Goal: Share content: Share content

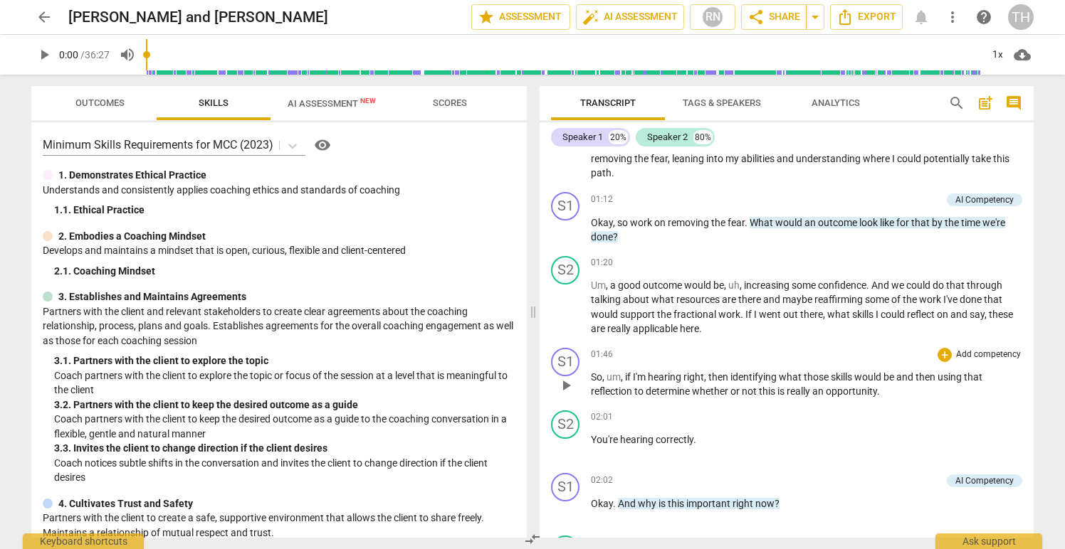
scroll to position [409, 0]
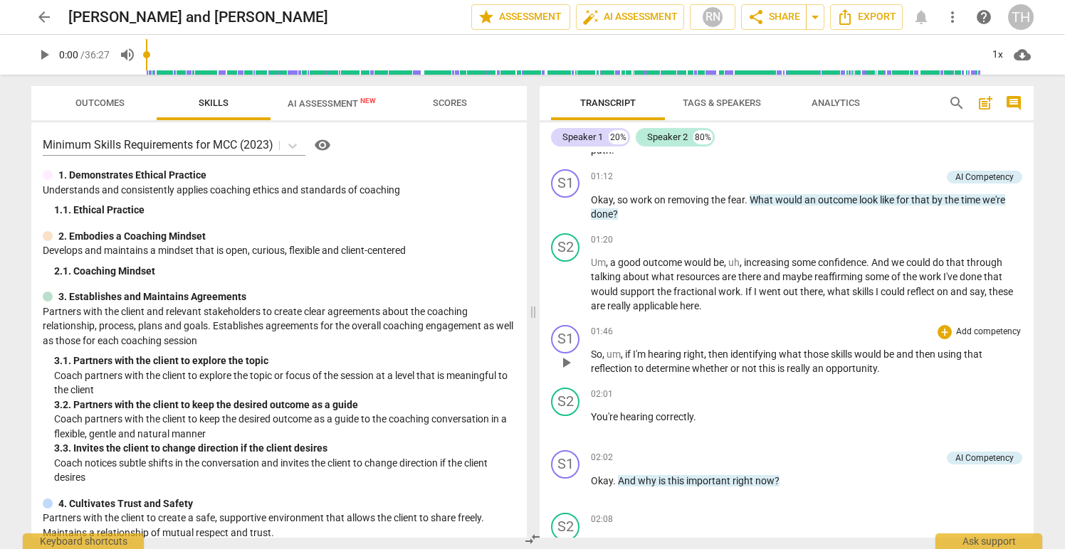
click at [591, 356] on span "So" at bounding box center [596, 354] width 11 height 11
click at [799, 361] on p "So , um , if I'm hearing right , then identifying what those skills would be an…" at bounding box center [806, 361] width 431 height 29
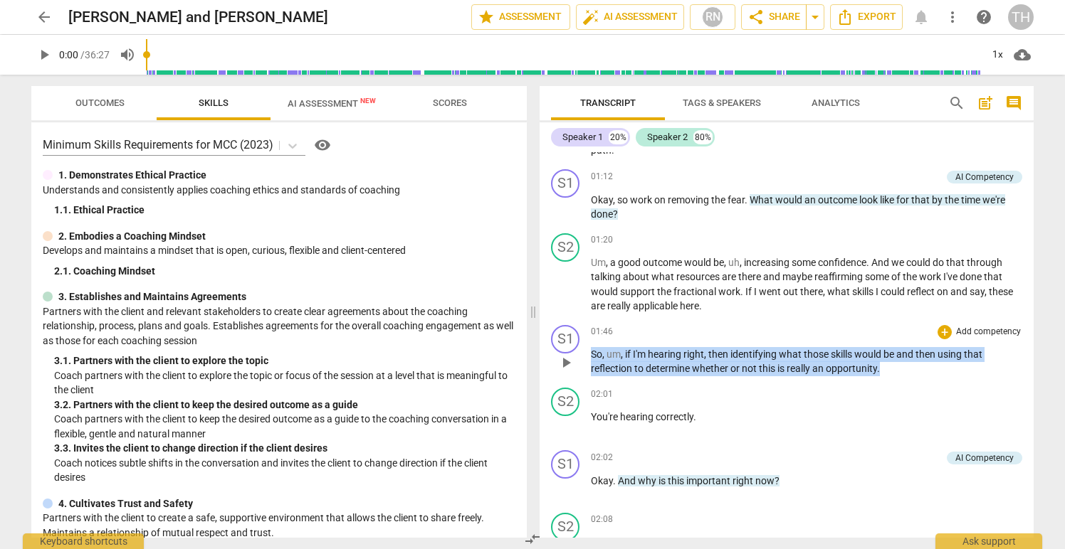
drag, startPoint x: 591, startPoint y: 351, endPoint x: 895, endPoint y: 376, distance: 304.2
click at [895, 376] on p "So , um , if I'm hearing right , then identifying what those skills would be an…" at bounding box center [806, 361] width 431 height 29
click at [890, 348] on div "+" at bounding box center [894, 351] width 14 height 14
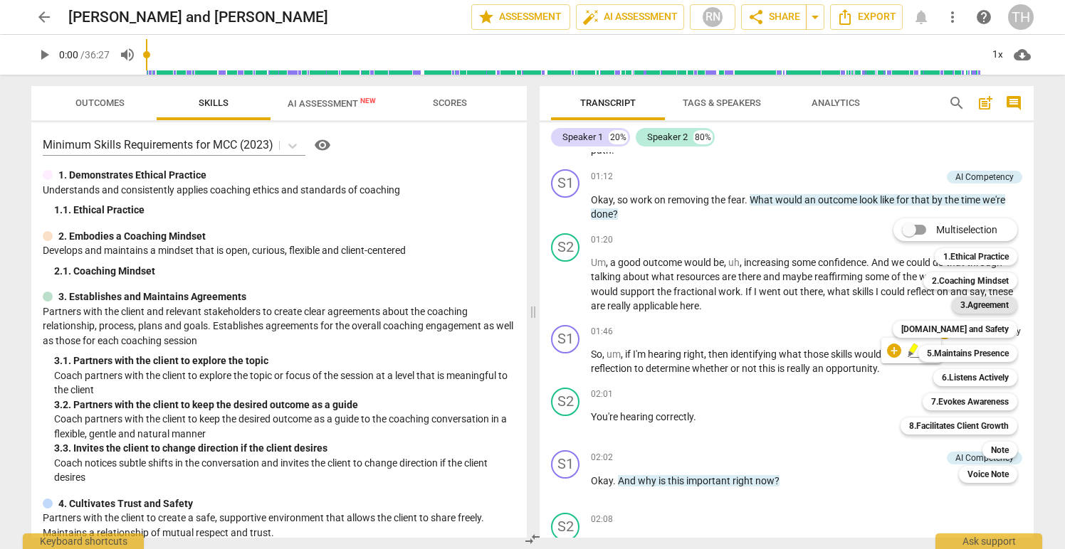
click at [966, 305] on b "3.Agreement" at bounding box center [984, 305] width 48 height 17
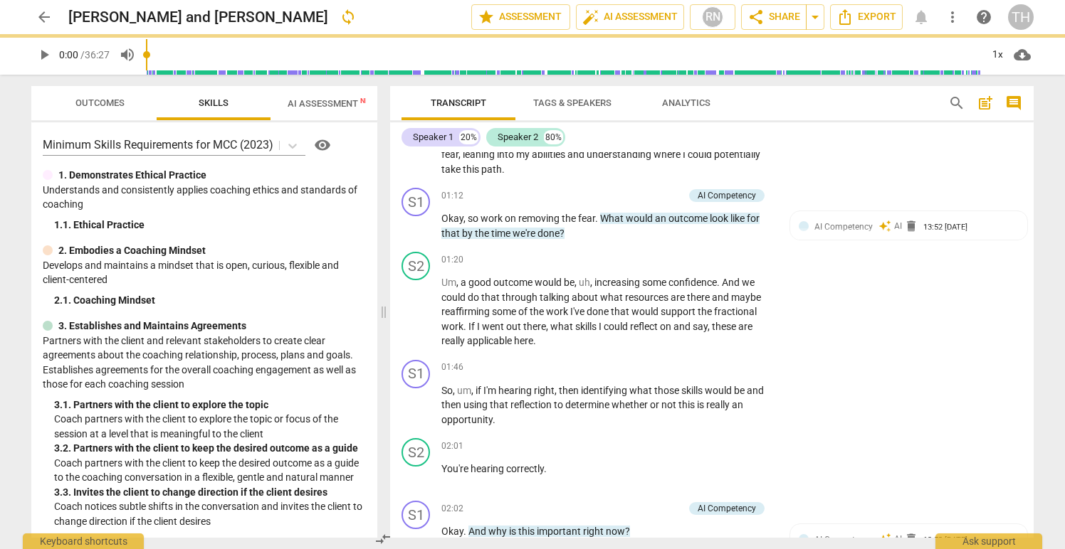
scroll to position [411, 0]
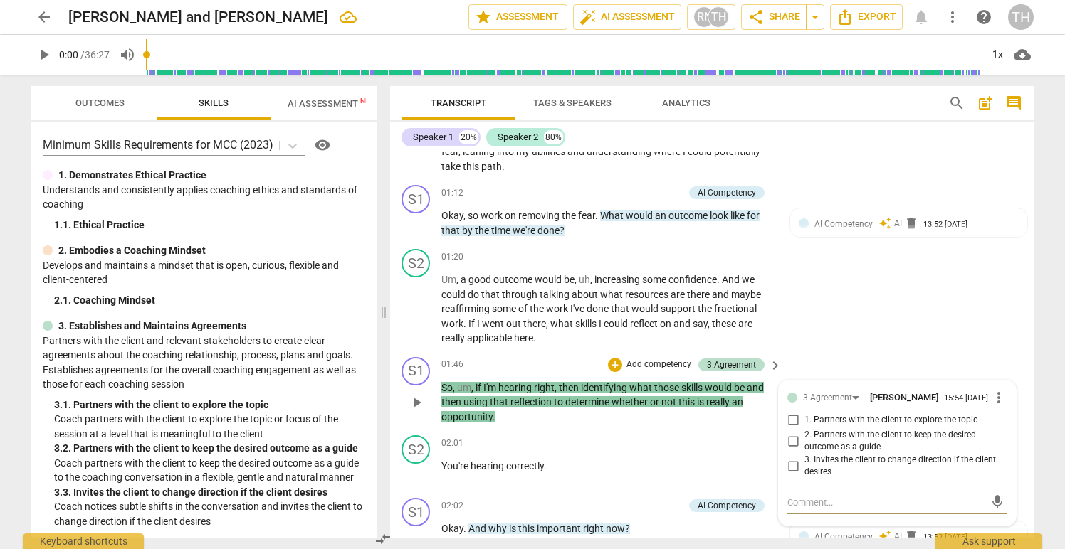
click at [792, 426] on input "1. Partners with the client to explore the topic" at bounding box center [793, 420] width 23 height 17
checkbox input "true"
click at [703, 438] on p "Add competency" at bounding box center [731, 444] width 68 height 13
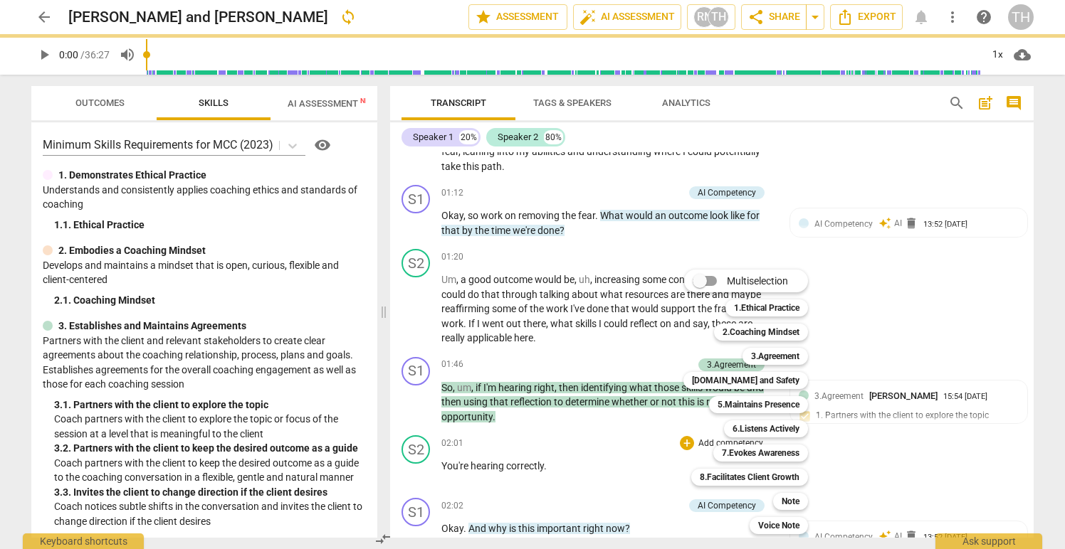
click at [634, 431] on div at bounding box center [532, 274] width 1065 height 549
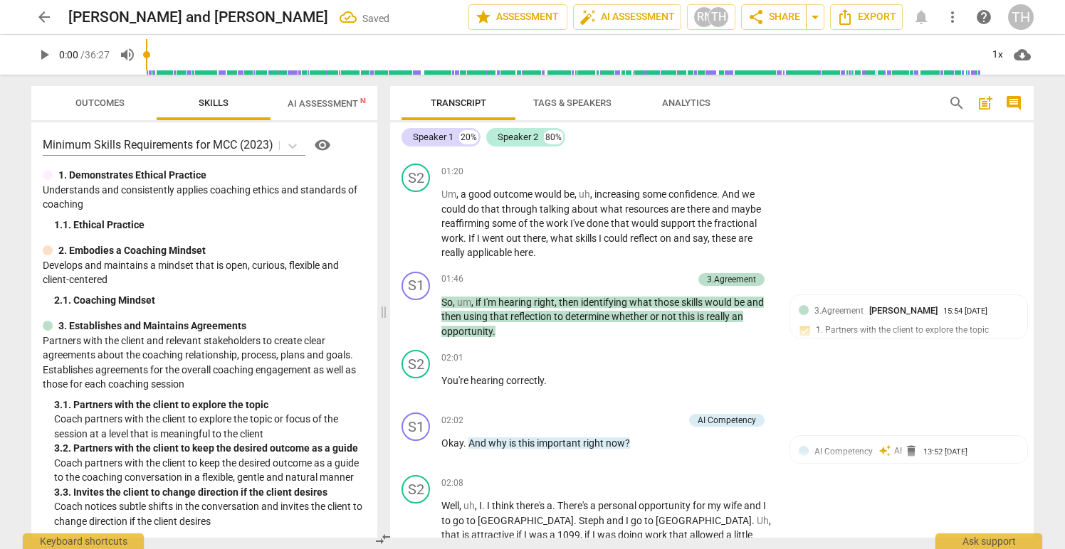
scroll to position [519, 0]
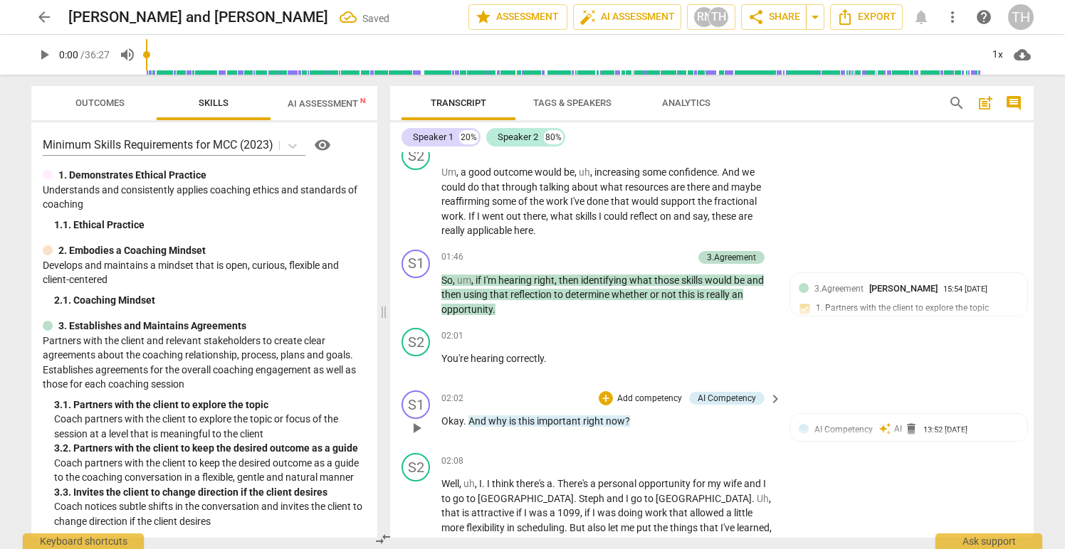
click at [641, 397] on p "Add competency" at bounding box center [650, 399] width 68 height 13
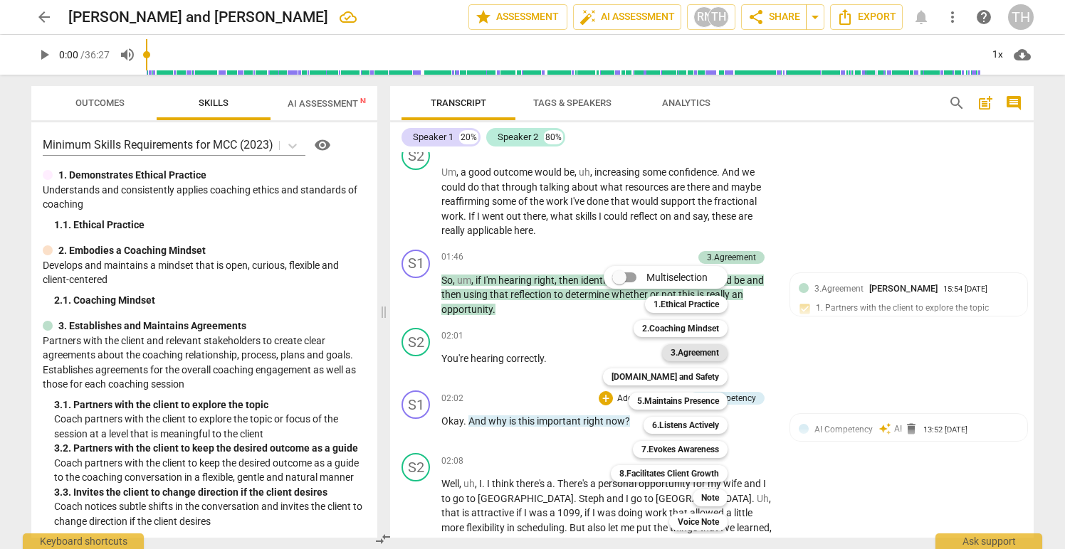
click at [693, 350] on b "3.Agreement" at bounding box center [694, 352] width 48 height 17
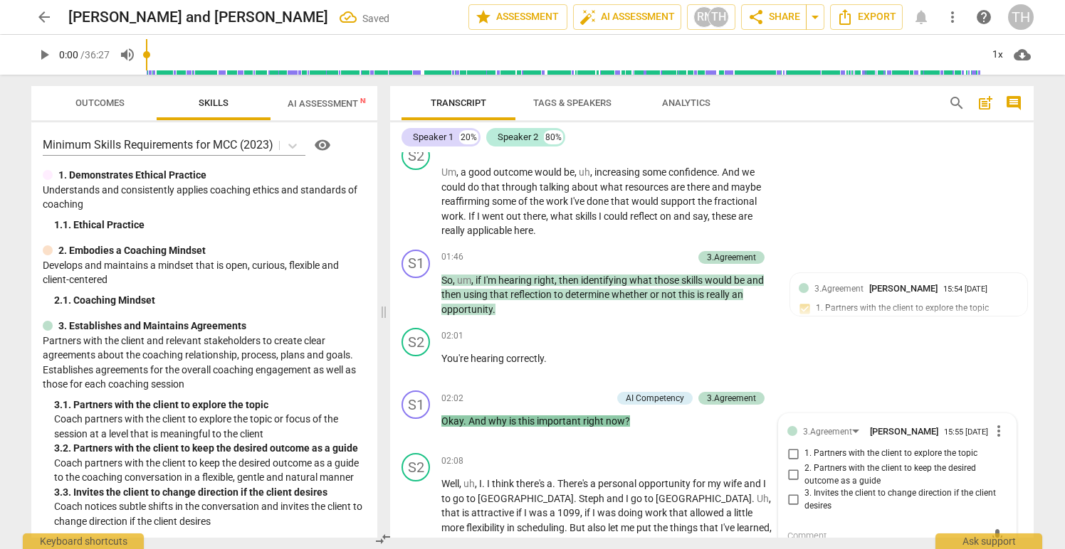
scroll to position [528, 0]
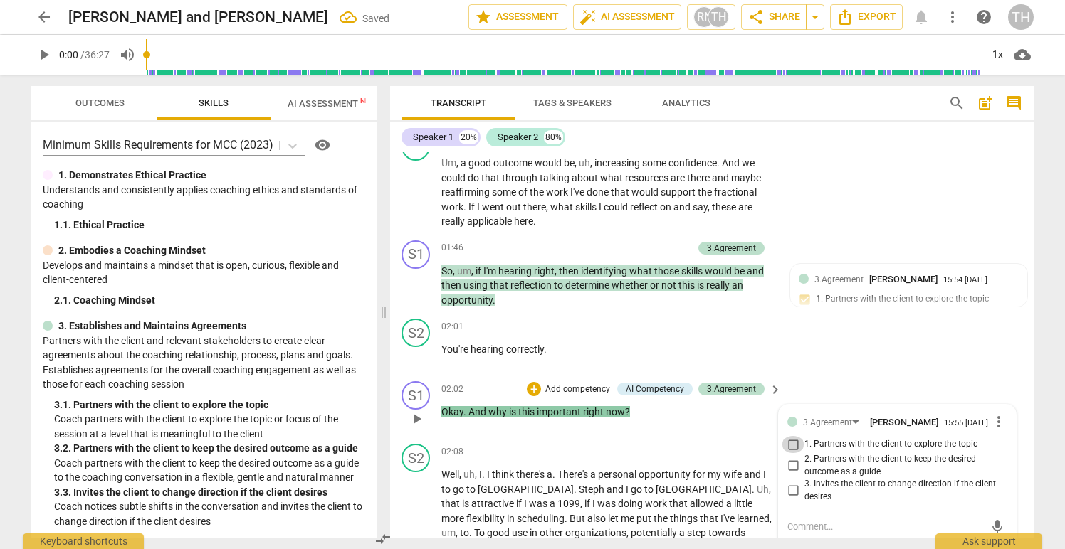
click at [789, 449] on input "1. Partners with the client to explore the topic" at bounding box center [793, 444] width 23 height 17
checkbox input "true"
click at [640, 337] on div "02:01 + Add competency keyboard_arrow_right You're hearing correctly ." at bounding box center [612, 344] width 342 height 51
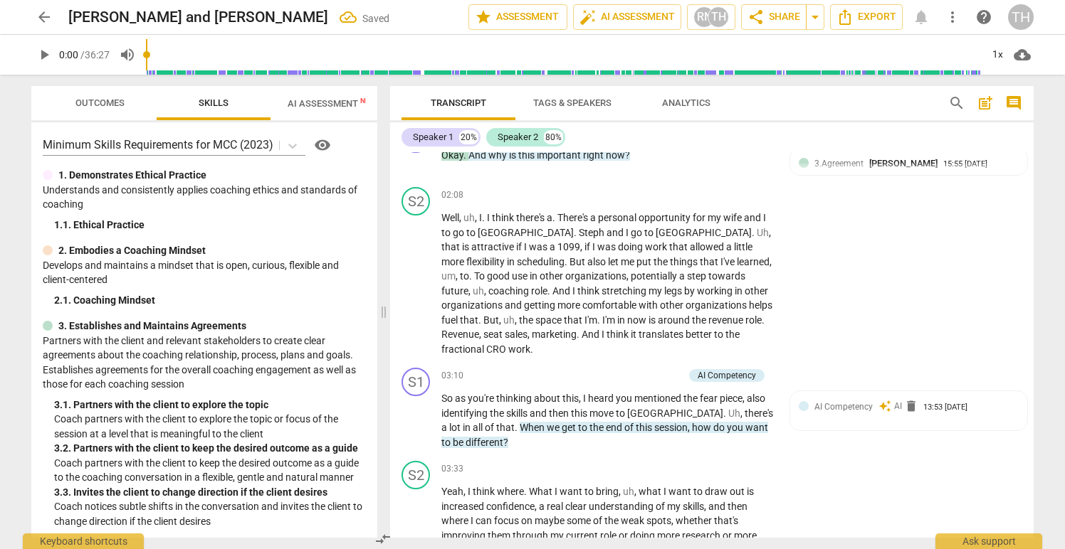
scroll to position [789, 0]
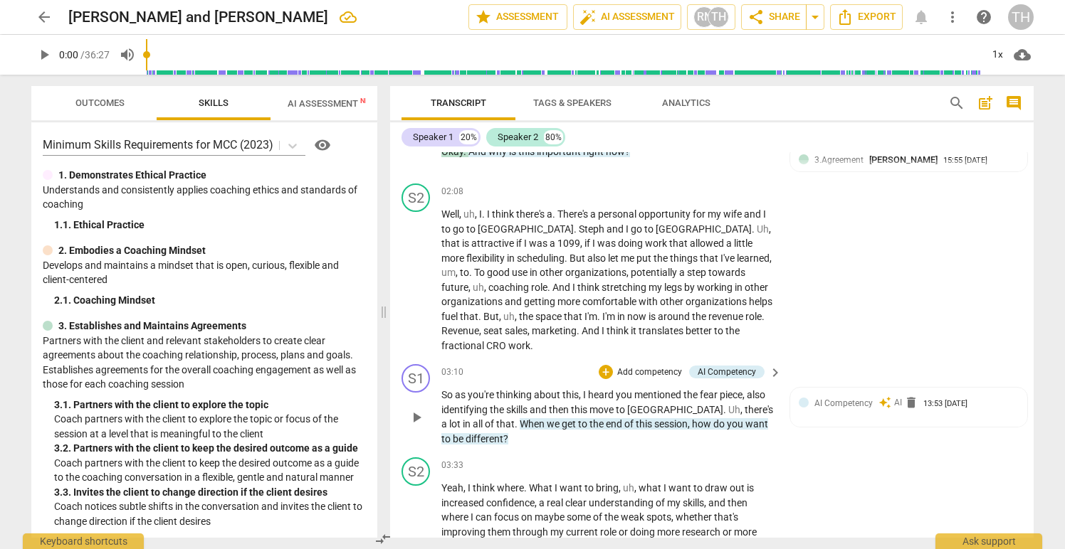
click at [631, 367] on p "Add competency" at bounding box center [650, 373] width 68 height 13
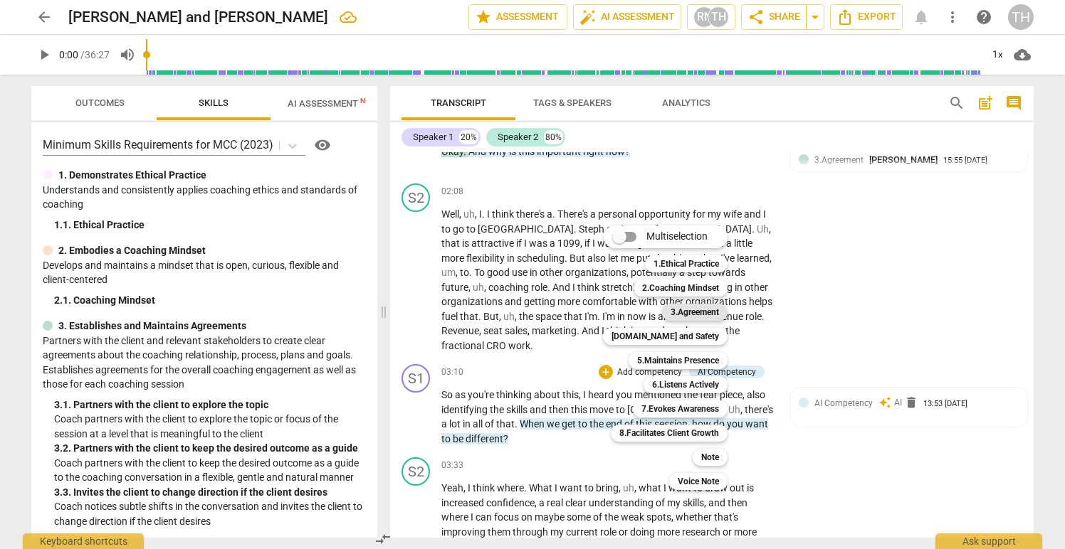
click at [688, 307] on b "3.Agreement" at bounding box center [694, 312] width 48 height 17
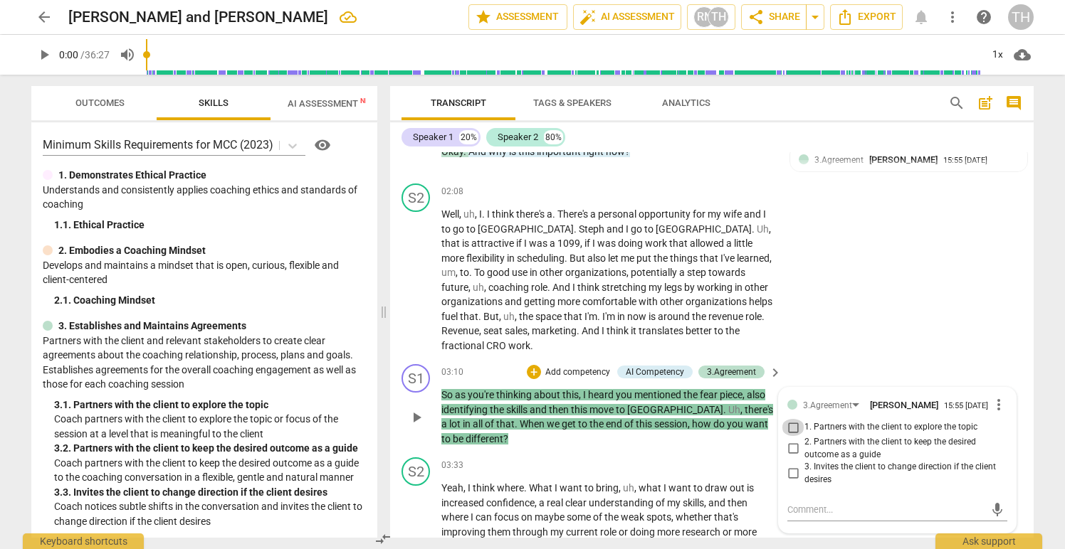
click at [791, 419] on input "1. Partners with the client to explore the topic" at bounding box center [793, 427] width 23 height 17
checkbox input "true"
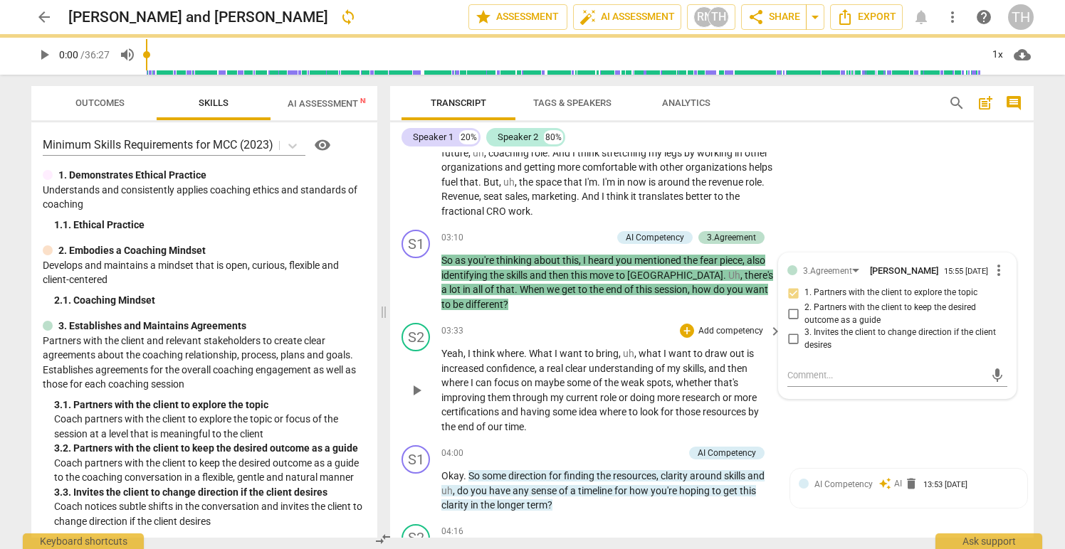
scroll to position [958, 0]
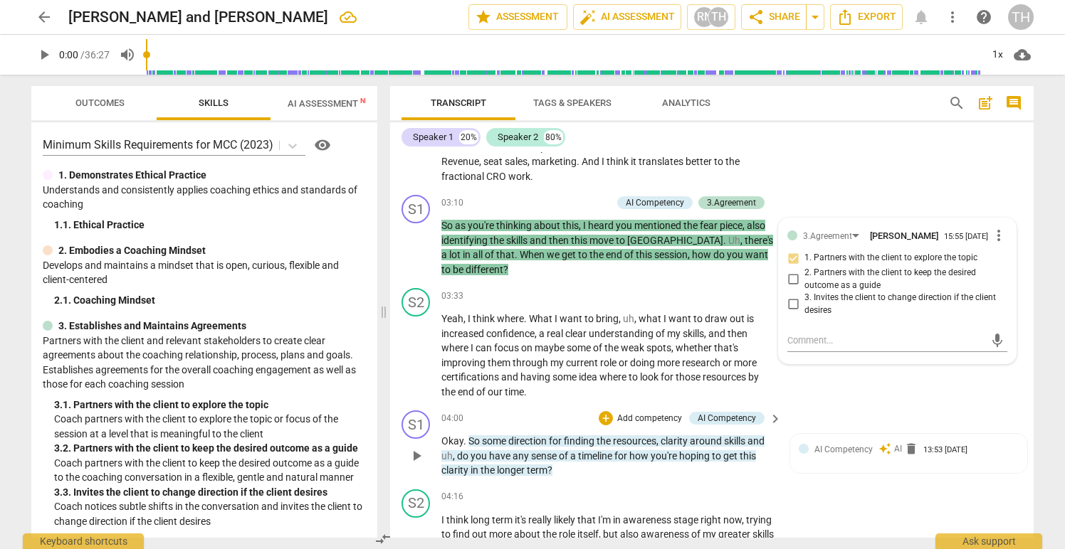
click at [582, 458] on p "Okay . So some direction for finding the resources , clarity around skills and …" at bounding box center [607, 456] width 333 height 44
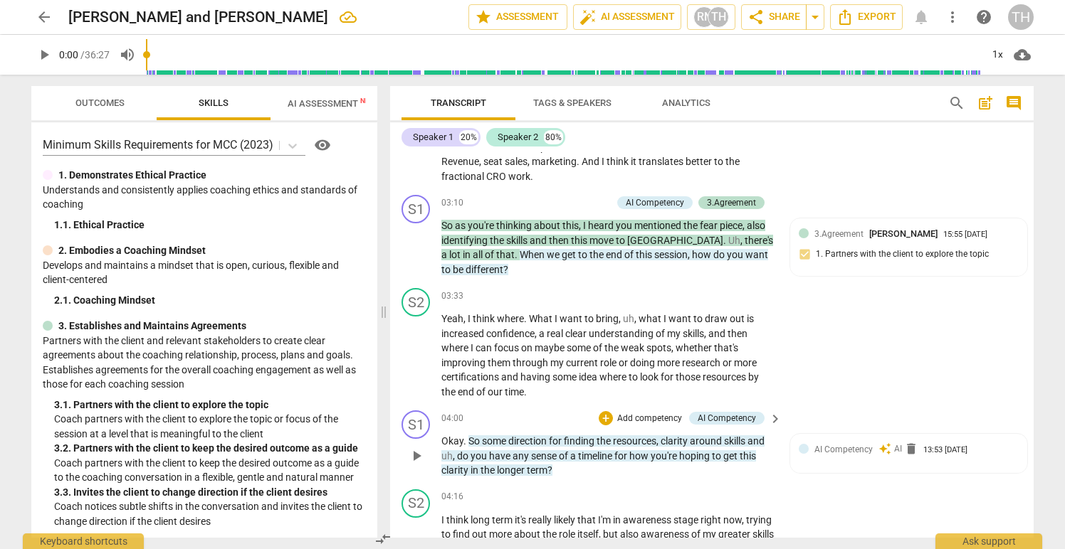
click at [620, 413] on p "Add competency" at bounding box center [650, 419] width 68 height 13
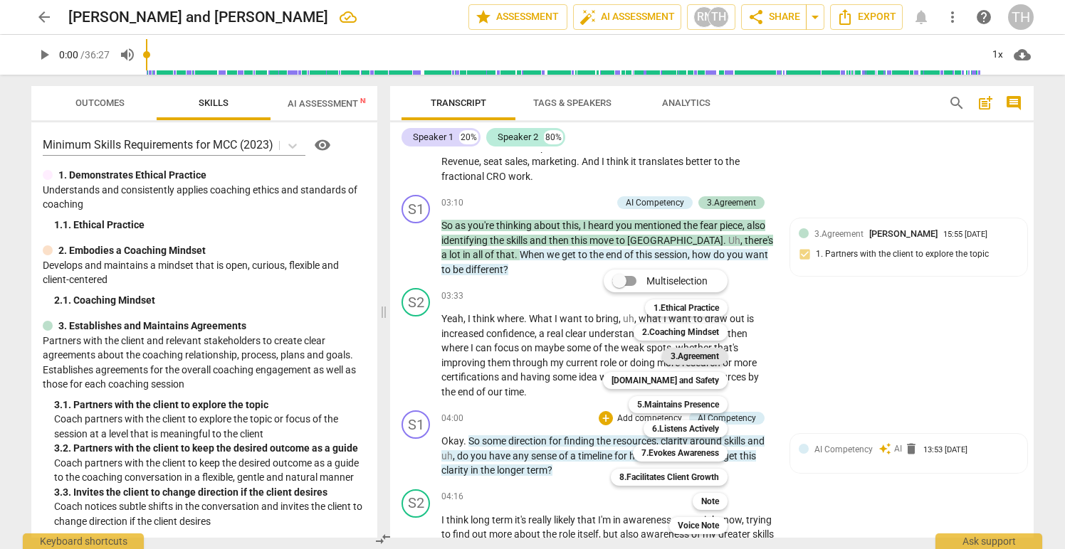
click at [677, 356] on b "3.Agreement" at bounding box center [694, 356] width 48 height 17
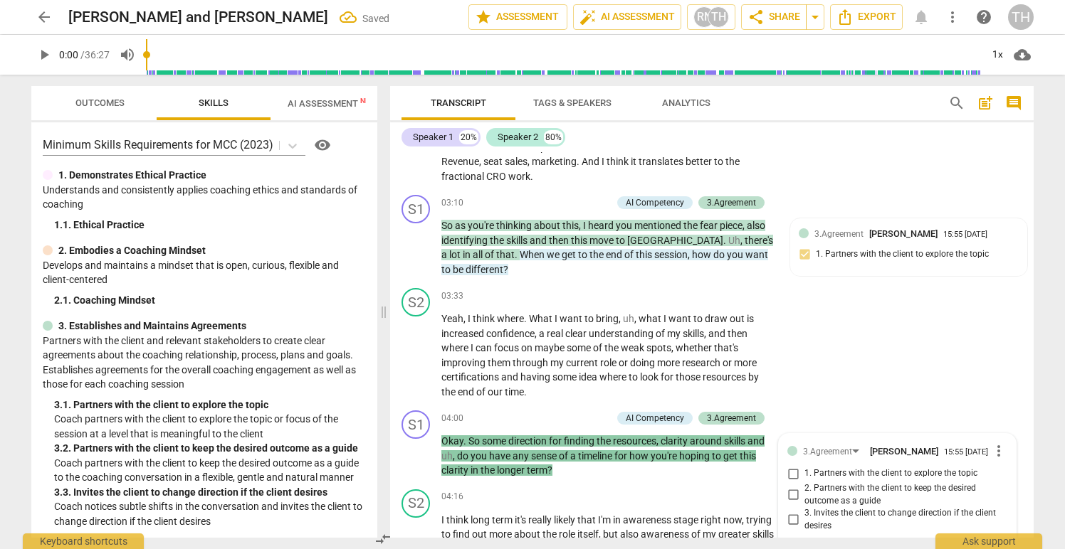
scroll to position [1160, 0]
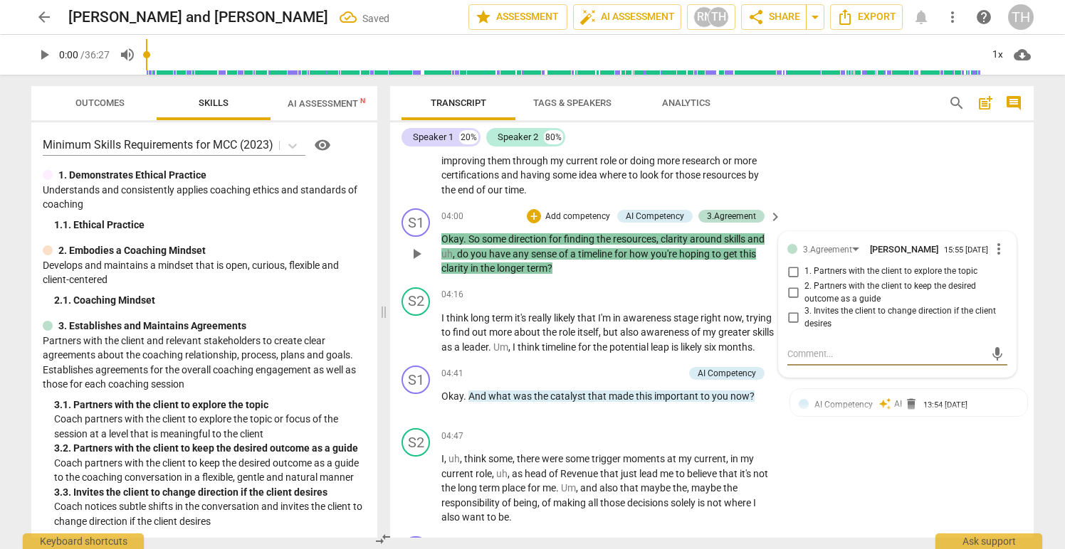
click at [790, 285] on input "2. Partners with the client to keep the desired outcome as a guide" at bounding box center [793, 293] width 23 height 17
checkbox input "true"
click at [626, 427] on div "S2 play_arrow pause 04:47 + Add competency keyboard_arrow_right I , uh , think …" at bounding box center [711, 477] width 643 height 108
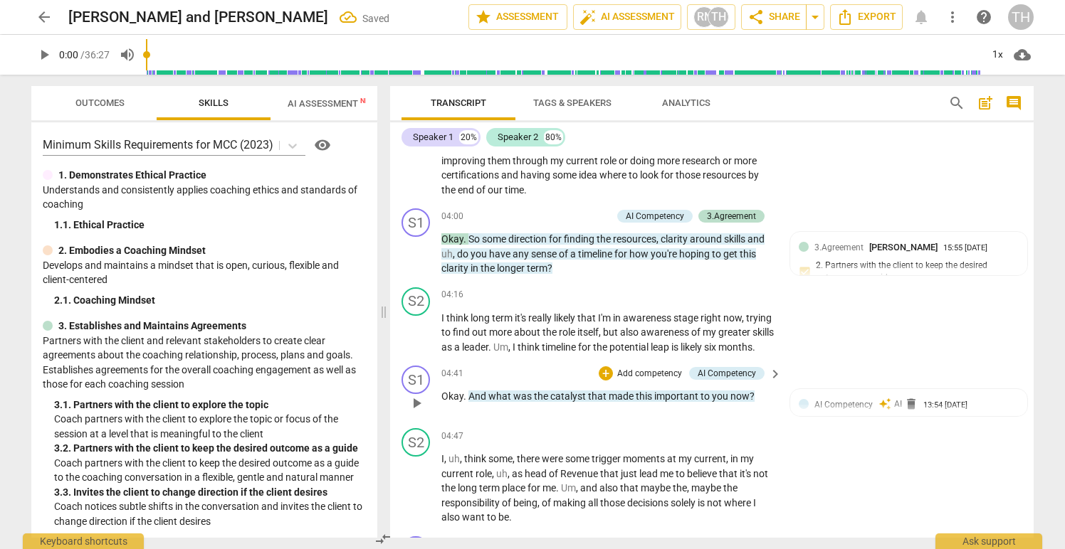
click at [617, 372] on p "Add competency" at bounding box center [650, 374] width 68 height 13
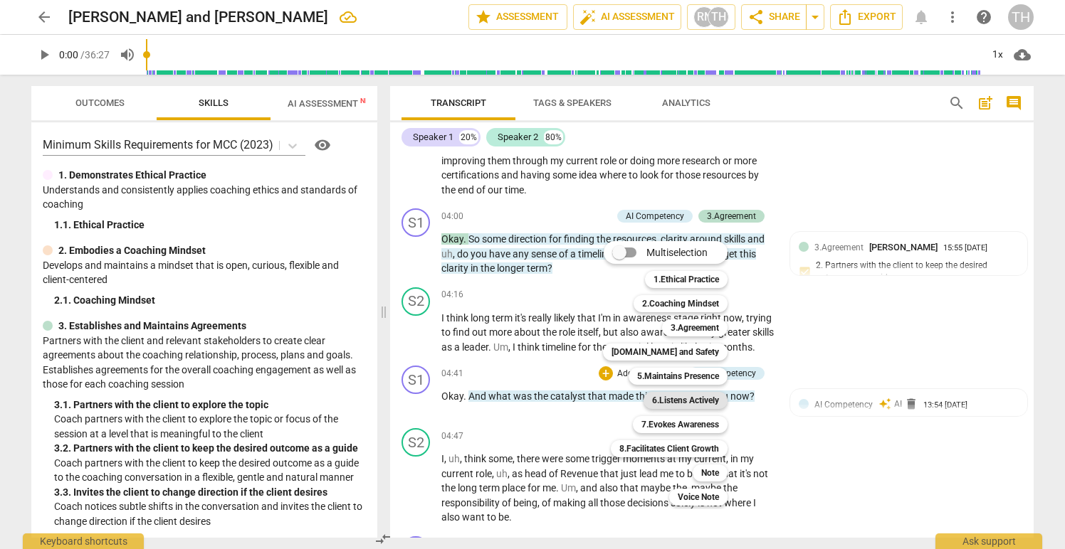
click at [660, 398] on b "6.Listens Actively" at bounding box center [685, 400] width 67 height 17
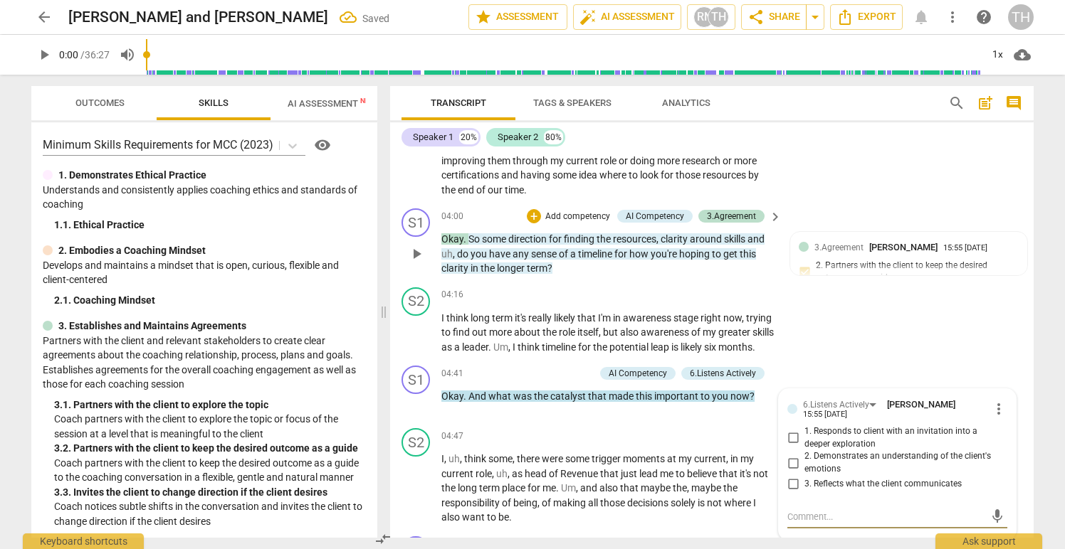
click at [576, 211] on p "Add competency" at bounding box center [578, 217] width 68 height 13
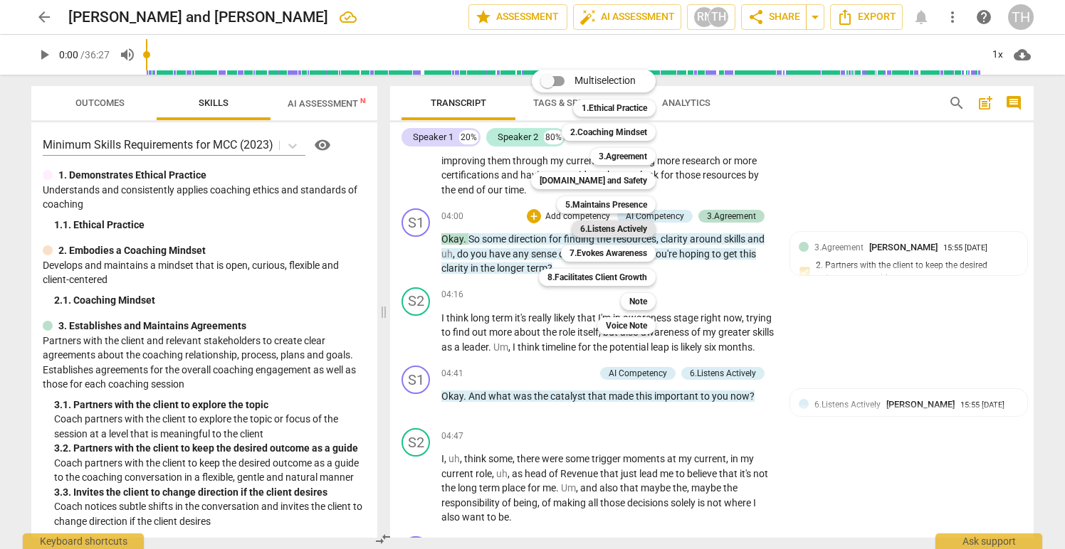
click at [595, 226] on b "6.Listens Actively" at bounding box center [613, 229] width 67 height 17
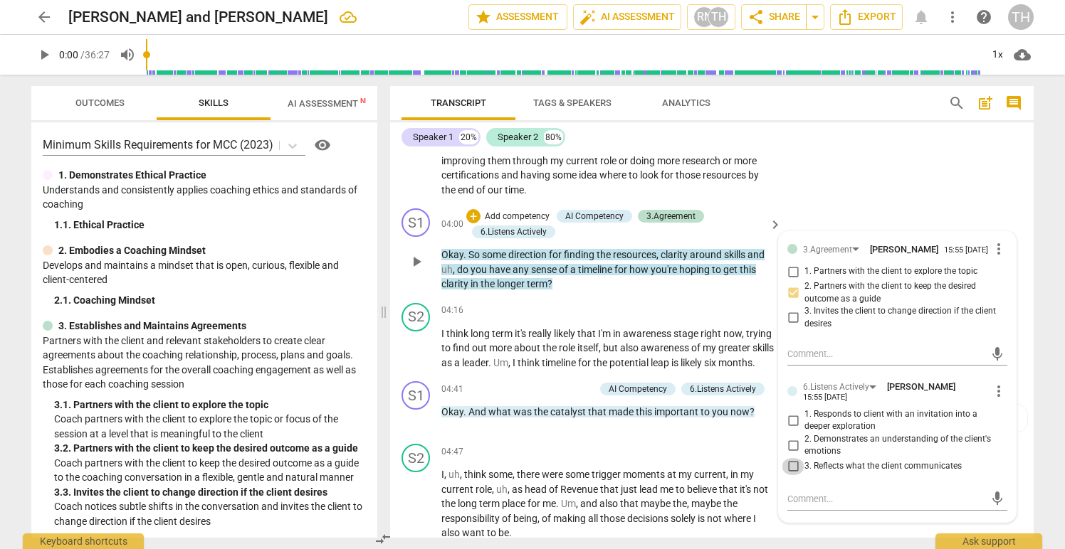
click at [790, 458] on input "3. Reflects what the client communicates" at bounding box center [793, 466] width 23 height 17
checkbox input "true"
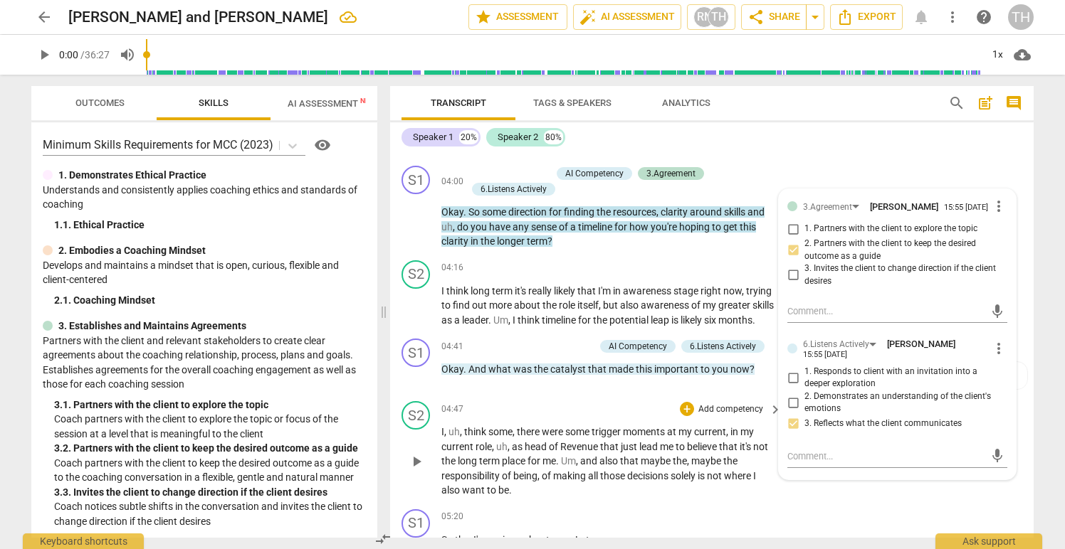
scroll to position [1223, 0]
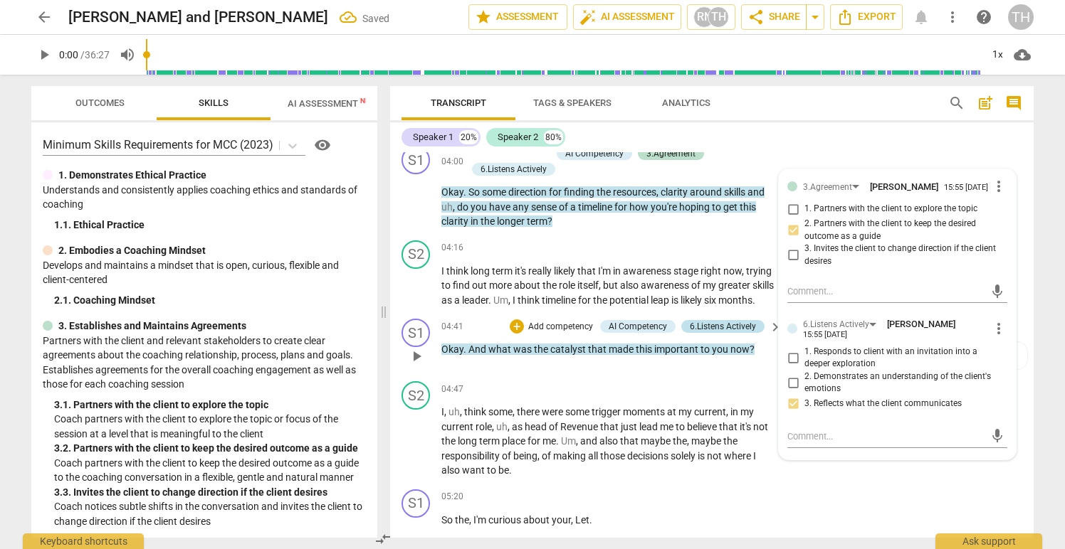
click at [703, 324] on div "6.Listens Actively" at bounding box center [723, 326] width 66 height 13
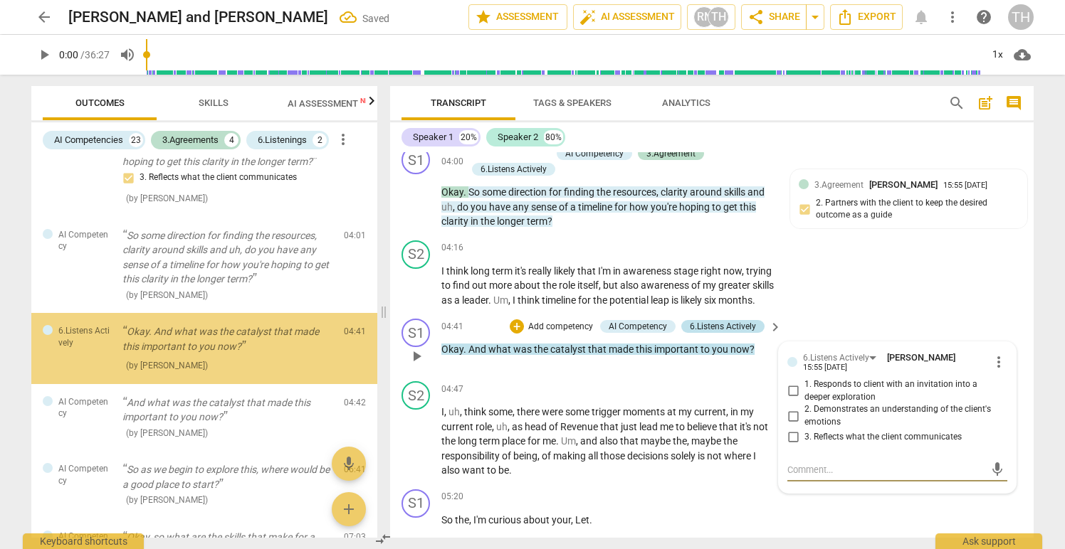
scroll to position [717, 0]
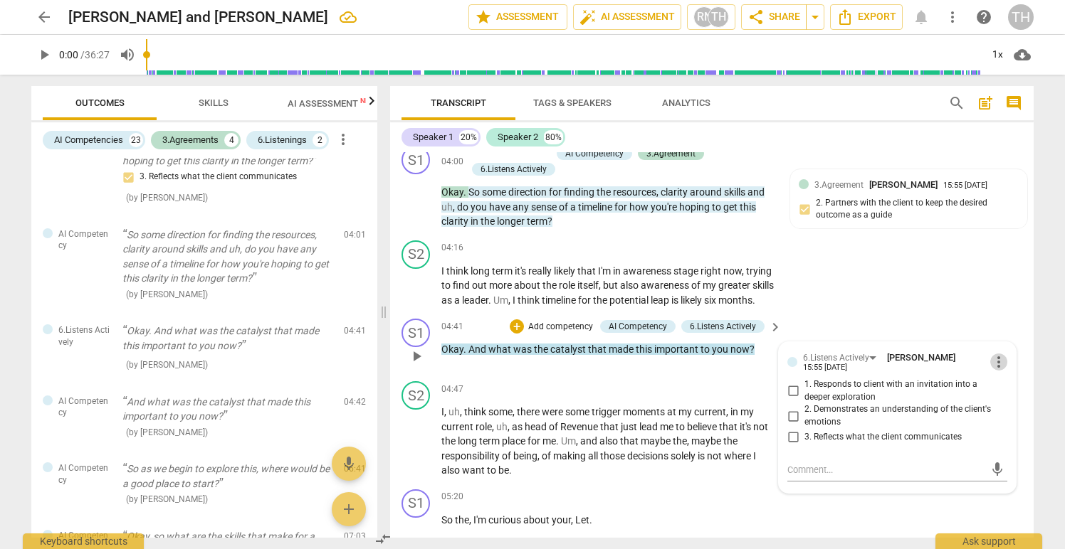
click at [994, 360] on span "more_vert" at bounding box center [998, 362] width 17 height 17
click at [1008, 385] on li "Delete" at bounding box center [1009, 388] width 49 height 27
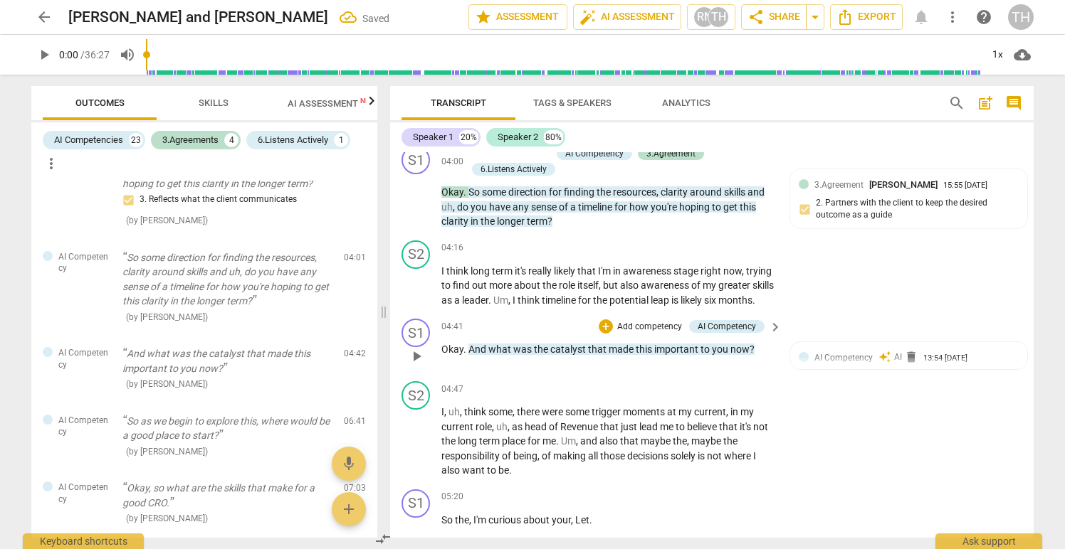
click at [654, 323] on p "Add competency" at bounding box center [650, 327] width 68 height 13
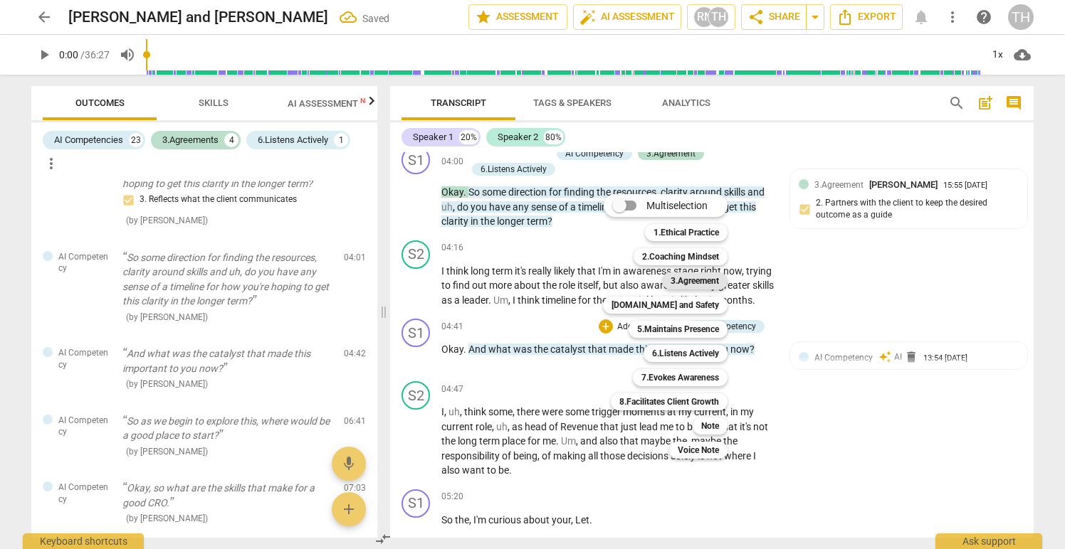
click at [685, 283] on b "3.Agreement" at bounding box center [694, 281] width 48 height 17
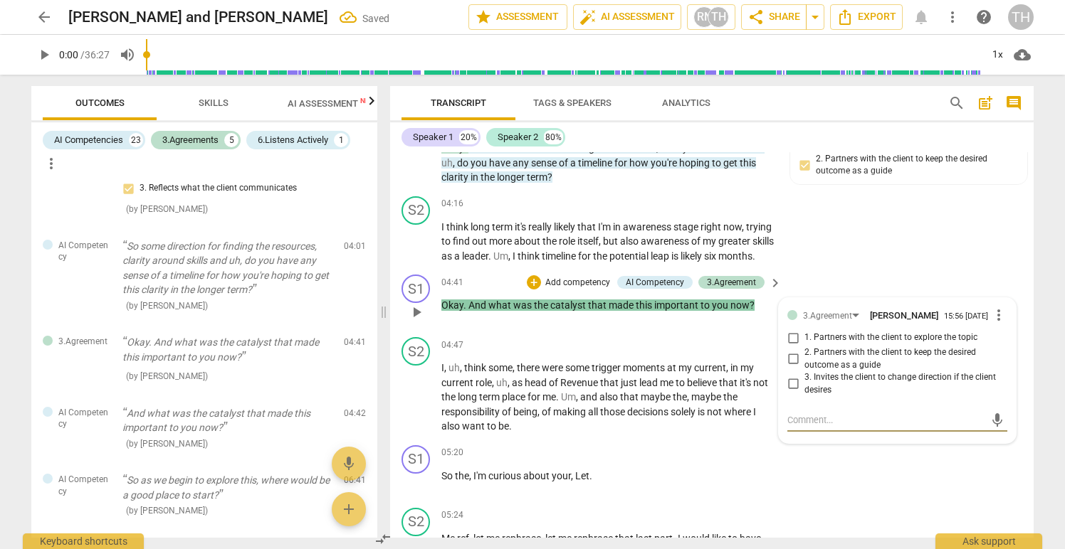
scroll to position [1275, 0]
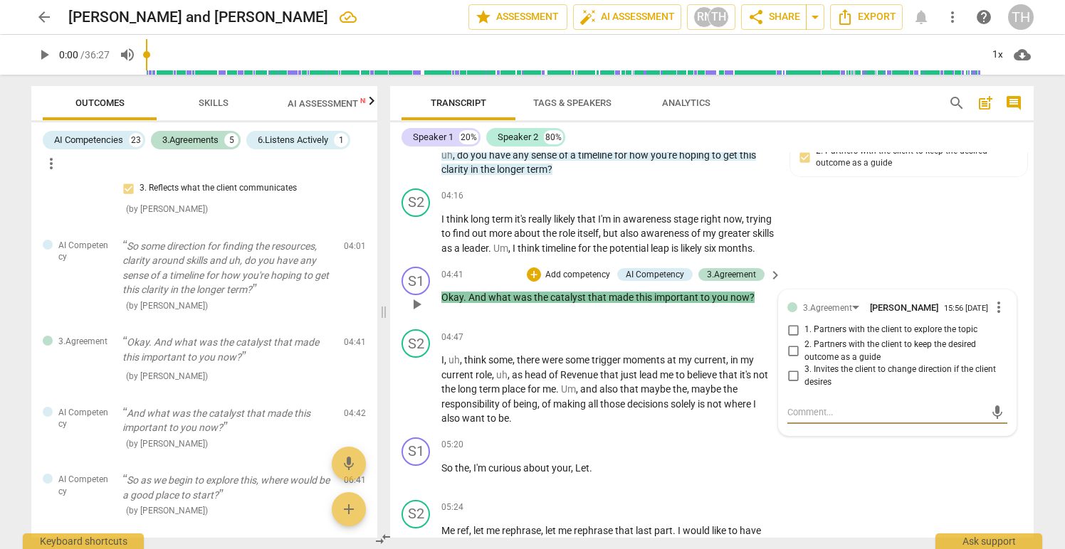
click at [789, 353] on input "2. Partners with the client to keep the desired outcome as a guide" at bounding box center [793, 351] width 23 height 17
checkbox input "true"
click at [789, 332] on input "1. Partners with the client to explore the topic" at bounding box center [793, 330] width 23 height 17
checkbox input "true"
click at [601, 330] on div "04:47 + Add competency keyboard_arrow_right" at bounding box center [612, 338] width 342 height 16
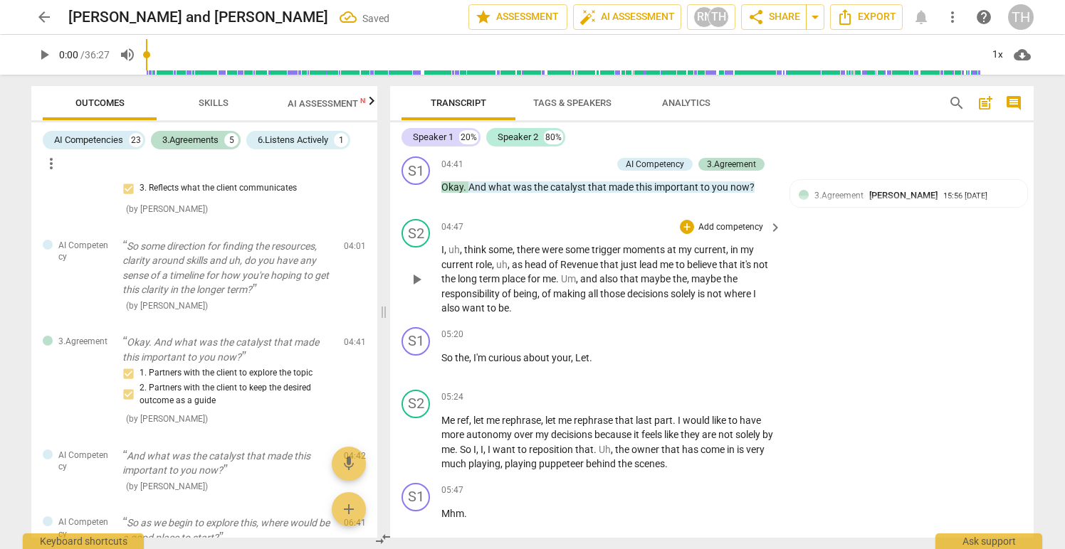
scroll to position [1406, 0]
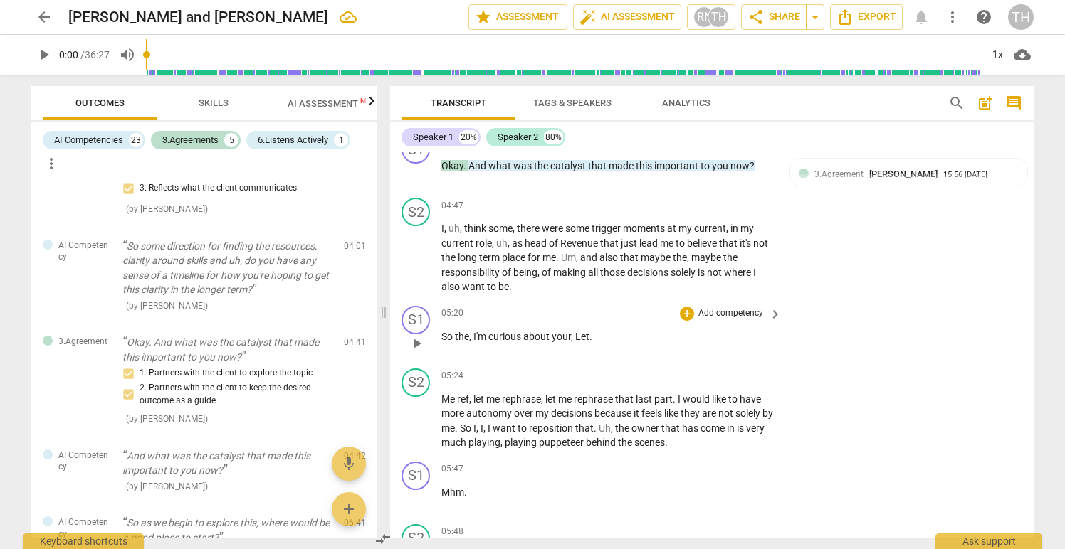
click at [574, 337] on span "," at bounding box center [573, 336] width 4 height 11
drag, startPoint x: 600, startPoint y: 335, endPoint x: 583, endPoint y: 338, distance: 17.3
click at [583, 338] on p "So the , I'm curious about your... Let ." at bounding box center [607, 337] width 333 height 15
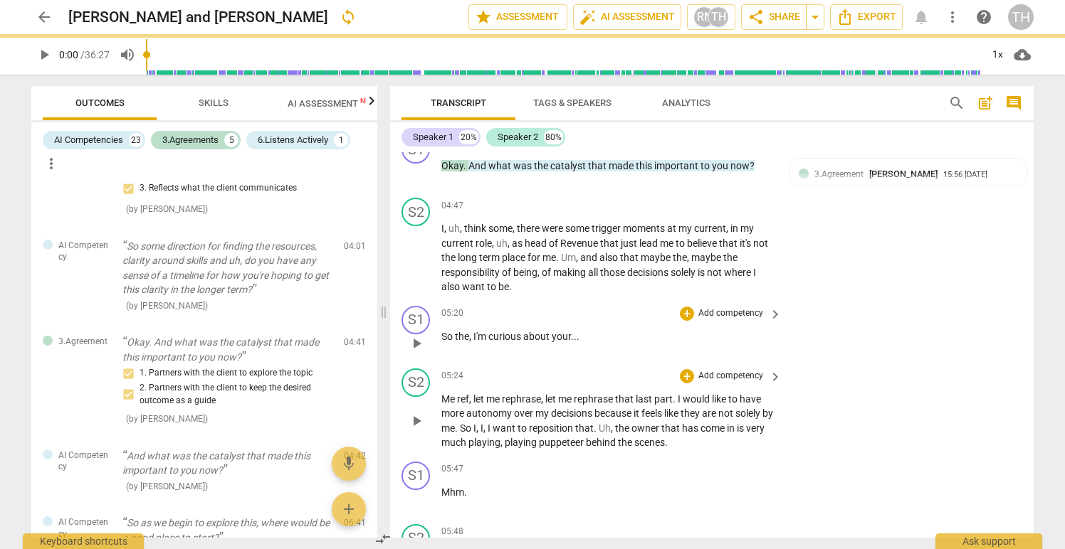
click at [477, 399] on span "let" at bounding box center [479, 399] width 13 height 11
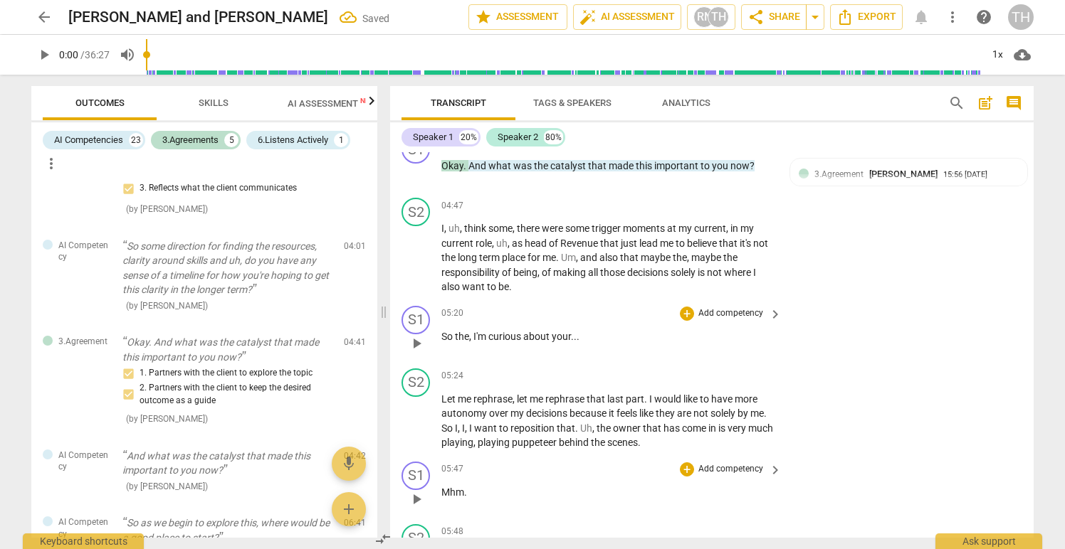
click at [745, 467] on p "Add competency" at bounding box center [731, 469] width 68 height 13
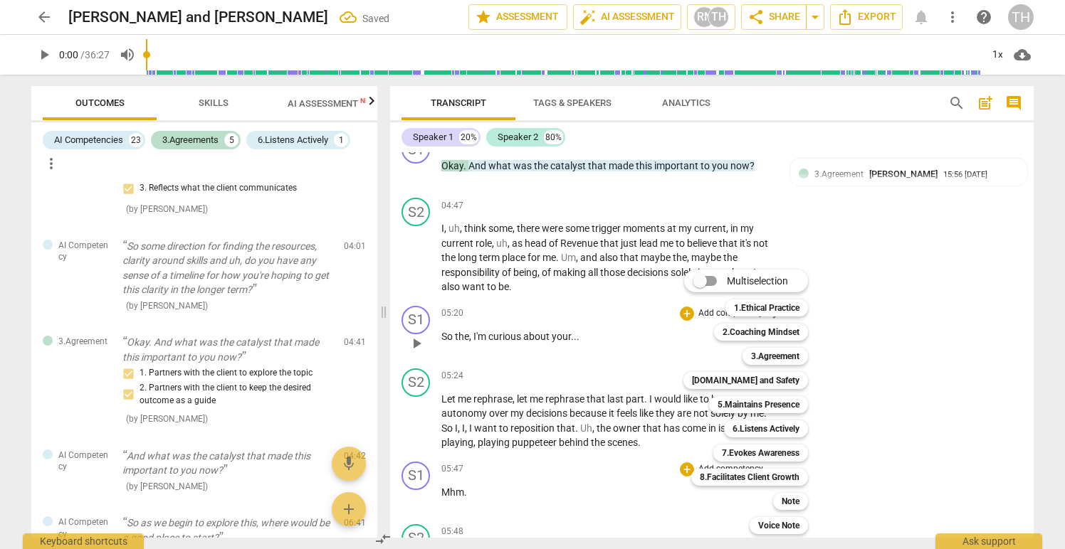
click at [858, 423] on div at bounding box center [532, 274] width 1065 height 549
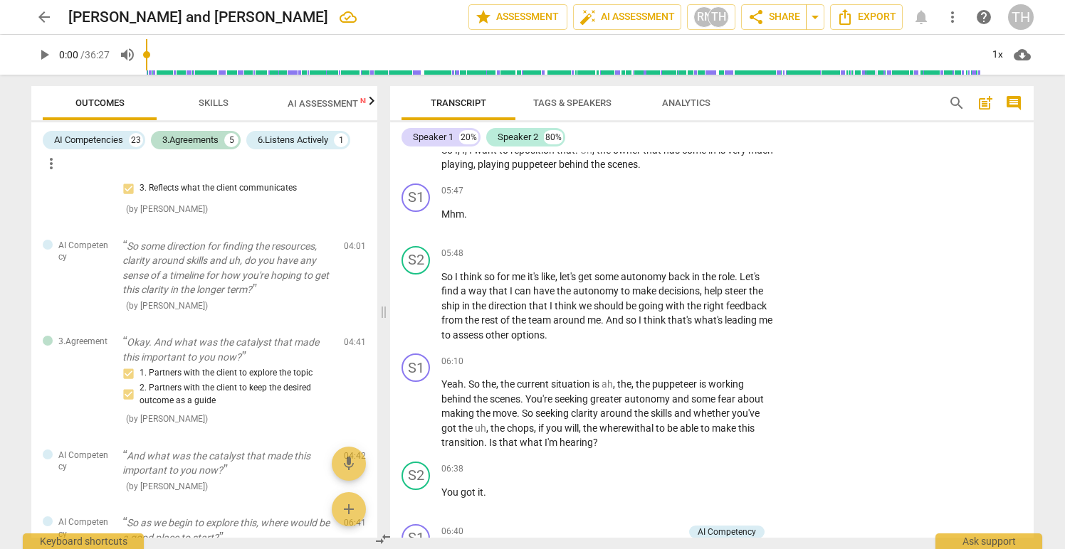
scroll to position [1689, 0]
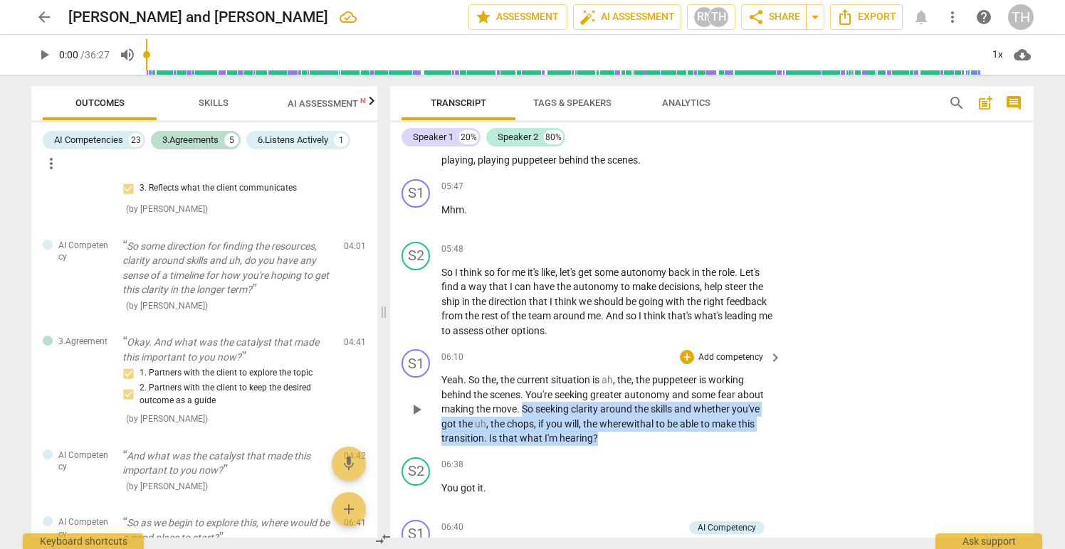
drag, startPoint x: 522, startPoint y: 408, endPoint x: 594, endPoint y: 432, distance: 76.5
click at [594, 432] on p "Yeah . So the , the current situation is ah , the , the puppeteer is working be…" at bounding box center [607, 409] width 333 height 73
click at [699, 358] on p "Add competency" at bounding box center [731, 358] width 68 height 13
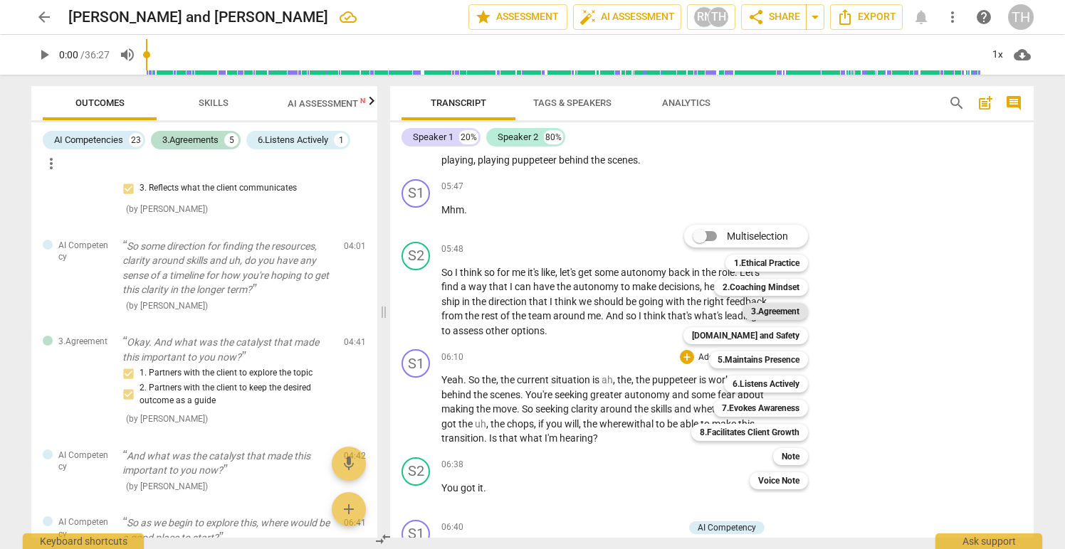
click at [762, 311] on b "3.Agreement" at bounding box center [775, 311] width 48 height 17
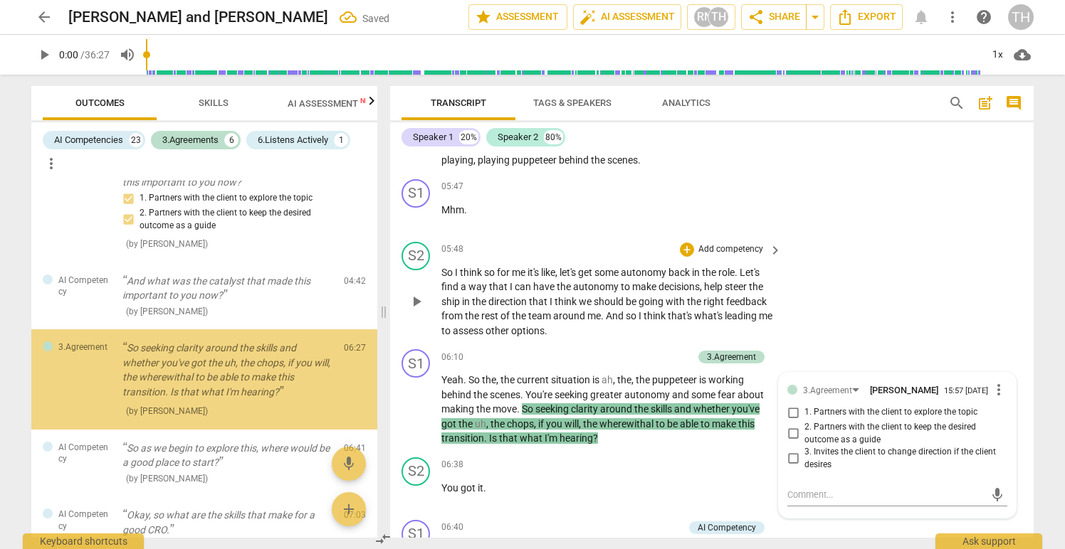
scroll to position [924, 0]
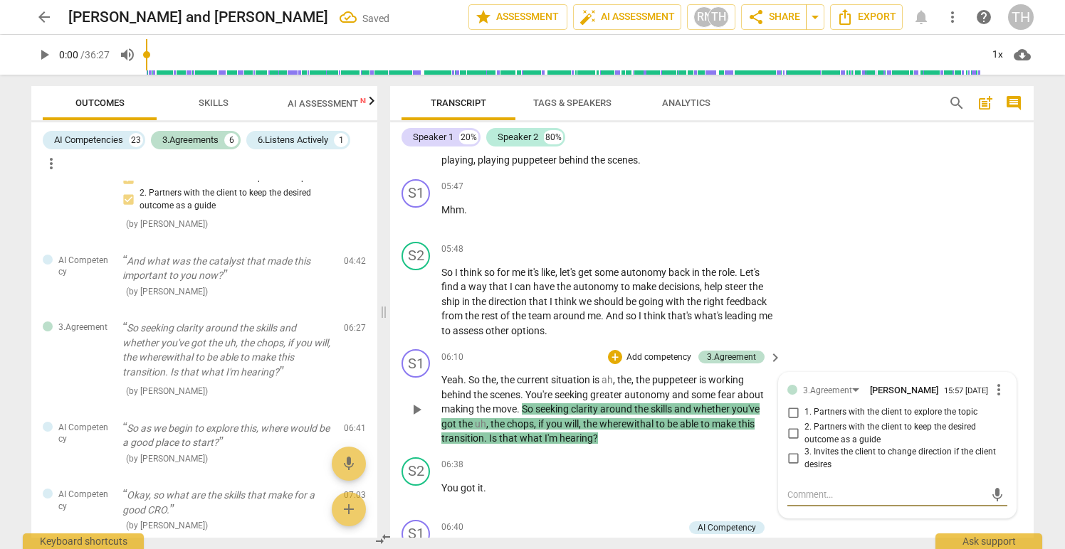
click at [791, 418] on input "1. Partners with the client to explore the topic" at bounding box center [793, 412] width 23 height 17
checkbox input "true"
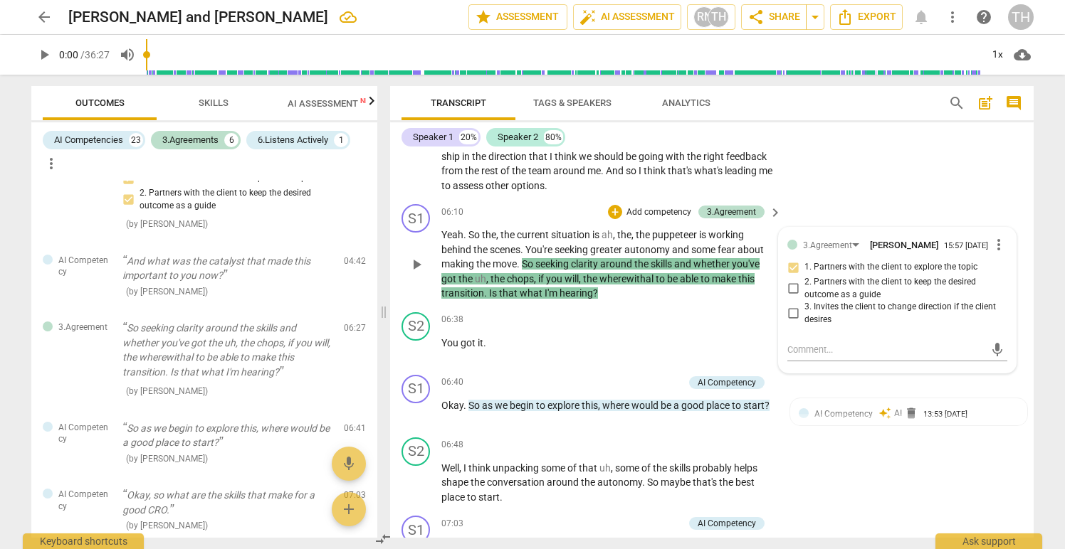
scroll to position [1839, 0]
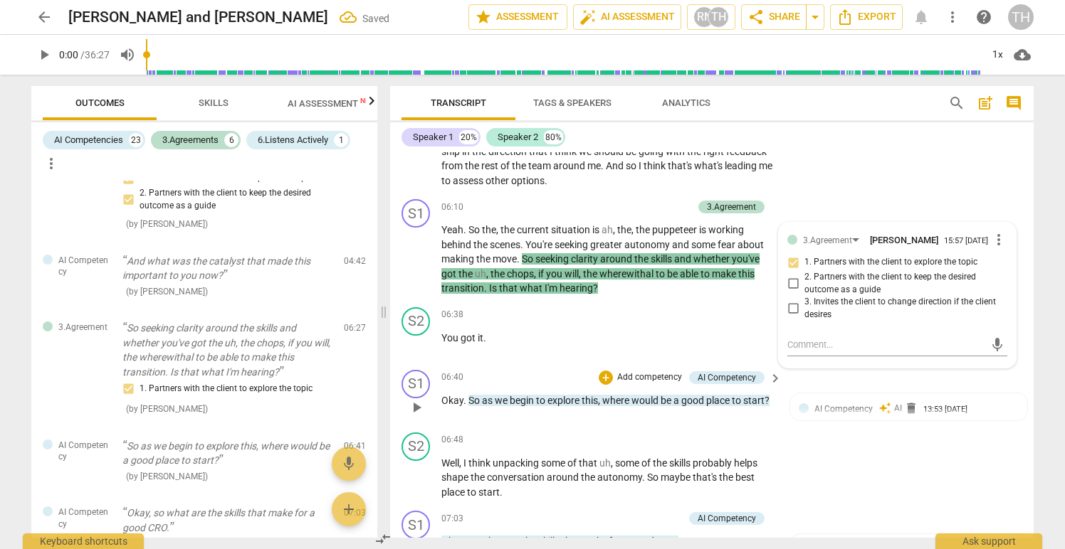
click at [630, 377] on p "Add competency" at bounding box center [650, 378] width 68 height 13
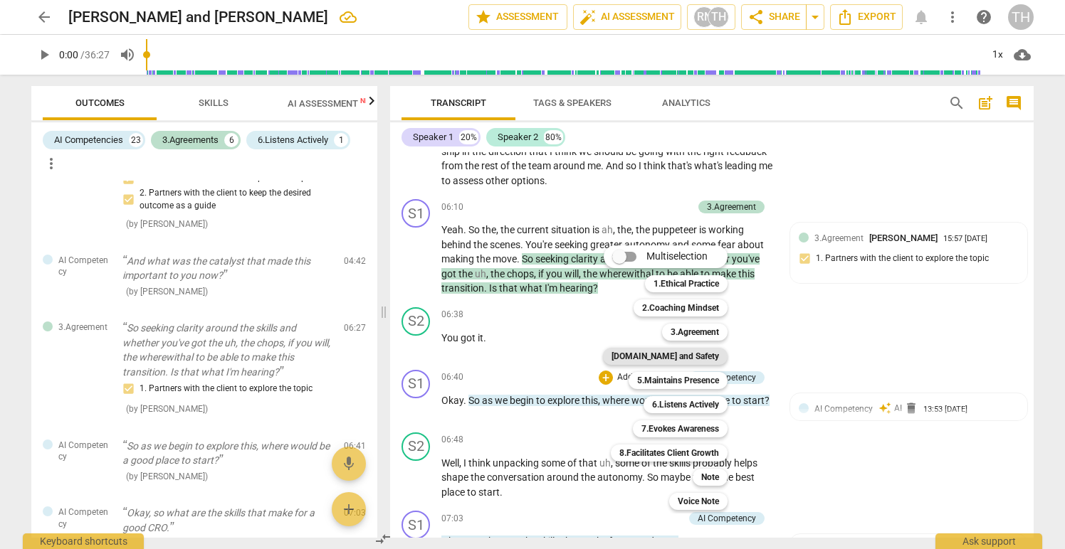
click at [667, 357] on b "[DOMAIN_NAME] and Safety" at bounding box center [664, 356] width 107 height 17
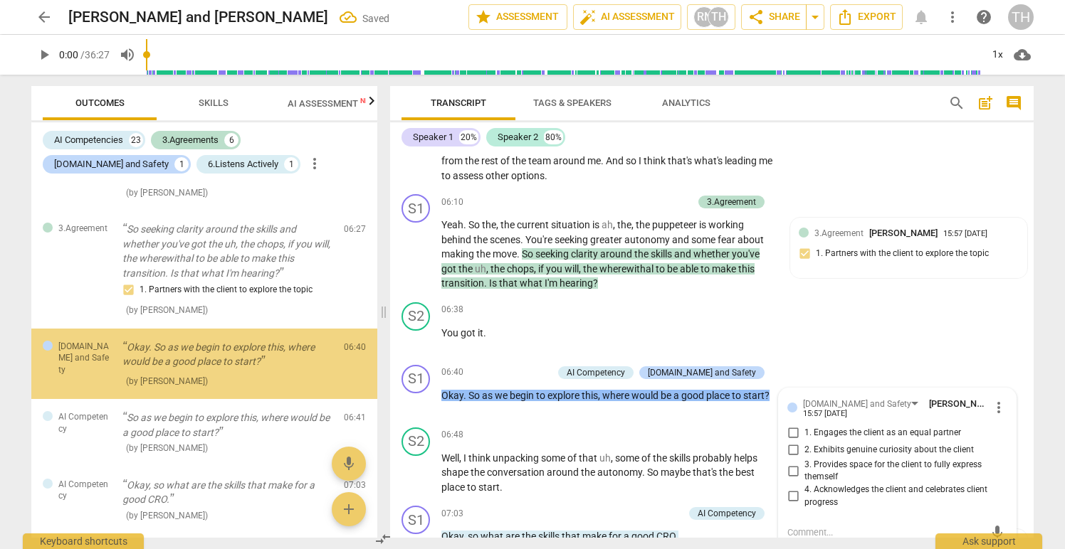
scroll to position [1028, 0]
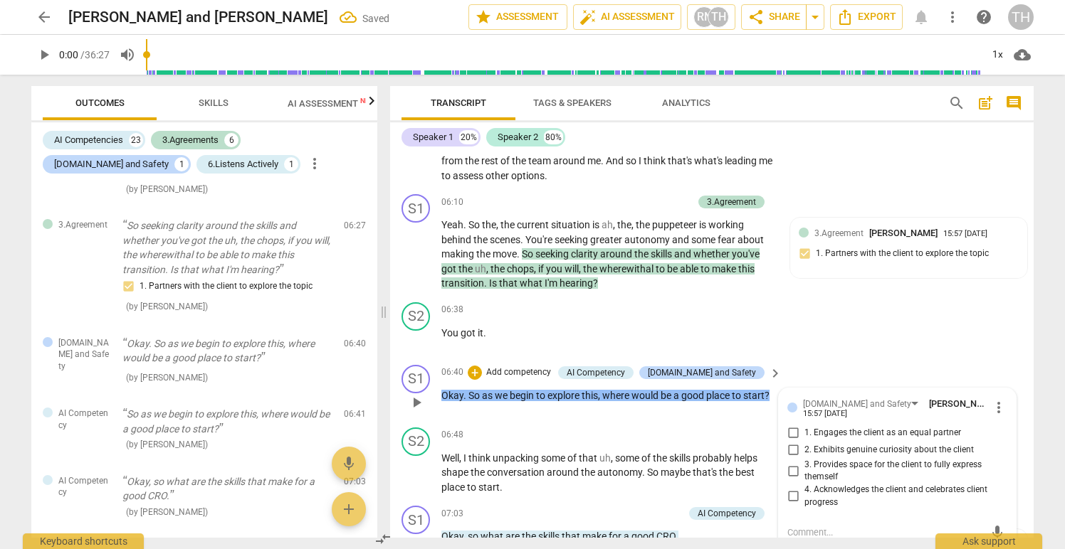
click at [791, 431] on input "1. Engages the client as an equal partner" at bounding box center [793, 433] width 23 height 17
checkbox input "true"
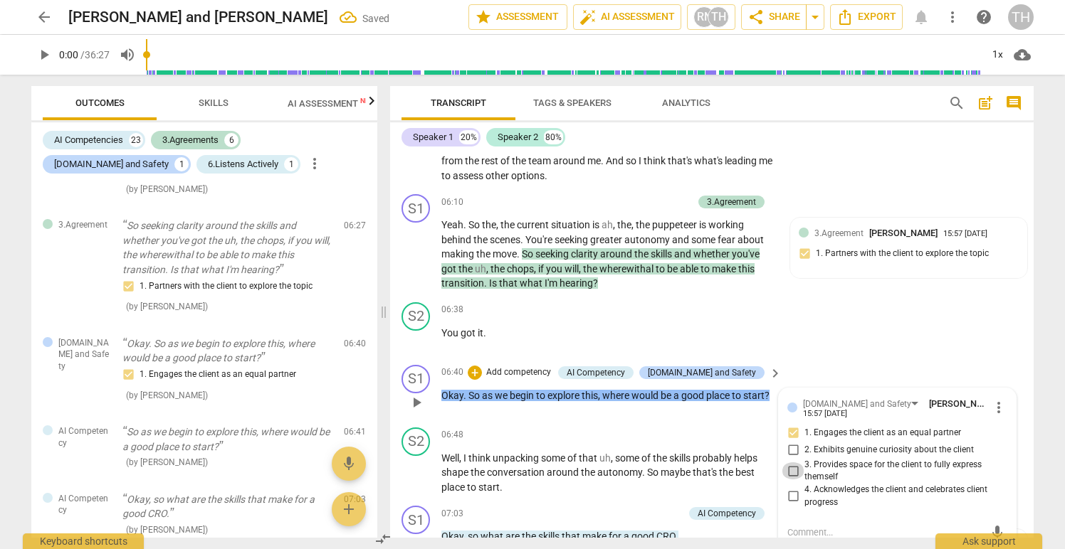
click at [789, 471] on input "3. Provides space for the client to fully express themself" at bounding box center [793, 471] width 23 height 17
checkbox input "true"
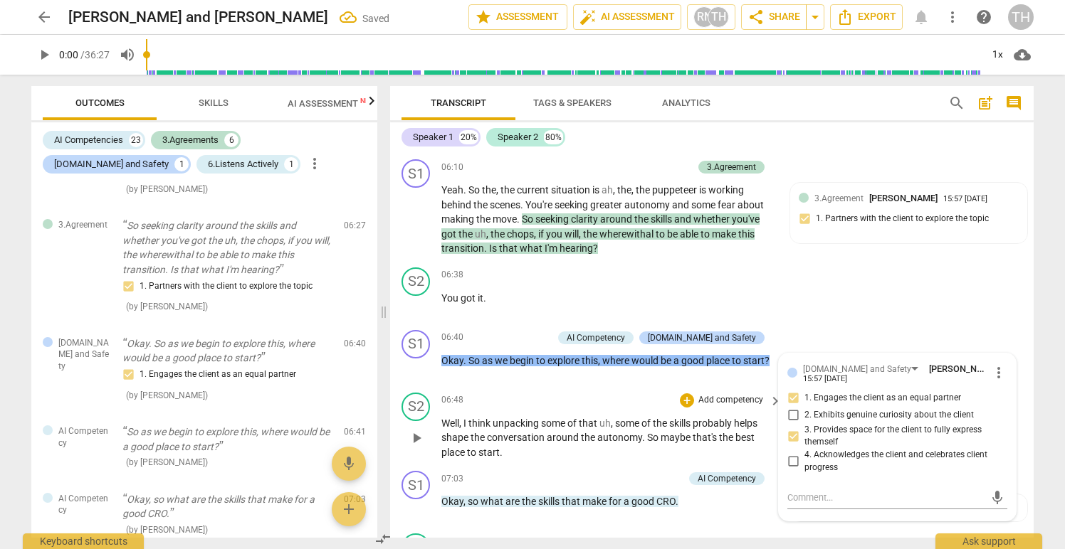
scroll to position [1890, 0]
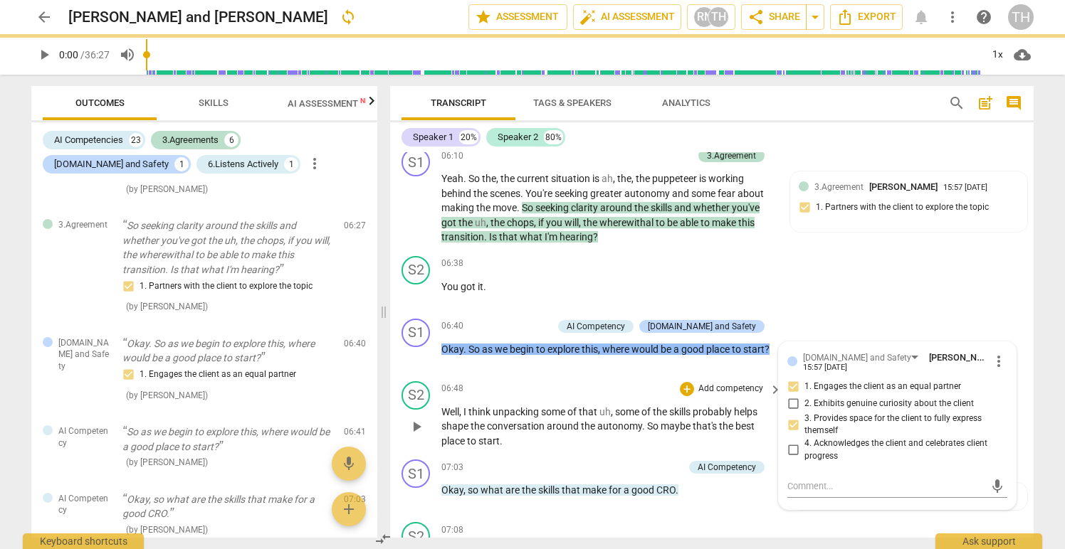
click at [624, 424] on span "autonomy" at bounding box center [619, 426] width 45 height 11
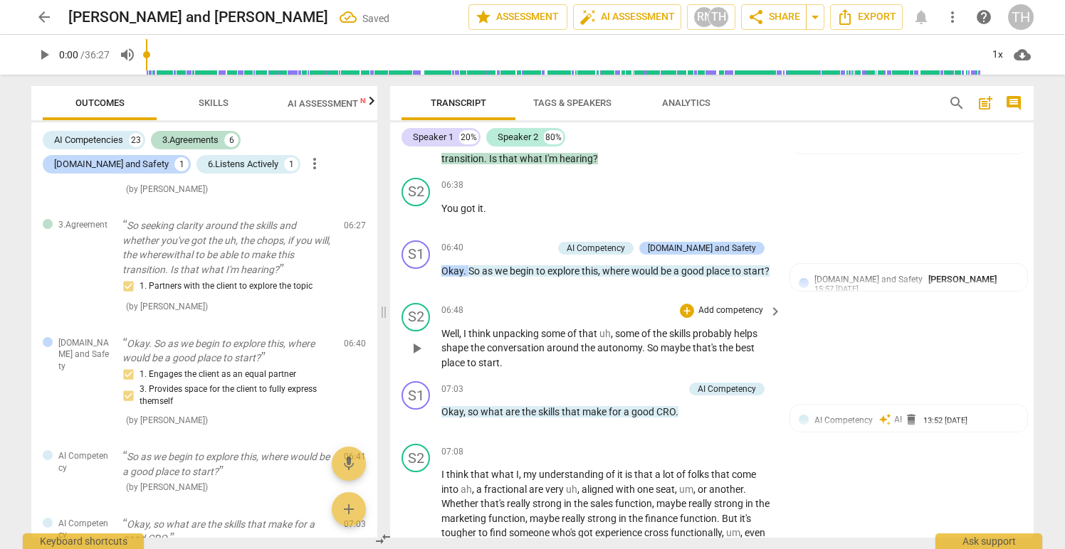
scroll to position [1982, 0]
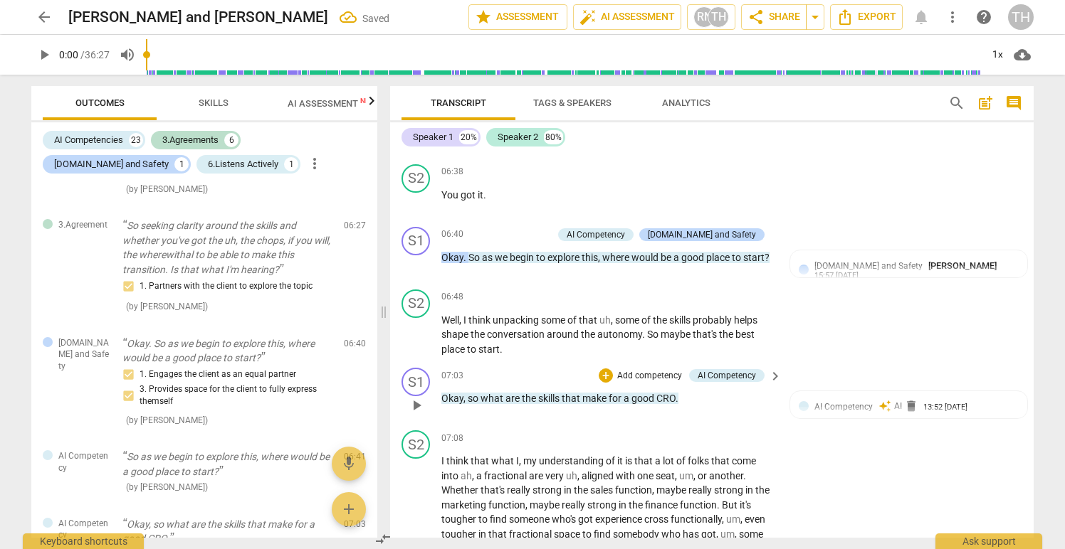
click at [636, 374] on p "Add competency" at bounding box center [650, 376] width 68 height 13
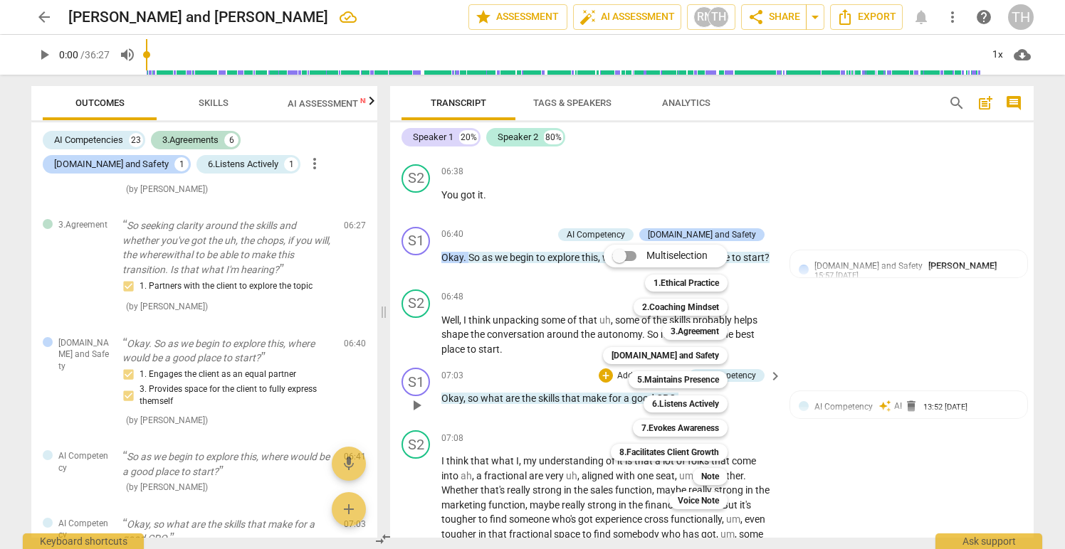
click at [637, 374] on b "5.Maintains Presence" at bounding box center [678, 380] width 82 height 17
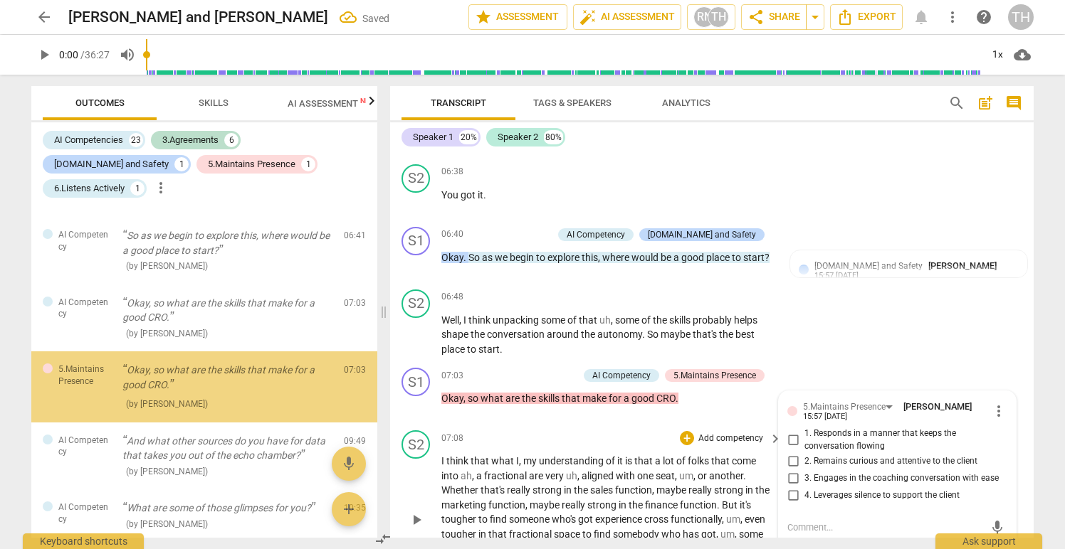
scroll to position [1276, 0]
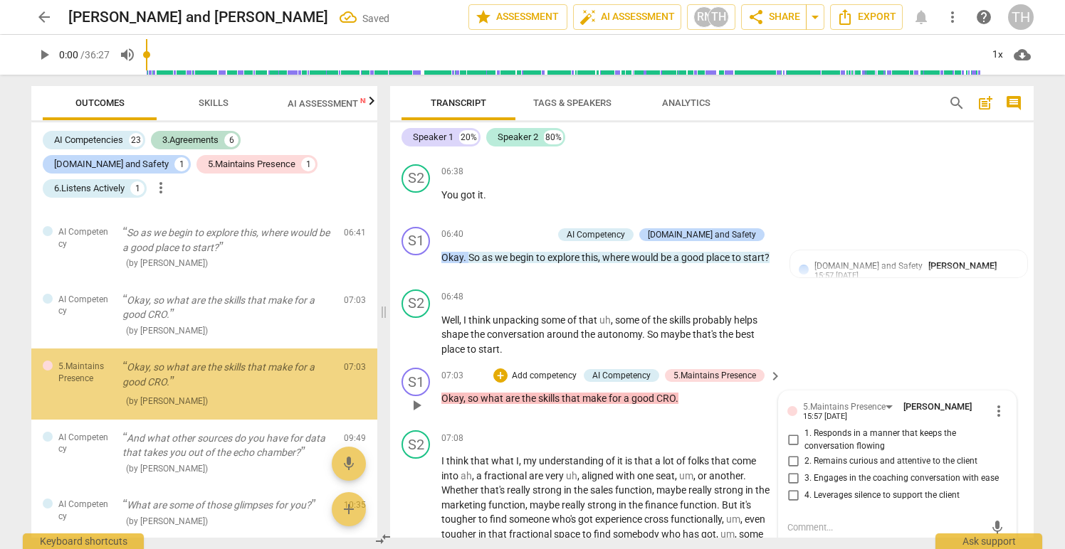
click at [682, 399] on p "Okay , so what are the skills that make for a good CRO ." at bounding box center [607, 398] width 333 height 15
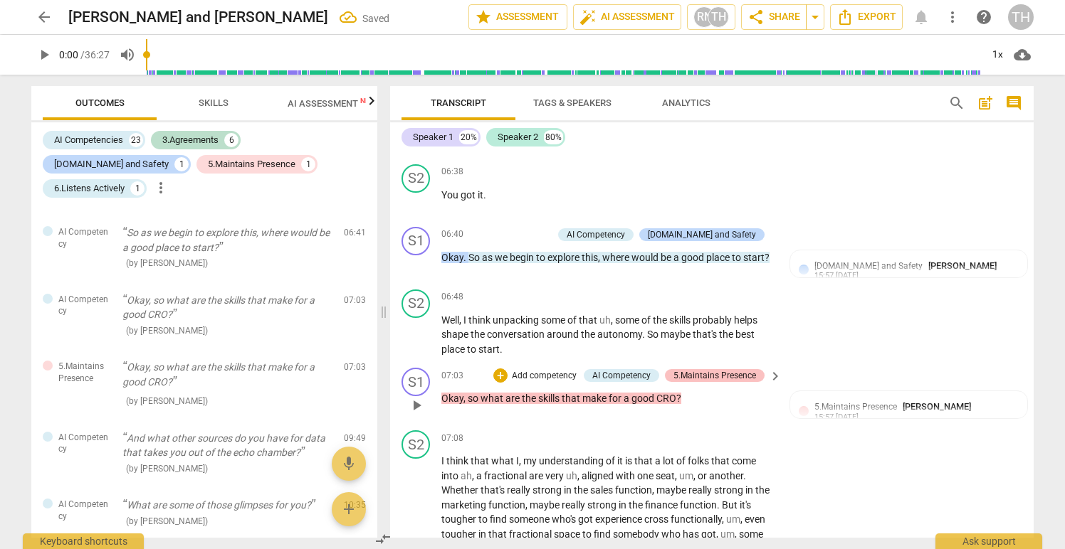
click at [730, 376] on div "5.Maintains Presence" at bounding box center [714, 375] width 83 height 13
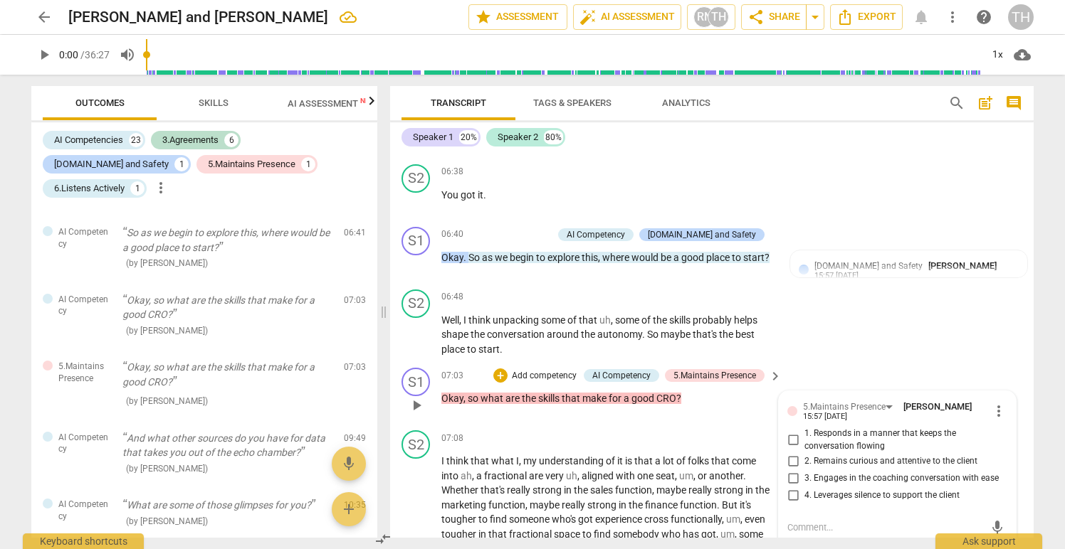
click at [791, 460] on input "2. Remains curious and attentive to the client" at bounding box center [793, 461] width 23 height 17
checkbox input "true"
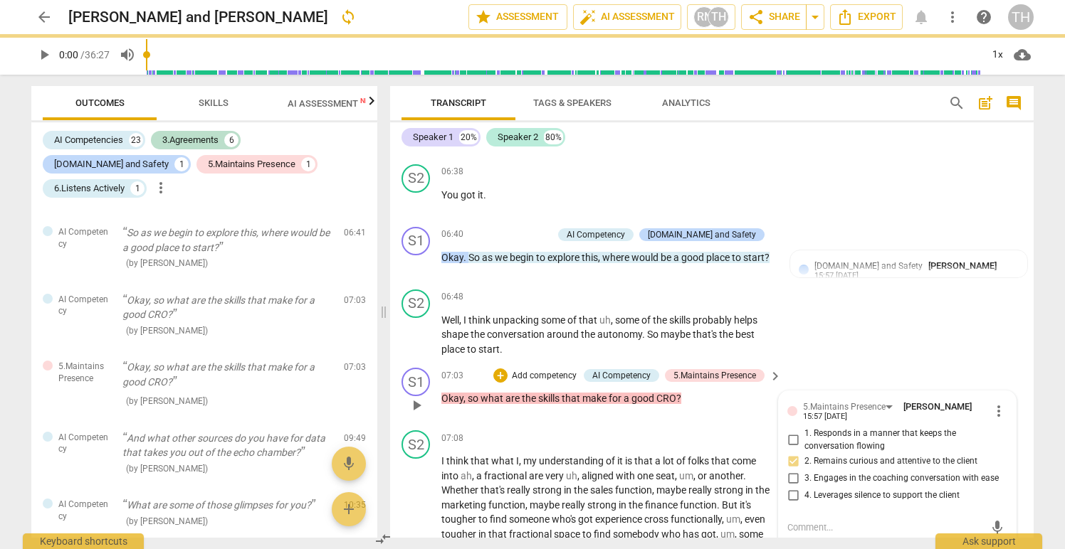
click at [791, 440] on input "1. Responds in a manner that keeps the conversation flowing" at bounding box center [793, 440] width 23 height 17
checkbox input "true"
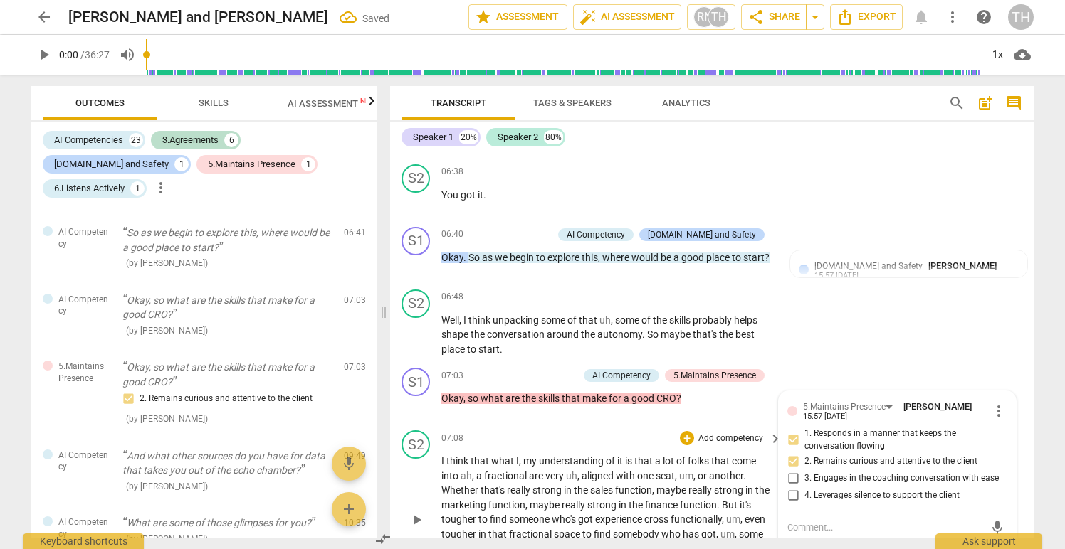
scroll to position [2016, 0]
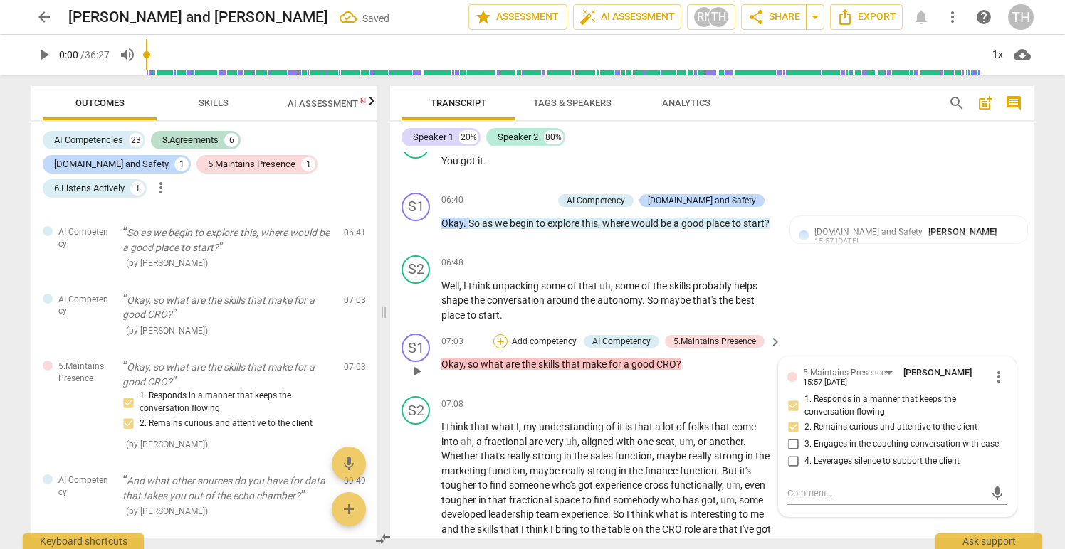
click at [498, 340] on div "+" at bounding box center [500, 342] width 14 height 14
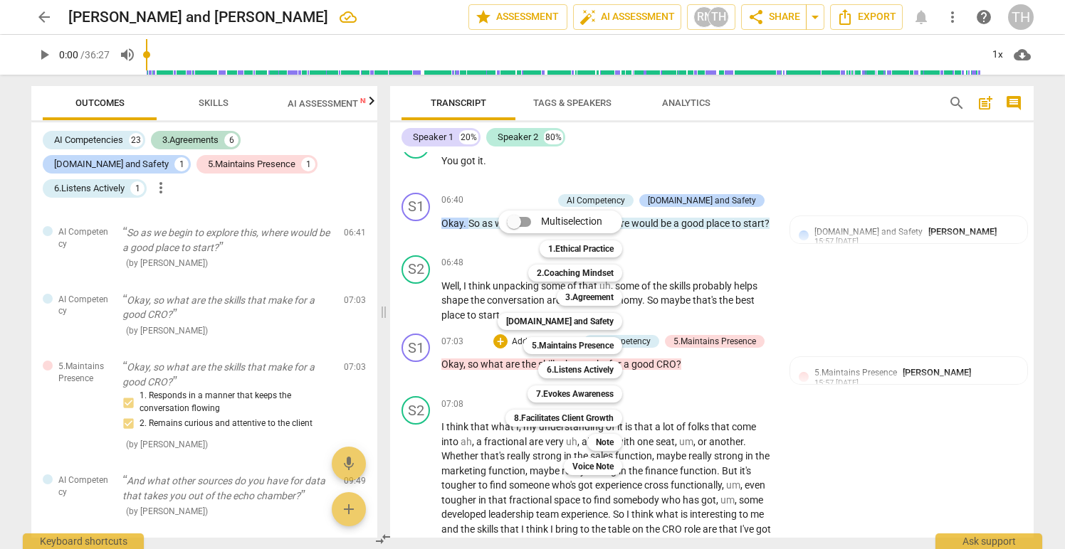
click at [211, 103] on div at bounding box center [532, 274] width 1065 height 549
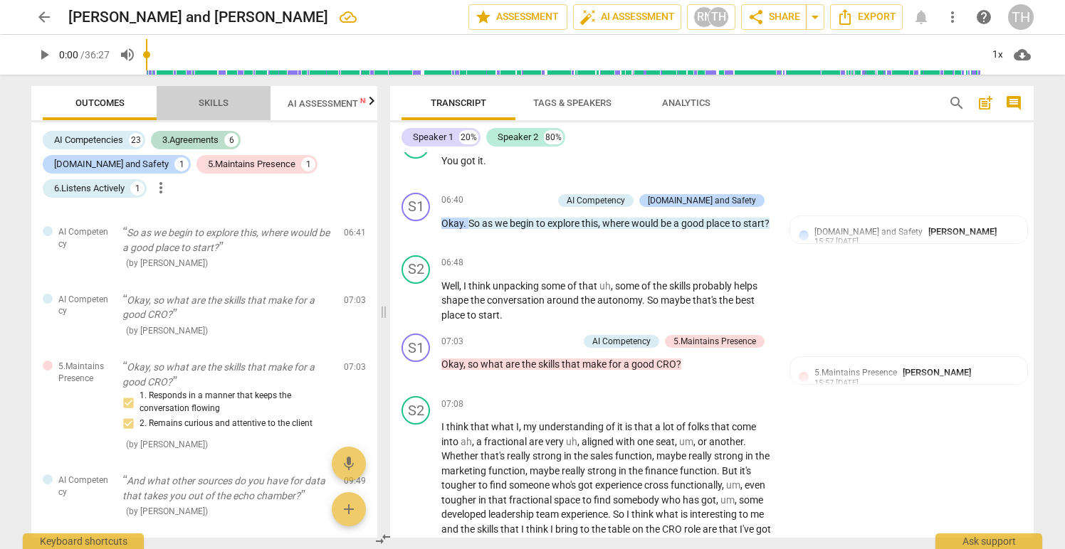
click at [211, 99] on span "Skills" at bounding box center [214, 103] width 30 height 11
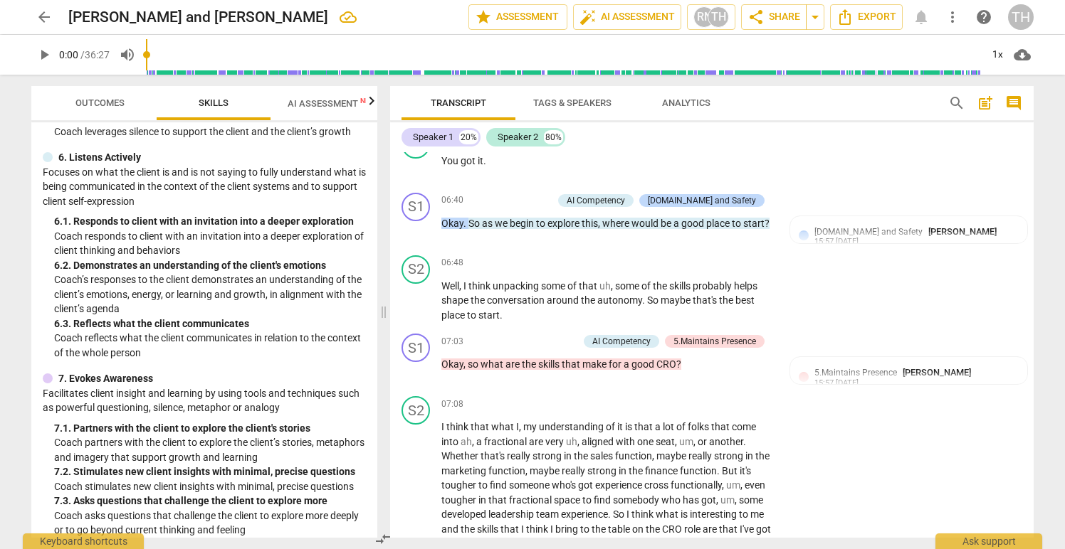
scroll to position [833, 0]
click at [530, 342] on p "Add competency" at bounding box center [544, 342] width 68 height 13
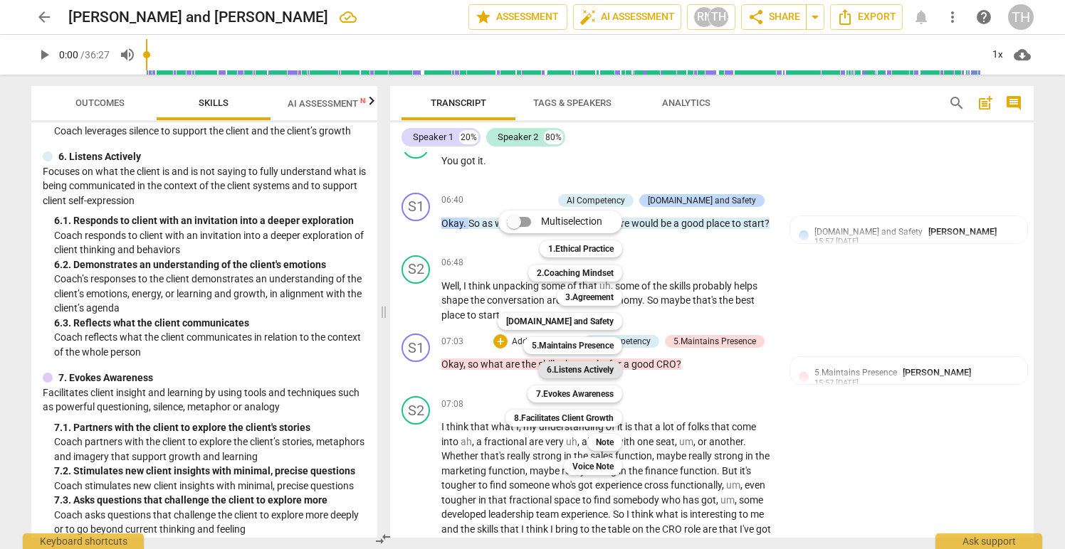
click at [583, 367] on b "6.Listens Actively" at bounding box center [580, 370] width 67 height 17
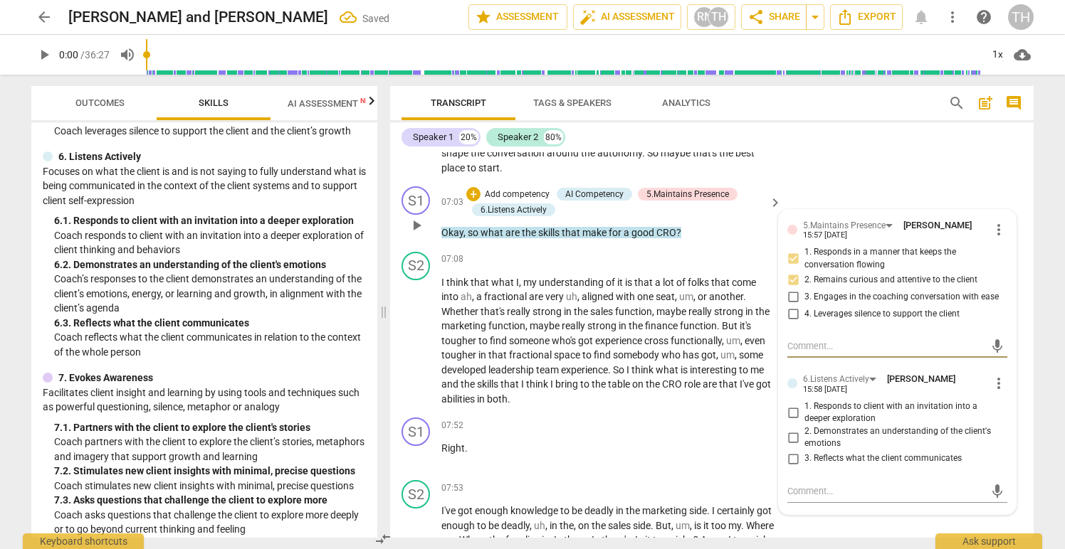
scroll to position [2170, 0]
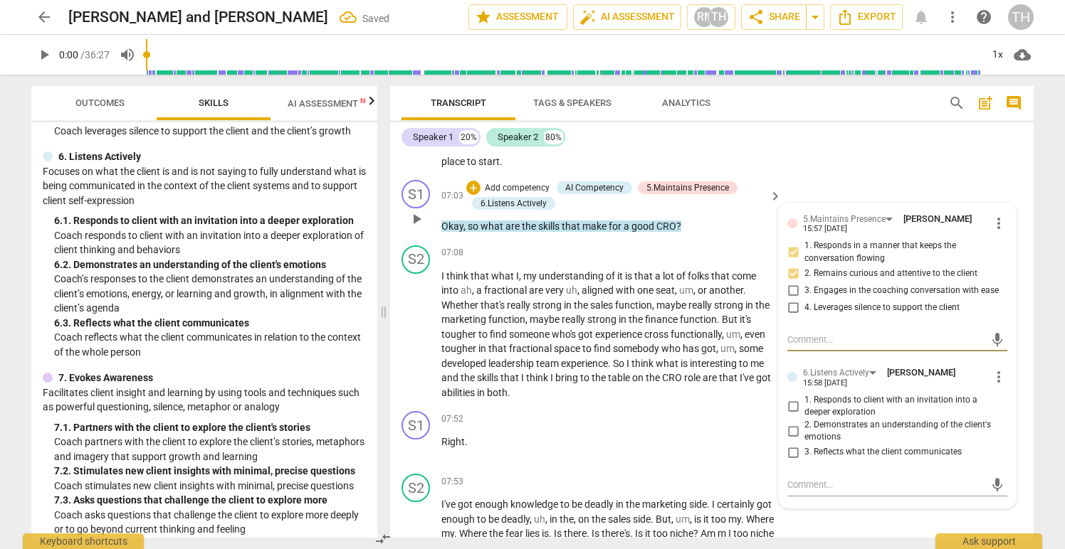
click at [789, 408] on input "1. Responds to client with an invitation into a deeper exploration" at bounding box center [793, 406] width 23 height 17
checkbox input "true"
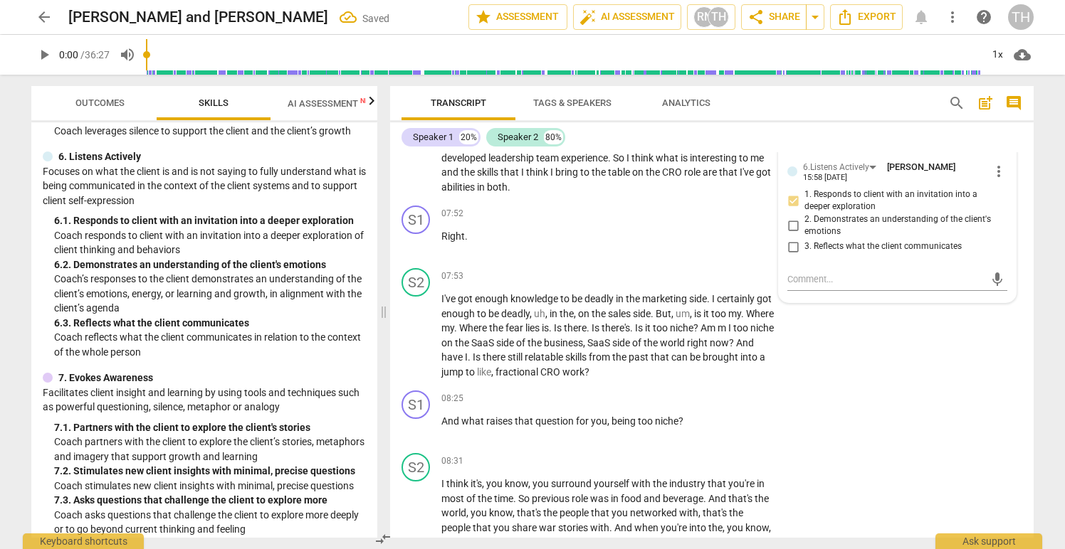
scroll to position [2379, 0]
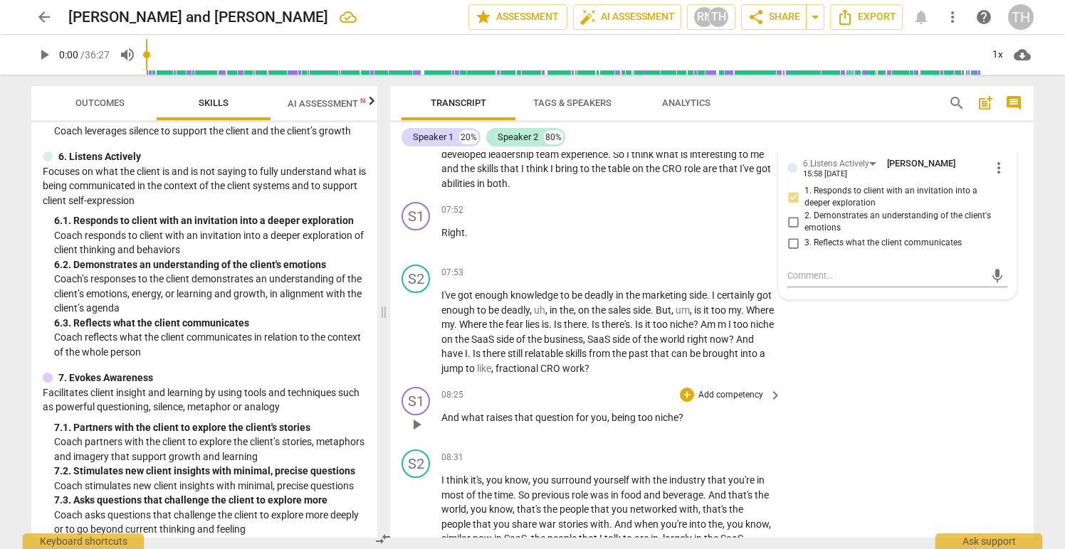
drag, startPoint x: 441, startPoint y: 419, endPoint x: 601, endPoint y: 421, distance: 160.2
click at [601, 421] on div "S1 play_arrow pause 08:25 + Add competency keyboard_arrow_right And what raises…" at bounding box center [711, 413] width 643 height 63
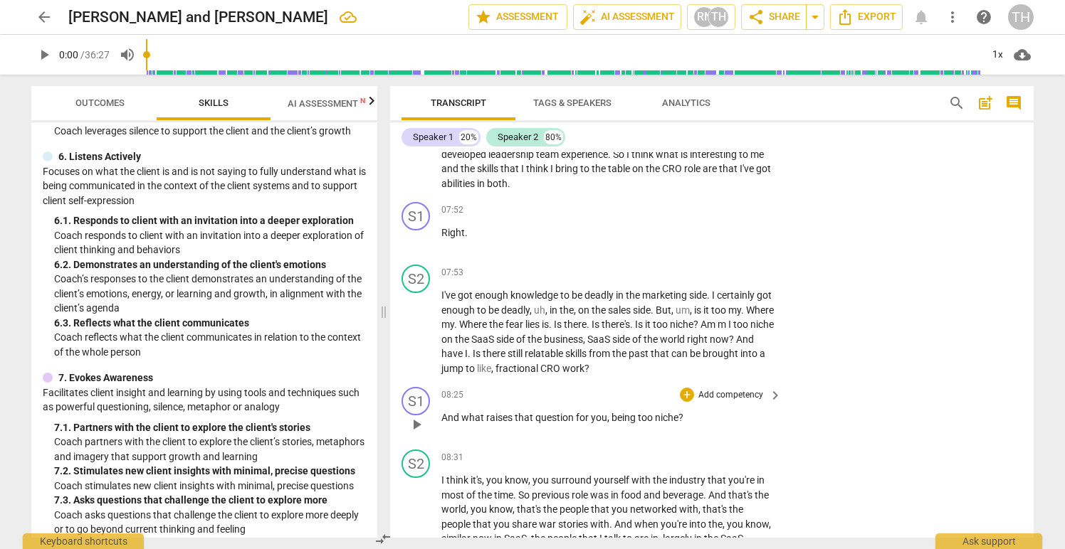
click at [601, 421] on span "you" at bounding box center [599, 417] width 16 height 11
click at [719, 396] on p "Add competency" at bounding box center [731, 395] width 68 height 13
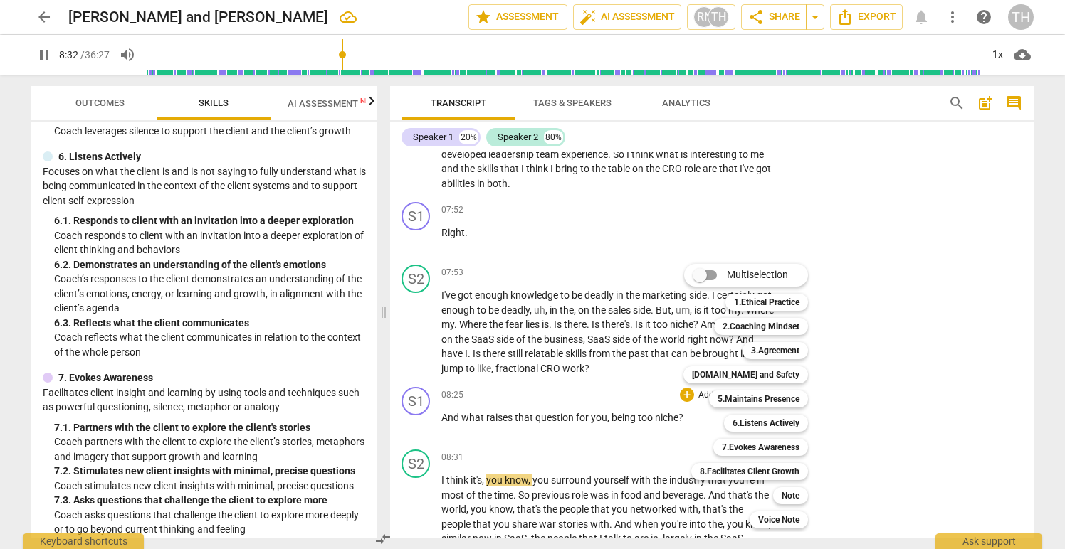
click at [469, 482] on div at bounding box center [532, 274] width 1065 height 549
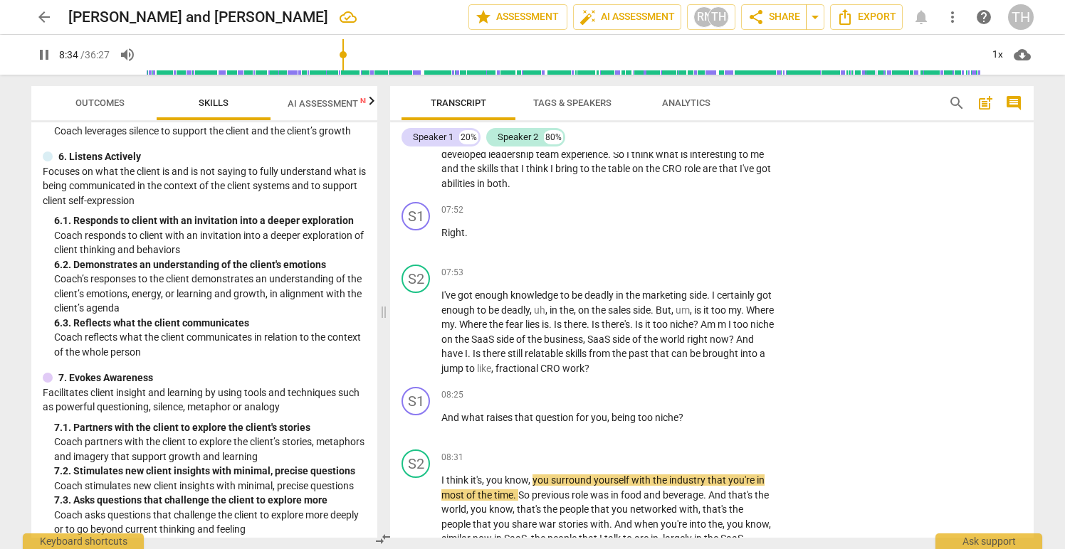
click at [43, 54] on span "pause" at bounding box center [44, 54] width 17 height 17
type input "515"
drag, startPoint x: 442, startPoint y: 417, endPoint x: 680, endPoint y: 414, distance: 237.7
click at [680, 414] on p "And what raises that question for you , being too niche ?" at bounding box center [607, 418] width 333 height 15
click at [689, 399] on div "+" at bounding box center [691, 401] width 14 height 14
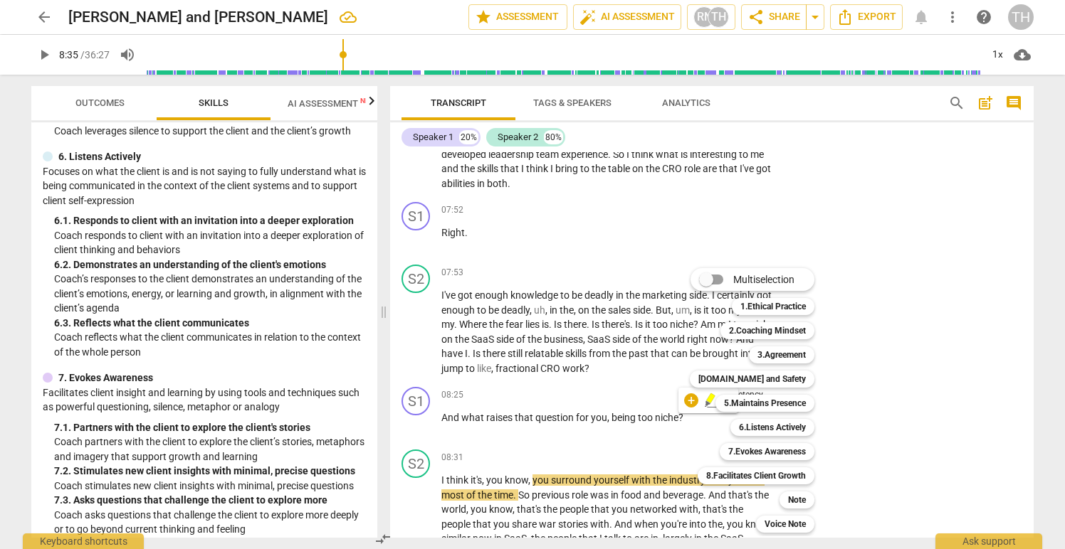
drag, startPoint x: 373, startPoint y: 368, endPoint x: 372, endPoint y: 322, distance: 46.3
click at [372, 320] on div at bounding box center [532, 274] width 1065 height 549
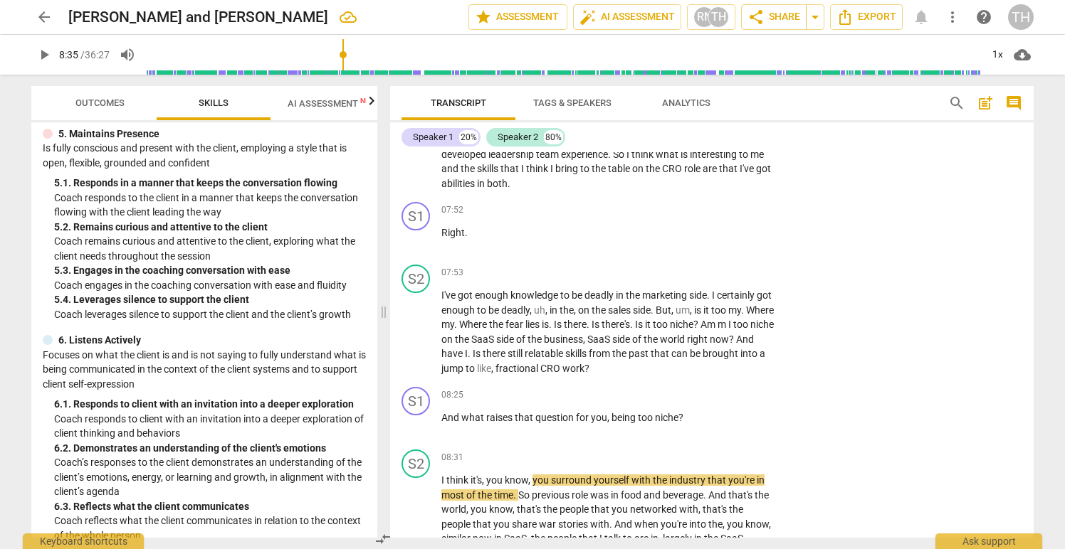
scroll to position [648, 0]
click at [737, 396] on p "Add competency" at bounding box center [731, 395] width 68 height 13
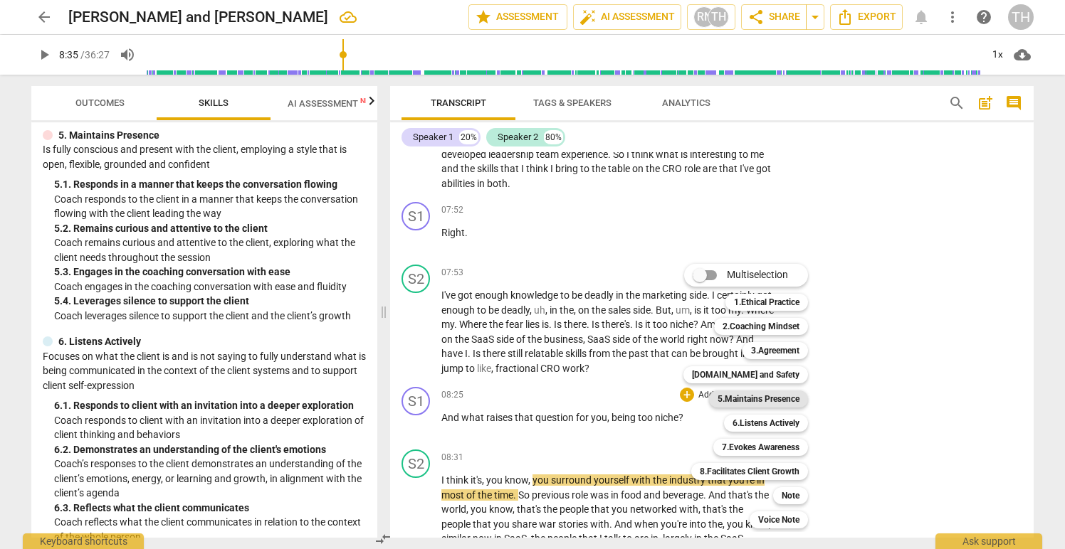
click at [787, 398] on b "5.Maintains Presence" at bounding box center [758, 399] width 82 height 17
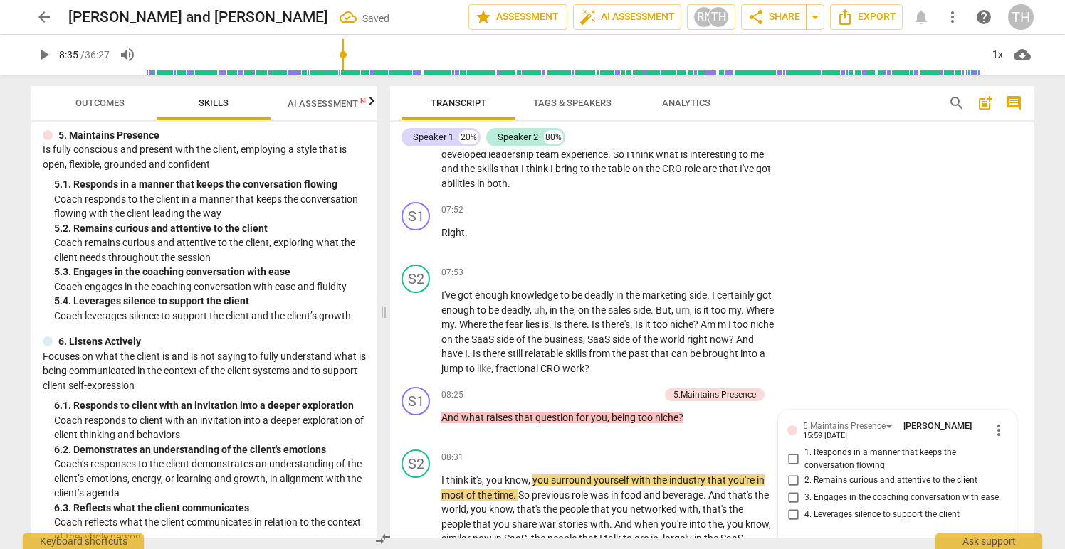
scroll to position [2583, 0]
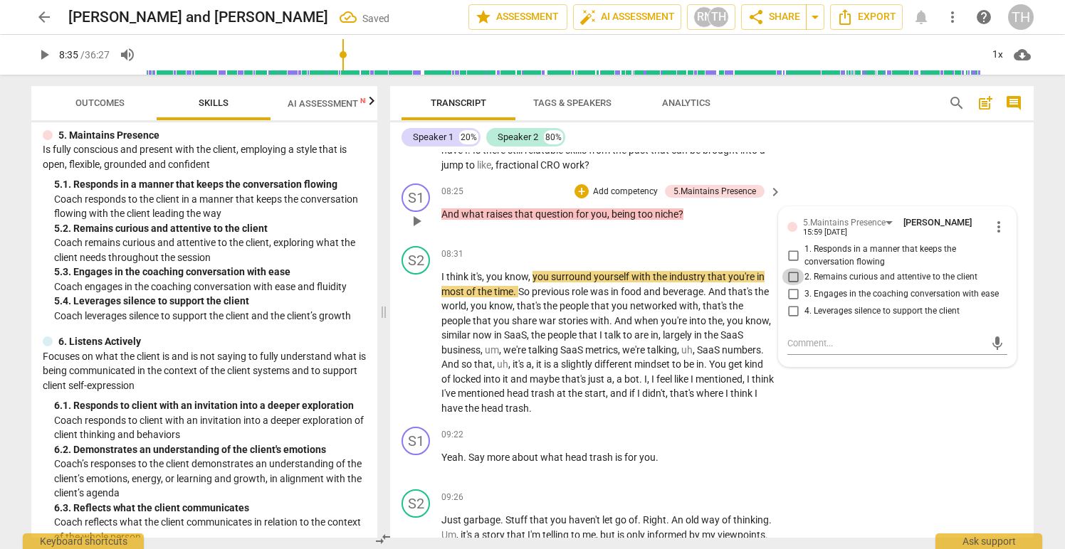
click at [793, 277] on input "2. Remains curious and attentive to the client" at bounding box center [793, 276] width 23 height 17
checkbox input "true"
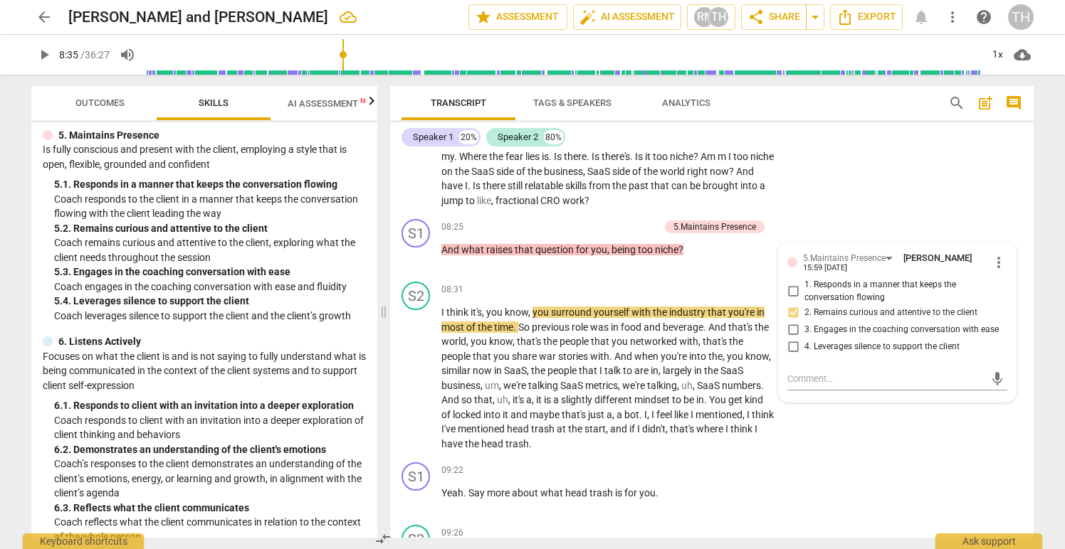
scroll to position [2542, 0]
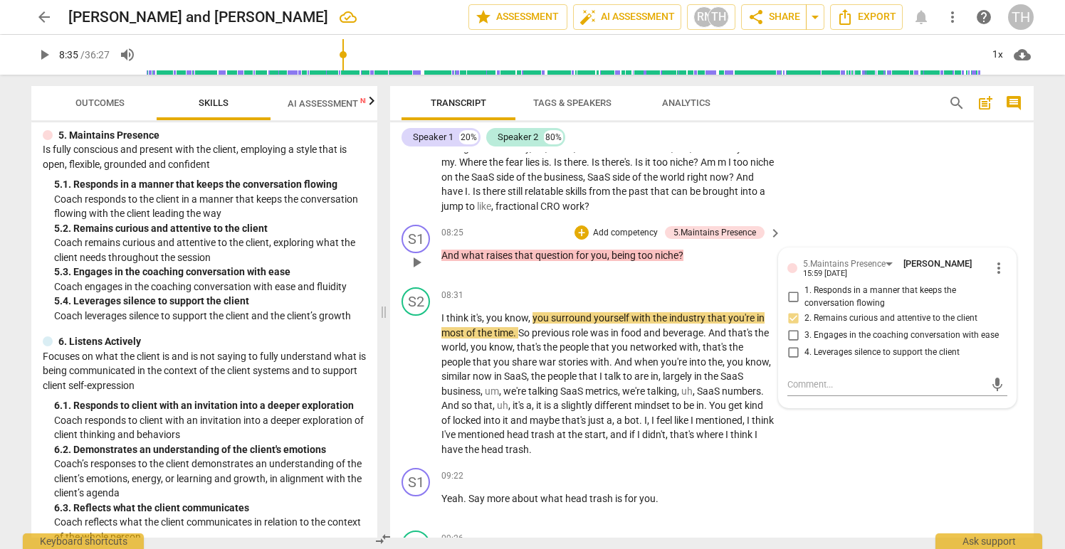
click at [628, 231] on p "Add competency" at bounding box center [625, 233] width 68 height 13
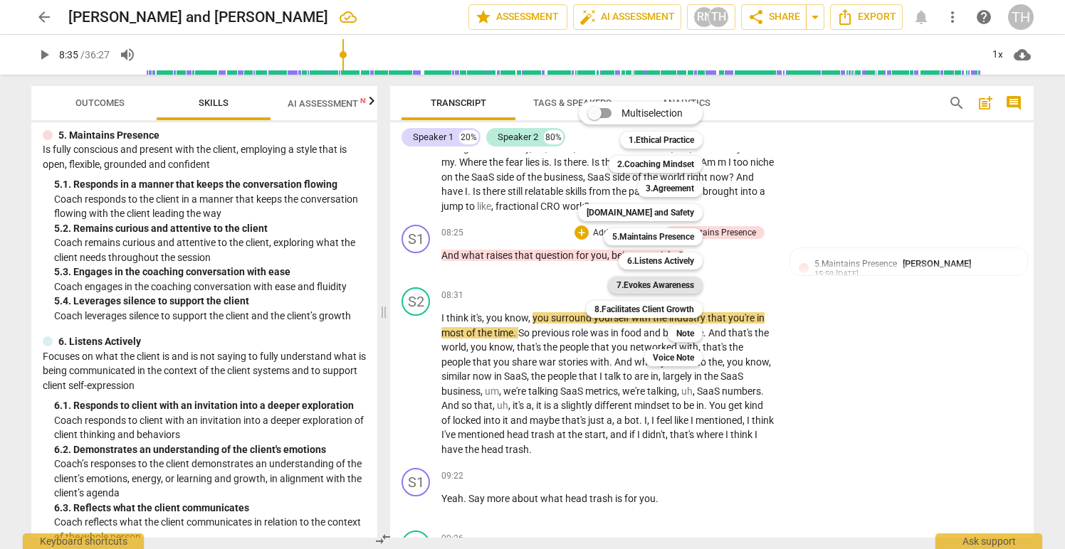
click at [668, 284] on b "7.Evokes Awareness" at bounding box center [655, 285] width 78 height 17
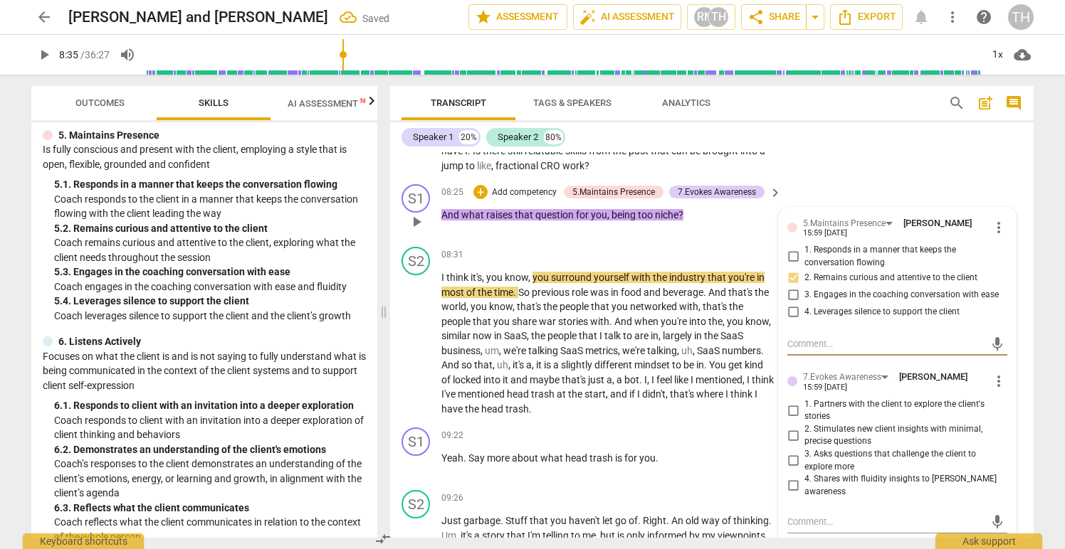
scroll to position [2591, 0]
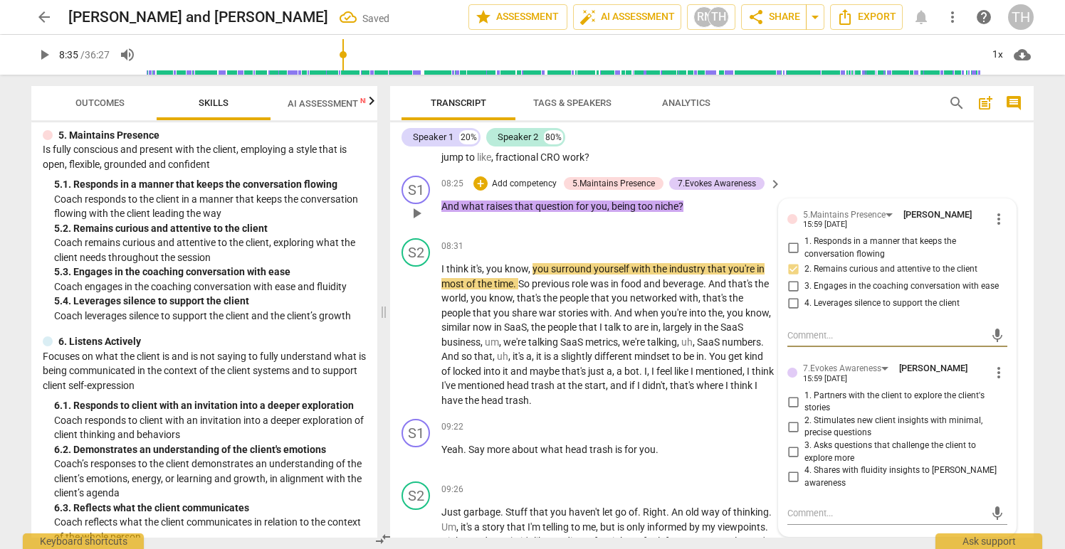
click at [791, 426] on input "2. Stimulates new client insights with minimal, precise questions" at bounding box center [793, 427] width 23 height 17
checkbox input "true"
click at [599, 475] on div "S1 play_arrow pause 09:22 + Add competency keyboard_arrow_right Yeah . Say more…" at bounding box center [711, 445] width 643 height 63
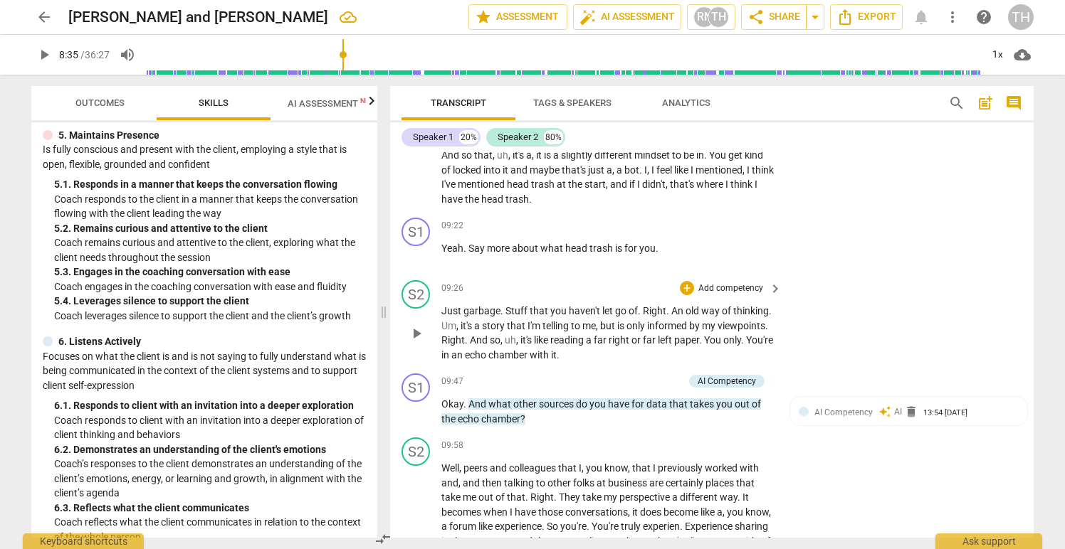
scroll to position [2793, 0]
click at [635, 380] on p "Add competency" at bounding box center [650, 381] width 68 height 13
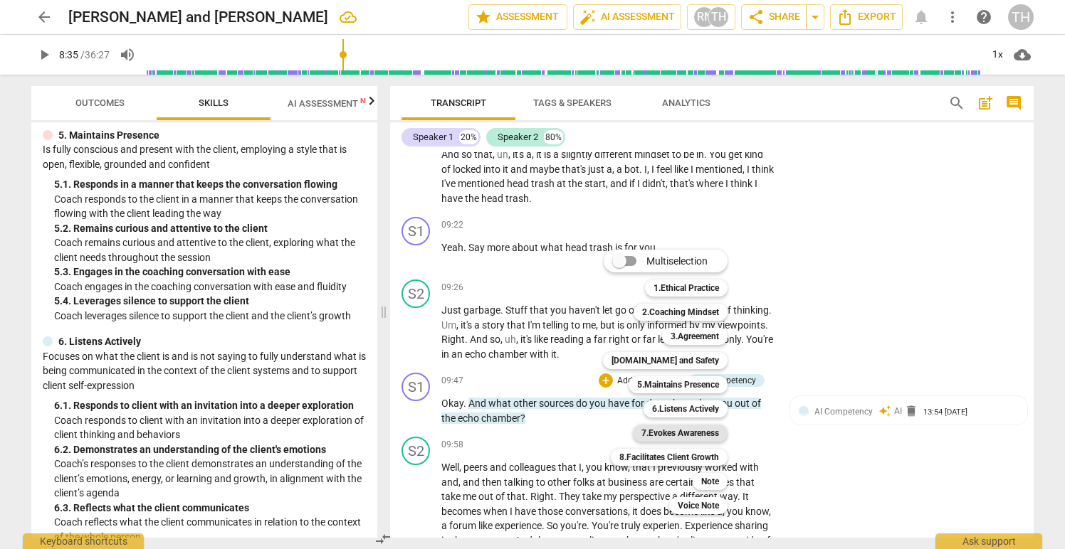
click at [658, 431] on b "7.Evokes Awareness" at bounding box center [680, 433] width 78 height 17
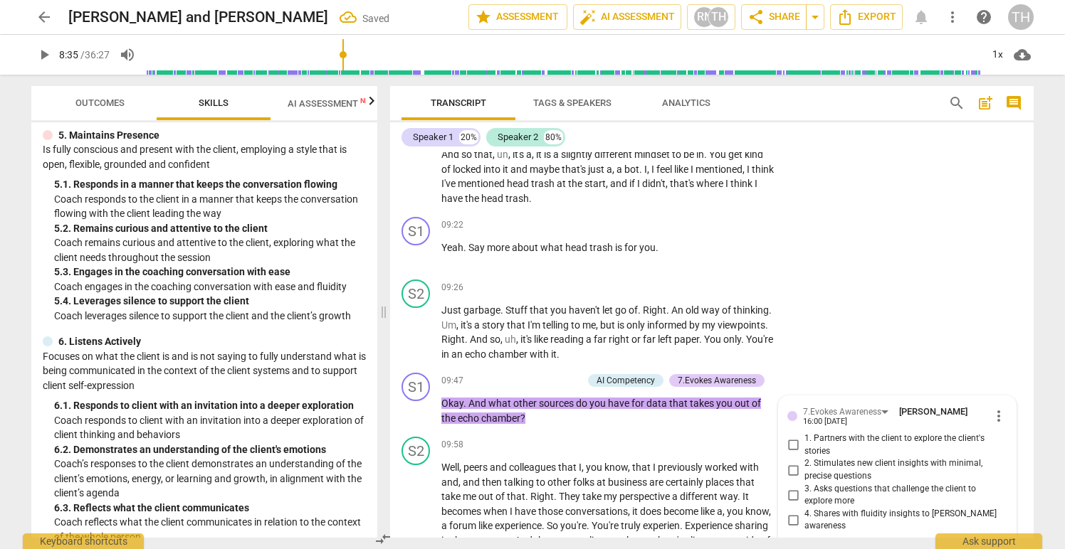
scroll to position [2998, 0]
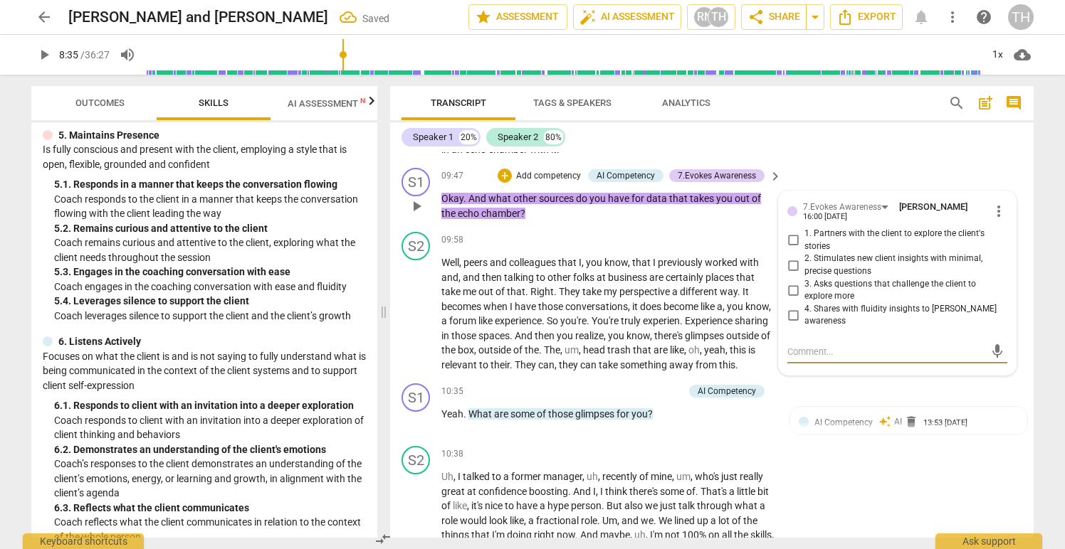
click at [791, 290] on input "3. Asks questions that challenge the client to explore more" at bounding box center [793, 290] width 23 height 17
checkbox input "true"
click at [791, 265] on input "2. Stimulates new client insights with minimal, precise questions" at bounding box center [793, 265] width 23 height 17
checkbox input "true"
click at [633, 399] on p "Add competency" at bounding box center [650, 392] width 68 height 13
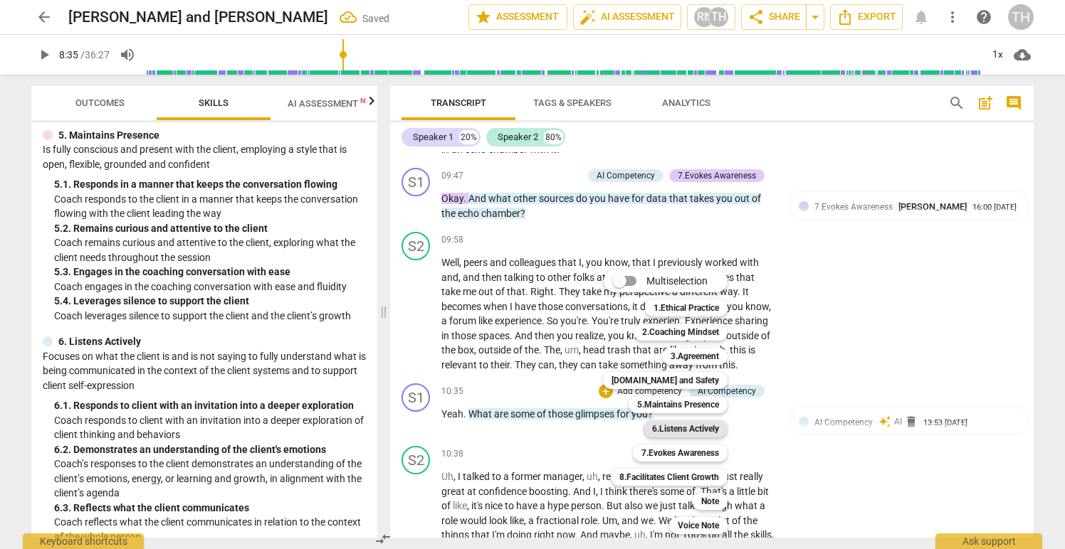
click at [667, 426] on b "6.Listens Actively" at bounding box center [685, 429] width 67 height 17
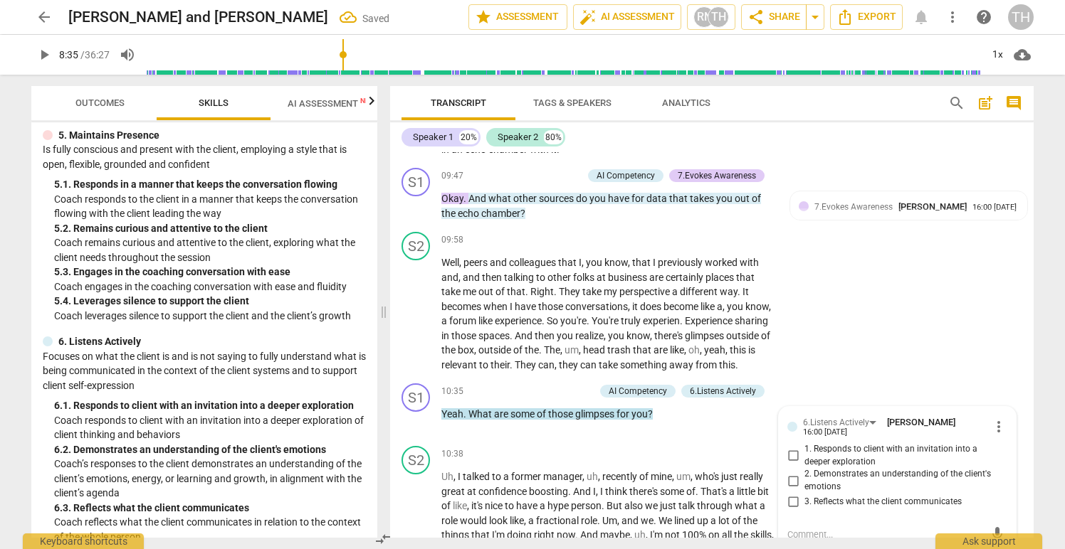
scroll to position [3204, 0]
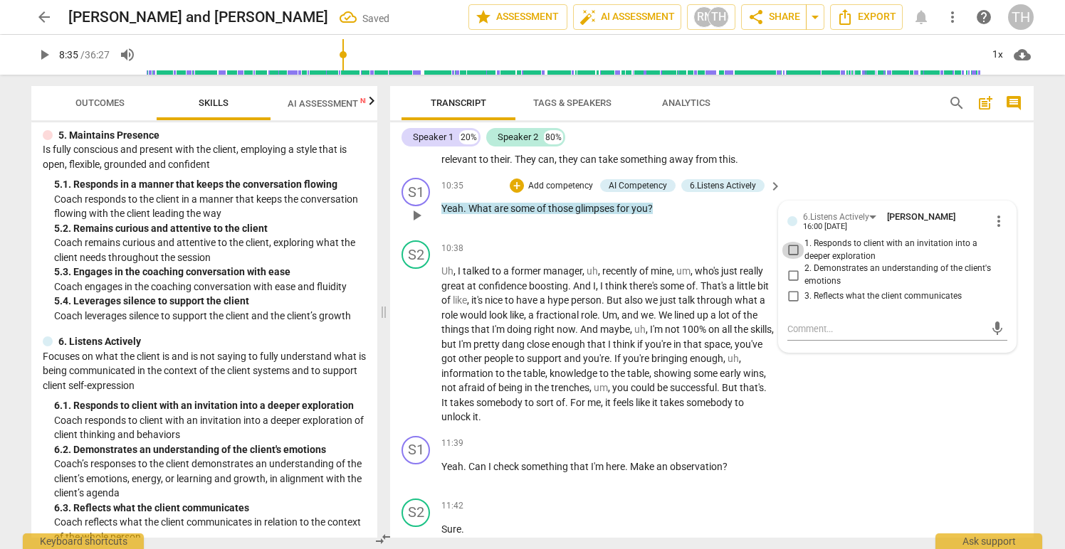
click at [787, 259] on input "1. Responds to client with an invitation into a deeper exploration" at bounding box center [793, 250] width 23 height 17
checkbox input "true"
click at [851, 427] on div "S2 play_arrow pause 10:38 + Add competency keyboard_arrow_right Uh , I talked t…" at bounding box center [711, 333] width 643 height 196
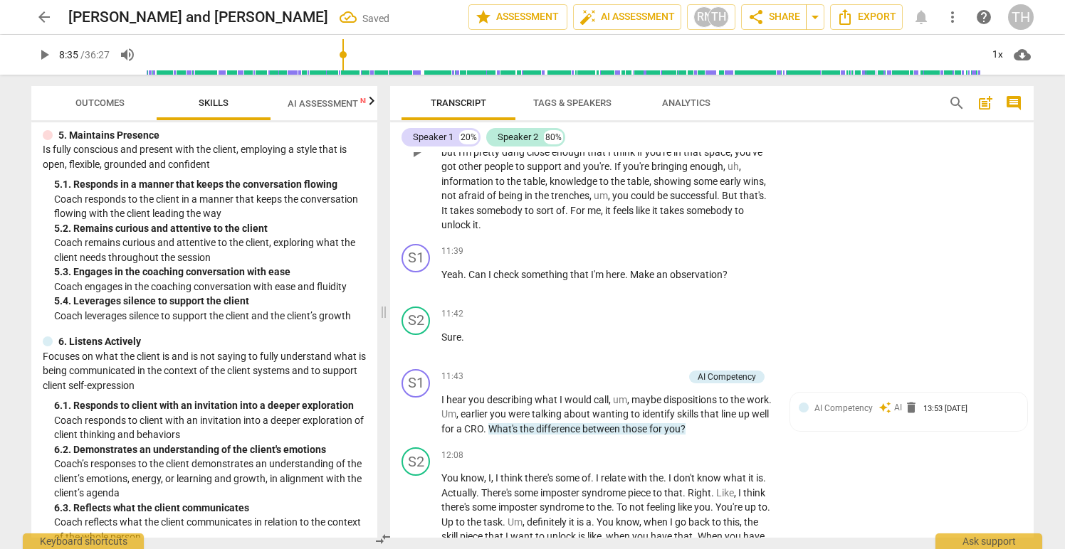
scroll to position [3401, 0]
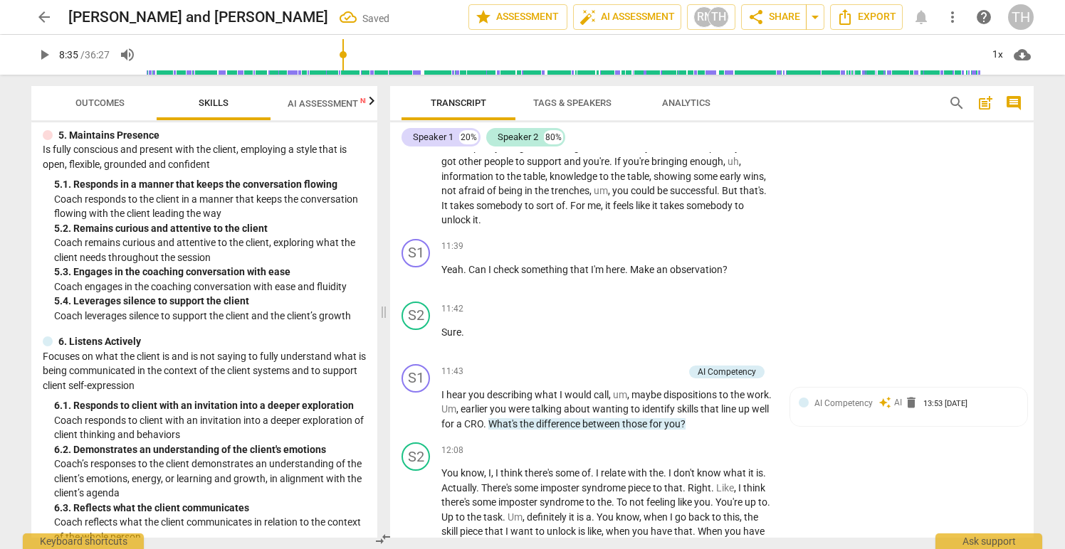
click at [315, 102] on span "AI Assessment New" at bounding box center [332, 103] width 88 height 11
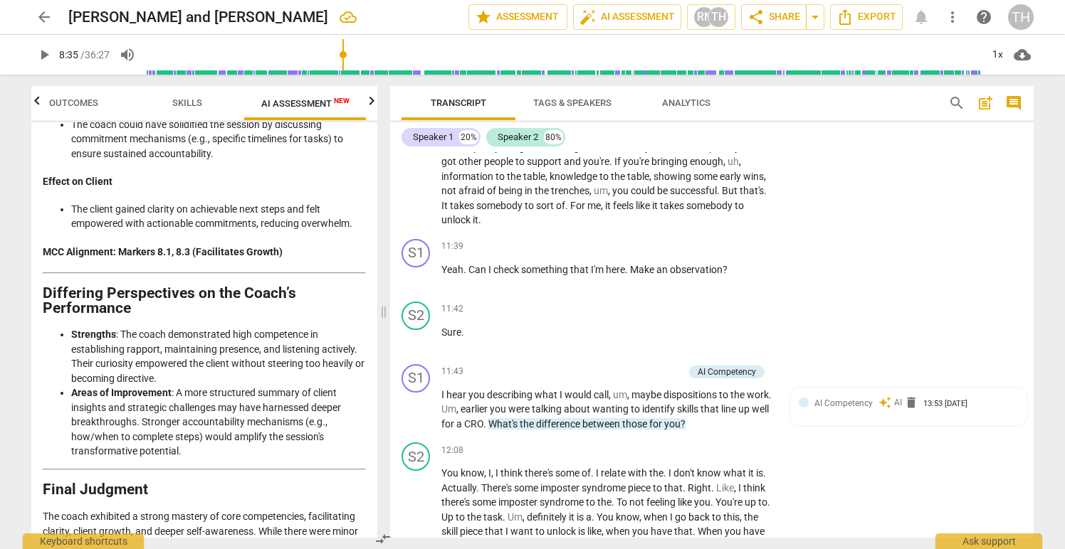
scroll to position [3396, 0]
click at [189, 96] on span "Skills" at bounding box center [187, 103] width 64 height 19
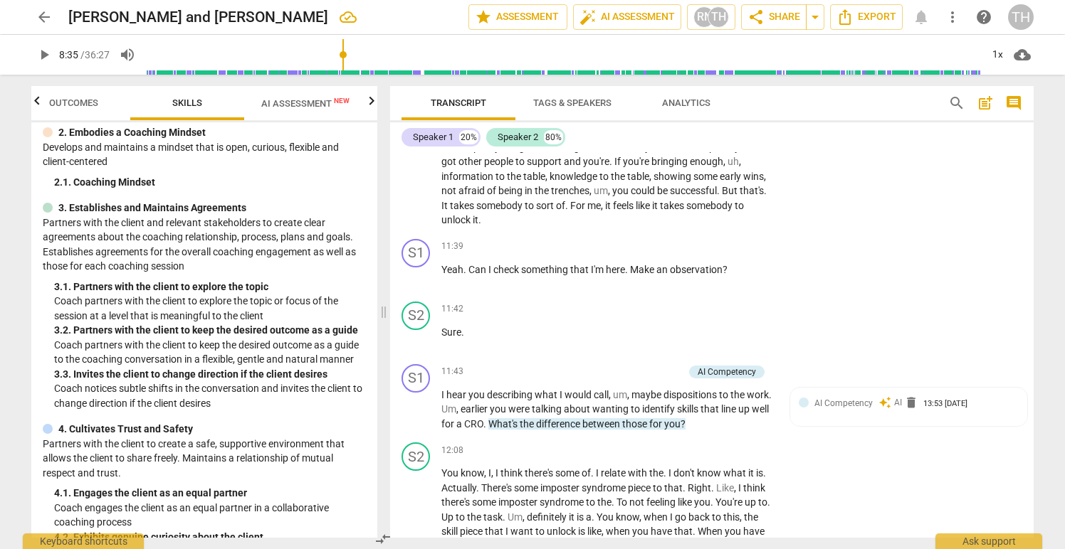
scroll to position [122, 0]
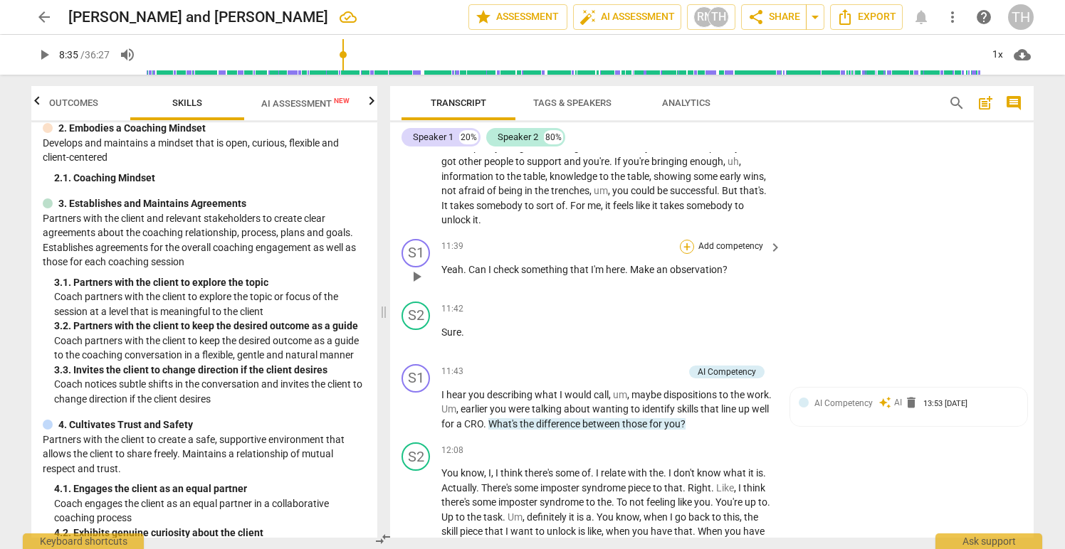
click at [685, 254] on div "+" at bounding box center [687, 247] width 14 height 14
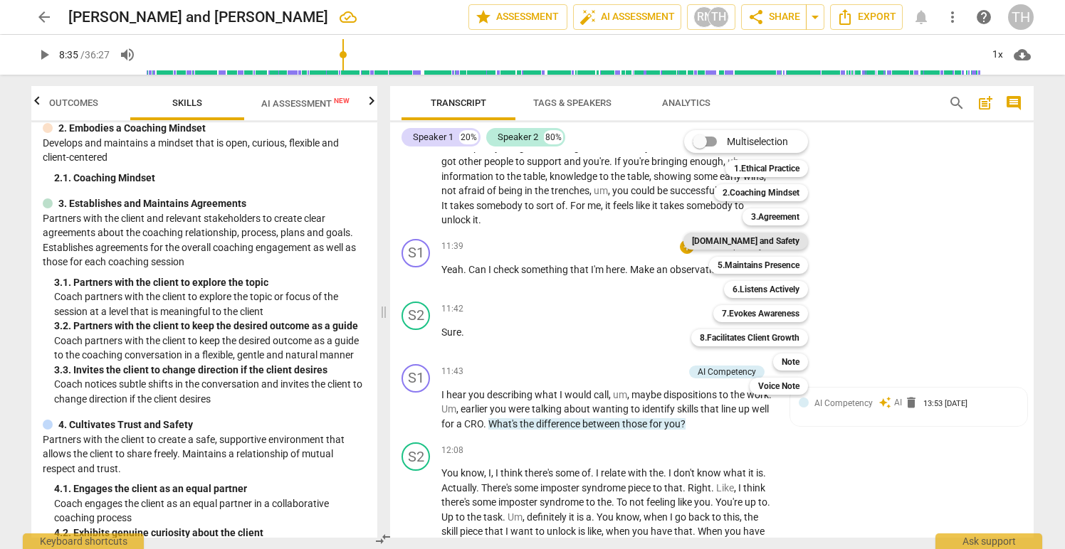
click at [746, 241] on b "[DOMAIN_NAME] and Safety" at bounding box center [745, 241] width 107 height 17
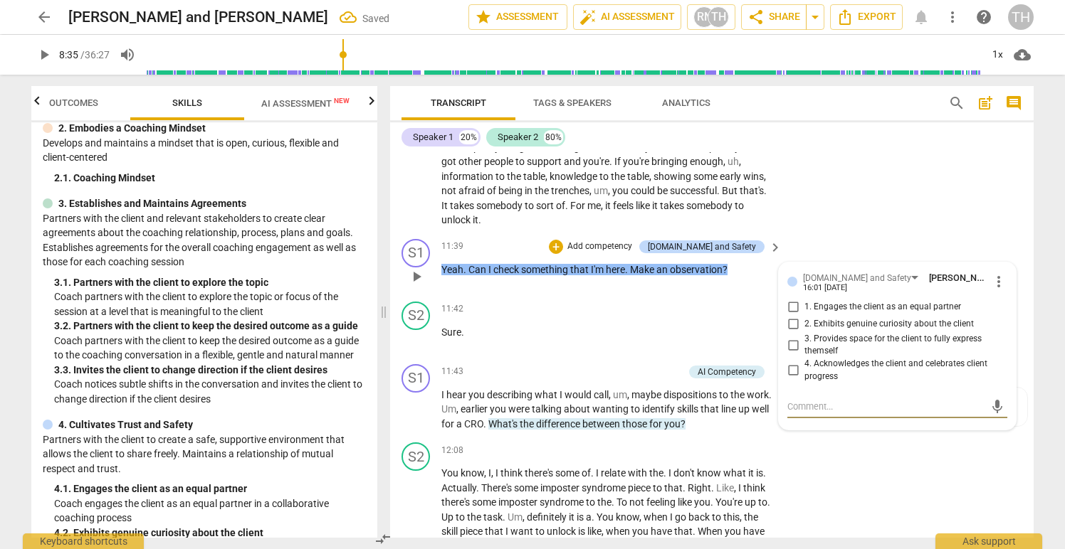
click at [792, 316] on input "1. Engages the client as an equal partner" at bounding box center [793, 307] width 23 height 17
checkbox input "true"
click at [791, 333] on input "2. Exhibits genuine curiosity about the client" at bounding box center [793, 324] width 23 height 17
checkbox input "true"
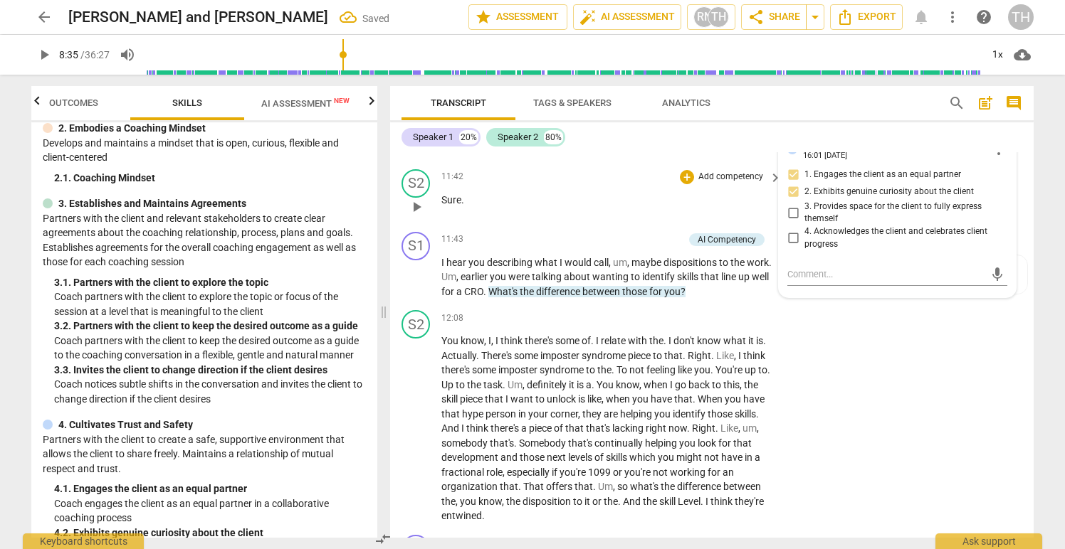
scroll to position [3541, 0]
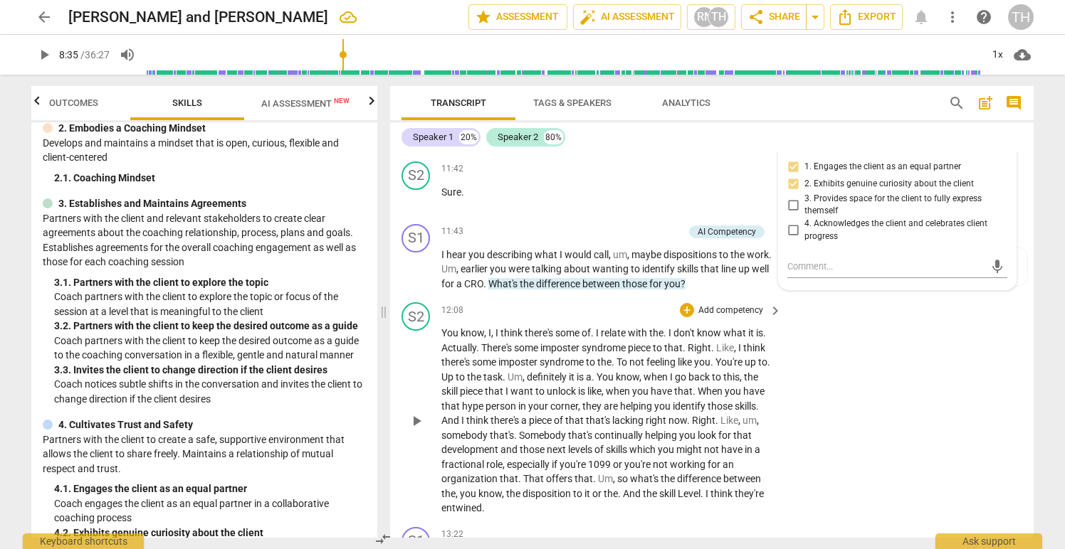
click at [574, 318] on div "12:08 + Add competency keyboard_arrow_right" at bounding box center [612, 311] width 342 height 16
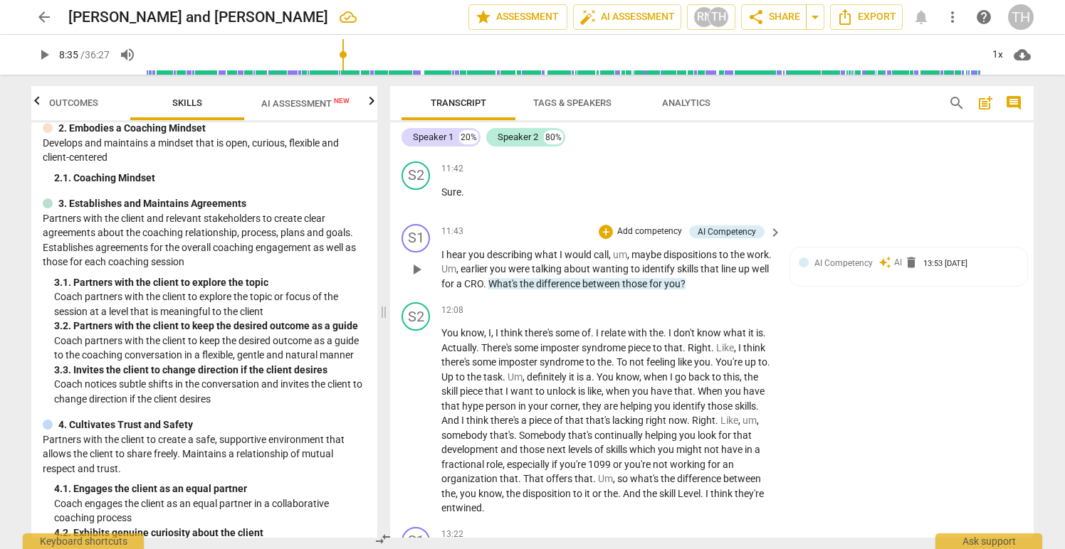
click at [626, 238] on p "Add competency" at bounding box center [650, 232] width 68 height 13
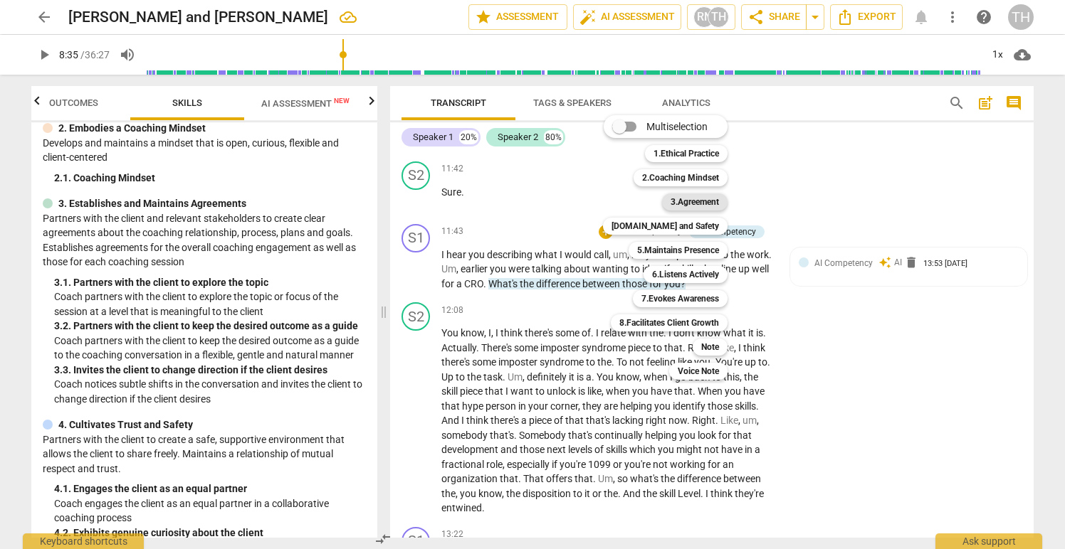
click at [683, 198] on b "3.Agreement" at bounding box center [694, 202] width 48 height 17
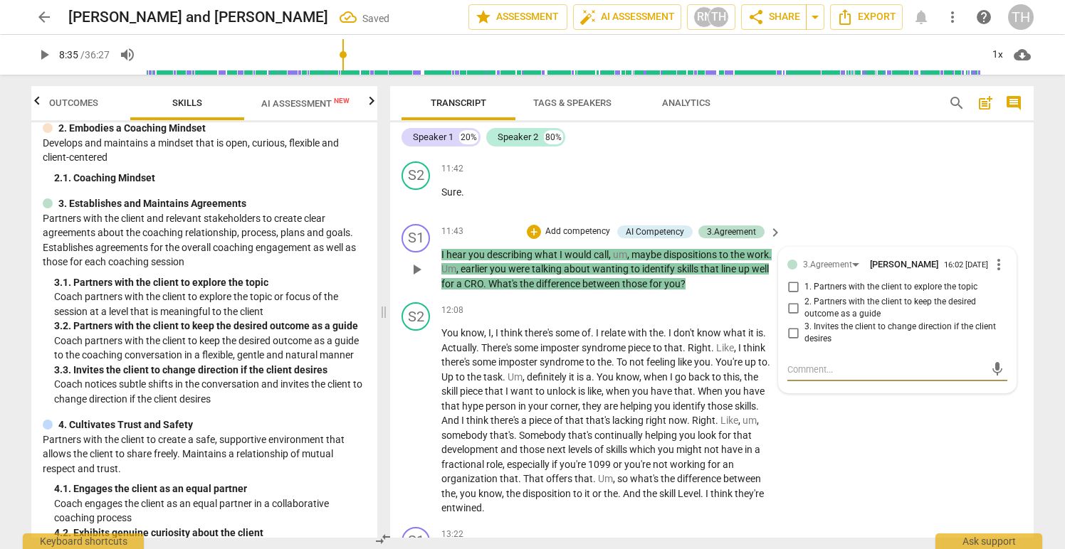
click at [789, 342] on input "3. Invites the client to change direction if the client desires" at bounding box center [793, 333] width 23 height 17
checkbox input "true"
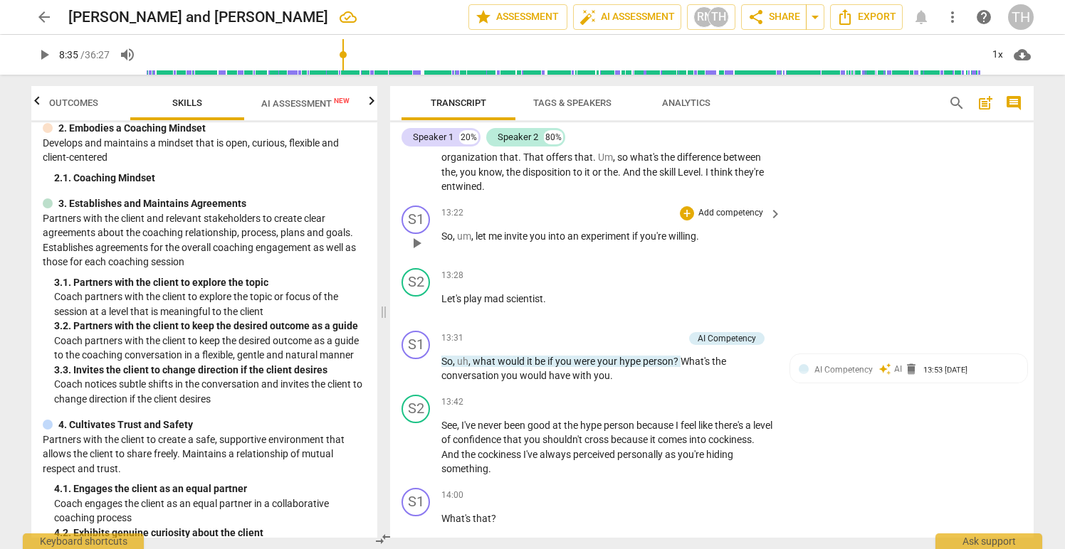
scroll to position [3867, 0]
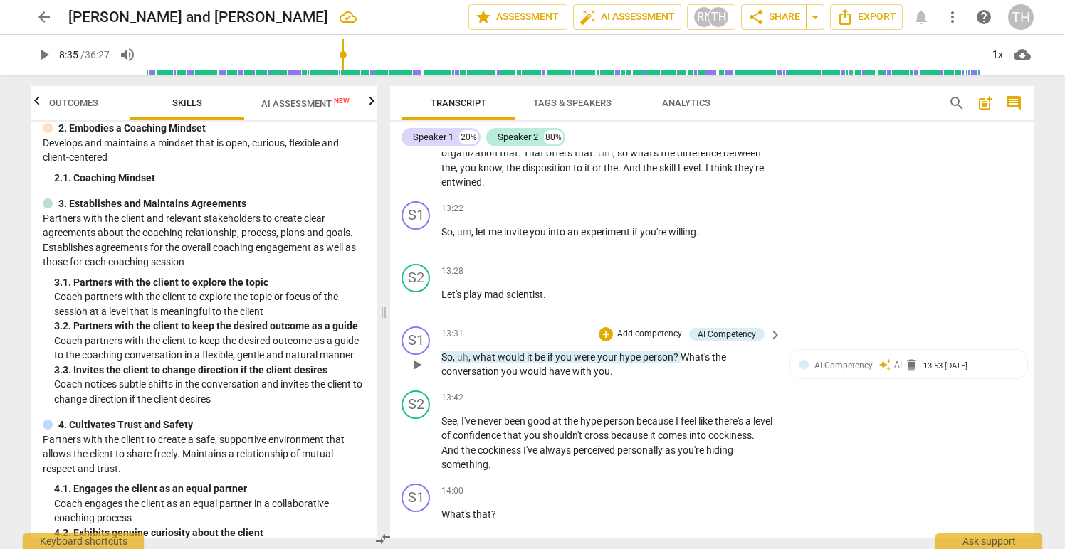
click at [615, 379] on p "So , uh , what would it be if you were your hype person ? What's the conversati…" at bounding box center [607, 364] width 333 height 29
click at [631, 341] on p "Add competency" at bounding box center [650, 334] width 68 height 13
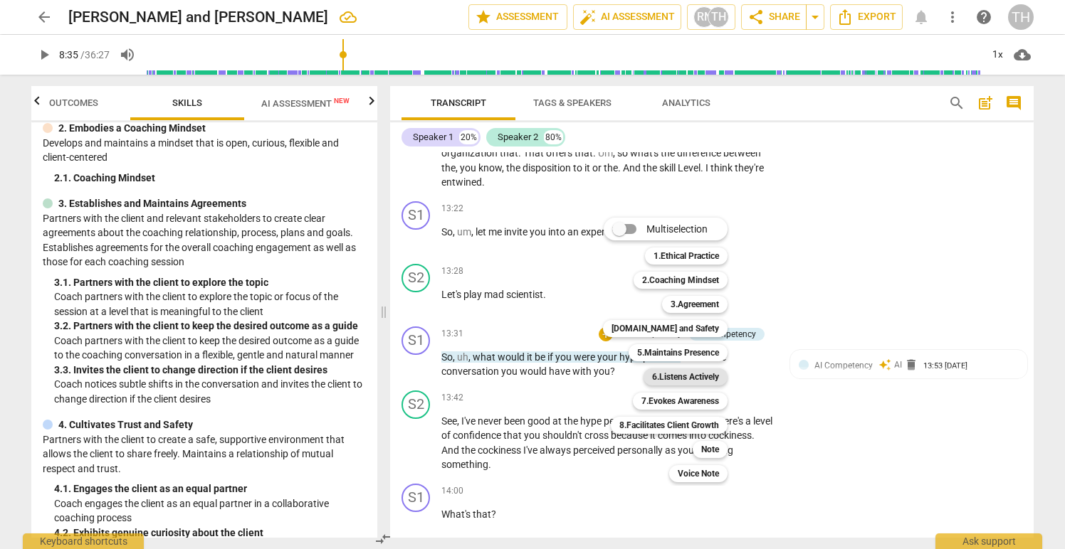
click at [664, 377] on b "6.Listens Actively" at bounding box center [685, 377] width 67 height 17
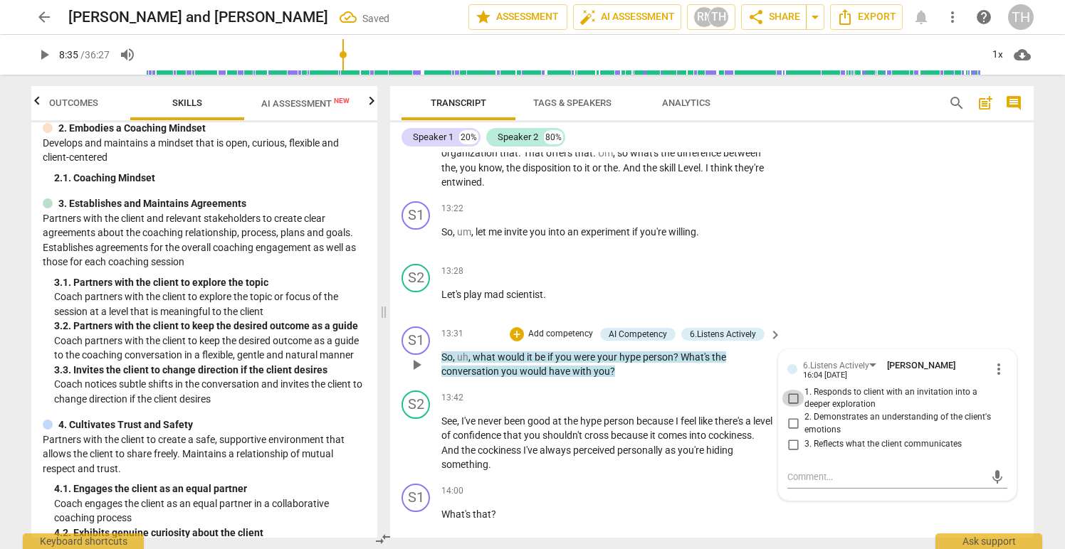
click at [792, 407] on input "1. Responds to client with an invitation into a deeper exploration" at bounding box center [793, 398] width 23 height 17
checkbox input "true"
click at [792, 453] on input "3. Reflects what the client communicates" at bounding box center [793, 444] width 23 height 17
checkbox input "true"
click at [558, 341] on p "Add competency" at bounding box center [561, 334] width 68 height 13
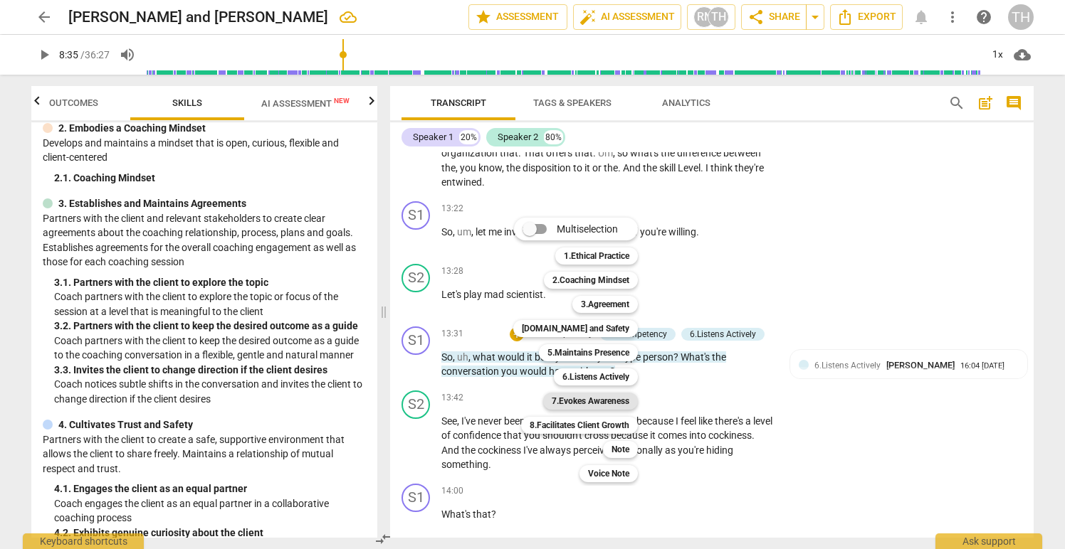
click at [574, 404] on b "7.Evokes Awareness" at bounding box center [591, 401] width 78 height 17
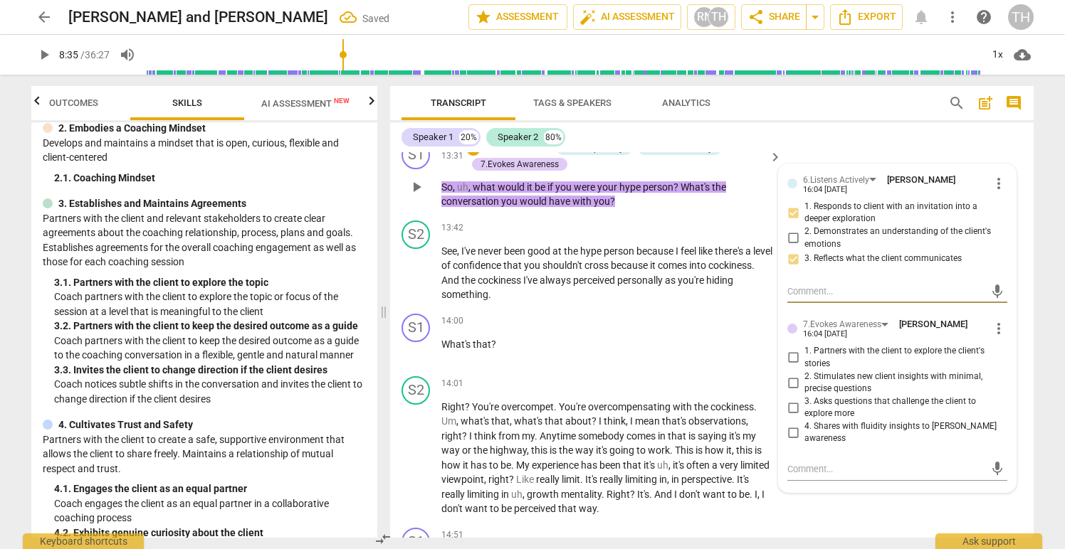
scroll to position [4032, 0]
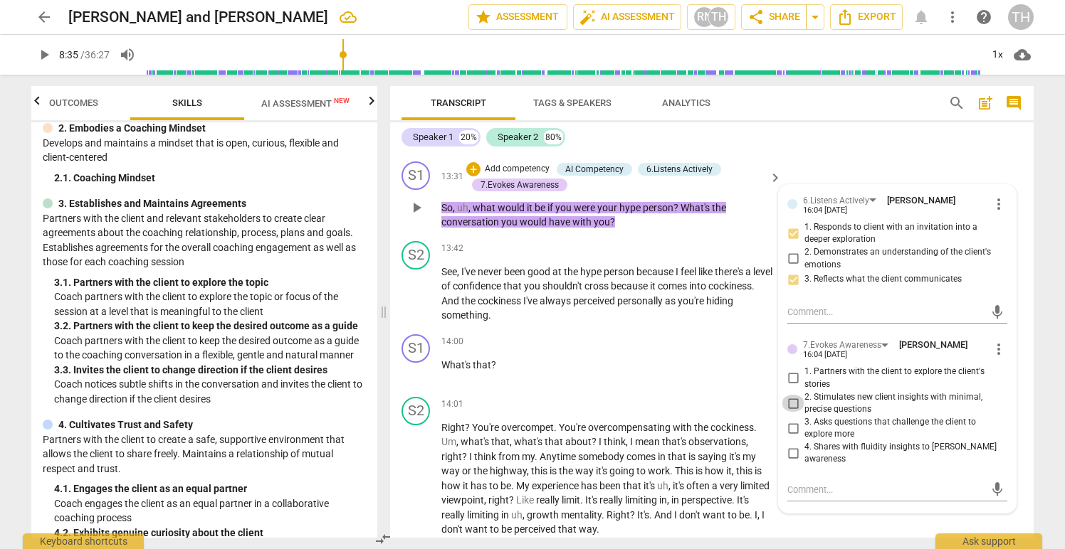
click at [789, 412] on input "2. Stimulates new client insights with minimal, precise questions" at bounding box center [793, 403] width 23 height 17
checkbox input "true"
click at [790, 437] on input "3. Asks questions that challenge the client to explore more" at bounding box center [793, 428] width 23 height 17
checkbox input "true"
click at [791, 412] on input "2. Stimulates new client insights with minimal, precise questions" at bounding box center [793, 403] width 23 height 17
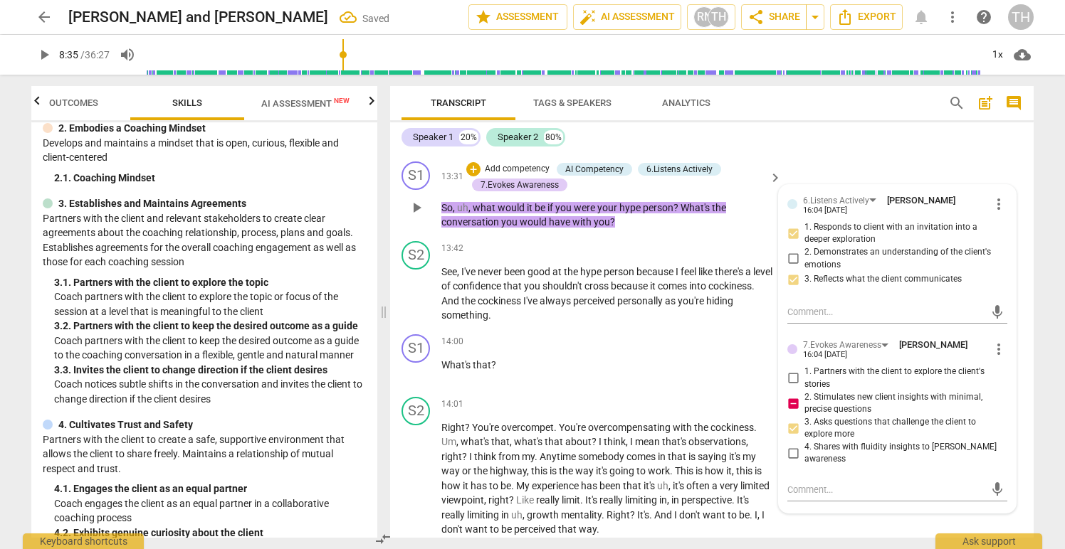
click at [790, 412] on input "2. Stimulates new client insights with minimal, precise questions" at bounding box center [793, 403] width 23 height 17
checkbox input "false"
click at [614, 386] on div "14:00 + Add competency keyboard_arrow_right What's that ?" at bounding box center [612, 360] width 342 height 51
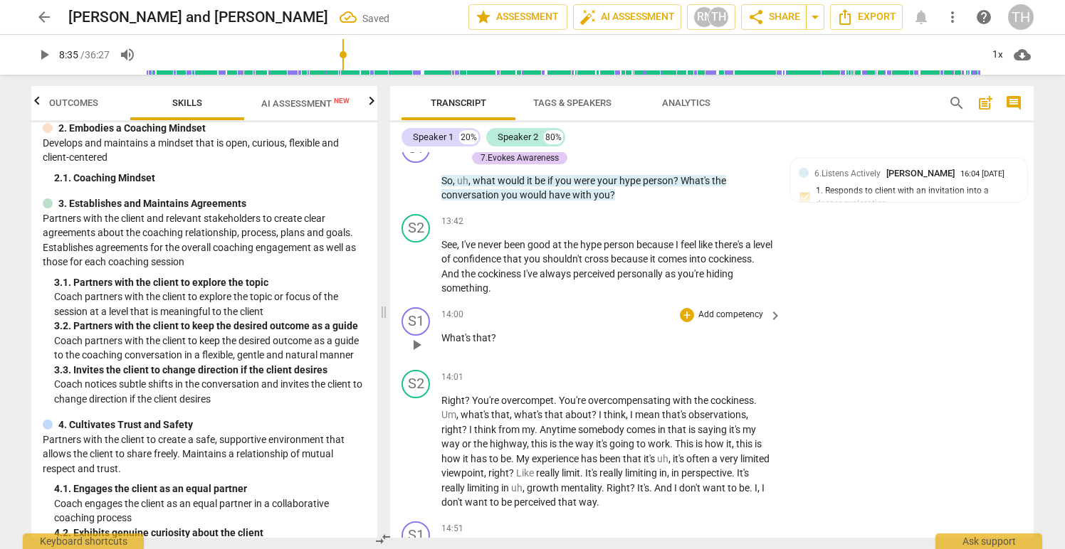
scroll to position [4068, 0]
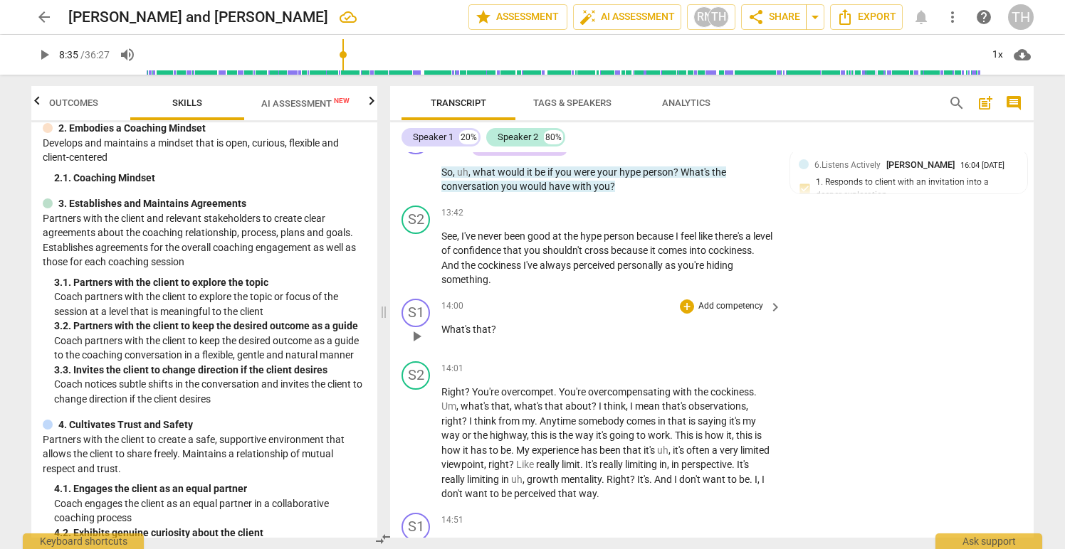
click at [722, 313] on p "Add competency" at bounding box center [731, 306] width 68 height 13
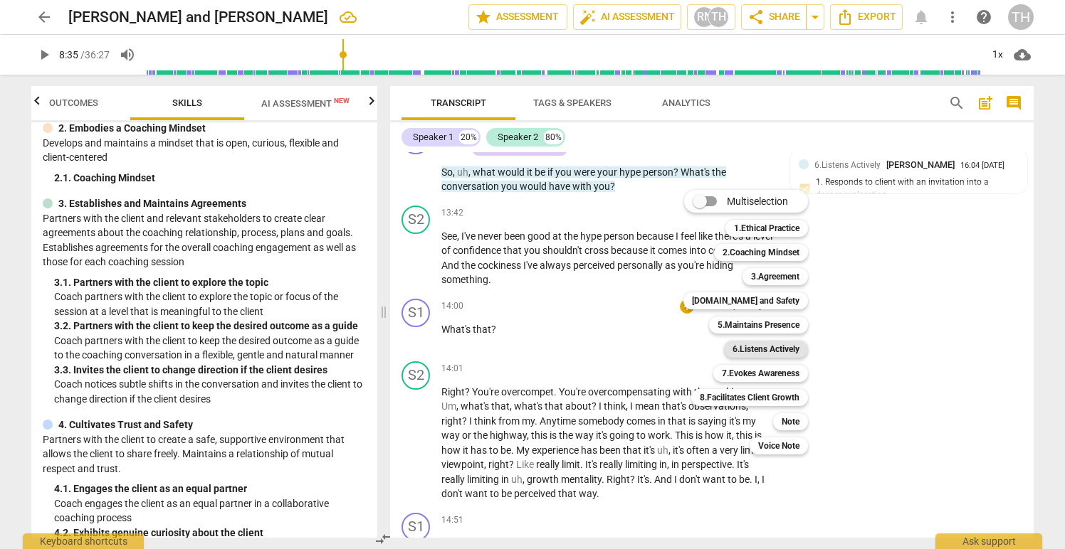
click at [743, 344] on b "6.Listens Actively" at bounding box center [765, 349] width 67 height 17
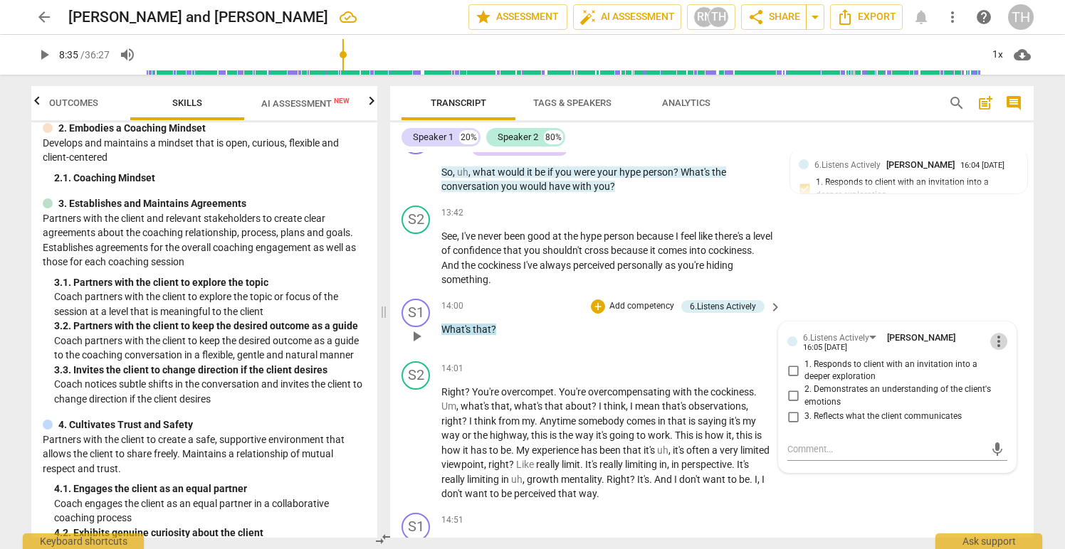
click at [992, 350] on span "more_vert" at bounding box center [998, 341] width 17 height 17
click at [998, 382] on li "Delete" at bounding box center [1009, 384] width 49 height 27
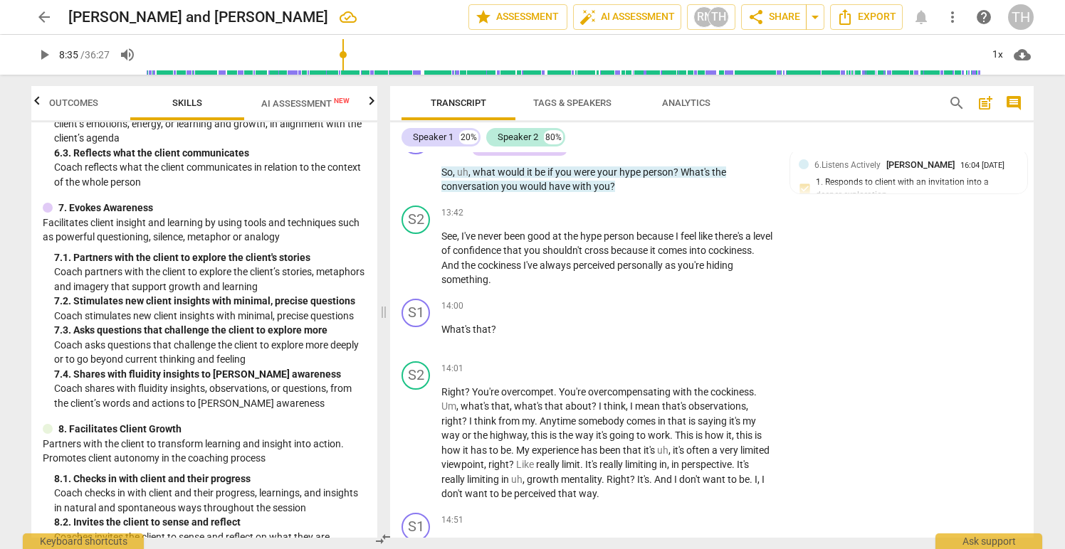
scroll to position [1014, 0]
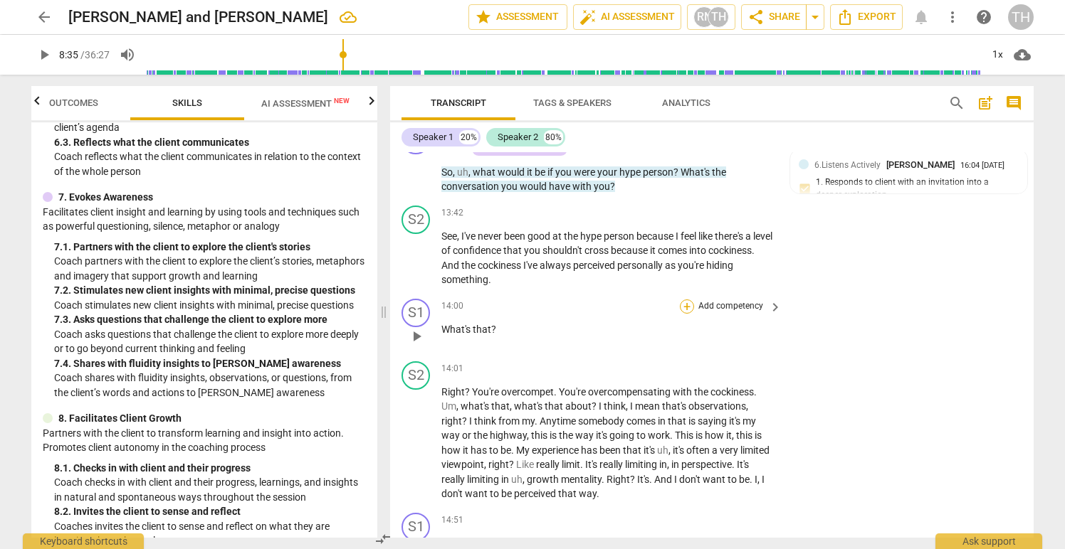
click at [690, 314] on div "+" at bounding box center [687, 307] width 14 height 14
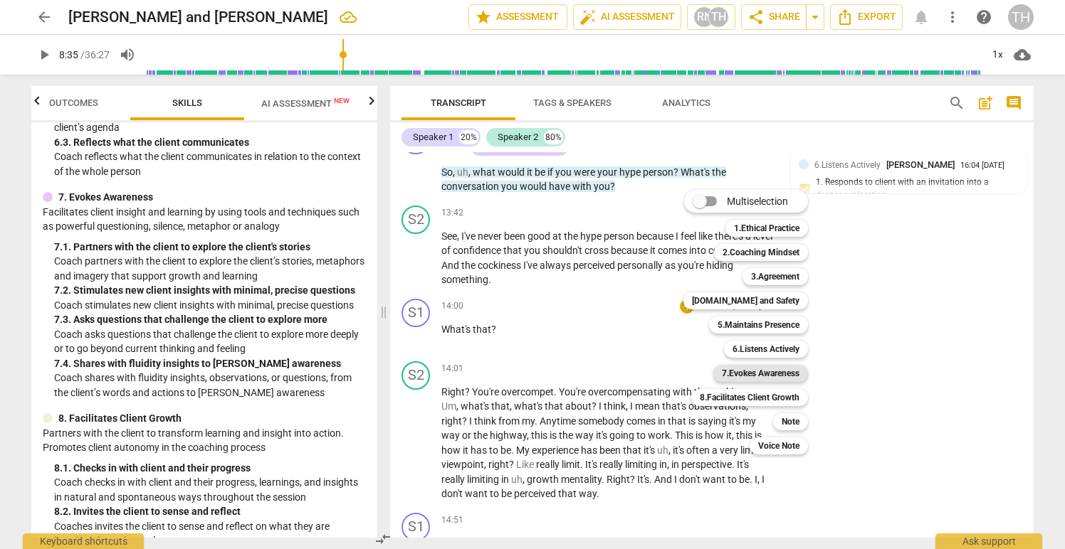
click at [768, 377] on b "7.Evokes Awareness" at bounding box center [761, 373] width 78 height 17
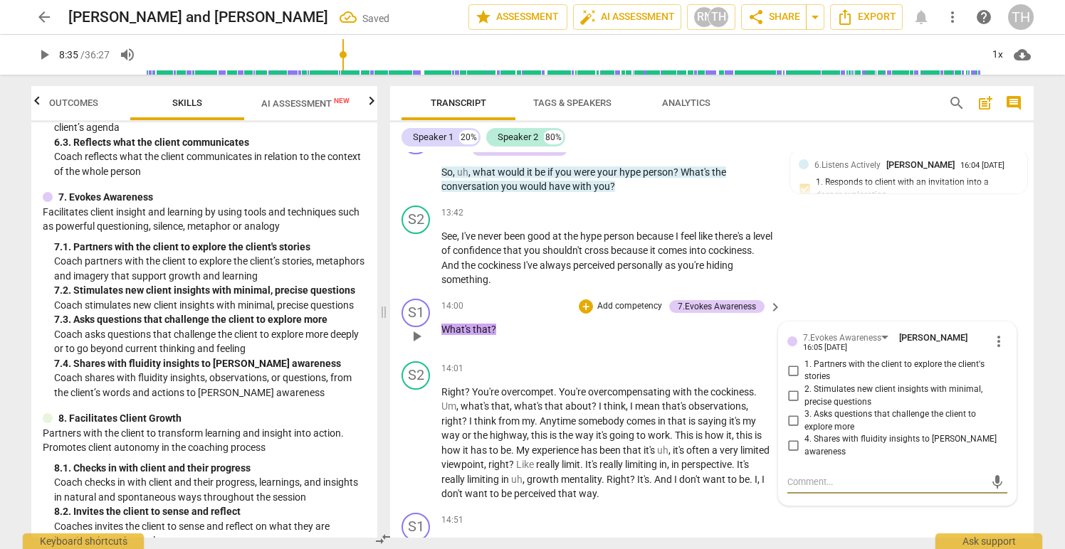
click at [791, 430] on input "3. Asks questions that challenge the client to explore more" at bounding box center [793, 421] width 23 height 17
checkbox input "true"
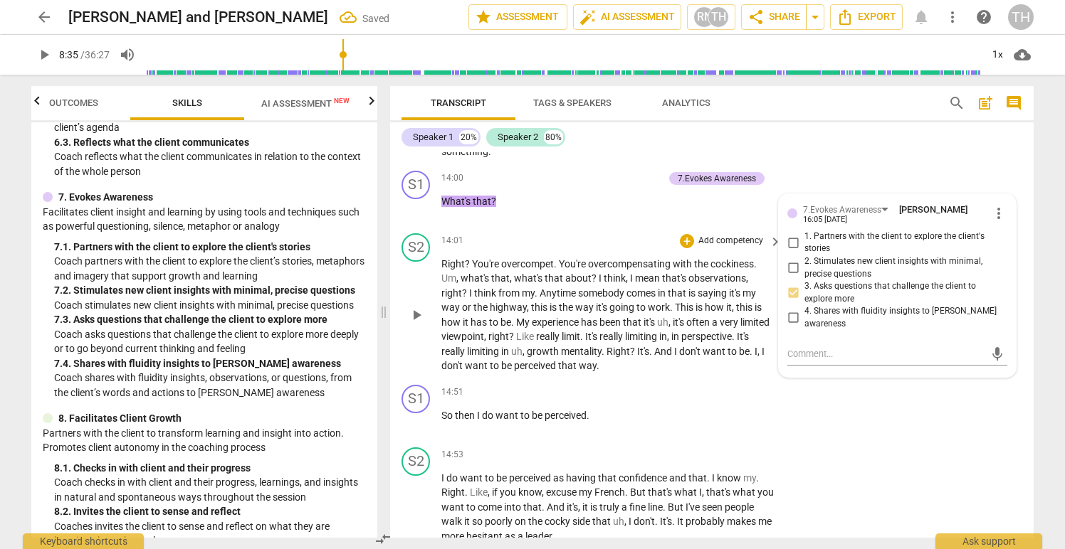
scroll to position [4204, 0]
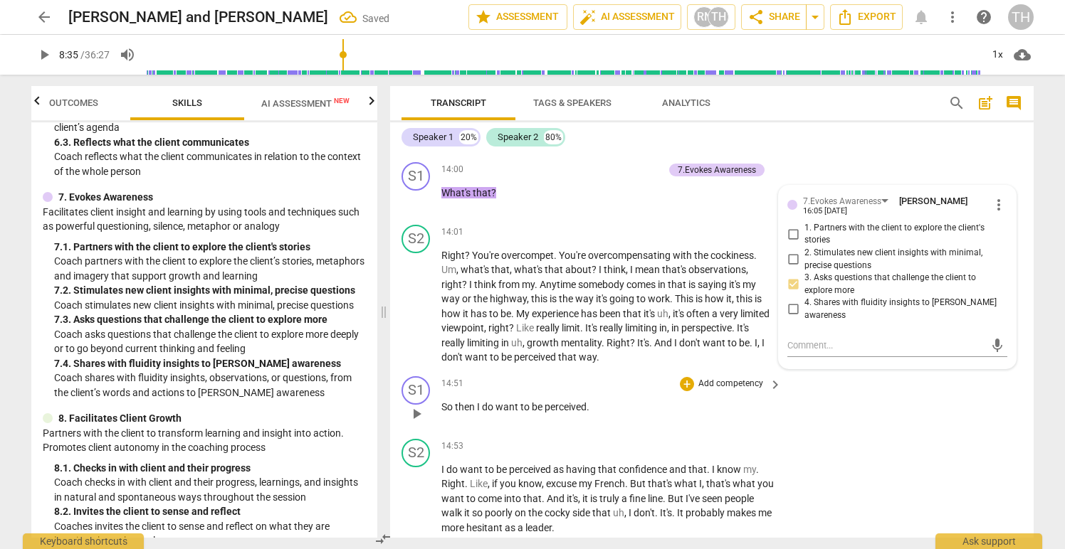
click at [601, 392] on div "14:51 + Add competency keyboard_arrow_right" at bounding box center [612, 385] width 342 height 16
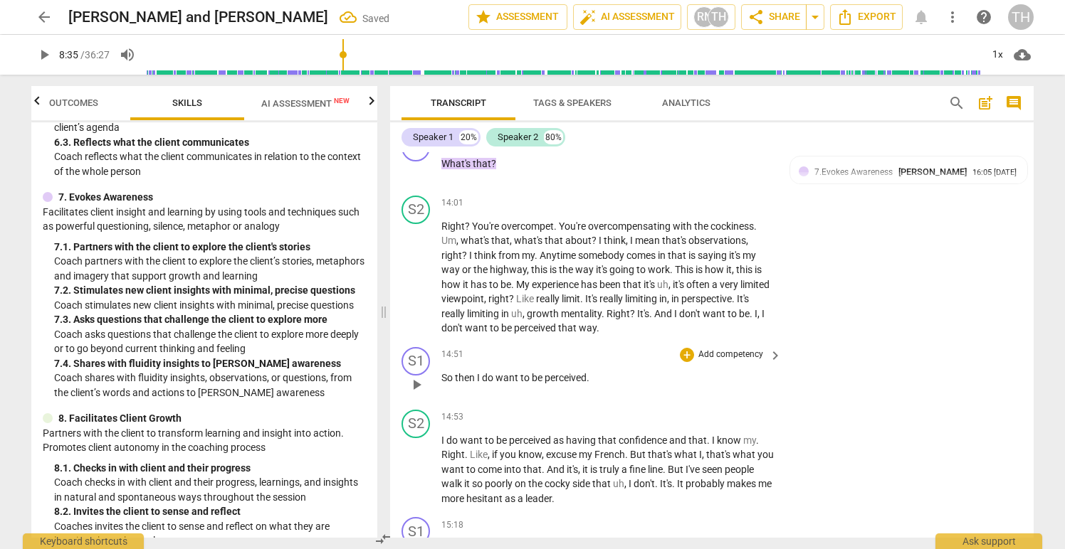
scroll to position [4256, 0]
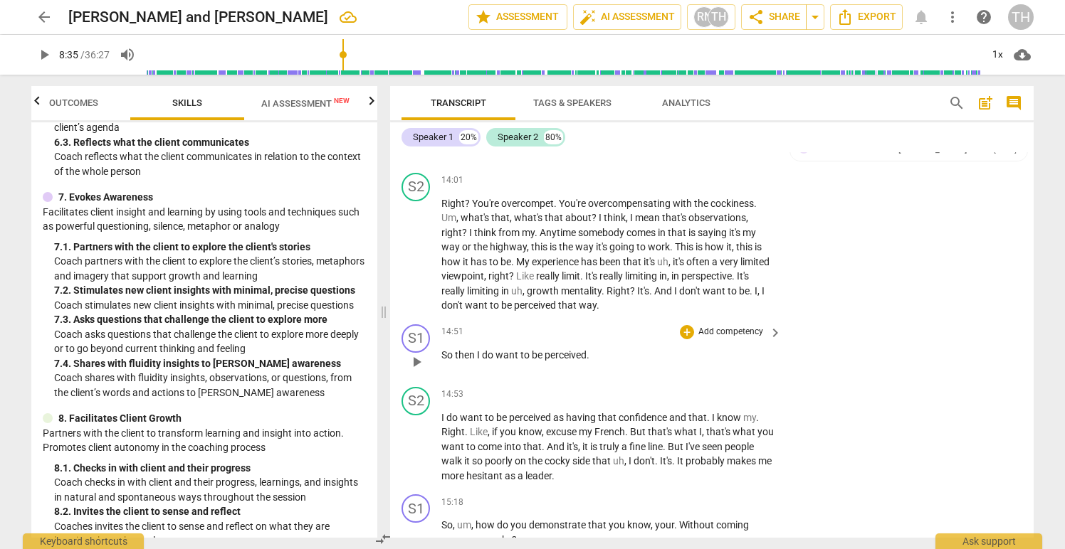
click at [586, 361] on span "perceived" at bounding box center [566, 354] width 42 height 11
click at [443, 361] on span "So" at bounding box center [448, 354] width 14 height 11
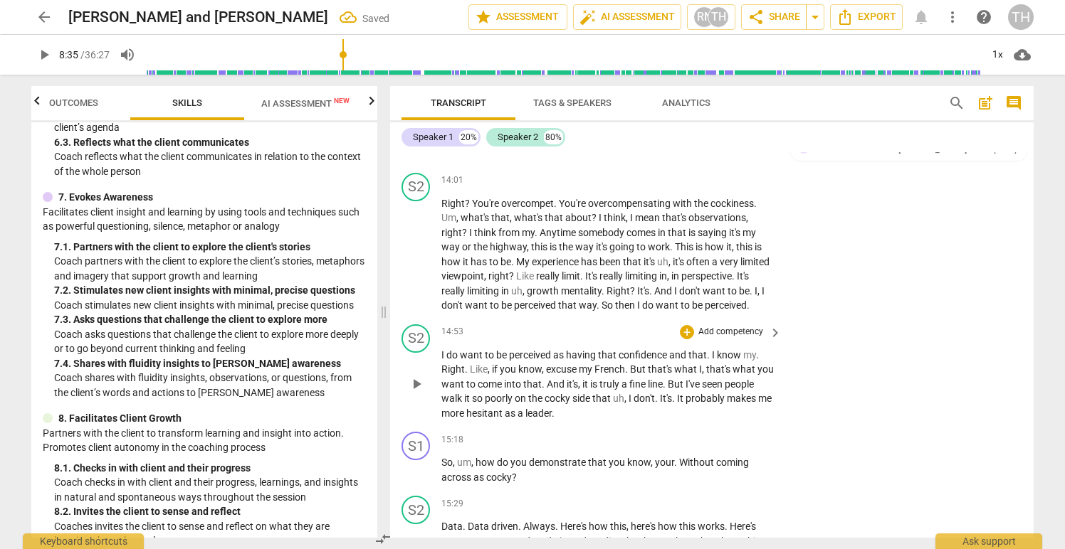
click at [439, 384] on div "play_arrow pause" at bounding box center [423, 385] width 36 height 64
click at [442, 361] on span "I" at bounding box center [443, 354] width 5 height 11
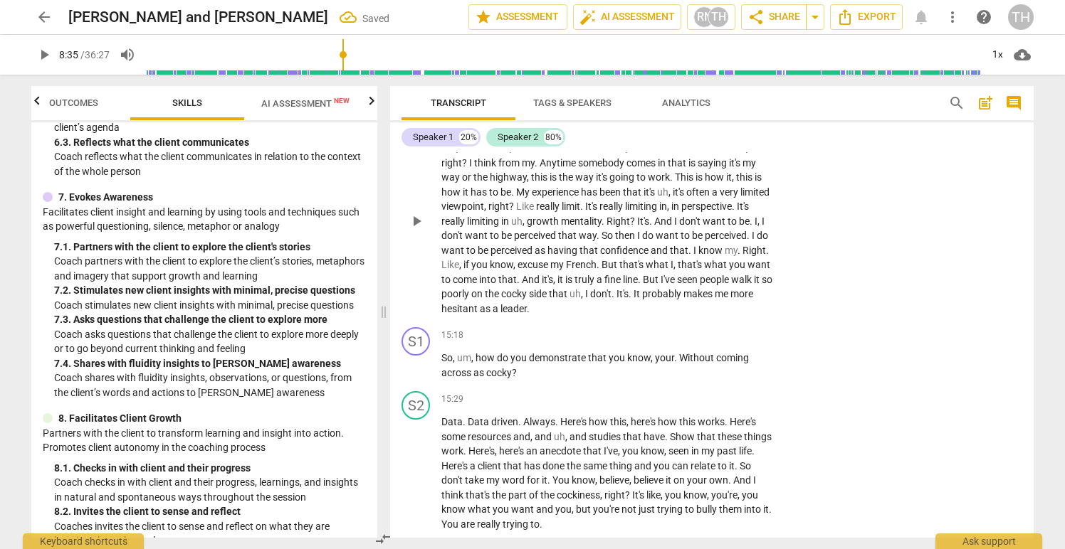
scroll to position [4329, 0]
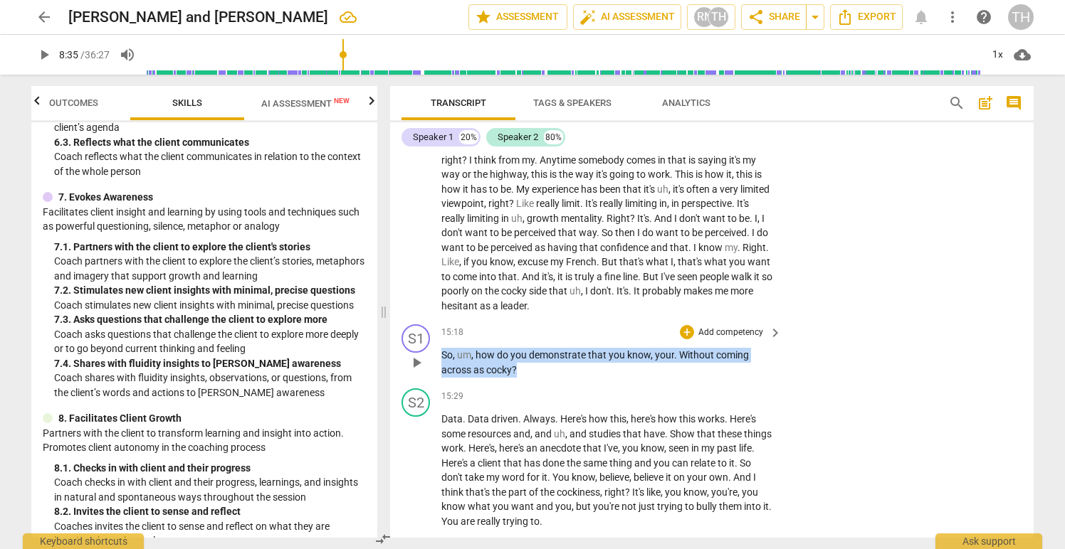
drag, startPoint x: 441, startPoint y: 371, endPoint x: 515, endPoint y: 386, distance: 75.7
click at [515, 377] on p "So , um , how do you demonstrate that you know , your . Without coming across a…" at bounding box center [607, 362] width 333 height 29
click at [683, 340] on div "+" at bounding box center [687, 332] width 14 height 14
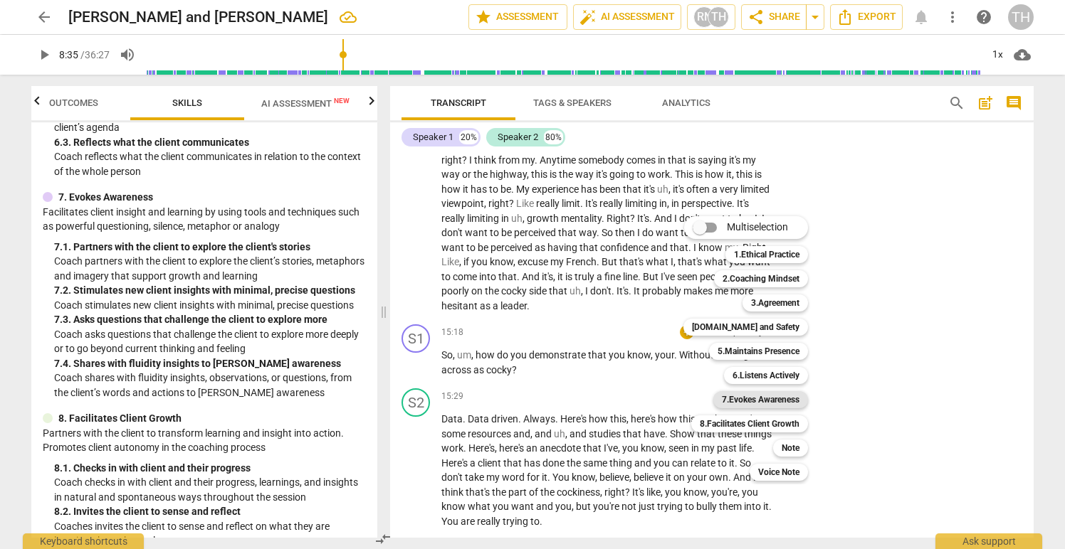
click at [733, 399] on b "7.Evokes Awareness" at bounding box center [761, 399] width 78 height 17
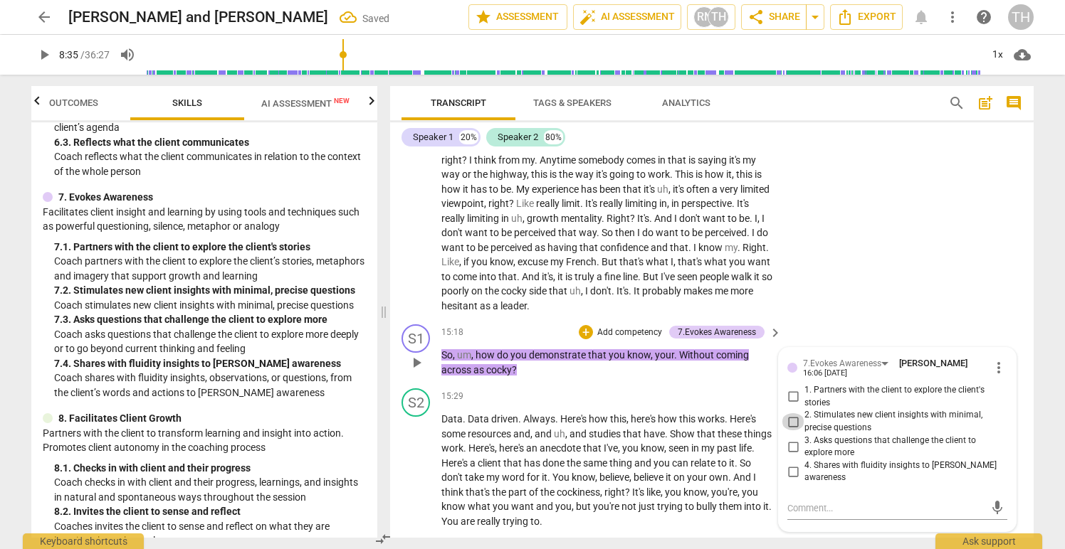
click at [791, 431] on input "2. Stimulates new client insights with minimal, precise questions" at bounding box center [793, 422] width 23 height 17
checkbox input "true"
click at [791, 456] on input "3. Asks questions that challenge the client to explore more" at bounding box center [793, 446] width 23 height 17
checkbox input "true"
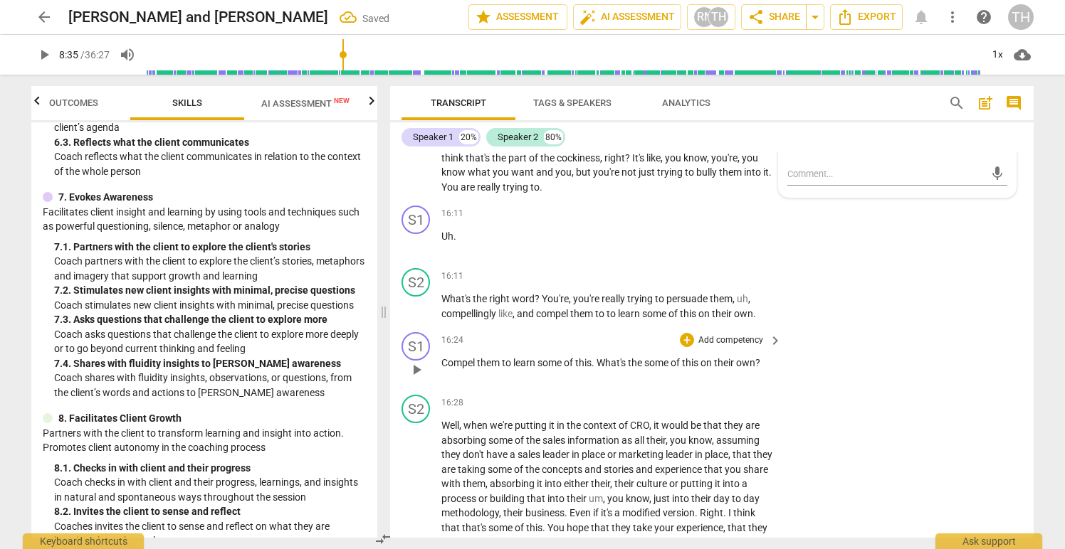
scroll to position [4702, 0]
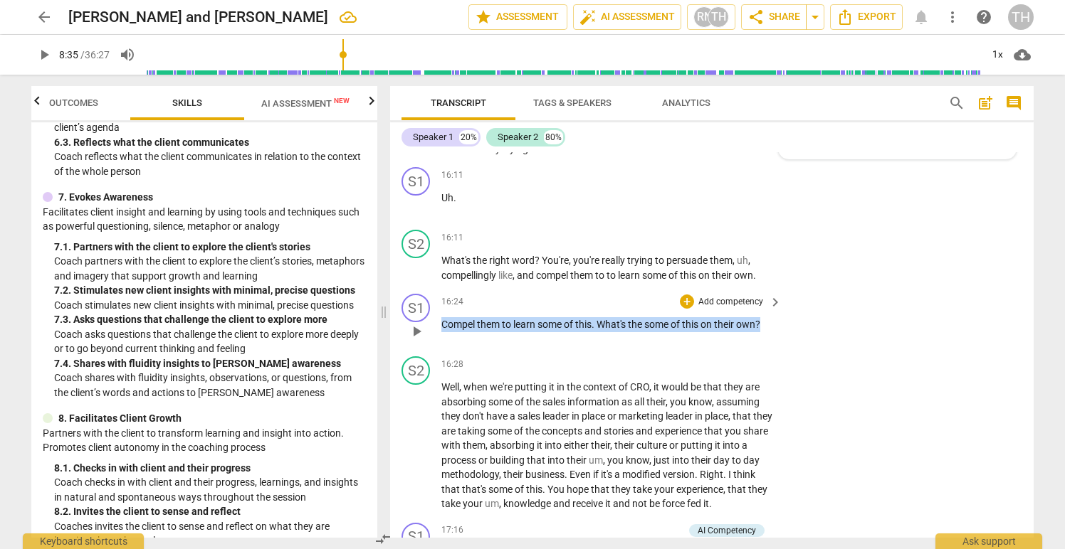
drag, startPoint x: 441, startPoint y: 340, endPoint x: 763, endPoint y: 341, distance: 321.7
click at [763, 332] on p "Compel them to learn some of this . What's the some of this on their own ?" at bounding box center [607, 324] width 333 height 15
click at [684, 309] on div "+" at bounding box center [687, 302] width 14 height 14
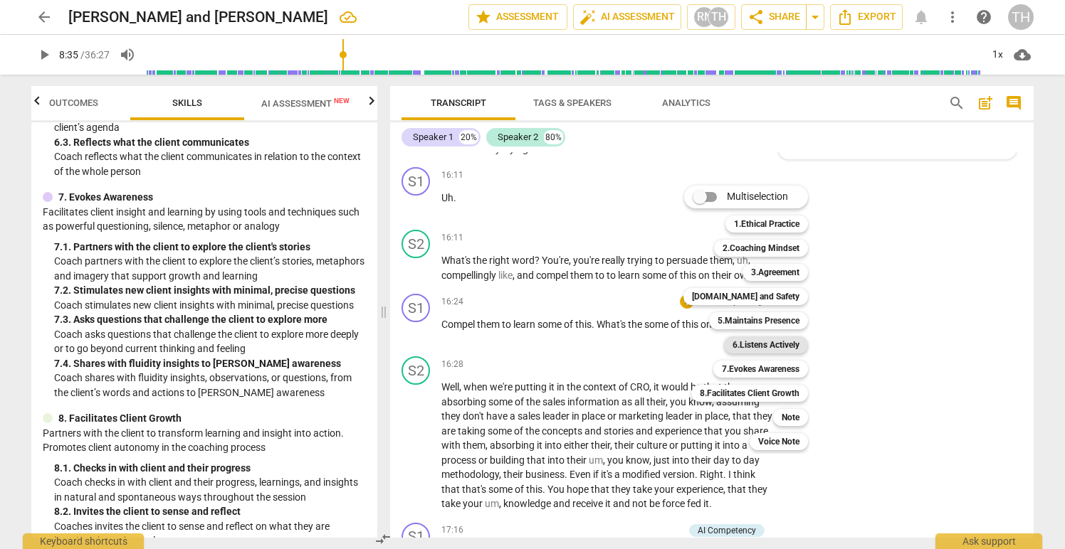
click at [746, 342] on b "6.Listens Actively" at bounding box center [765, 345] width 67 height 17
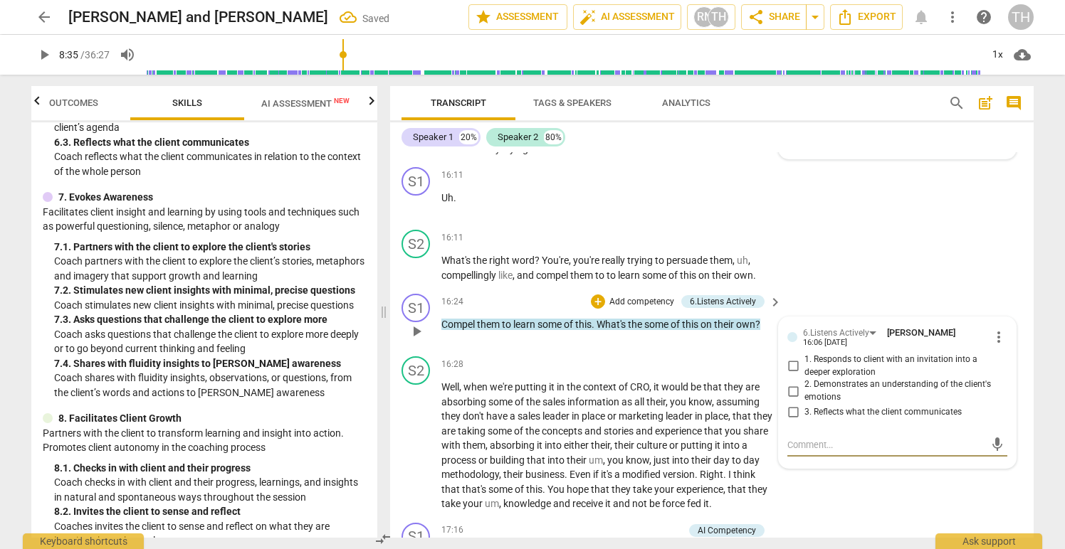
click at [790, 375] on input "1. Responds to client with an invitation into a deeper exploration" at bounding box center [793, 366] width 23 height 17
checkbox input "true"
click at [574, 372] on div "16:28 + Add competency keyboard_arrow_right" at bounding box center [612, 365] width 342 height 16
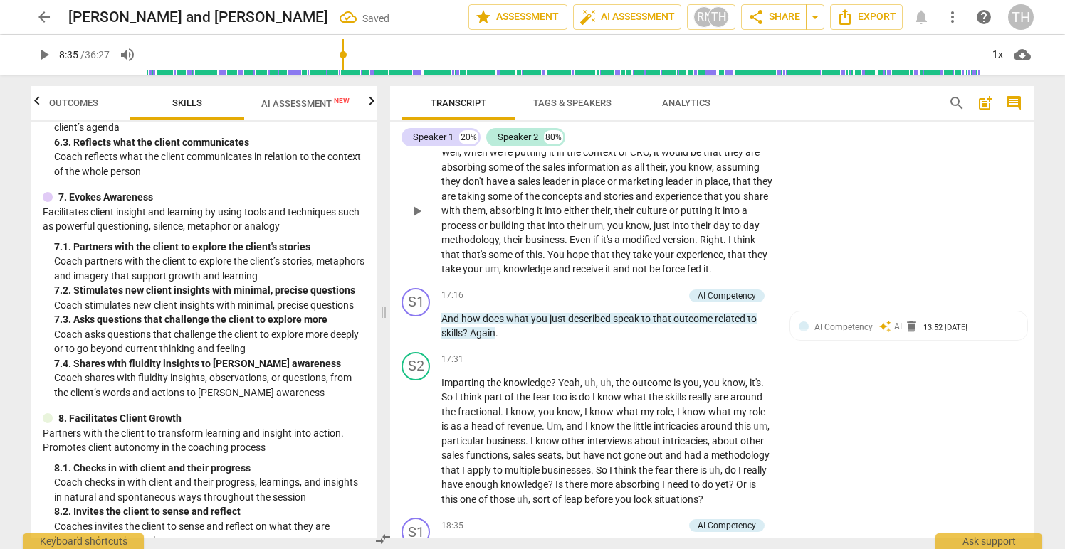
scroll to position [4943, 0]
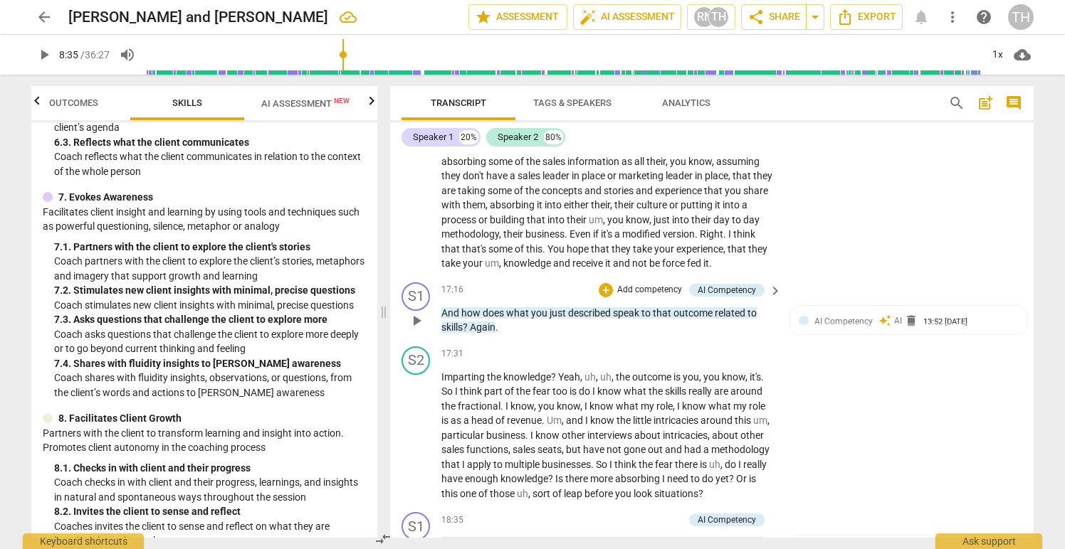
click at [636, 297] on p "Add competency" at bounding box center [650, 290] width 68 height 13
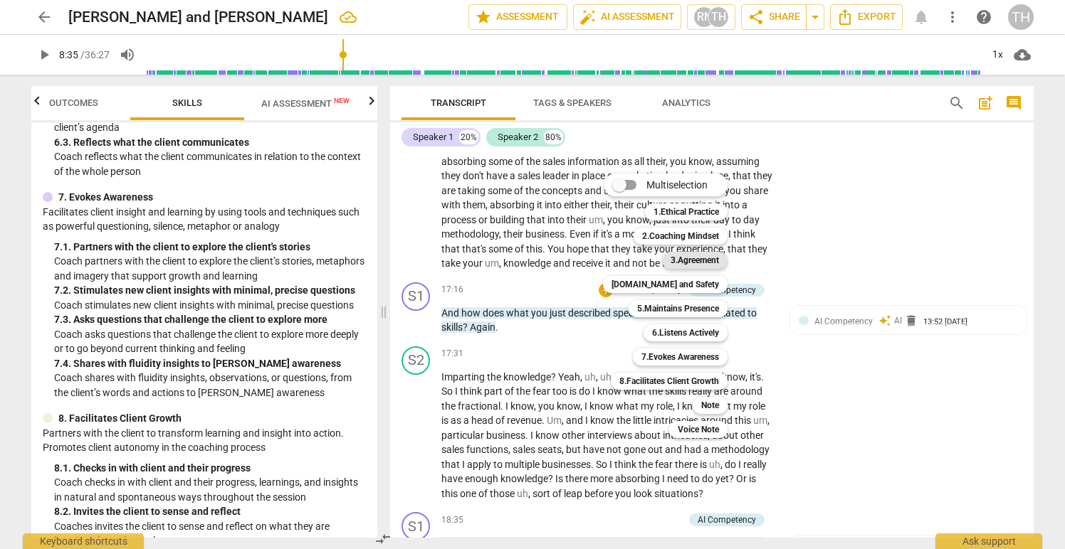
click at [683, 263] on b "3.Agreement" at bounding box center [694, 260] width 48 height 17
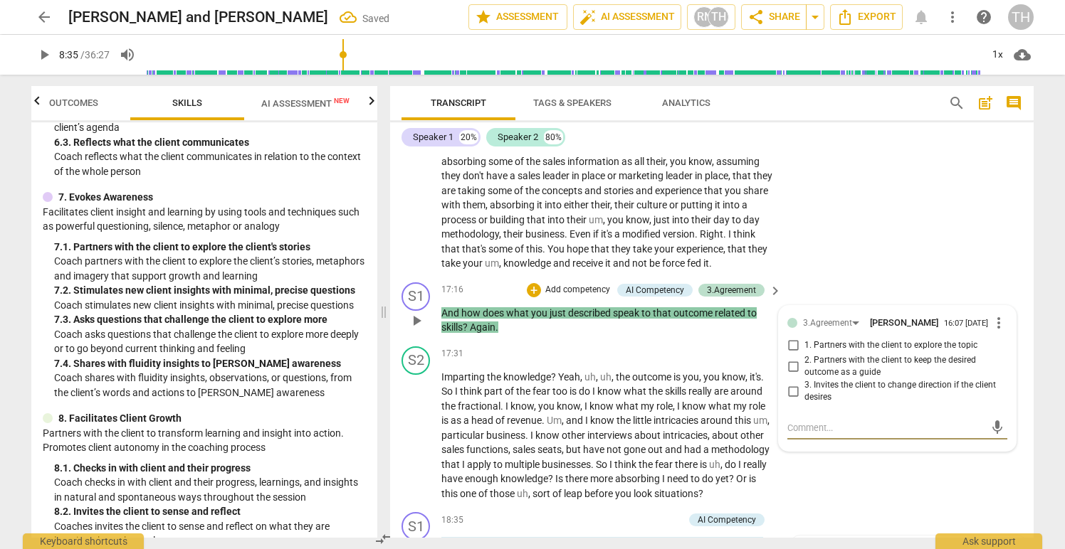
click at [789, 375] on input "2. Partners with the client to keep the desired outcome as a guide" at bounding box center [793, 366] width 23 height 17
checkbox input "true"
click at [600, 362] on div "17:31 + Add competency keyboard_arrow_right" at bounding box center [612, 355] width 342 height 16
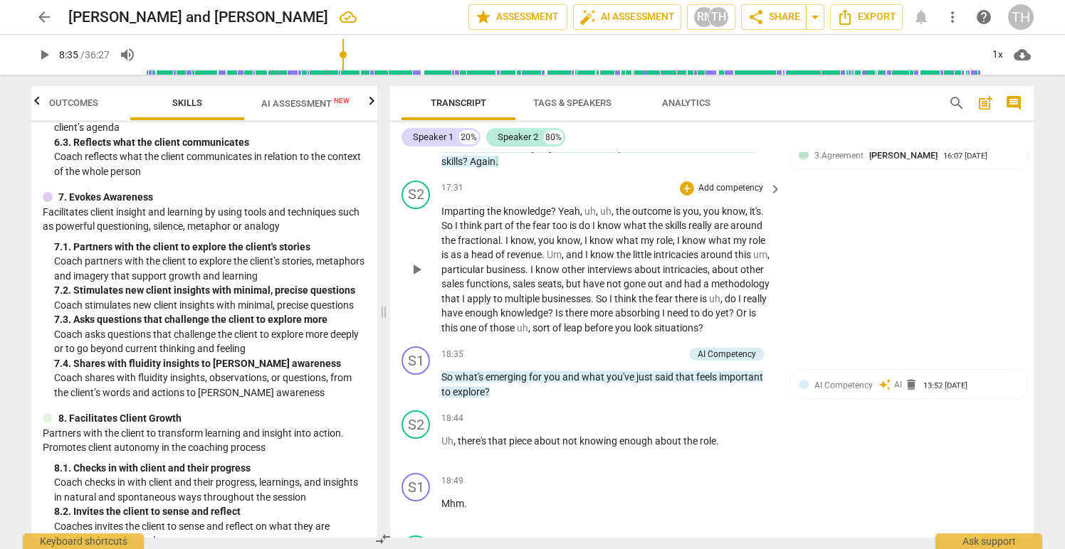
scroll to position [5111, 0]
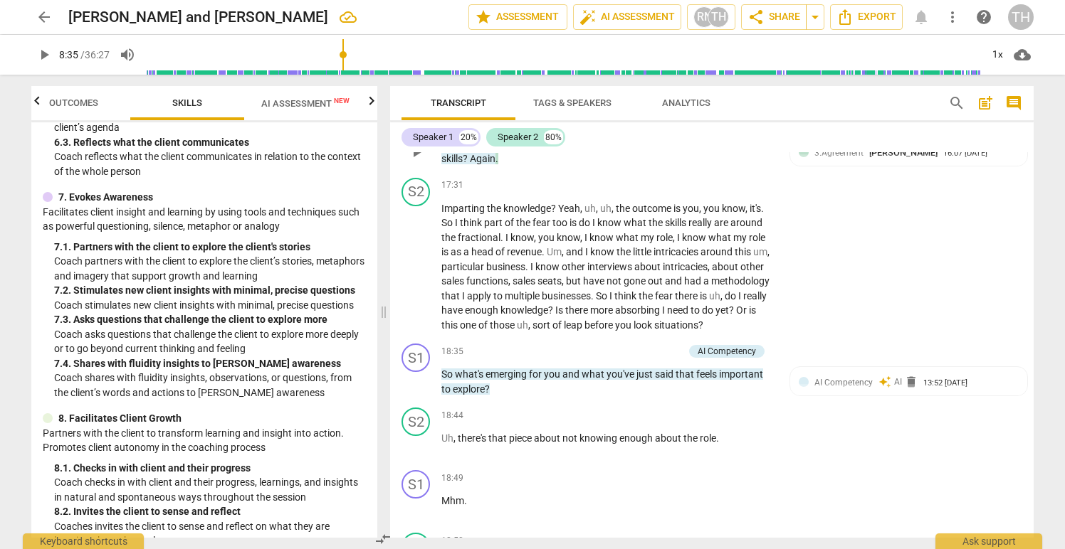
click at [462, 164] on span "skills" at bounding box center [451, 158] width 21 height 11
click at [418, 161] on span "play_arrow" at bounding box center [416, 152] width 17 height 17
click at [554, 214] on span "?" at bounding box center [554, 208] width 7 height 11
type input "1057"
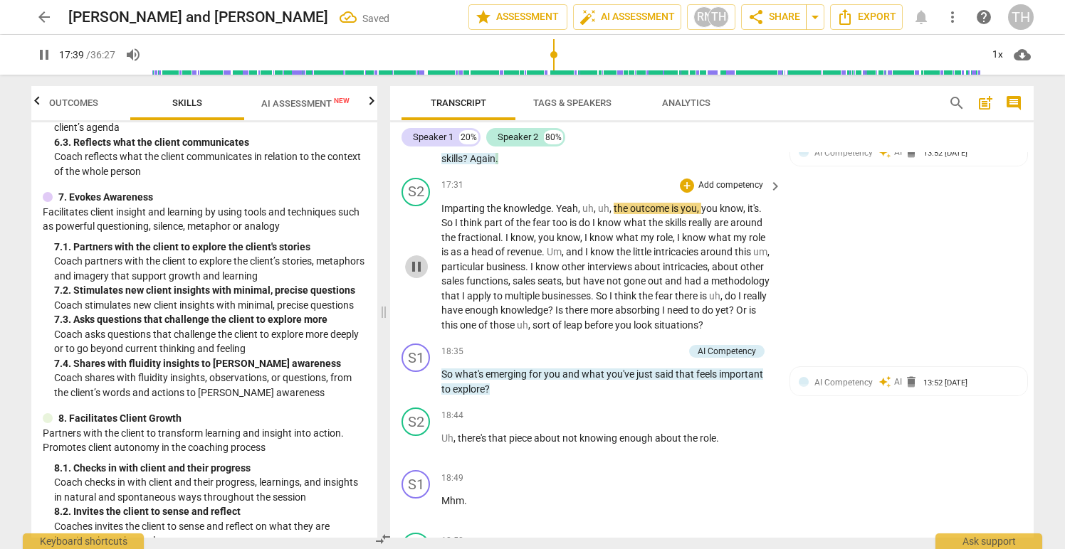
click at [416, 275] on span "pause" at bounding box center [416, 266] width 17 height 17
type input "1060"
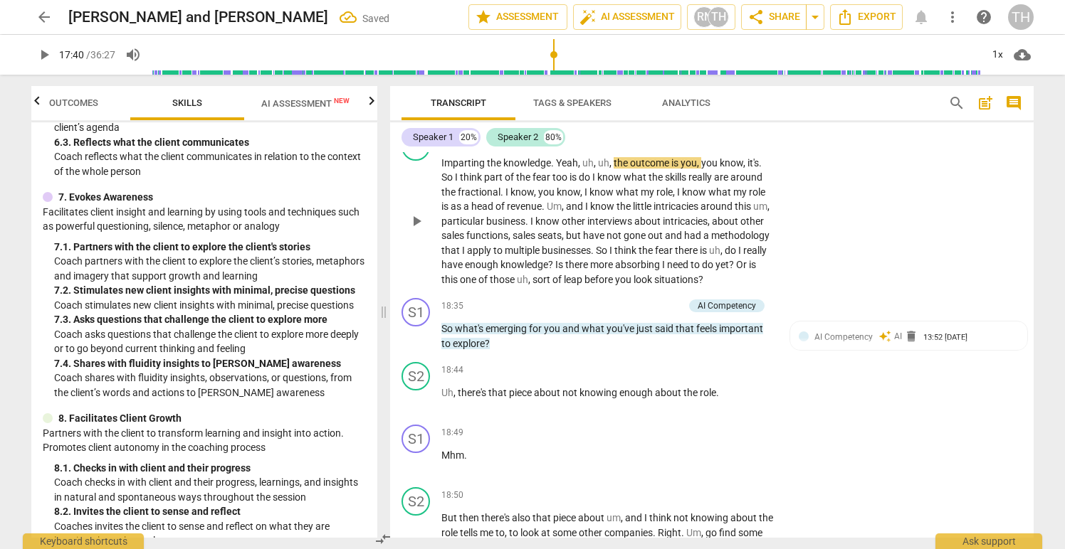
scroll to position [5186, 0]
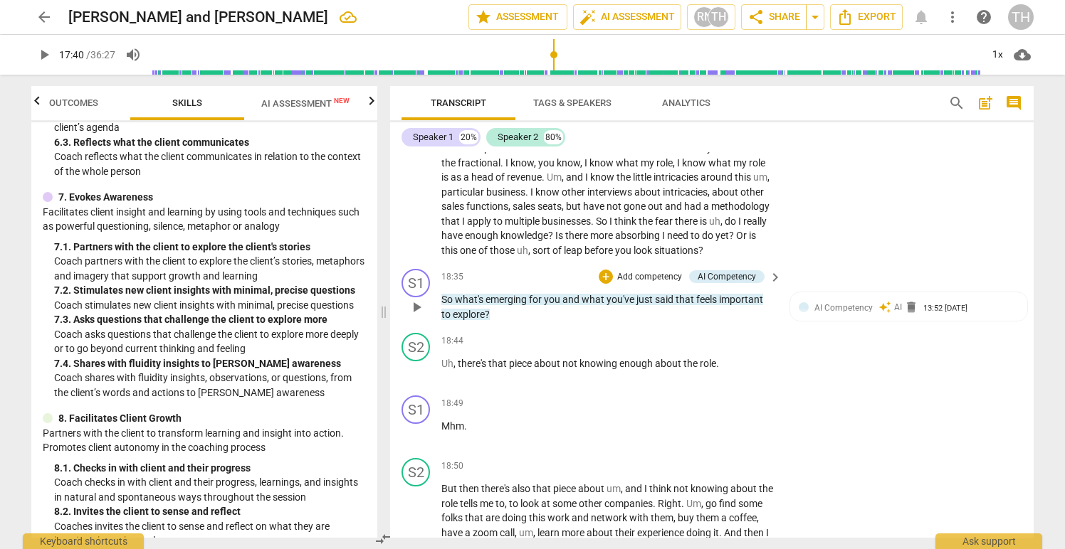
click at [628, 284] on p "Add competency" at bounding box center [650, 277] width 68 height 13
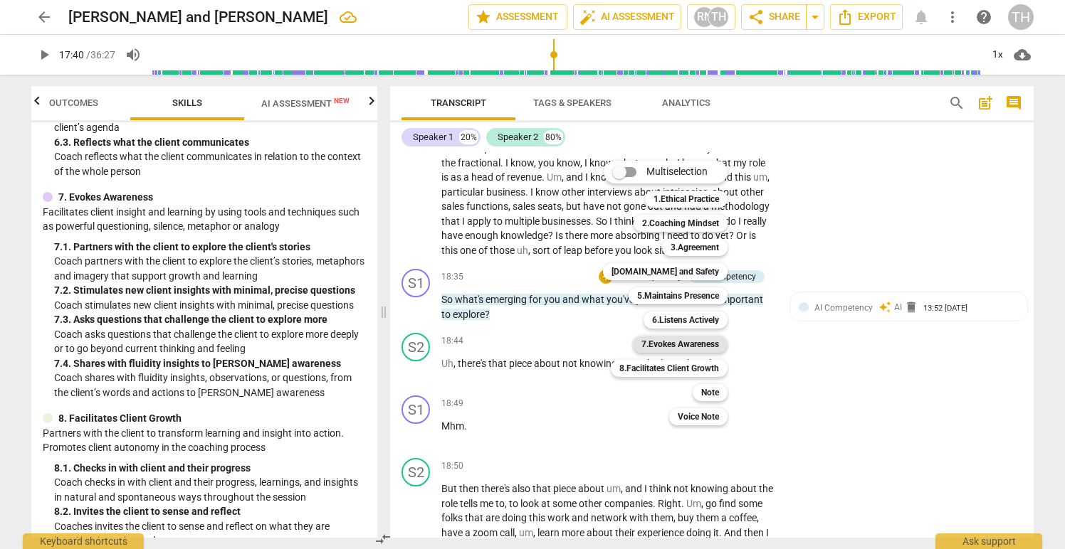
click at [666, 343] on b "7.Evokes Awareness" at bounding box center [680, 344] width 78 height 17
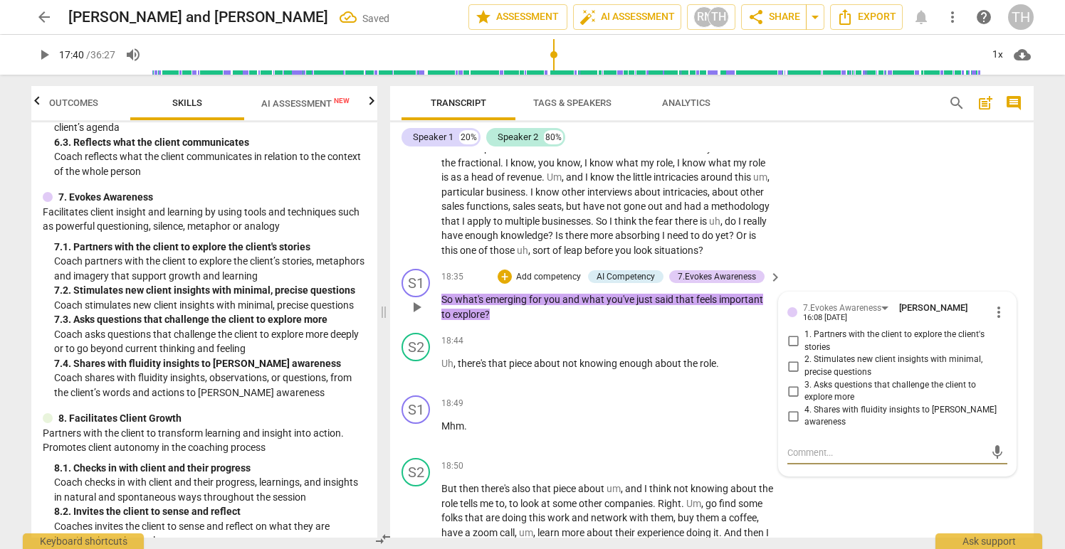
click at [789, 400] on input "3. Asks questions that challenge the client to explore more" at bounding box center [793, 391] width 23 height 17
checkbox input "true"
click at [789, 375] on input "2. Stimulates new client insights with minimal, precise questions" at bounding box center [793, 366] width 23 height 17
checkbox input "true"
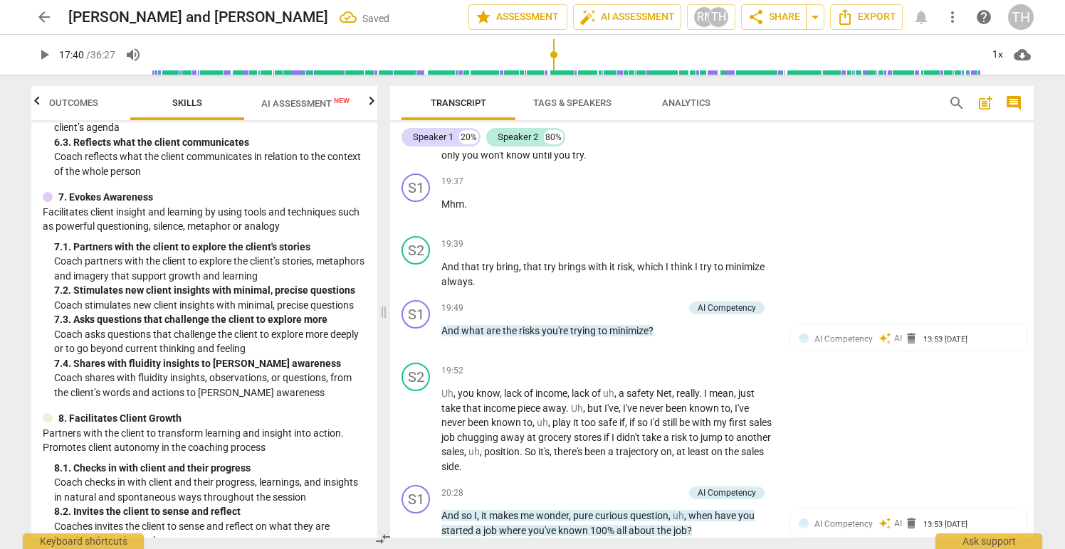
scroll to position [5626, 0]
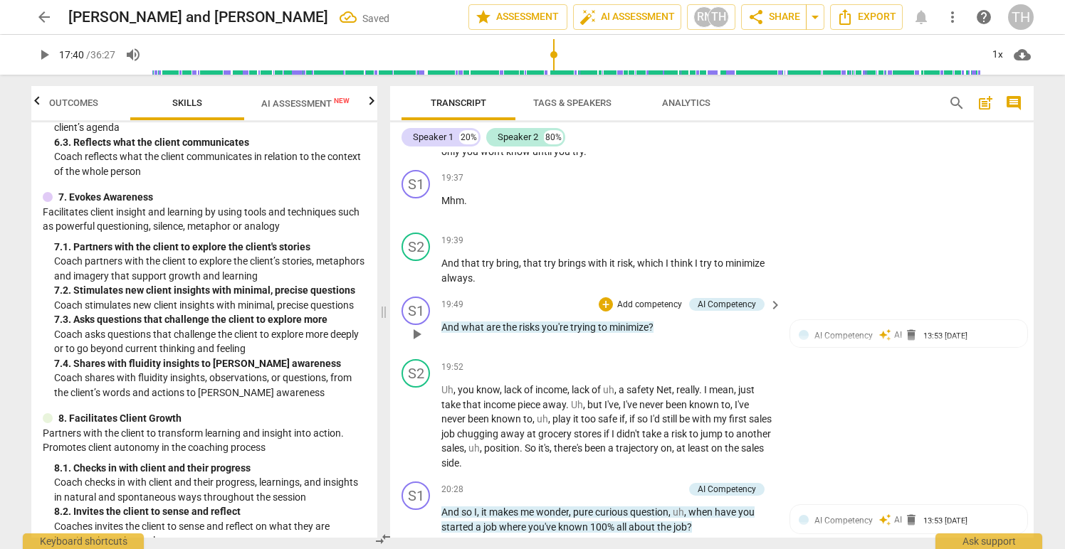
click at [627, 312] on p "Add competency" at bounding box center [650, 305] width 68 height 13
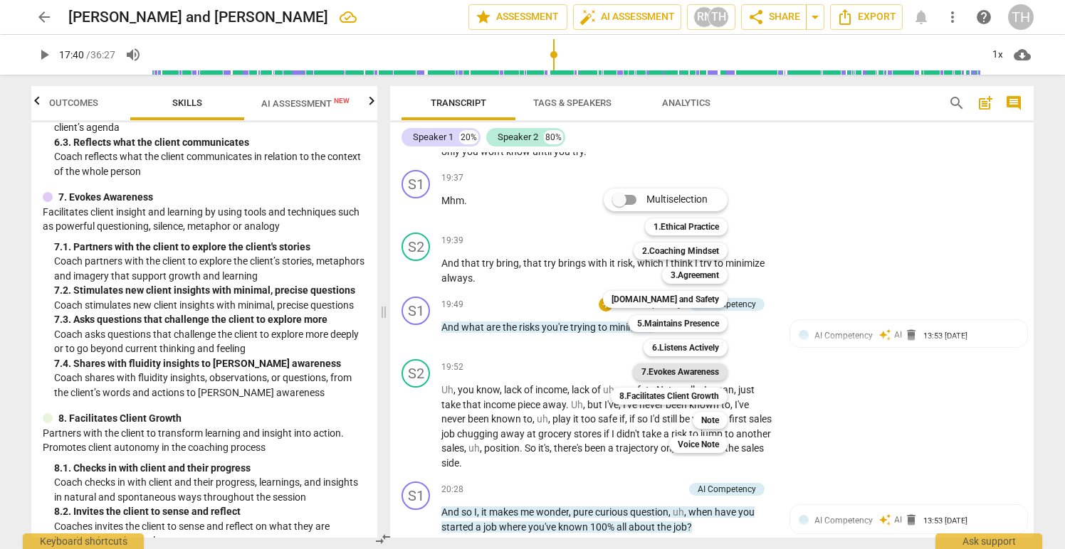
click at [657, 368] on b "7.Evokes Awareness" at bounding box center [680, 372] width 78 height 17
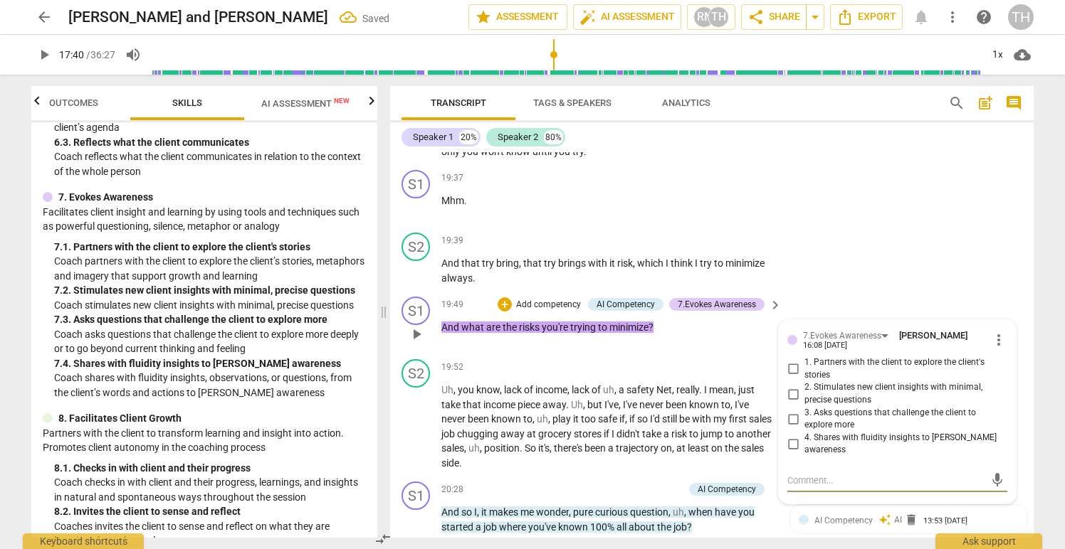
click at [791, 403] on input "2. Stimulates new client insights with minimal, precise questions" at bounding box center [793, 394] width 23 height 17
checkbox input "true"
click at [789, 428] on input "3. Asks questions that challenge the client to explore more" at bounding box center [793, 419] width 23 height 17
checkbox input "true"
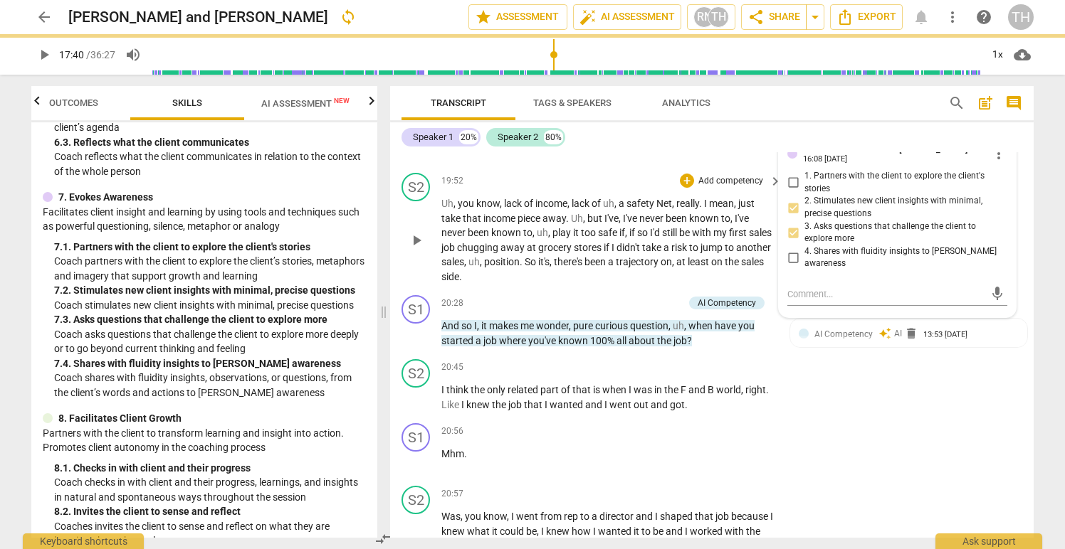
scroll to position [5829, 0]
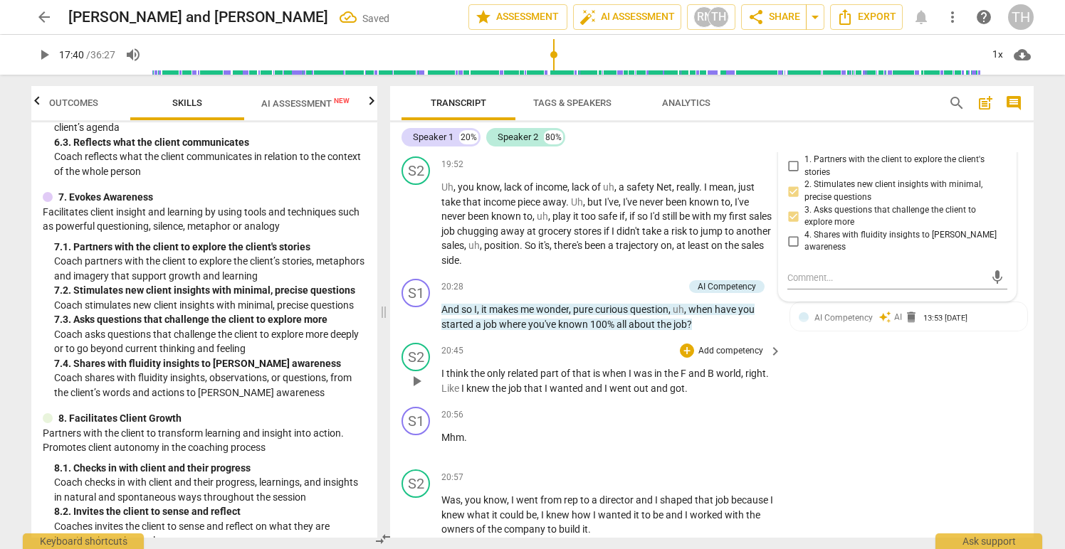
click at [594, 359] on div "20:45 + Add competency keyboard_arrow_right" at bounding box center [612, 351] width 342 height 16
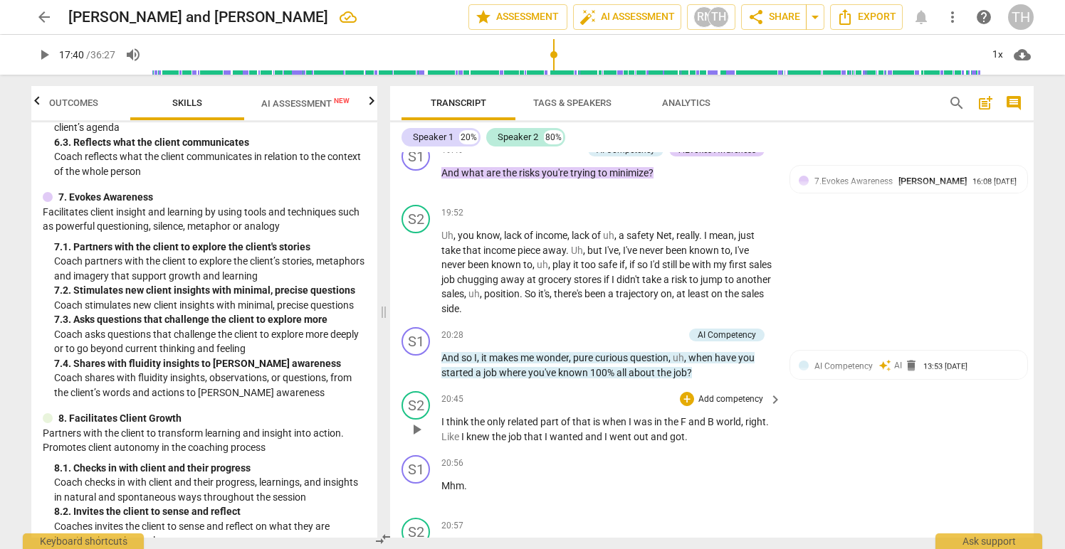
scroll to position [5776, 0]
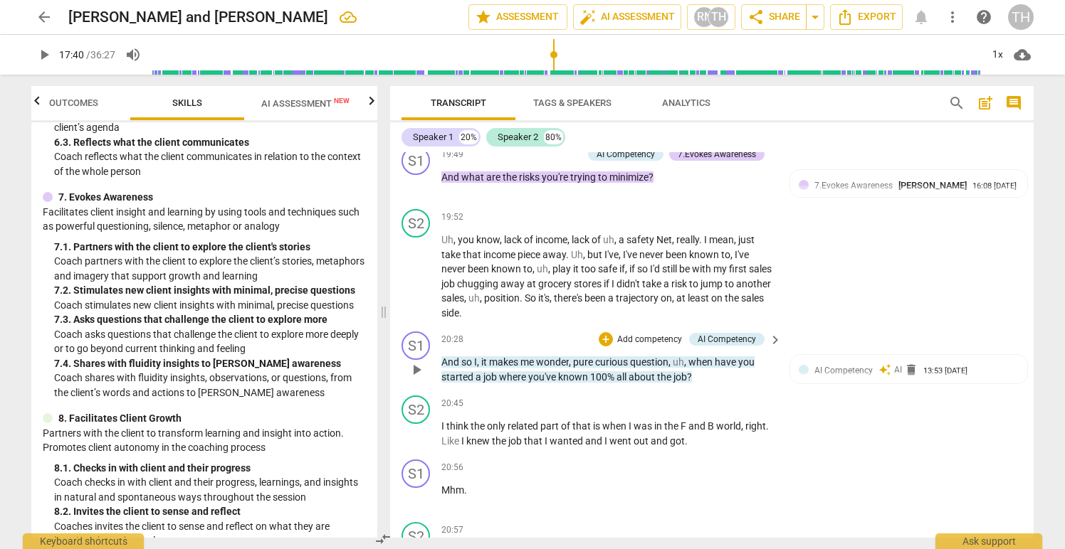
click at [650, 347] on p "Add competency" at bounding box center [650, 340] width 68 height 13
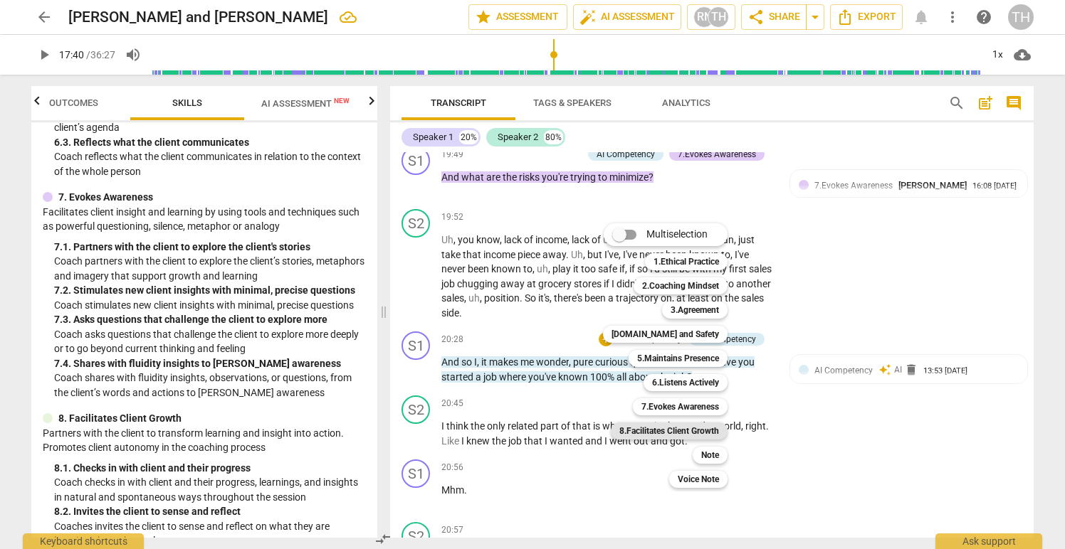
click at [658, 430] on b "8.Facilitates Client Growth" at bounding box center [669, 431] width 100 height 17
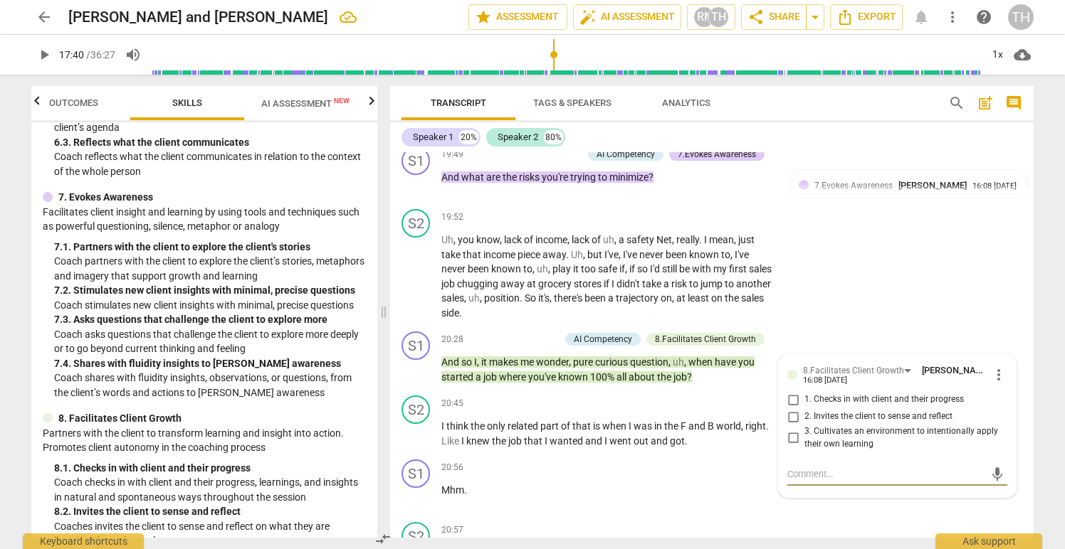
type input "1060"
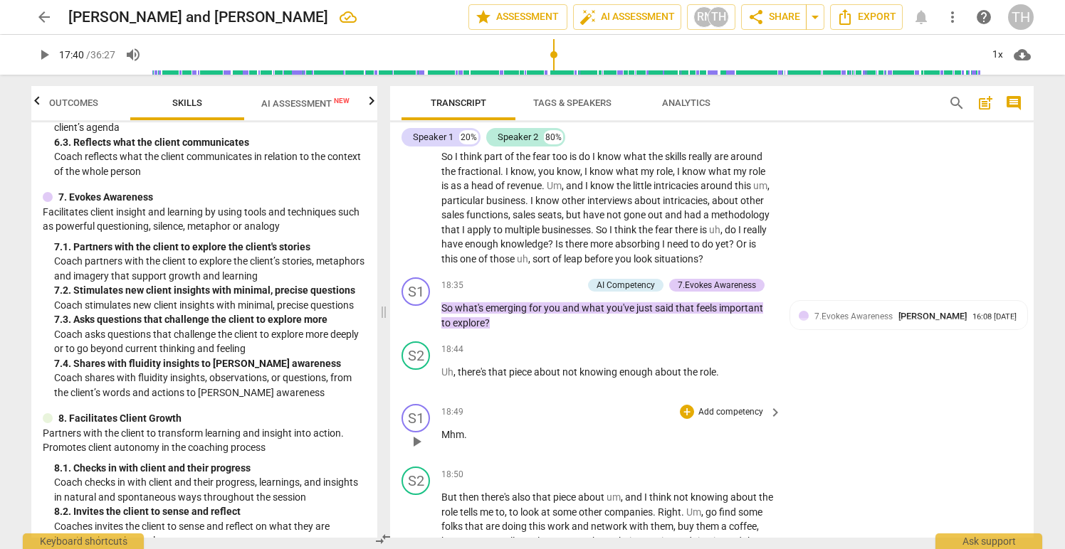
click at [792, 432] on div "S1 play_arrow pause 18:49 + Add competency keyboard_arrow_right Mhm ." at bounding box center [711, 430] width 643 height 63
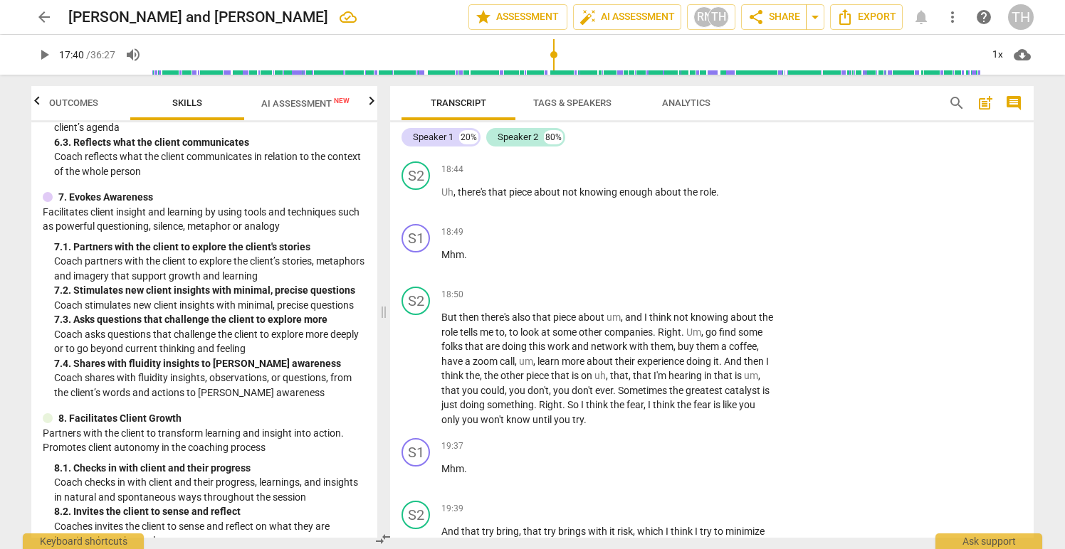
scroll to position [5362, 0]
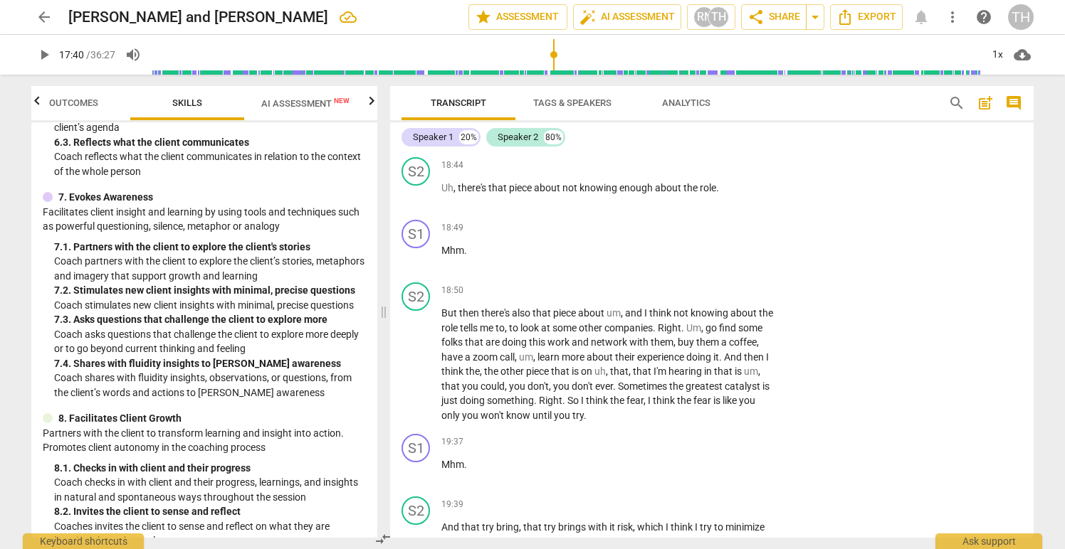
click at [301, 103] on span "AI Assessment New" at bounding box center [305, 103] width 88 height 11
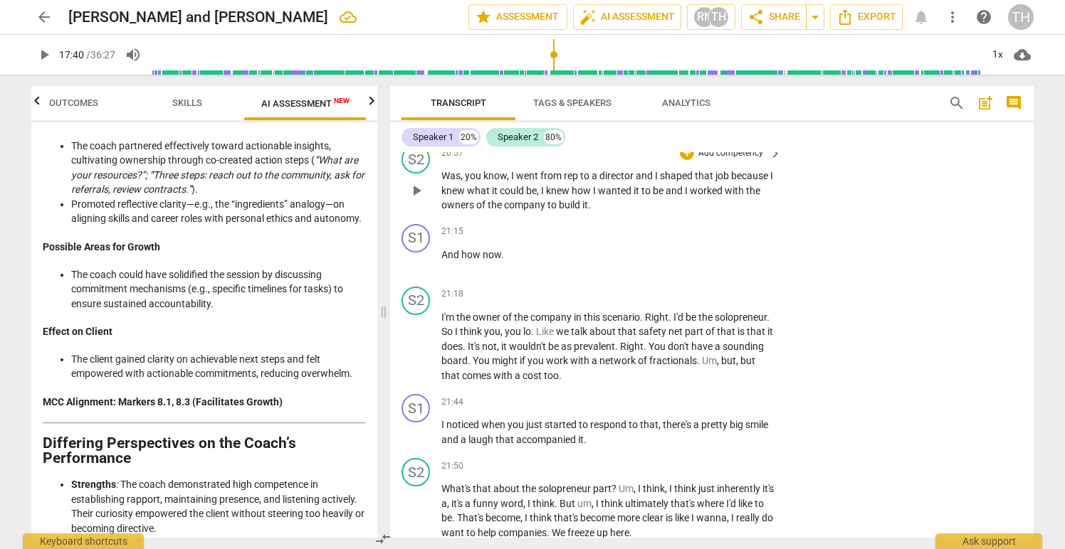
scroll to position [6168, 0]
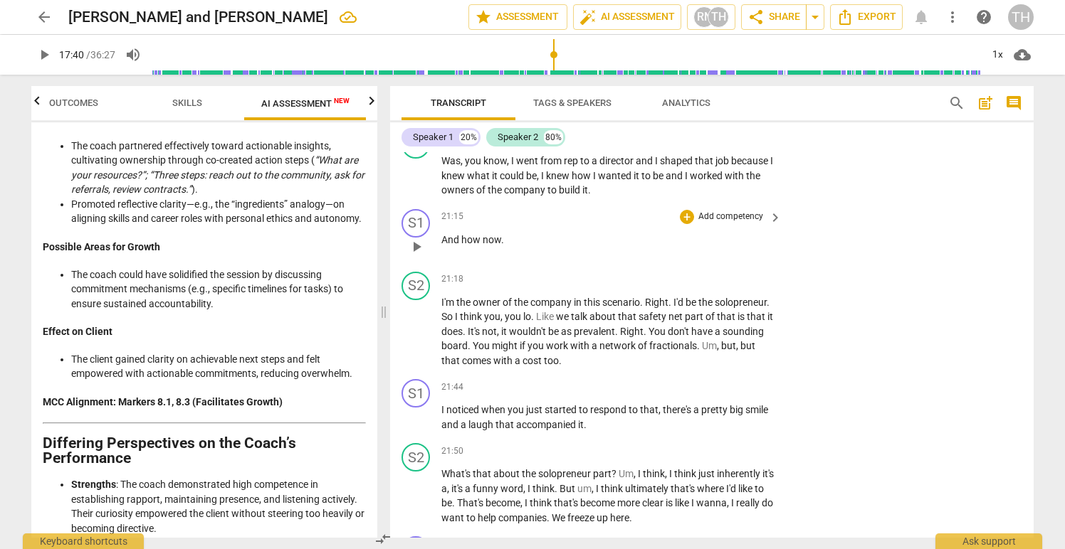
click at [522, 248] on p "And how now ." at bounding box center [607, 240] width 333 height 15
click at [712, 223] on p "Add competency" at bounding box center [731, 217] width 68 height 13
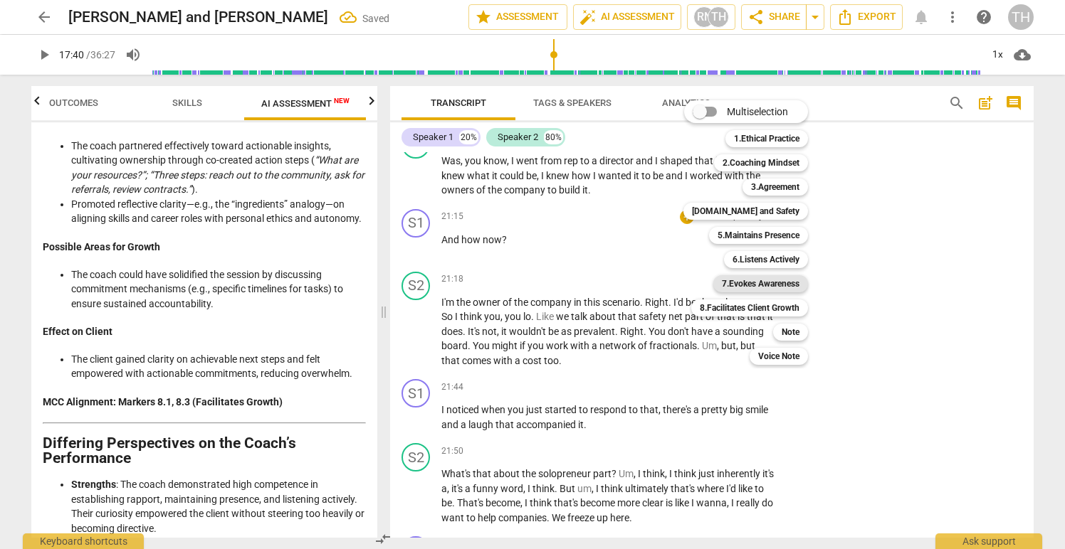
click at [741, 280] on b "7.Evokes Awareness" at bounding box center [761, 283] width 78 height 17
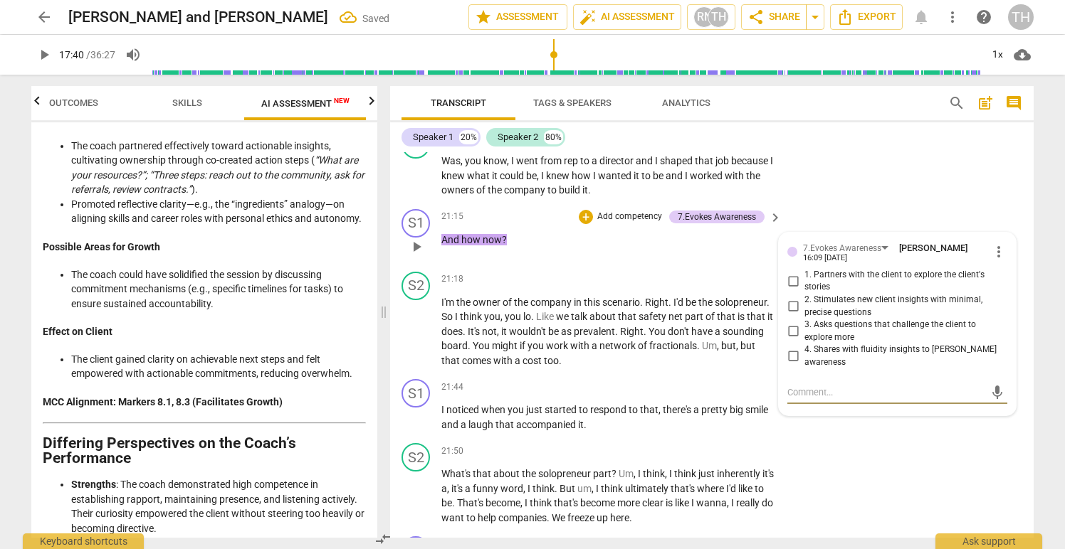
click at [792, 340] on input "3. Asks questions that challenge the client to explore more" at bounding box center [793, 331] width 23 height 17
checkbox input "true"
click at [603, 223] on p "Add competency" at bounding box center [630, 217] width 68 height 13
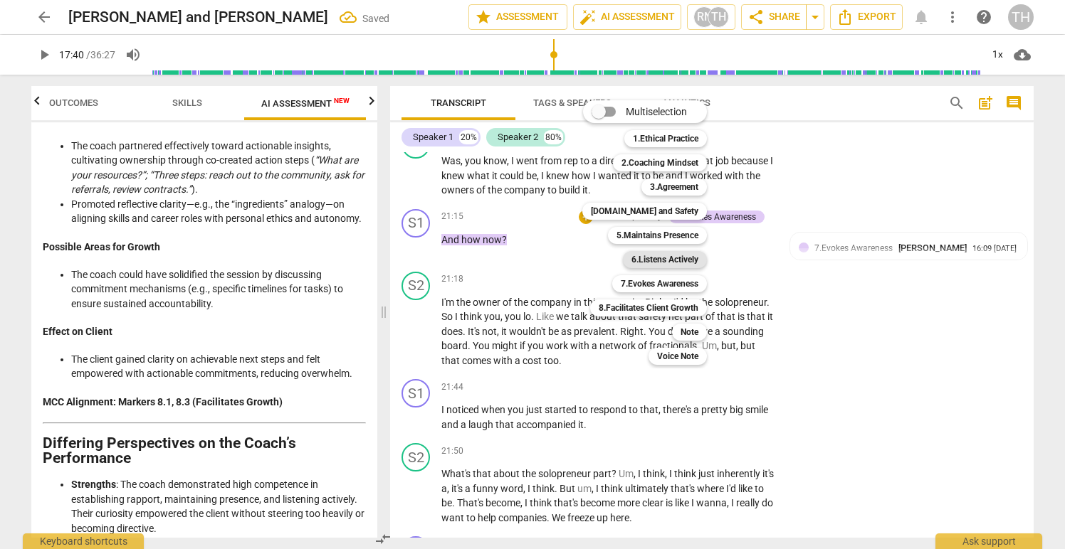
click at [648, 259] on b "6.Listens Actively" at bounding box center [664, 259] width 67 height 17
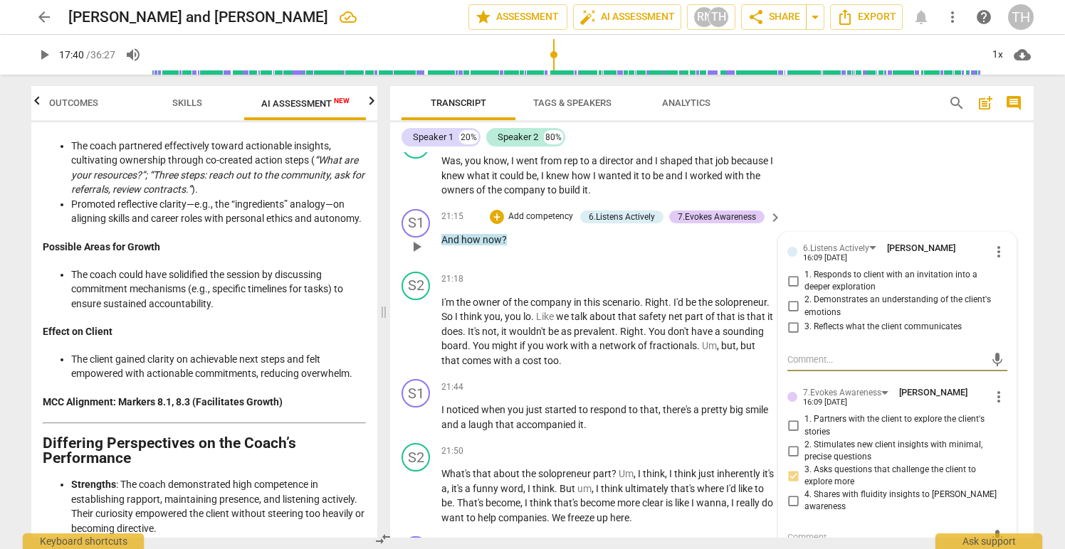
click at [791, 290] on input "1. Responds to client with an invitation into a deeper exploration" at bounding box center [793, 281] width 23 height 17
checkbox input "true"
click at [616, 281] on div "S2 play_arrow pause 21:18 + Add competency keyboard_arrow_right I'm the owner o…" at bounding box center [711, 320] width 643 height 108
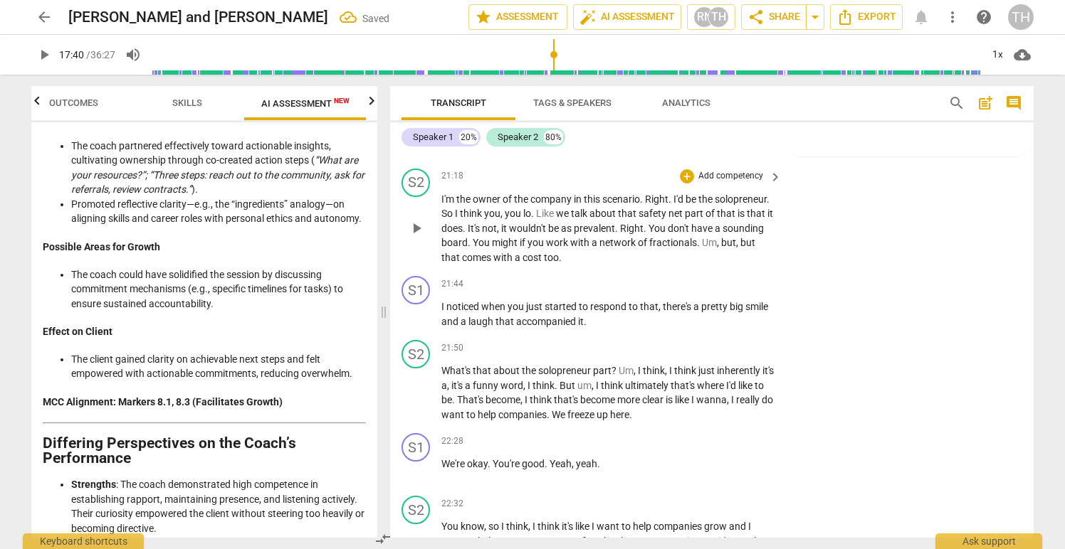
scroll to position [6301, 0]
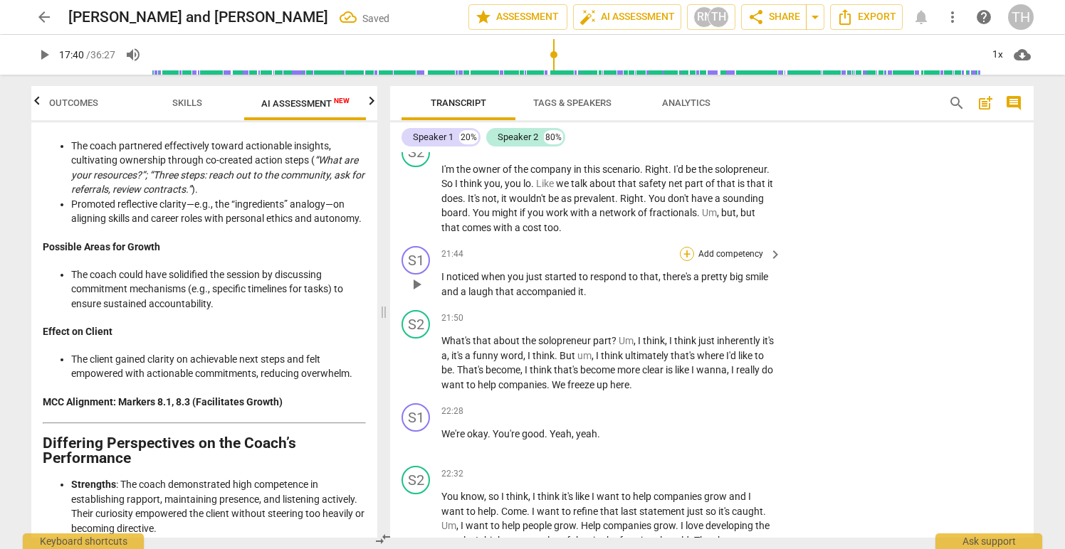
click at [686, 261] on div "+" at bounding box center [687, 254] width 14 height 14
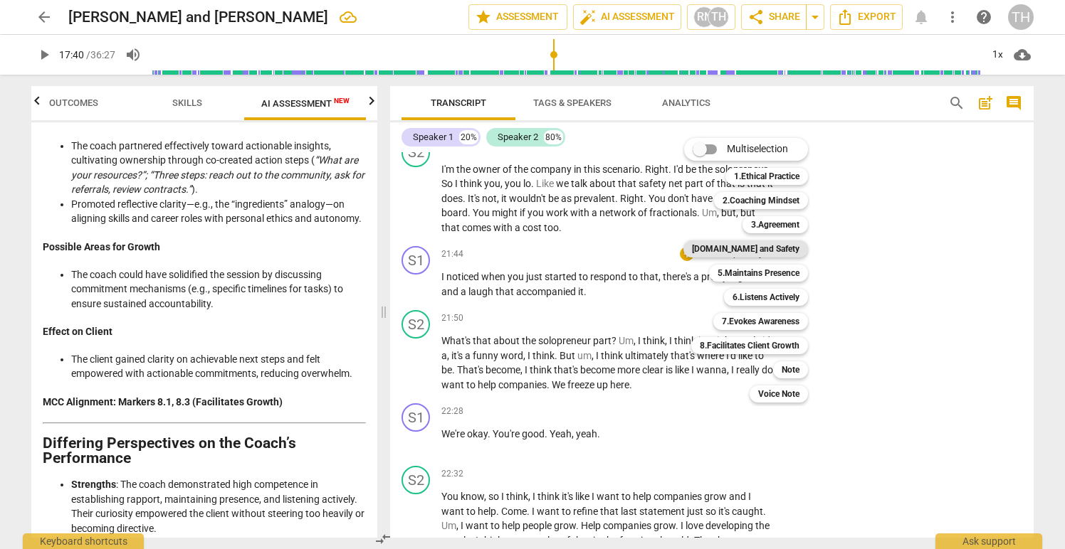
click at [752, 249] on b "[DOMAIN_NAME] and Safety" at bounding box center [745, 249] width 107 height 17
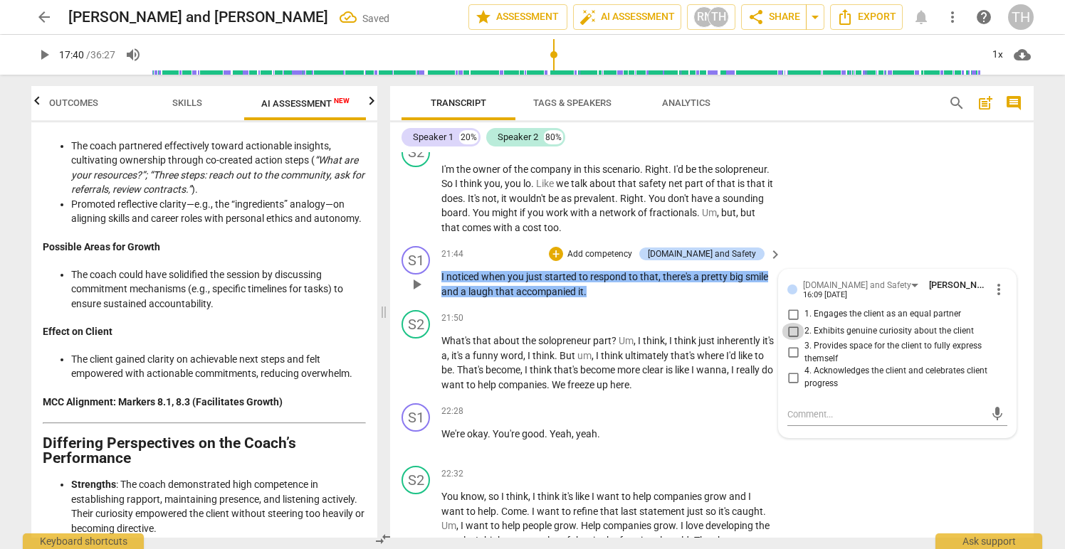
click at [789, 340] on input "2. Exhibits genuine curiosity about the client" at bounding box center [793, 331] width 23 height 17
checkbox input "true"
click at [791, 362] on input "3. Provides space for the client to fully express themself" at bounding box center [793, 352] width 23 height 17
checkbox input "true"
click at [617, 261] on p "Add competency" at bounding box center [600, 254] width 68 height 13
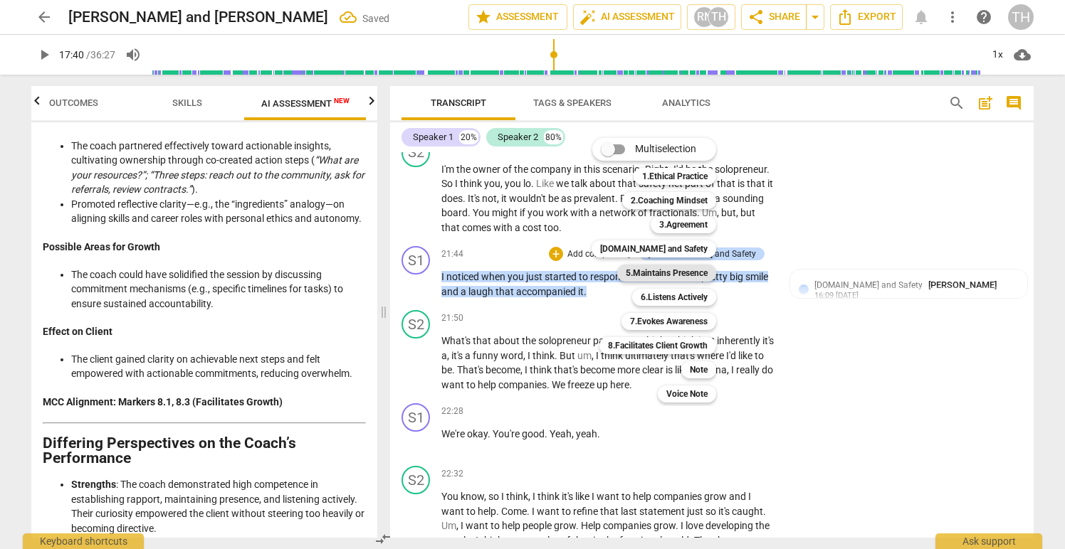
click at [659, 270] on b "5.Maintains Presence" at bounding box center [667, 273] width 82 height 17
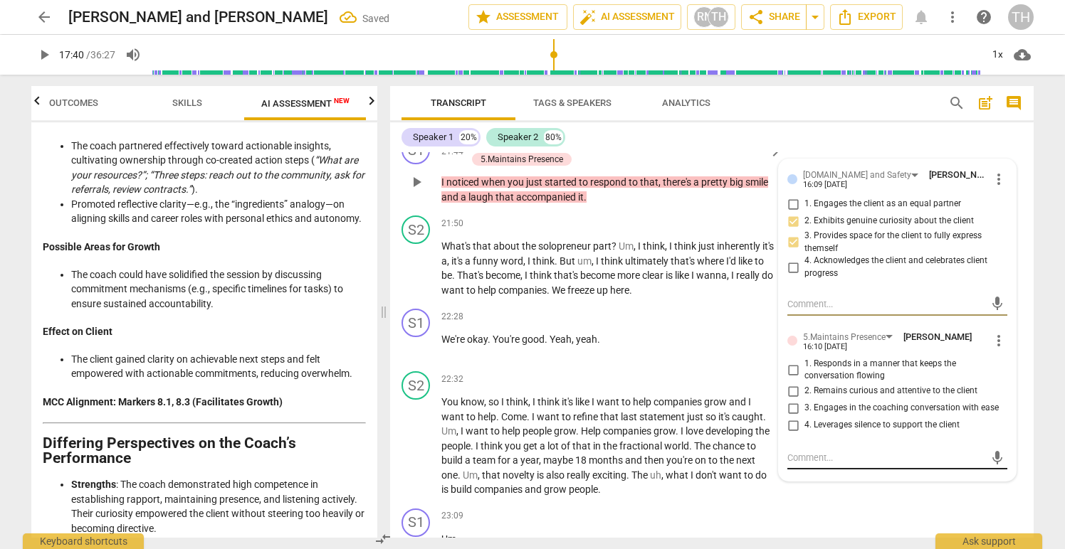
scroll to position [6397, 0]
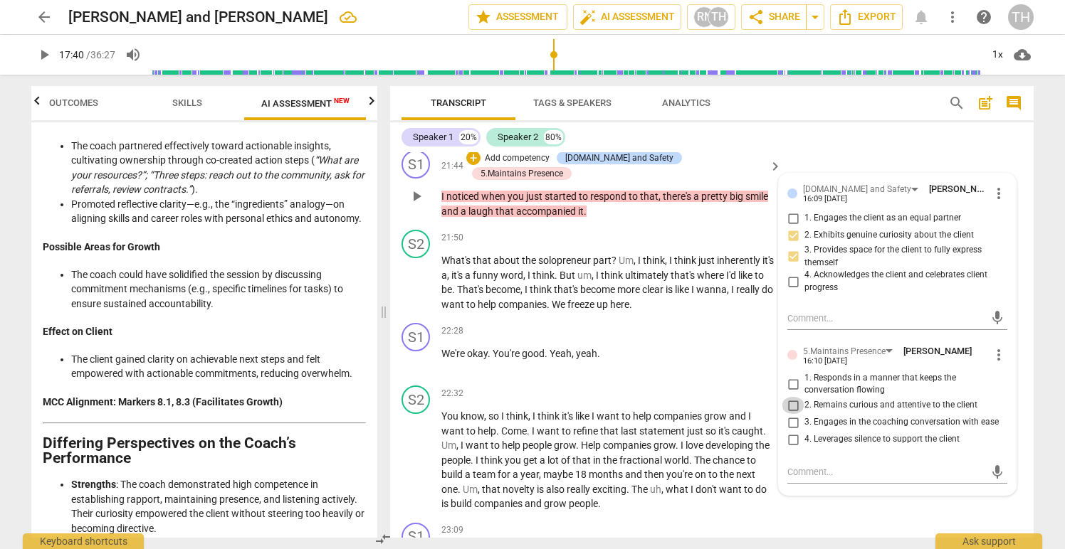
click at [790, 414] on input "2. Remains curious and attentive to the client" at bounding box center [793, 405] width 23 height 17
checkbox input "true"
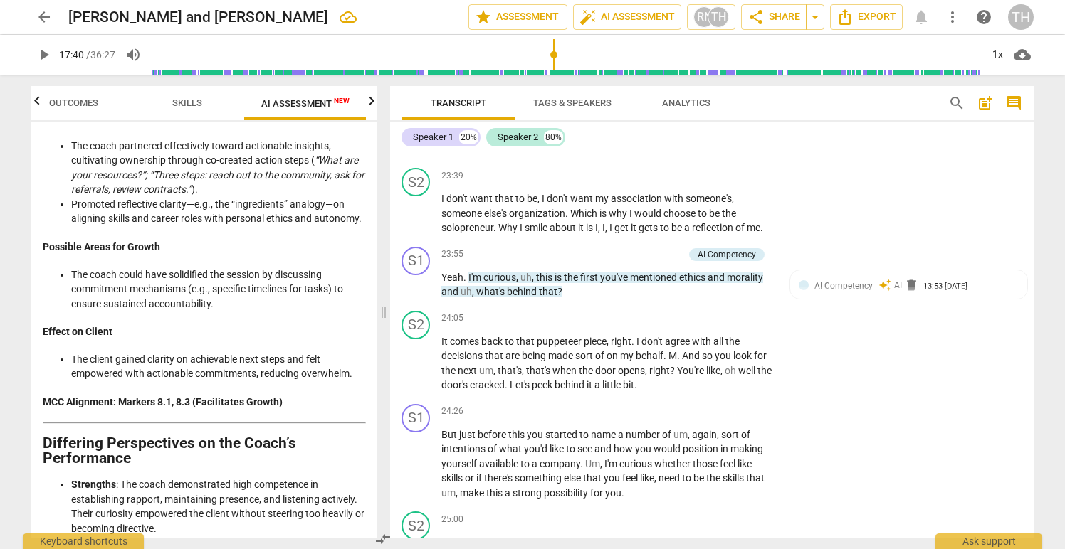
scroll to position [7092, 0]
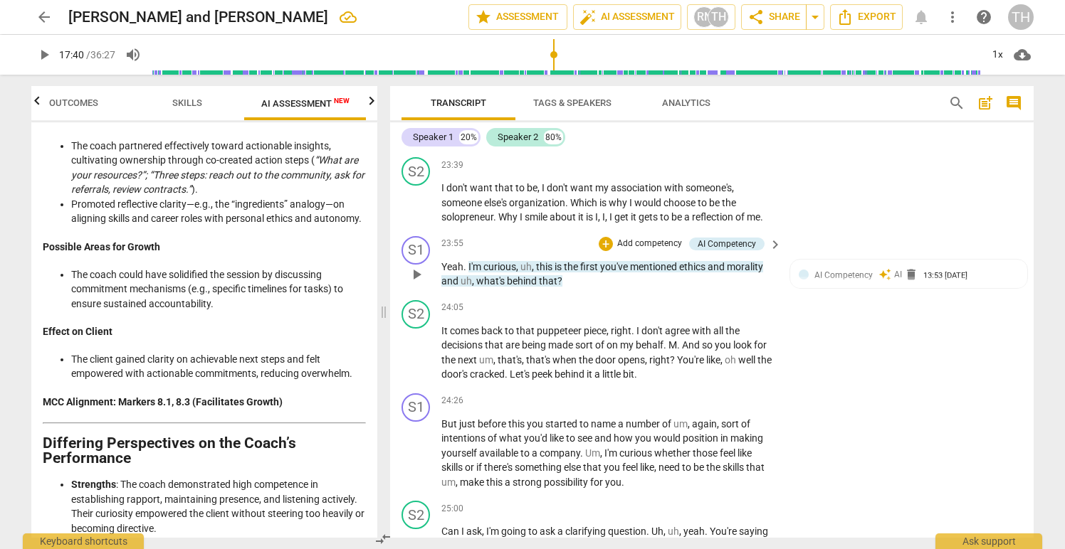
click at [638, 241] on p "Add competency" at bounding box center [650, 244] width 68 height 13
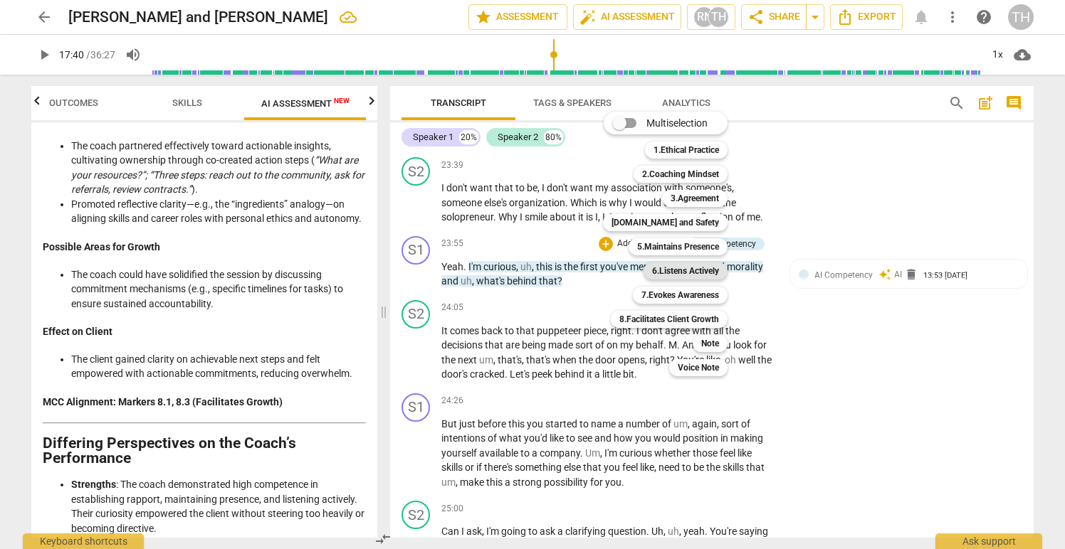
click at [678, 270] on b "6.Listens Actively" at bounding box center [685, 271] width 67 height 17
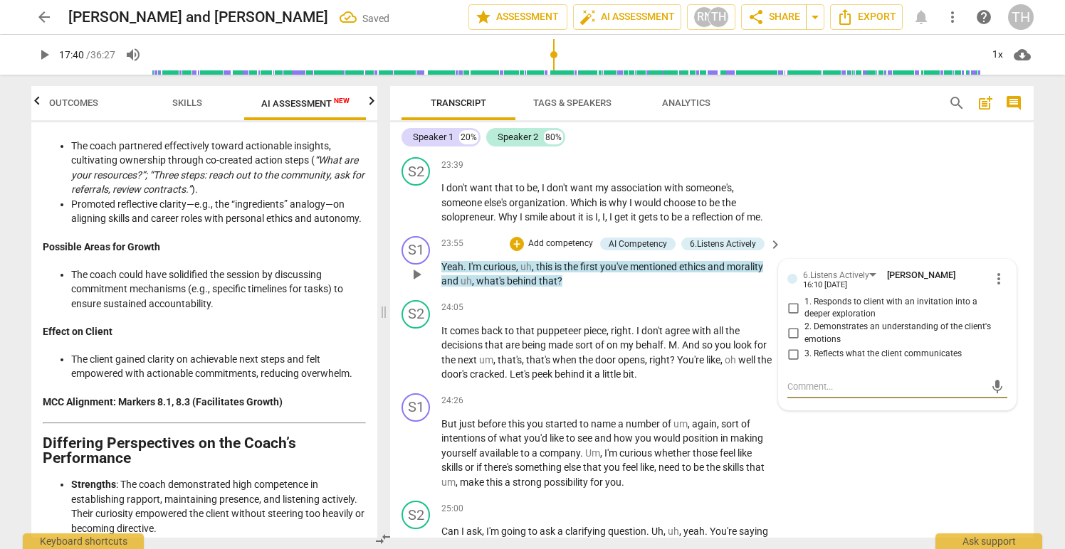
click at [791, 309] on input "1. Responds to client with an invitation into a deeper exploration" at bounding box center [793, 308] width 23 height 17
checkbox input "true"
click at [789, 354] on input "3. Reflects what the client communicates" at bounding box center [793, 354] width 23 height 17
checkbox input "true"
click at [648, 302] on div "24:05 + Add competency keyboard_arrow_right" at bounding box center [612, 308] width 342 height 16
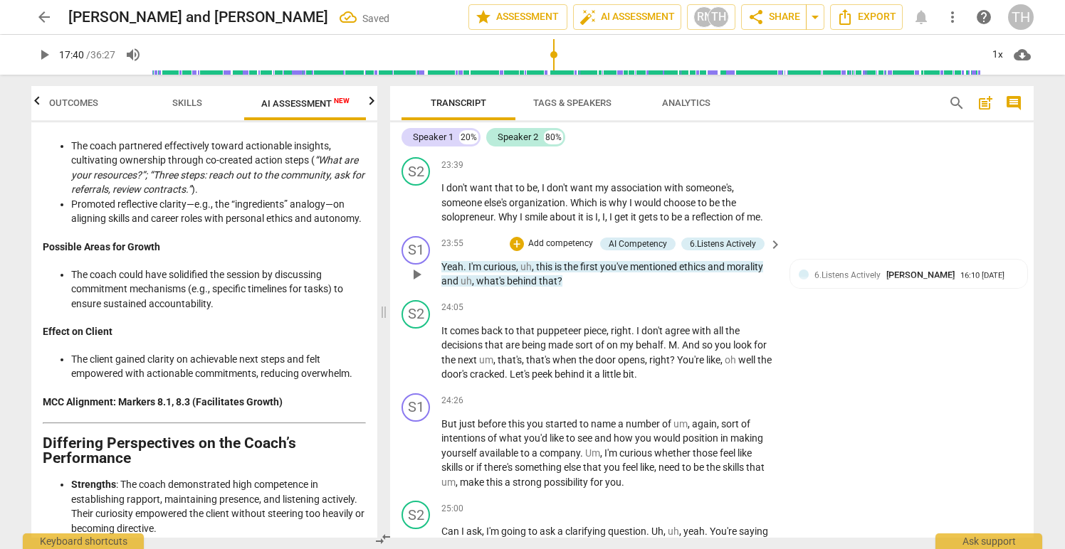
click at [561, 240] on p "Add competency" at bounding box center [561, 244] width 68 height 13
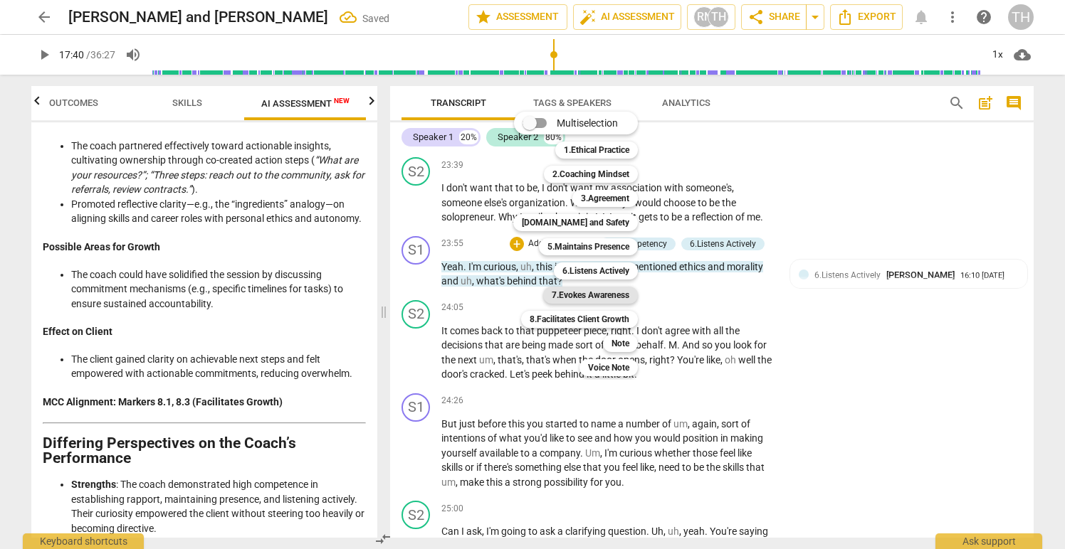
click at [598, 293] on b "7.Evokes Awareness" at bounding box center [591, 295] width 78 height 17
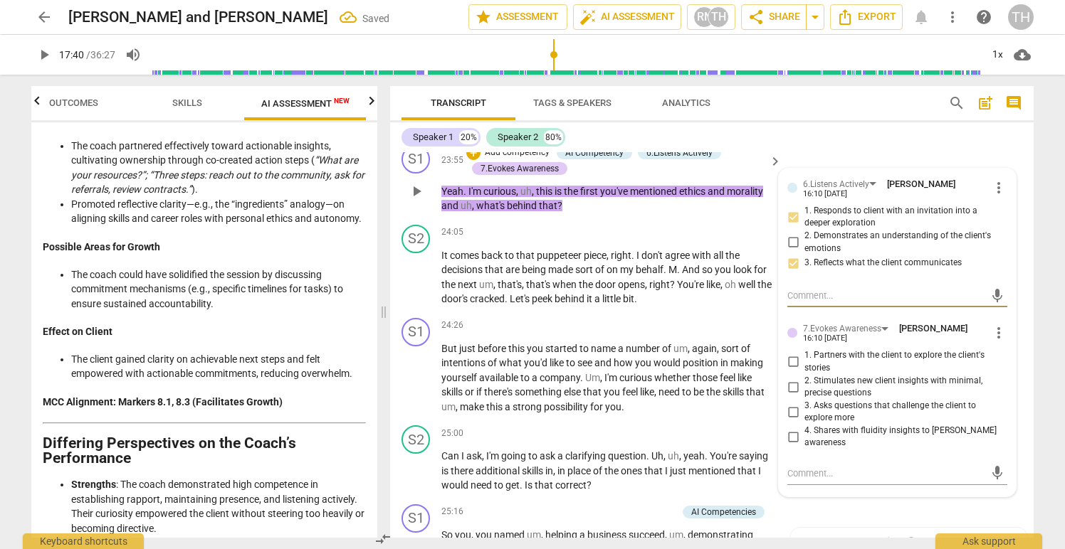
scroll to position [7197, 0]
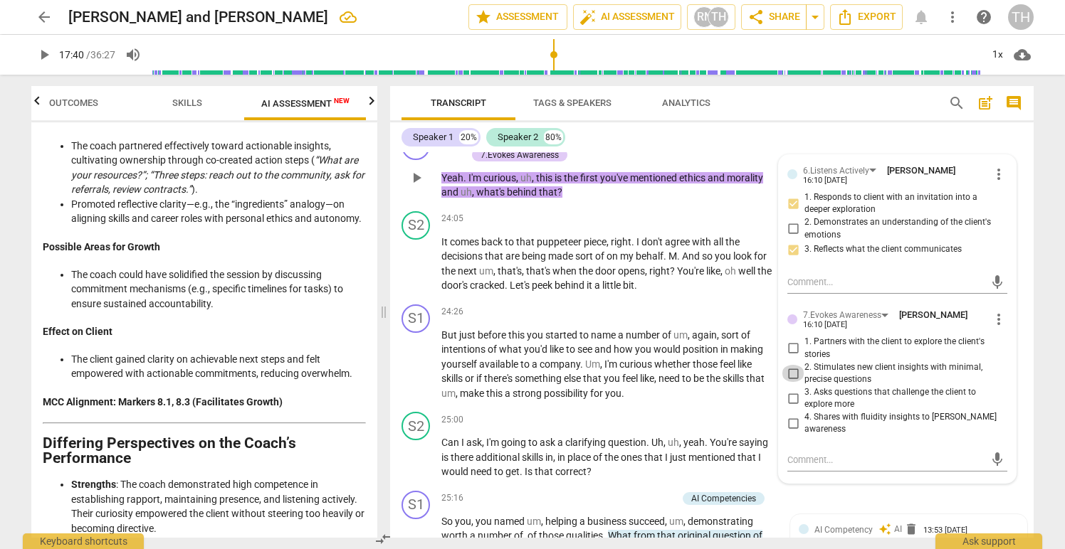
click at [791, 372] on input "2. Stimulates new client insights with minimal, precise questions" at bounding box center [793, 373] width 23 height 17
checkbox input "true"
click at [789, 399] on input "3. Asks questions that challenge the client to explore more" at bounding box center [793, 398] width 23 height 17
checkbox input "true"
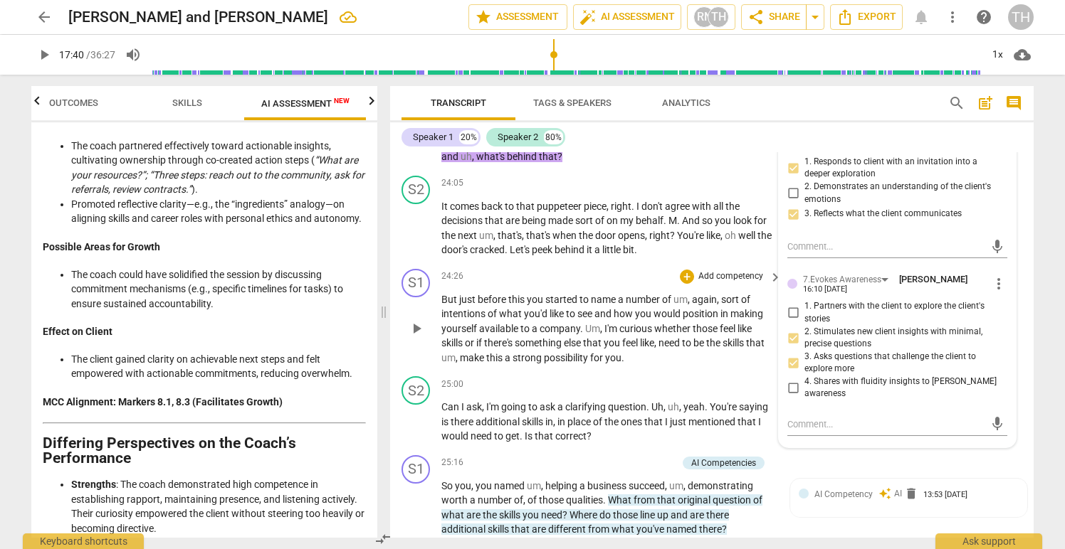
scroll to position [7242, 0]
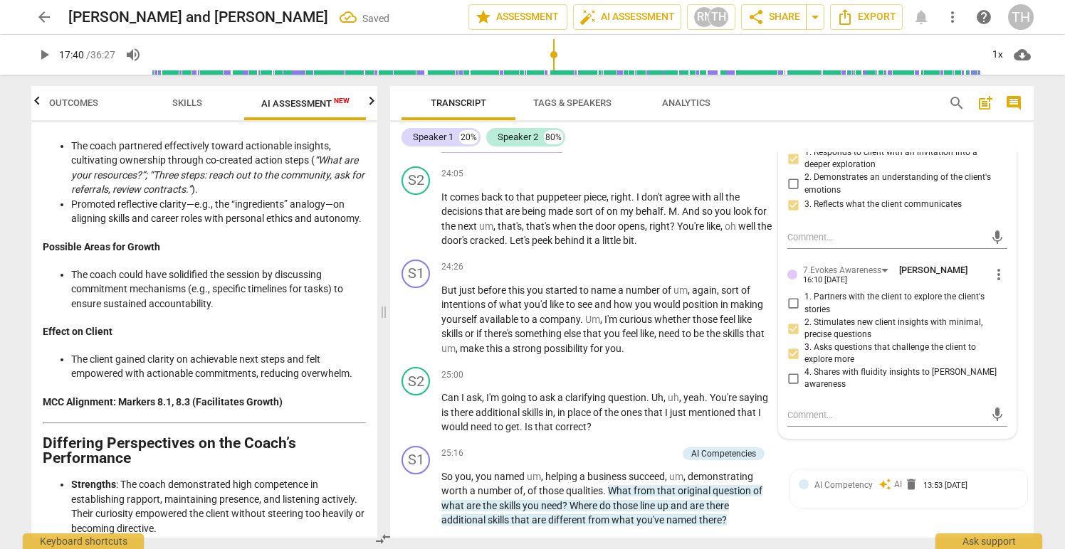
click at [789, 374] on input "4. Shares with fluidity insights to [PERSON_NAME] awareness" at bounding box center [793, 378] width 23 height 17
checkbox input "true"
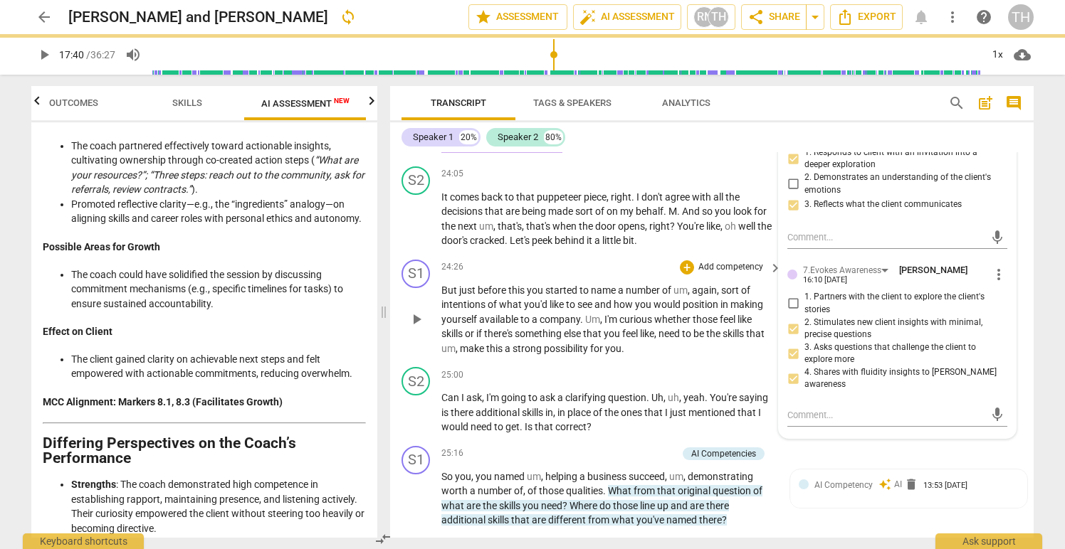
scroll to position [7264, 0]
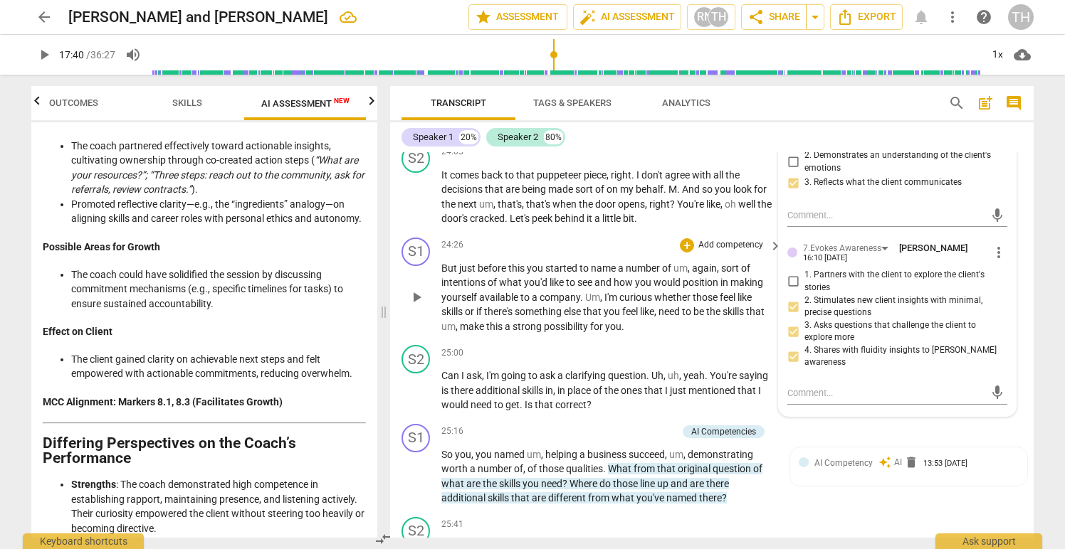
click at [703, 243] on p "Add competency" at bounding box center [731, 245] width 68 height 13
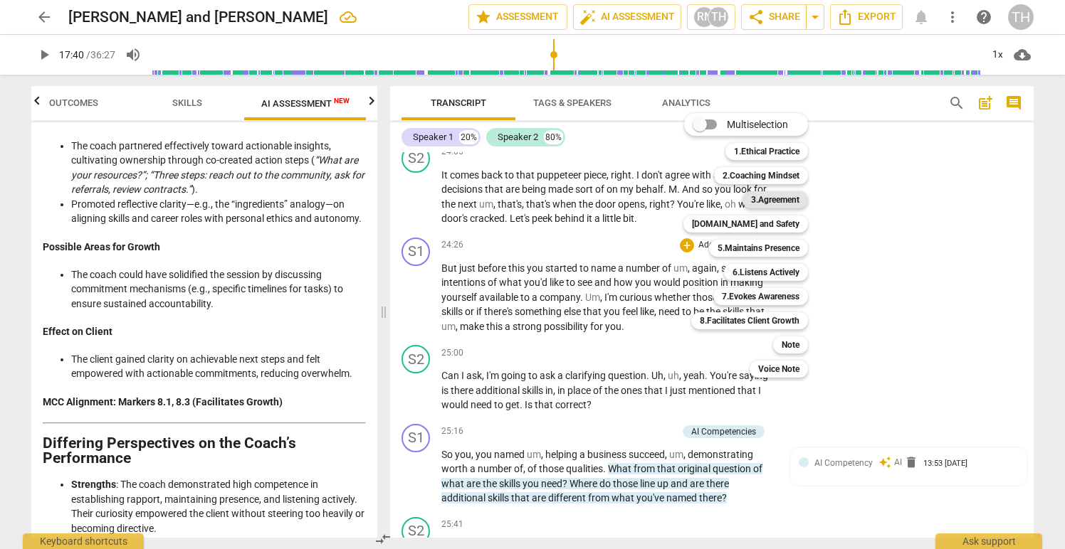
click at [762, 201] on b "3.Agreement" at bounding box center [775, 199] width 48 height 17
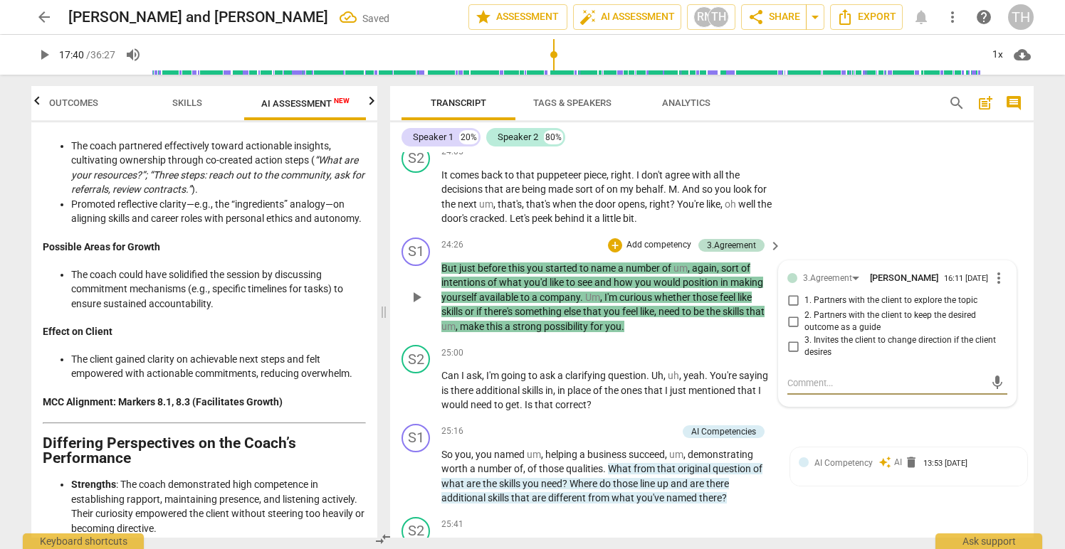
click at [792, 325] on input "2. Partners with the client to keep the desired outcome as a guide" at bounding box center [793, 321] width 23 height 17
checkbox input "true"
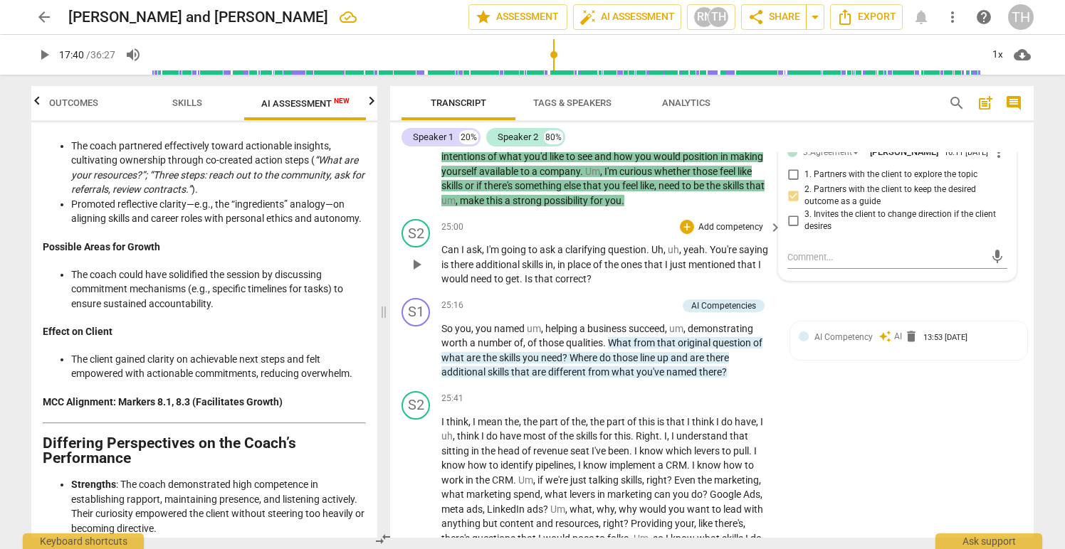
scroll to position [7394, 0]
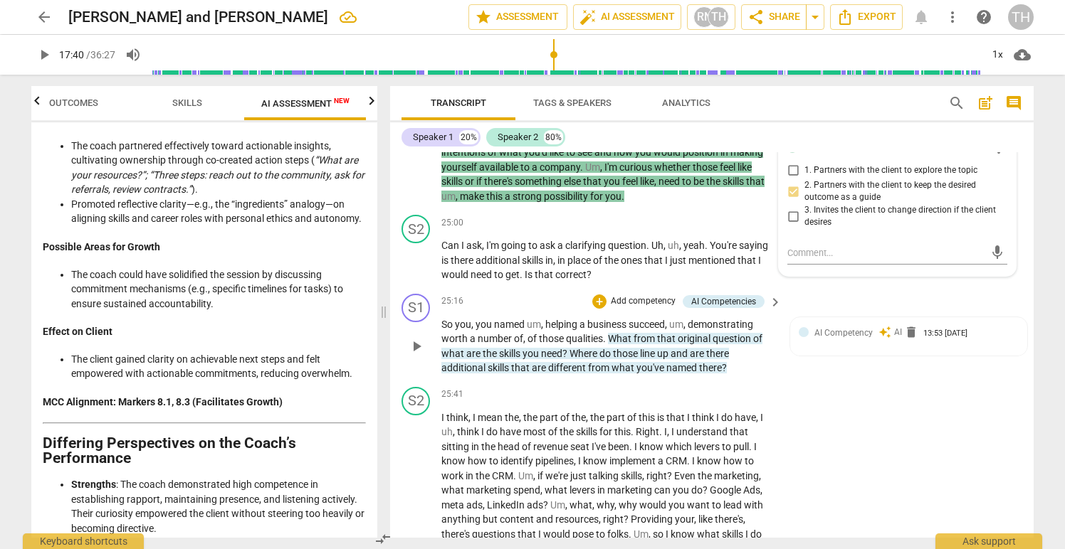
click at [628, 298] on p "Add competency" at bounding box center [643, 301] width 68 height 13
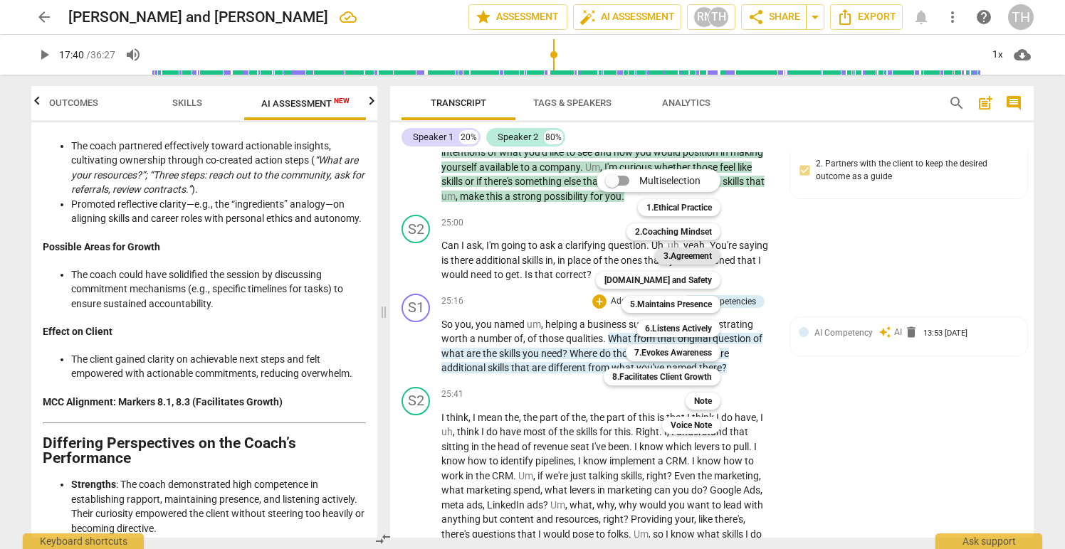
click at [671, 254] on b "3.Agreement" at bounding box center [687, 256] width 48 height 17
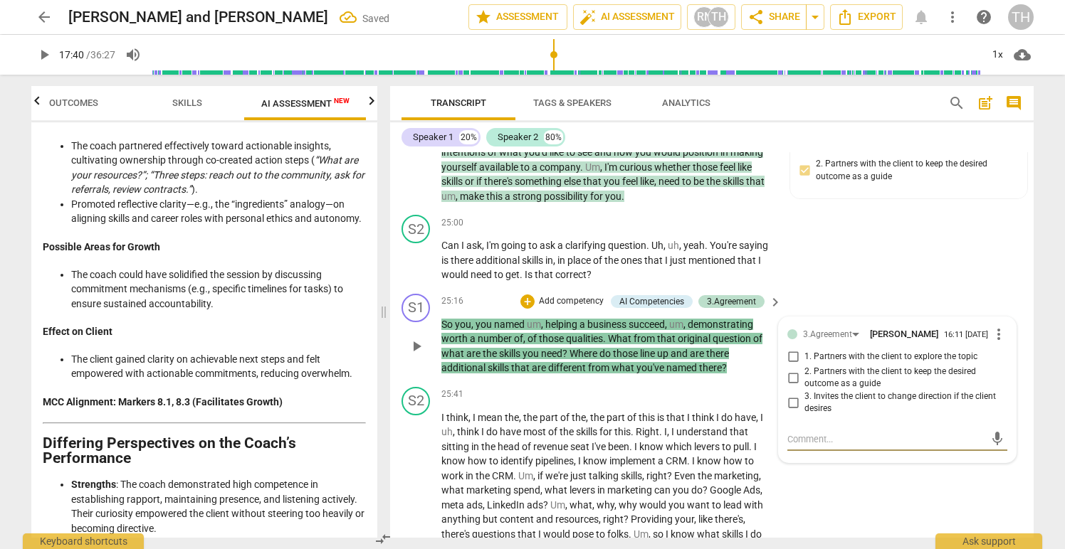
click at [789, 381] on input "2. Partners with the client to keep the desired outcome as a guide" at bounding box center [793, 377] width 23 height 17
checkbox input "true"
click at [790, 364] on input "1. Partners with the client to explore the topic" at bounding box center [793, 357] width 23 height 17
checkbox input "true"
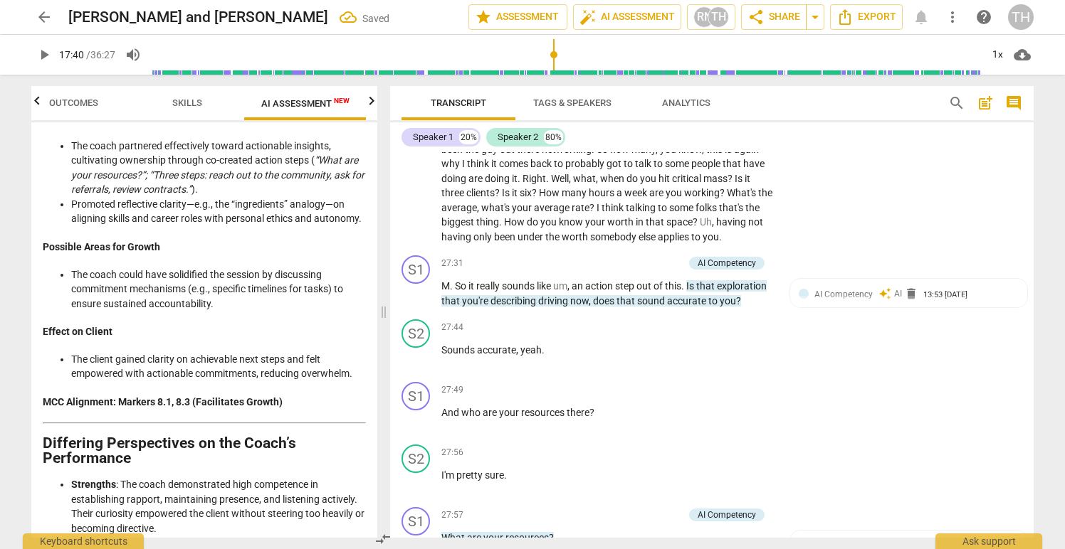
scroll to position [7898, 0]
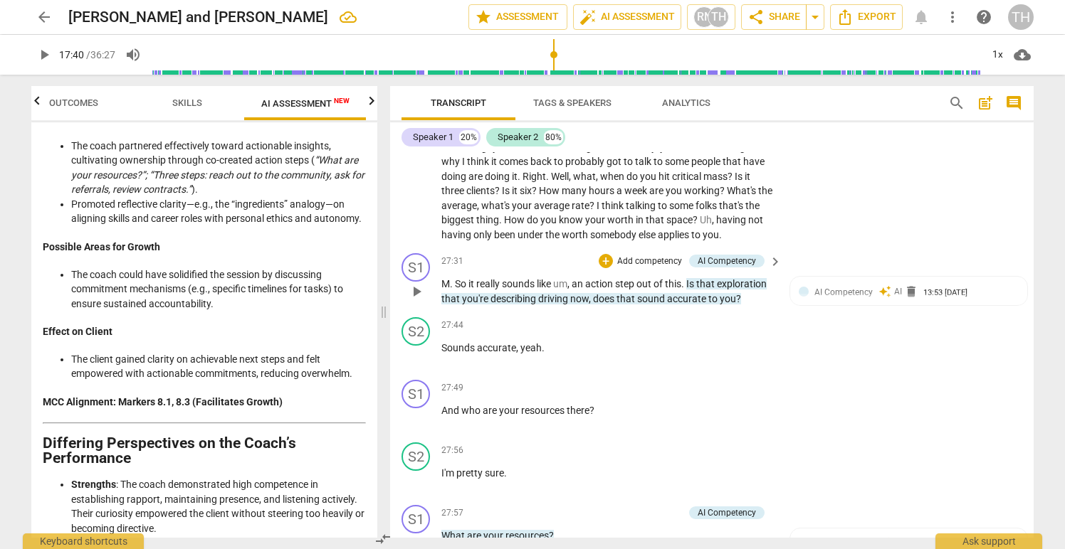
click at [634, 261] on p "Add competency" at bounding box center [650, 262] width 68 height 13
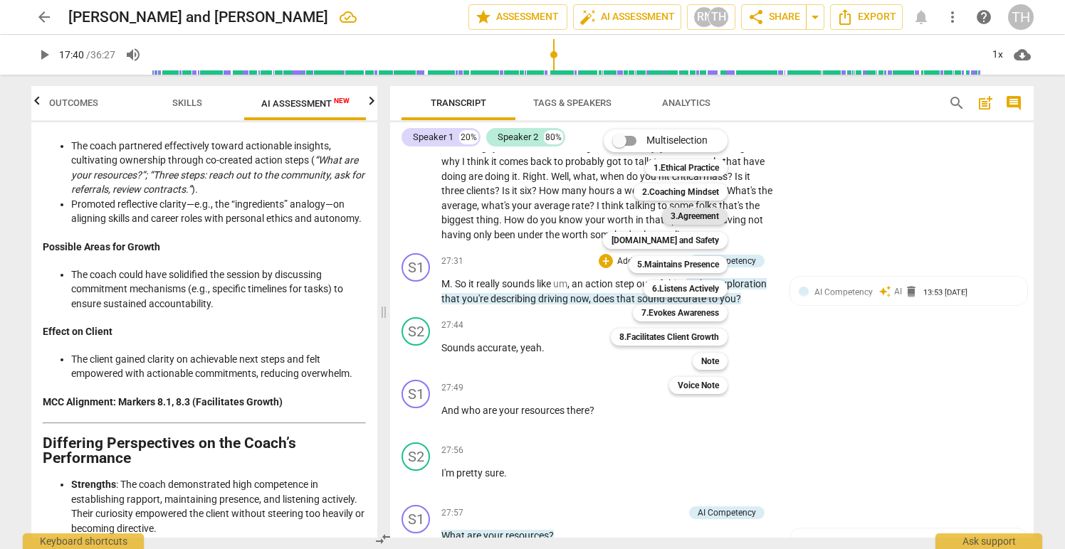
click at [693, 213] on b "3.Agreement" at bounding box center [694, 216] width 48 height 17
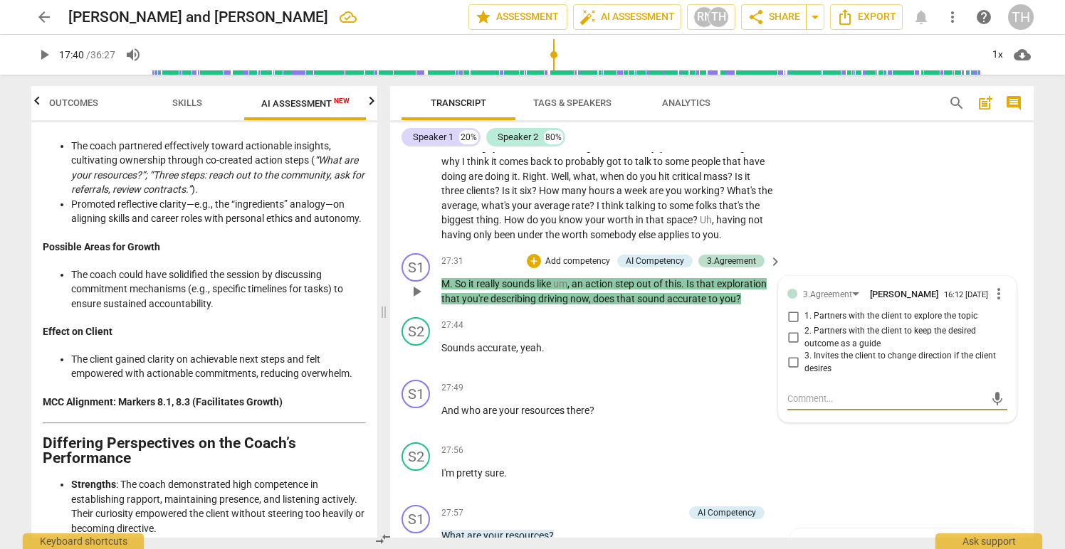
click at [792, 322] on input "1. Partners with the client to explore the topic" at bounding box center [793, 316] width 23 height 17
checkbox input "true"
click at [789, 341] on input "2. Partners with the client to keep the desired outcome as a guide" at bounding box center [793, 338] width 23 height 17
checkbox input "true"
click at [788, 320] on input "1. Partners with the client to explore the topic" at bounding box center [793, 316] width 23 height 17
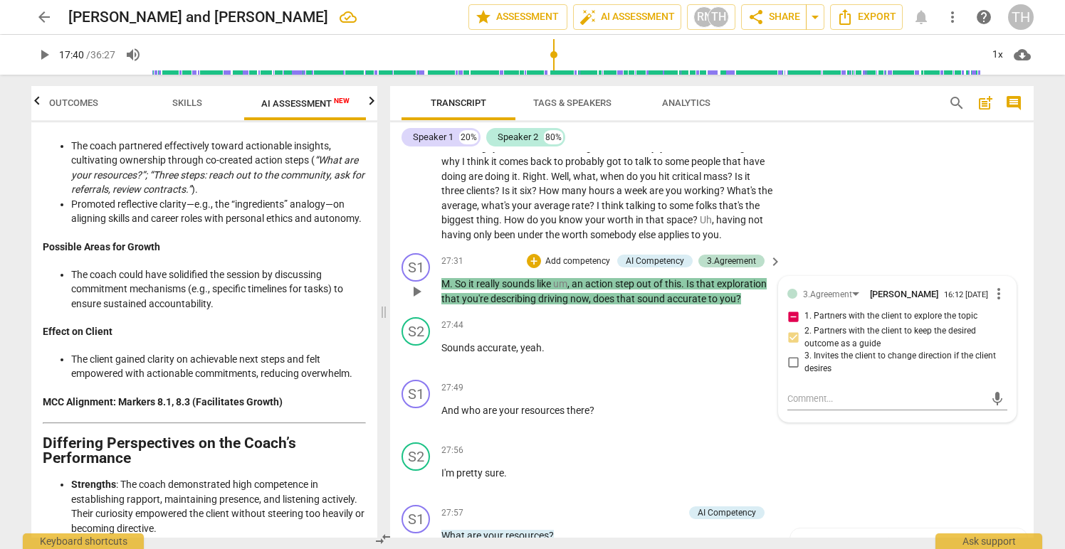
click at [789, 322] on input "1. Partners with the client to explore the topic" at bounding box center [793, 316] width 23 height 17
checkbox input "false"
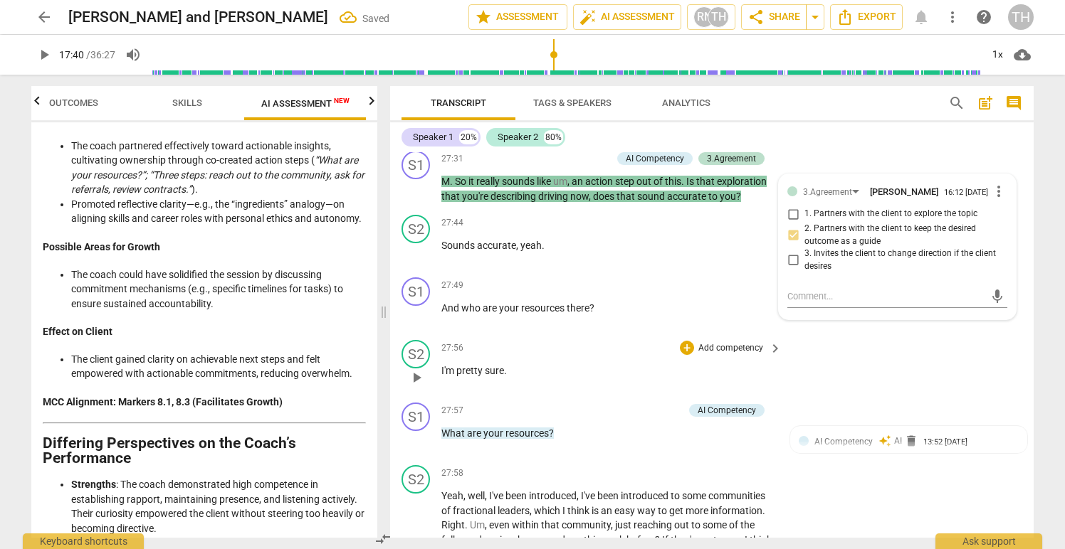
scroll to position [8050, 0]
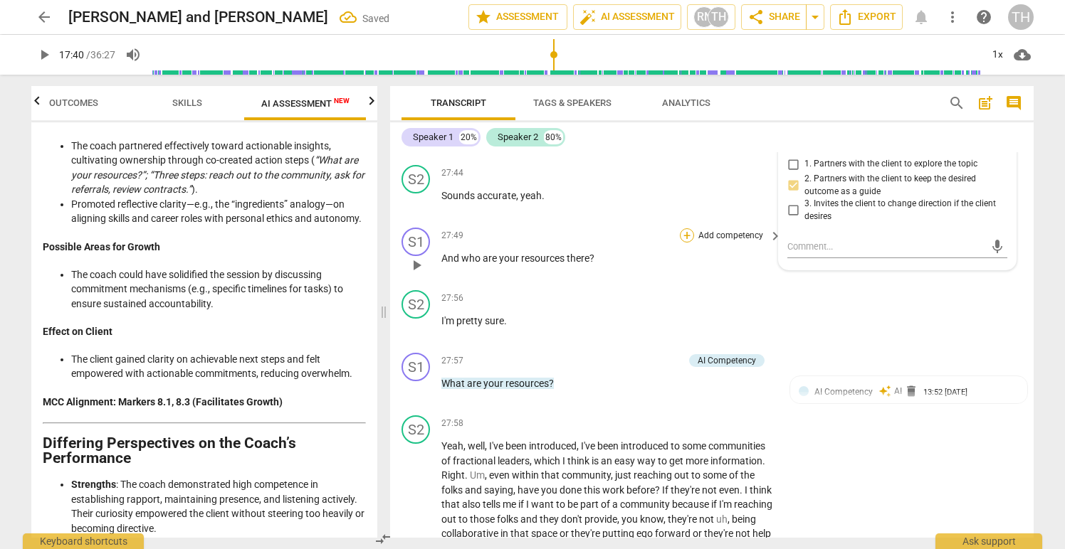
click at [684, 233] on div "+" at bounding box center [687, 235] width 14 height 14
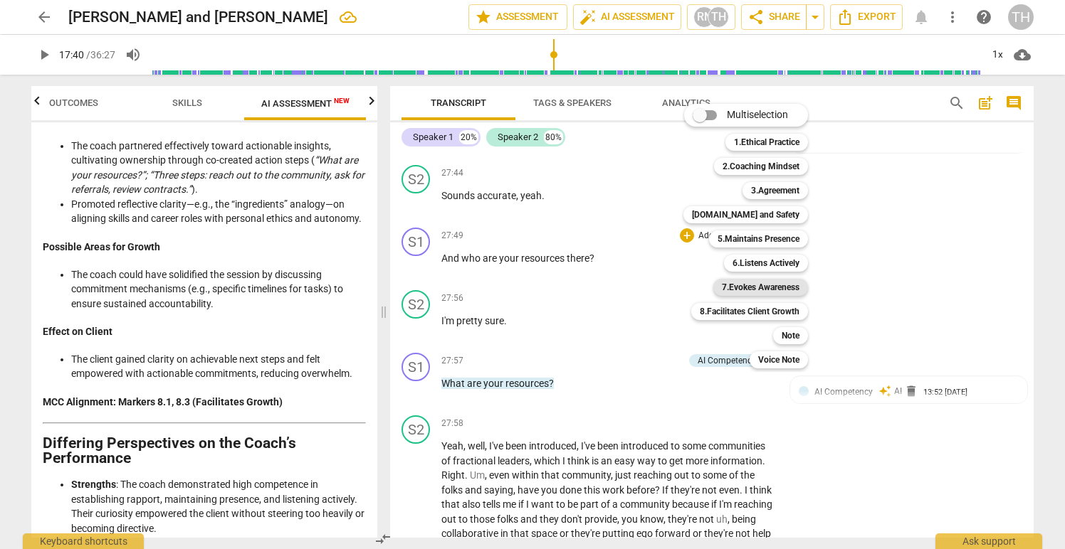
click at [746, 282] on b "7.Evokes Awareness" at bounding box center [761, 287] width 78 height 17
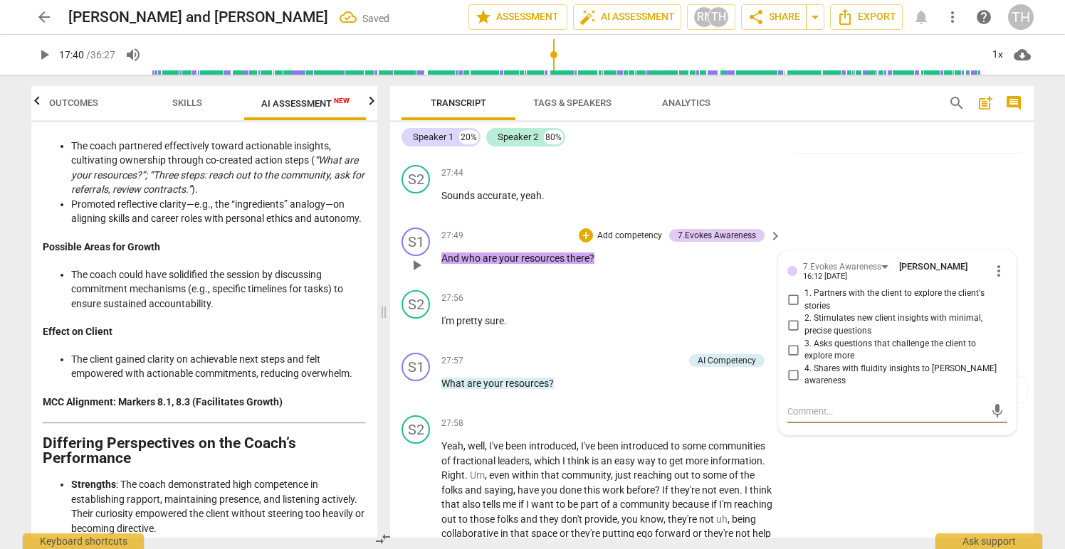
click at [790, 323] on input "2. Stimulates new client insights with minimal, precise questions" at bounding box center [793, 325] width 23 height 17
checkbox input "true"
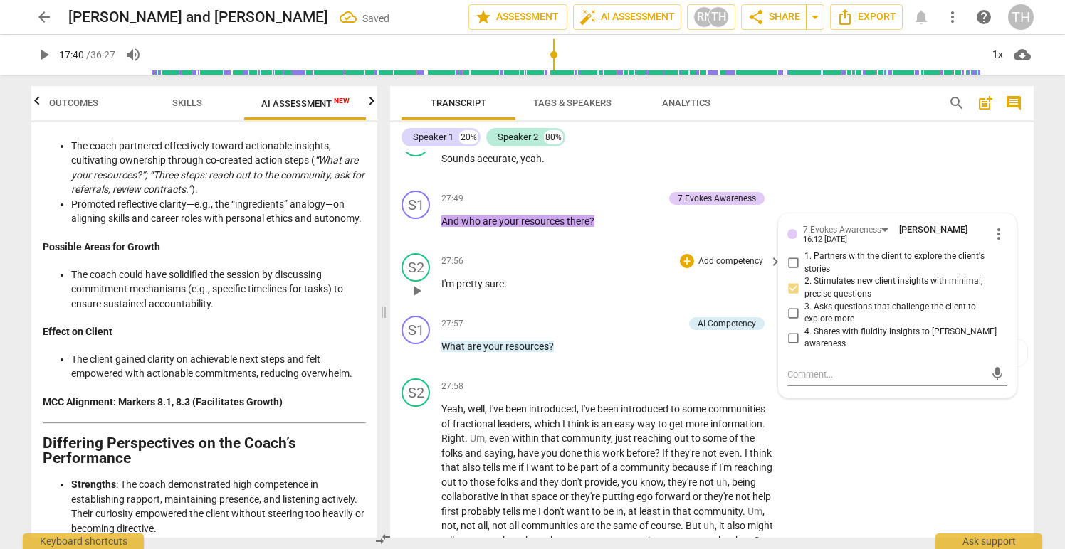
scroll to position [8103, 0]
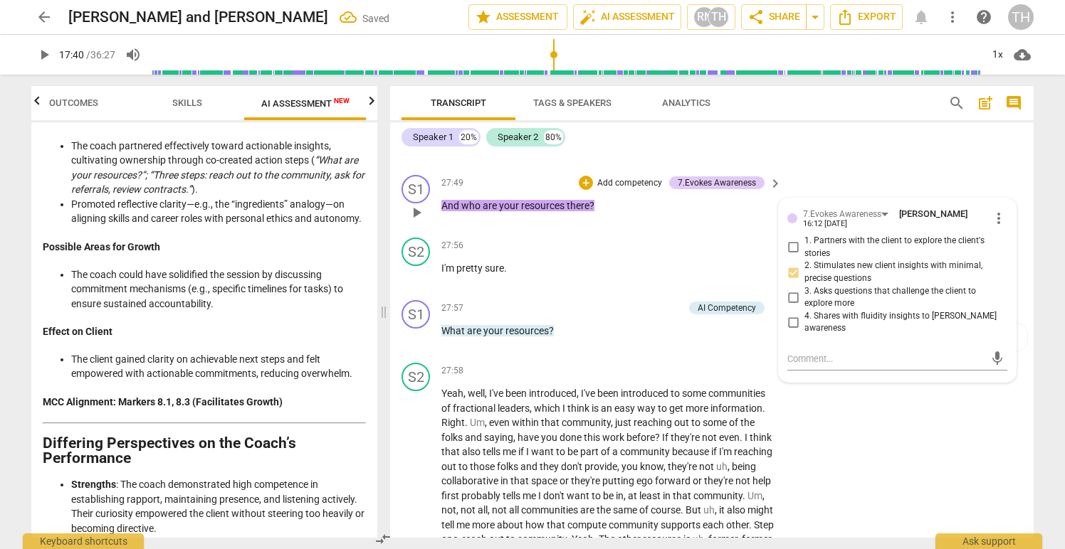
click at [790, 296] on input "3. Asks questions that challenge the client to explore more" at bounding box center [793, 297] width 23 height 17
checkbox input "true"
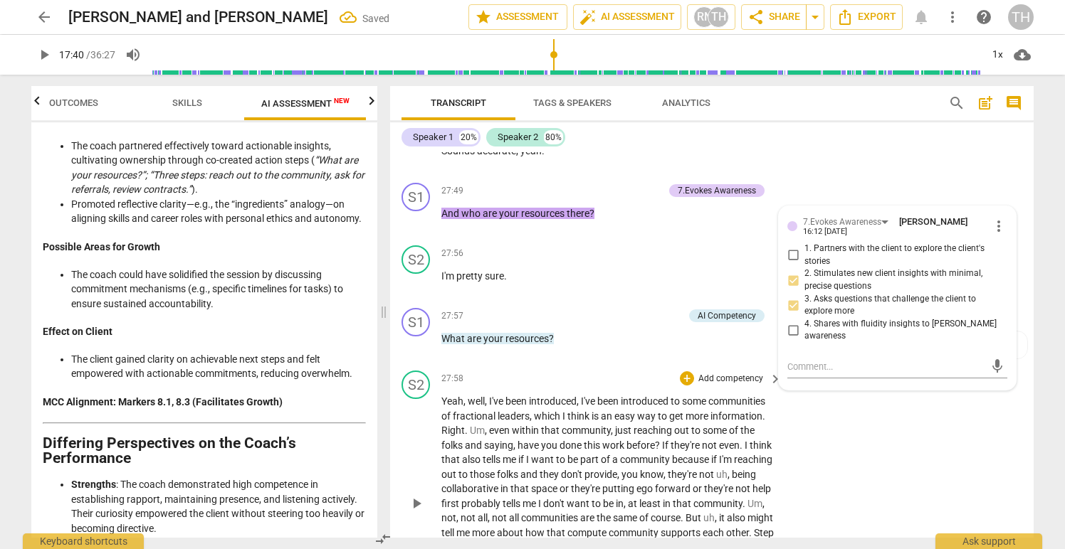
scroll to position [8094, 0]
click at [630, 317] on p "Add competency" at bounding box center [650, 318] width 68 height 13
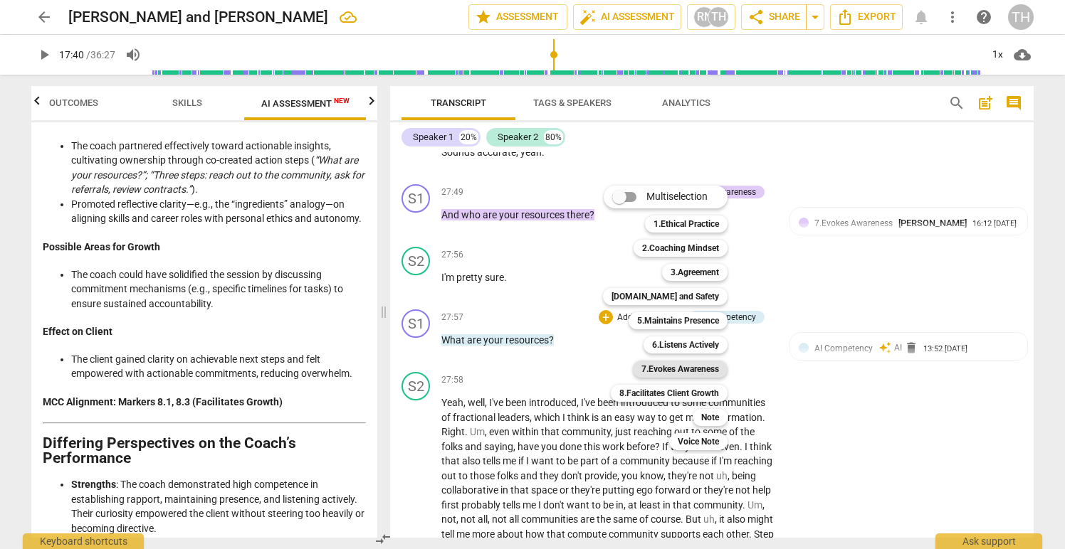
click at [673, 365] on b "7.Evokes Awareness" at bounding box center [680, 369] width 78 height 17
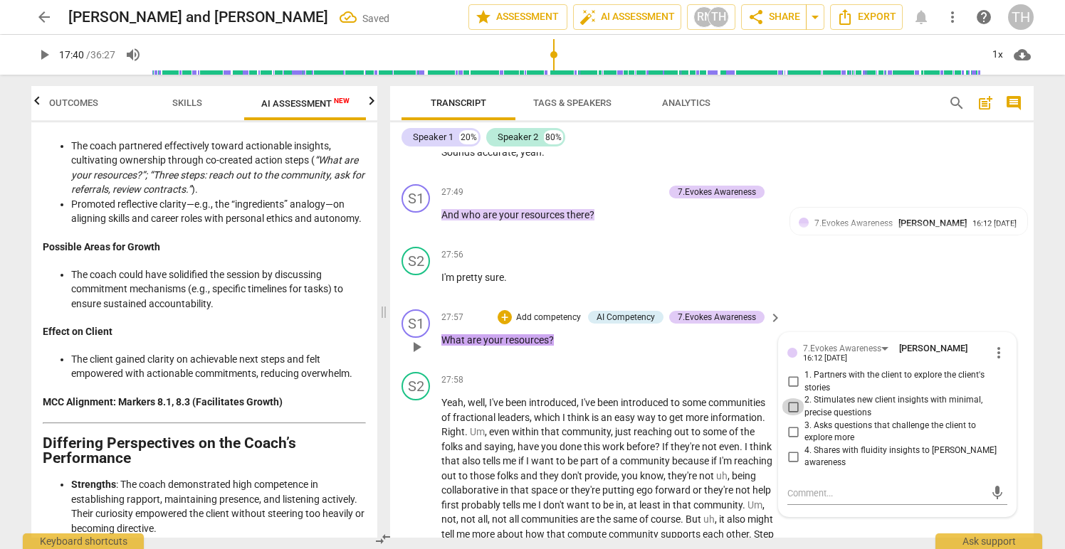
click at [792, 404] on input "2. Stimulates new client insights with minimal, precise questions" at bounding box center [793, 407] width 23 height 17
checkbox input "true"
click at [791, 431] on input "3. Asks questions that challenge the client to explore more" at bounding box center [793, 432] width 23 height 17
checkbox input "true"
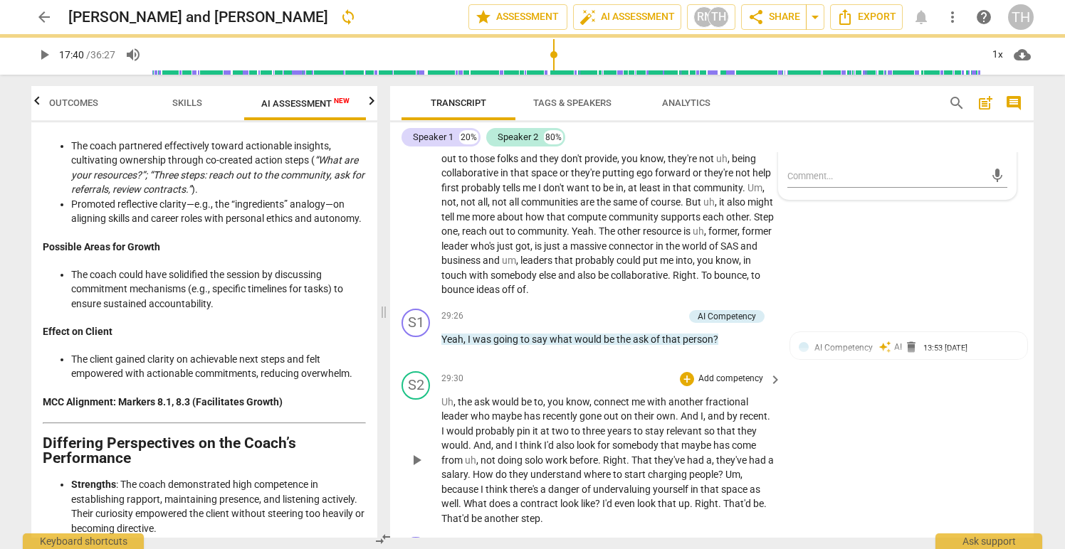
scroll to position [8422, 0]
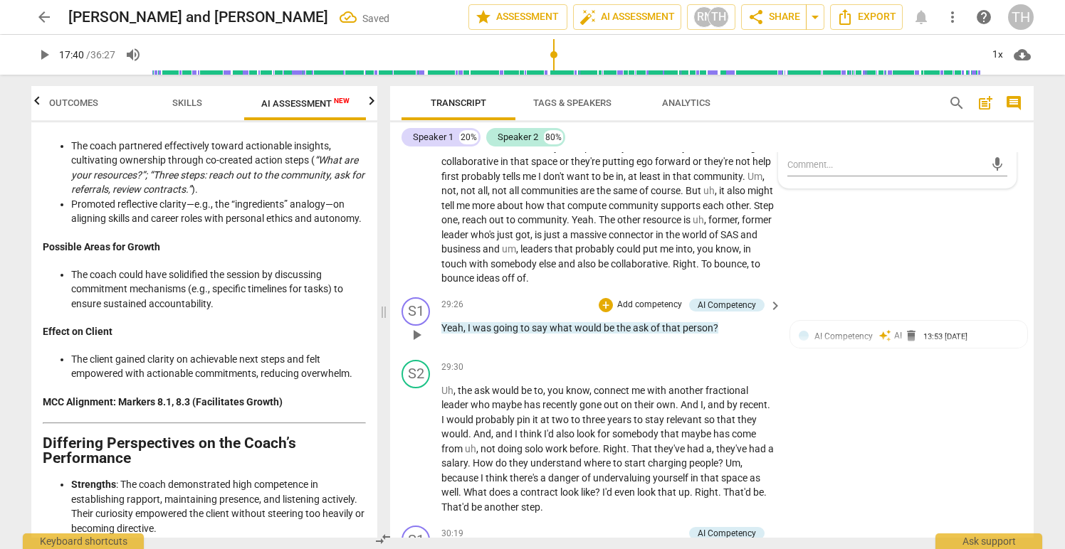
click at [648, 305] on p "Add competency" at bounding box center [650, 305] width 68 height 13
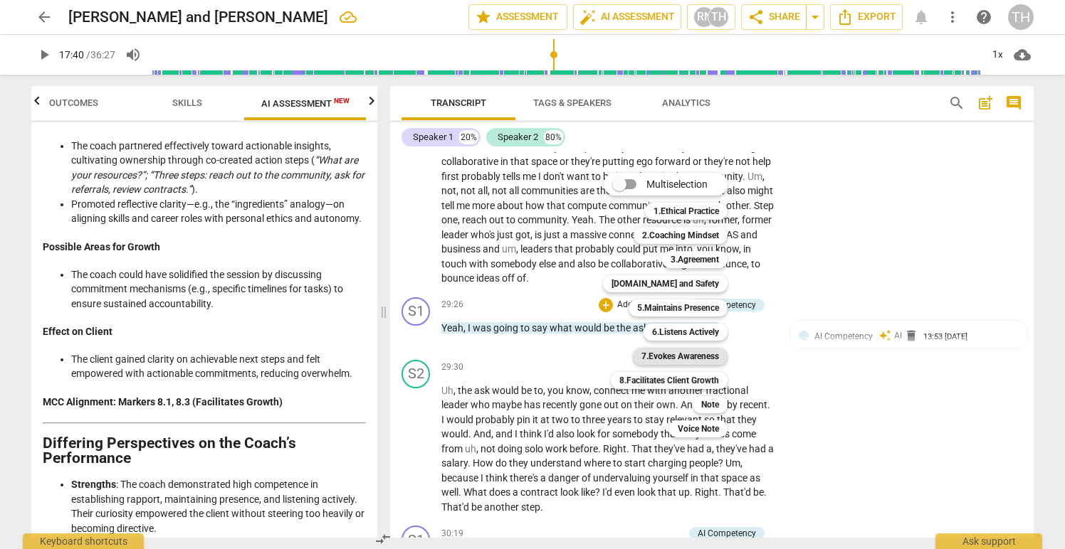
click at [678, 357] on b "7.Evokes Awareness" at bounding box center [680, 356] width 78 height 17
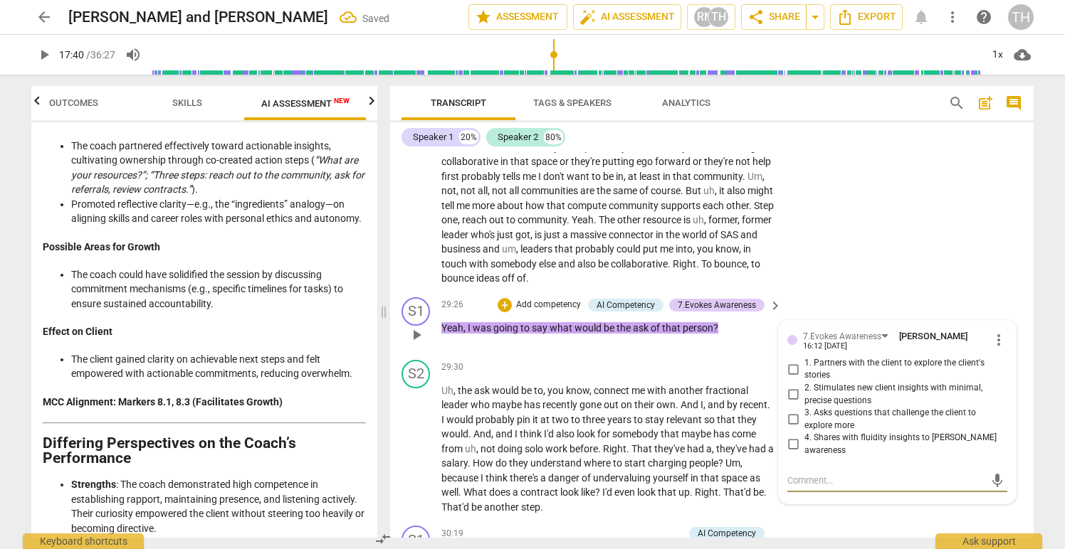
click at [791, 391] on input "2. Stimulates new client insights with minimal, precise questions" at bounding box center [793, 394] width 23 height 17
checkbox input "true"
click at [791, 416] on input "3. Asks questions that challenge the client to explore more" at bounding box center [793, 419] width 23 height 17
checkbox input "true"
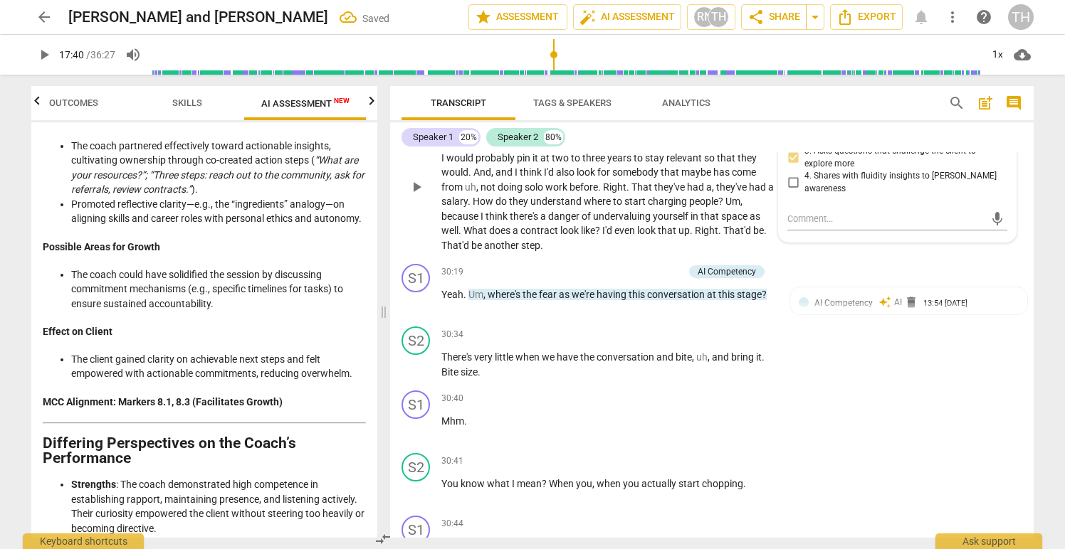
scroll to position [8706, 0]
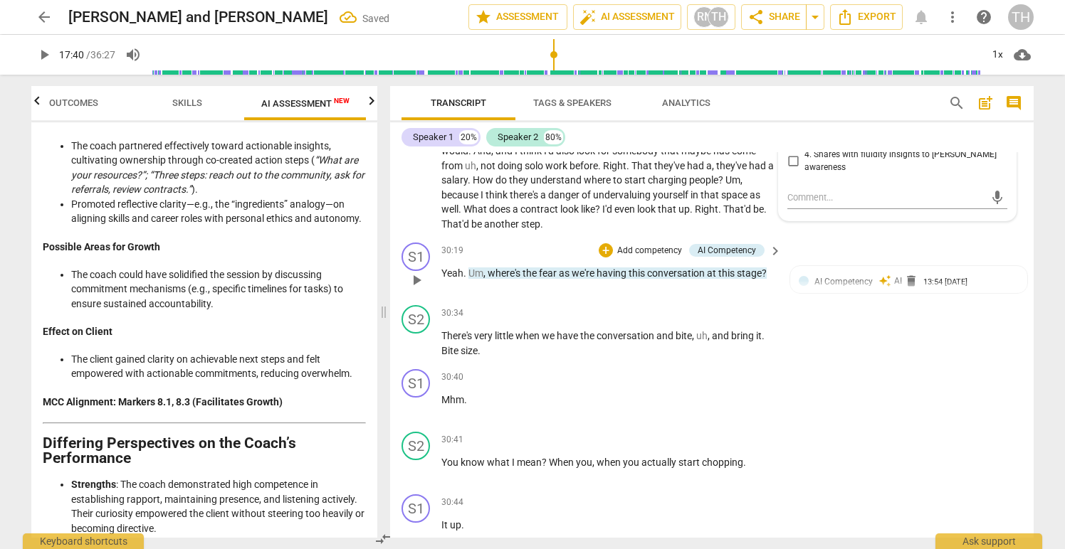
click at [638, 246] on p "Add competency" at bounding box center [650, 251] width 68 height 13
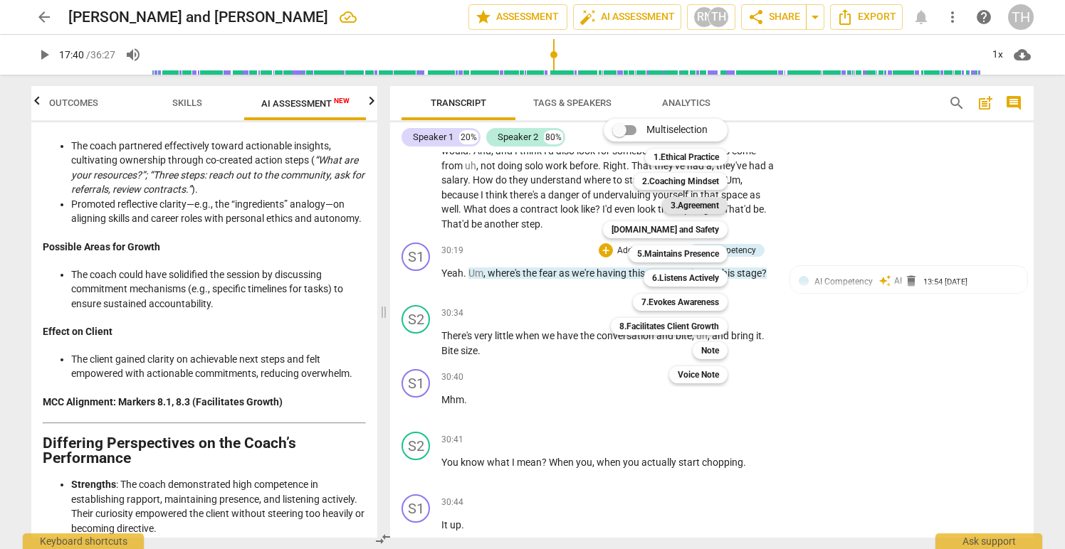
click at [680, 204] on b "3.Agreement" at bounding box center [694, 205] width 48 height 17
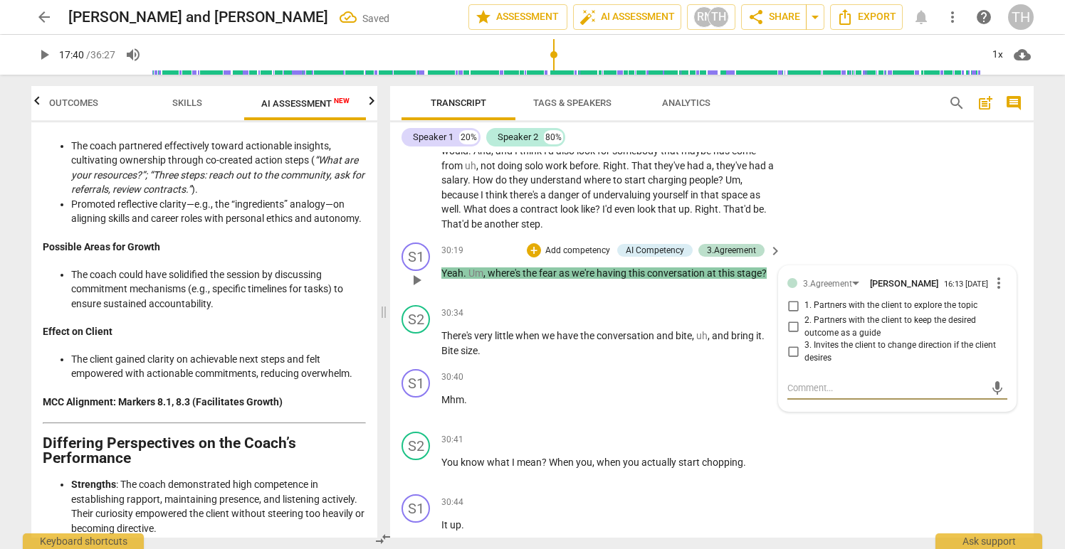
click at [789, 311] on input "1. Partners with the client to explore the topic" at bounding box center [793, 306] width 23 height 17
checkbox input "true"
click at [567, 248] on p "Add competency" at bounding box center [578, 251] width 68 height 13
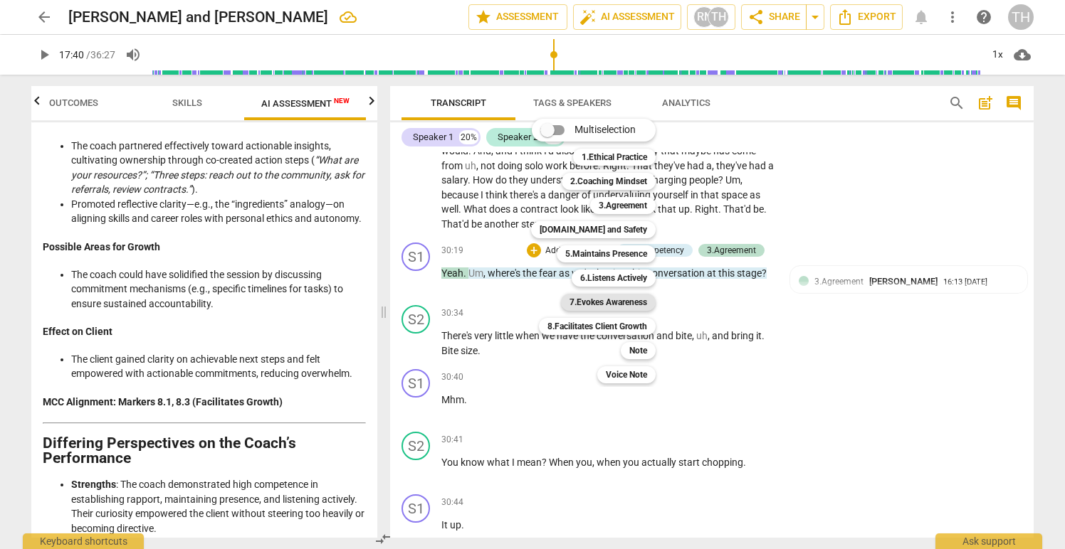
click at [611, 300] on b "7.Evokes Awareness" at bounding box center [608, 302] width 78 height 17
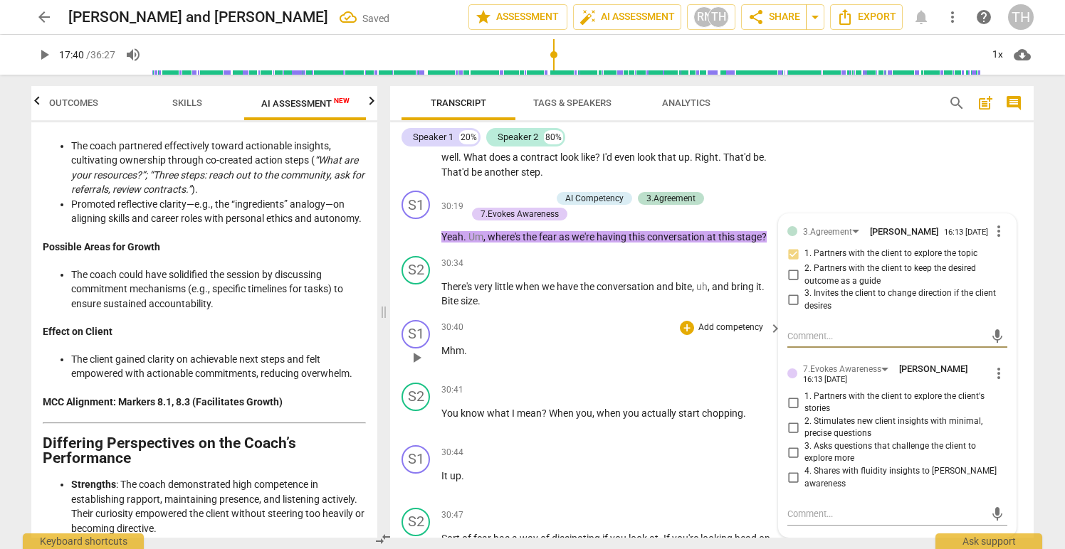
scroll to position [8768, 0]
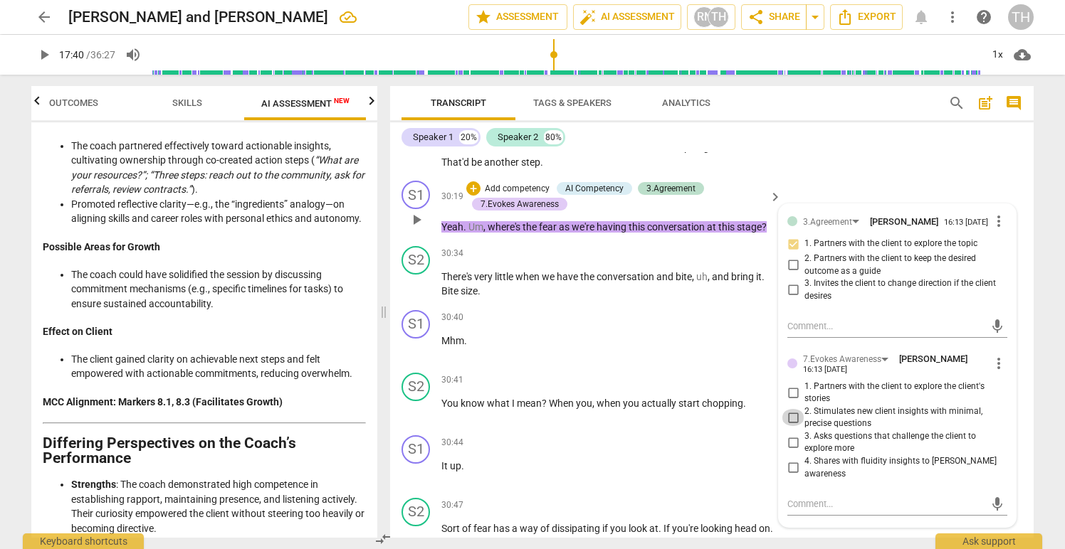
click at [789, 419] on input "2. Stimulates new client insights with minimal, precise questions" at bounding box center [793, 417] width 23 height 17
checkbox input "true"
click at [789, 447] on input "3. Asks questions that challenge the client to explore more" at bounding box center [793, 442] width 23 height 17
checkbox input "true"
click at [789, 420] on input "2. Stimulates new client insights with minimal, precise questions" at bounding box center [793, 417] width 23 height 17
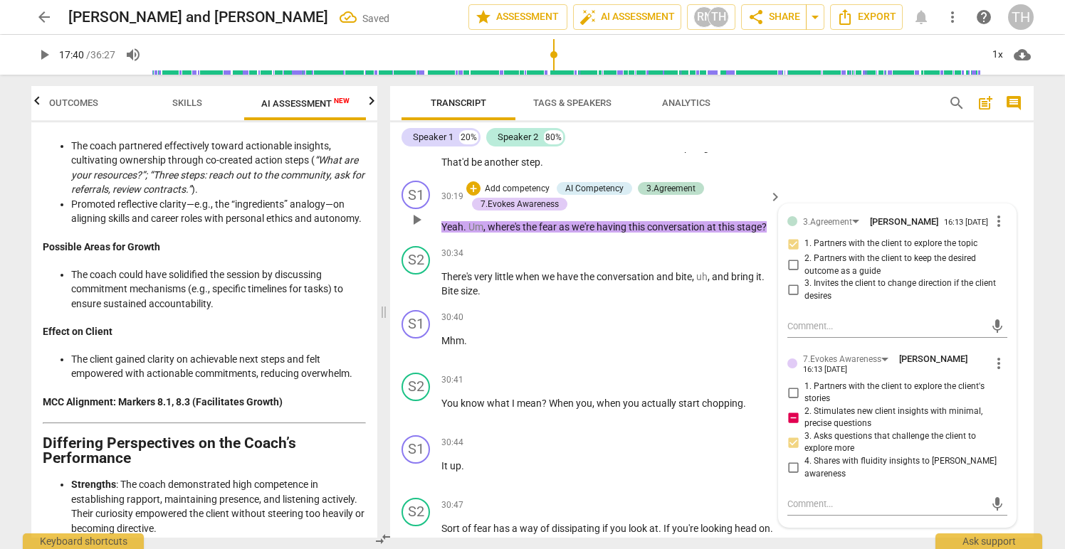
click at [789, 422] on input "2. Stimulates new client insights with minimal, precise questions" at bounding box center [793, 417] width 23 height 17
checkbox input "false"
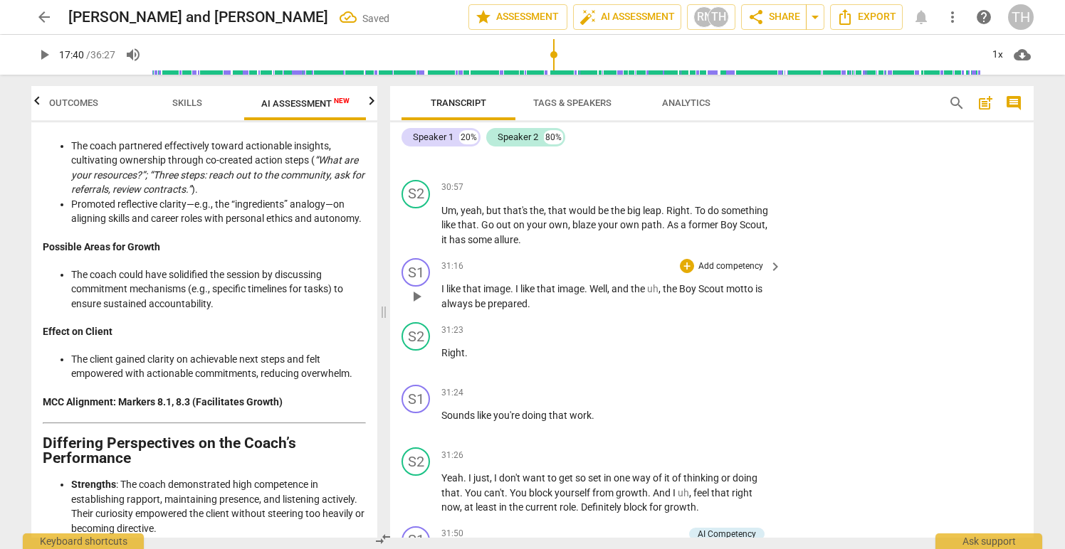
scroll to position [9227, 0]
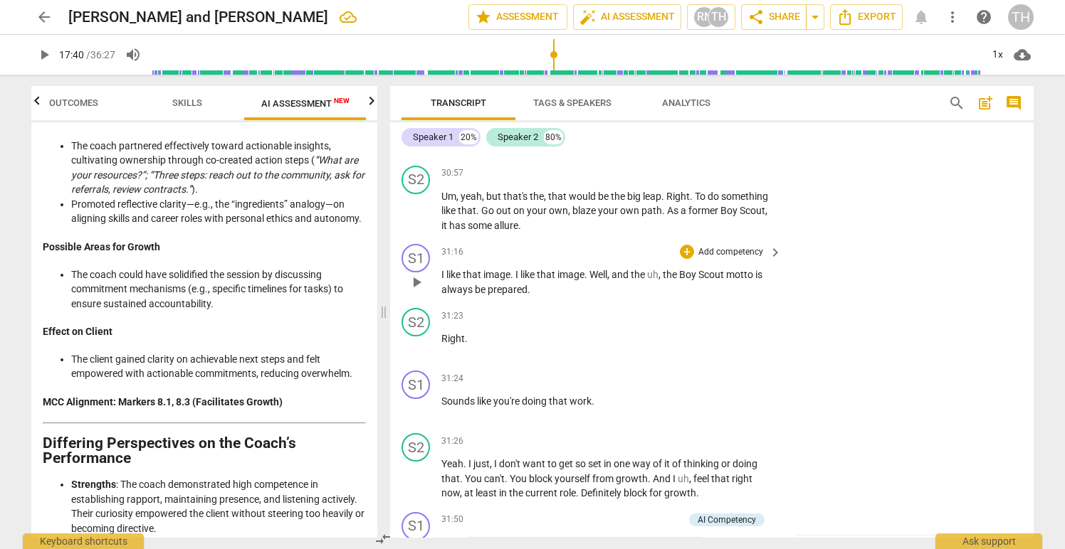
click at [705, 251] on p "Add competency" at bounding box center [731, 252] width 68 height 13
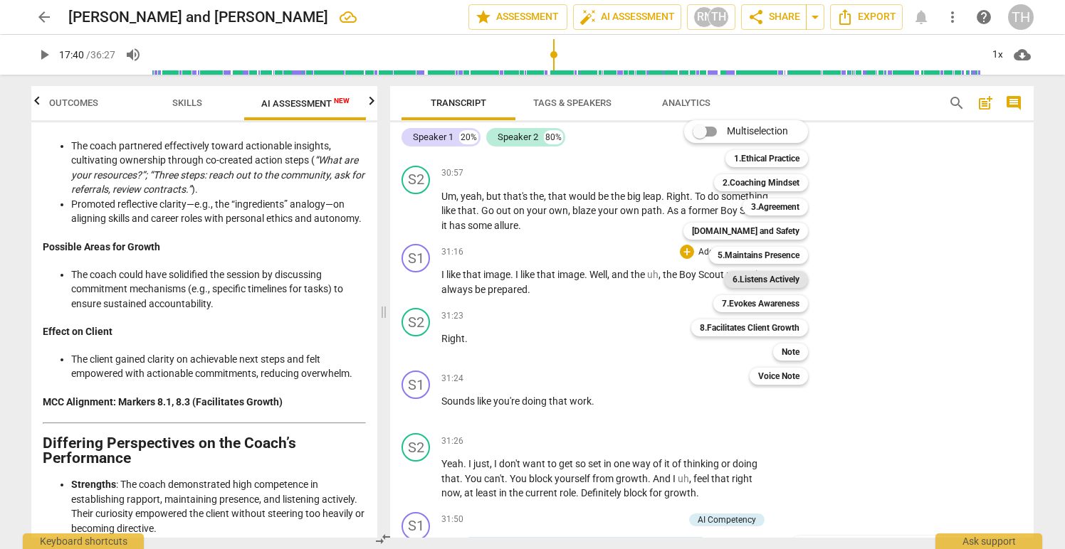
click at [745, 280] on b "6.Listens Actively" at bounding box center [765, 279] width 67 height 17
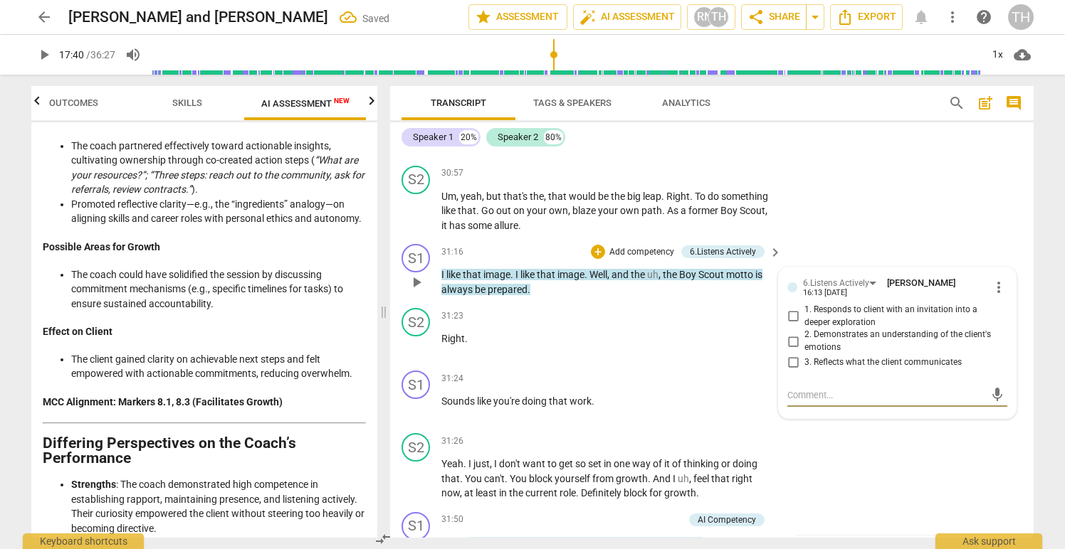
click at [790, 336] on input "2. Demonstrates an understanding of the client's emotions" at bounding box center [793, 341] width 23 height 17
checkbox input "true"
click at [790, 362] on input "3. Reflects what the client communicates" at bounding box center [793, 362] width 23 height 17
checkbox input "true"
click at [792, 339] on input "2. Demonstrates an understanding of the client's emotions" at bounding box center [793, 341] width 23 height 17
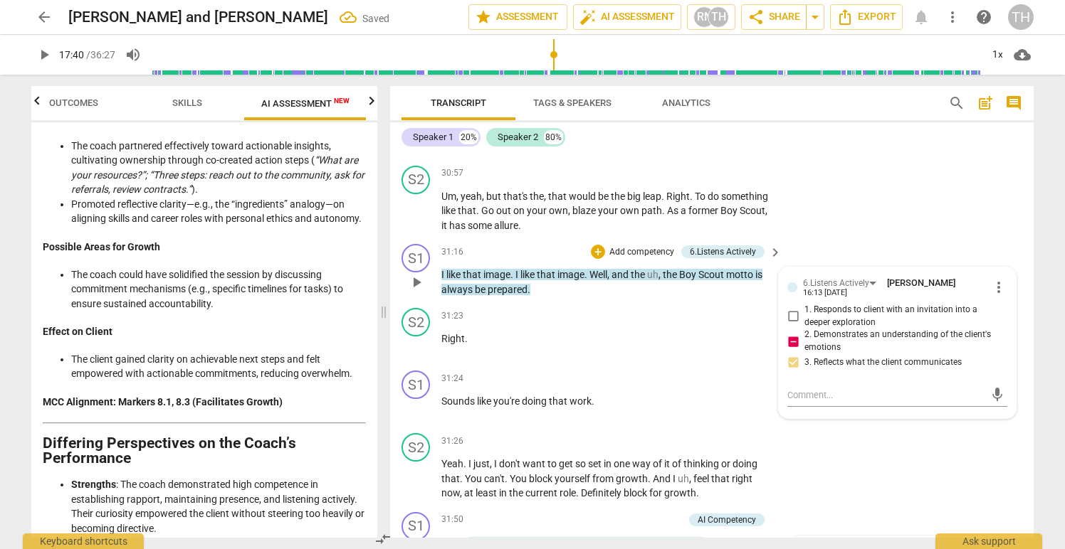
click at [792, 339] on input "2. Demonstrates an understanding of the client's emotions" at bounding box center [793, 341] width 23 height 17
checkbox input "false"
click at [688, 355] on div "31:23 + Add competency keyboard_arrow_right Right ." at bounding box center [612, 333] width 342 height 51
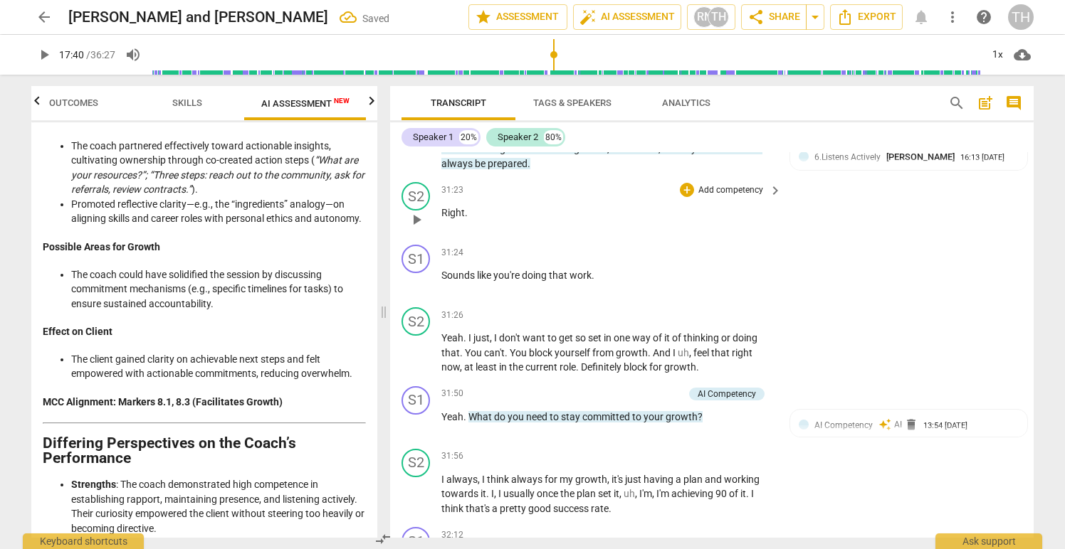
scroll to position [9353, 0]
click at [698, 251] on p "Add competency" at bounding box center [731, 252] width 68 height 13
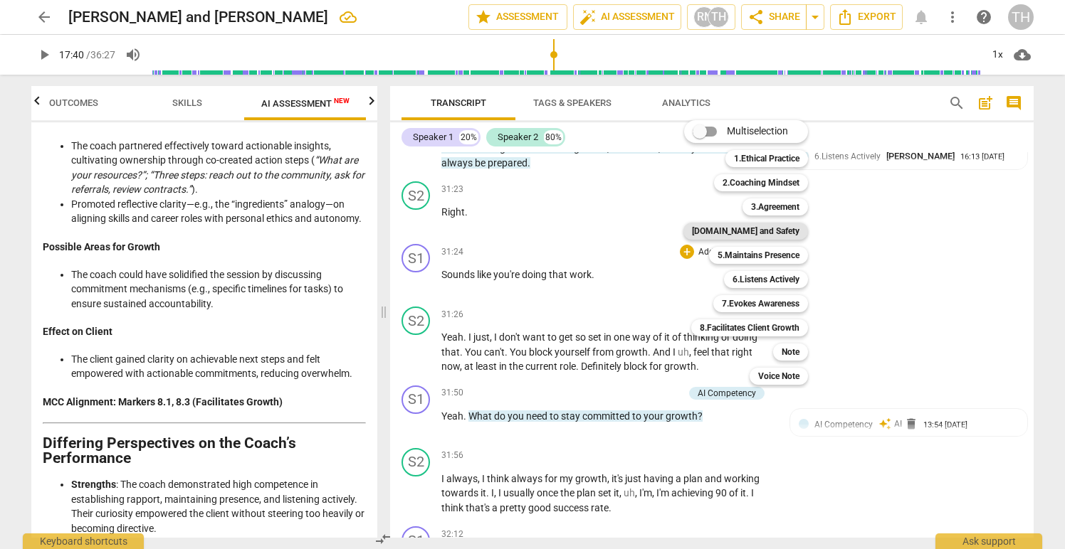
click at [750, 235] on b "[DOMAIN_NAME] and Safety" at bounding box center [745, 231] width 107 height 17
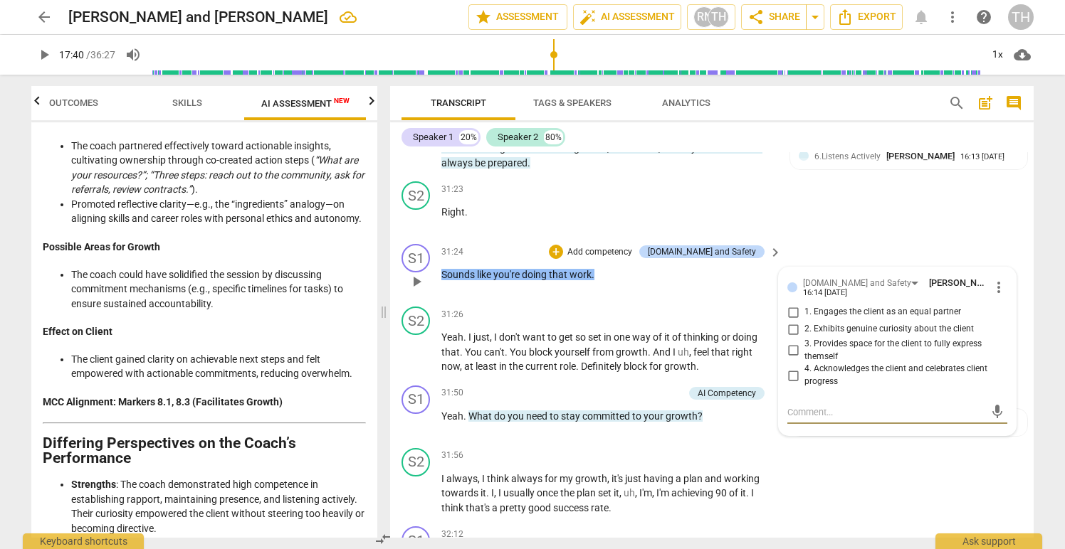
click at [791, 375] on input "4. Acknowledges the client and celebrates client progress" at bounding box center [793, 375] width 23 height 17
checkbox input "true"
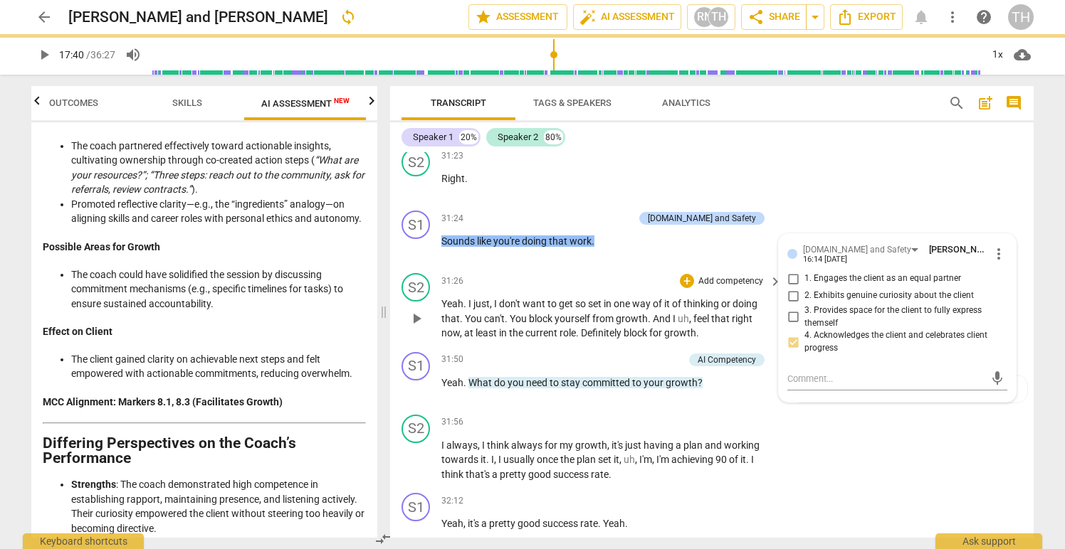
scroll to position [9428, 0]
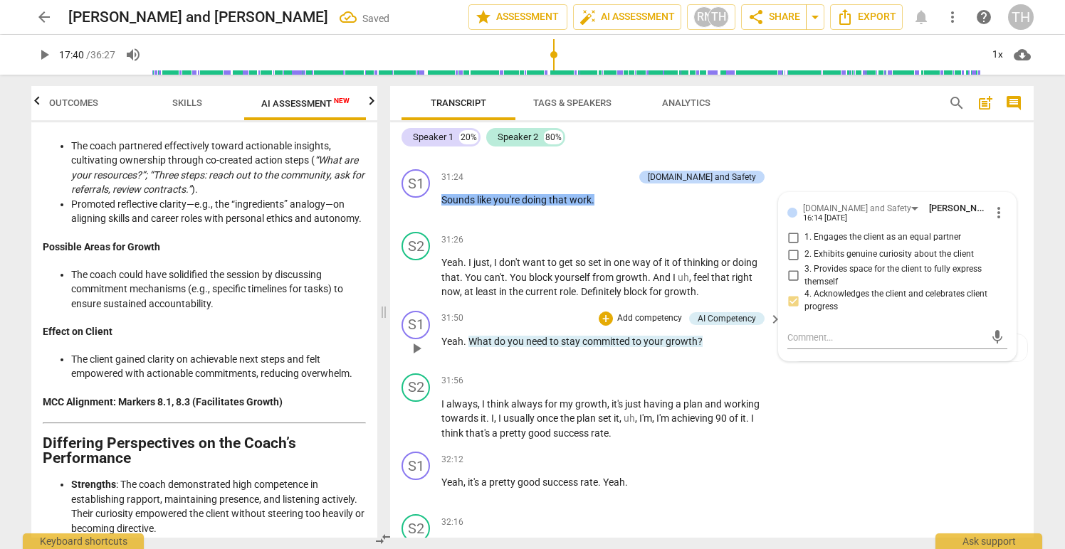
click at [631, 319] on p "Add competency" at bounding box center [650, 318] width 68 height 13
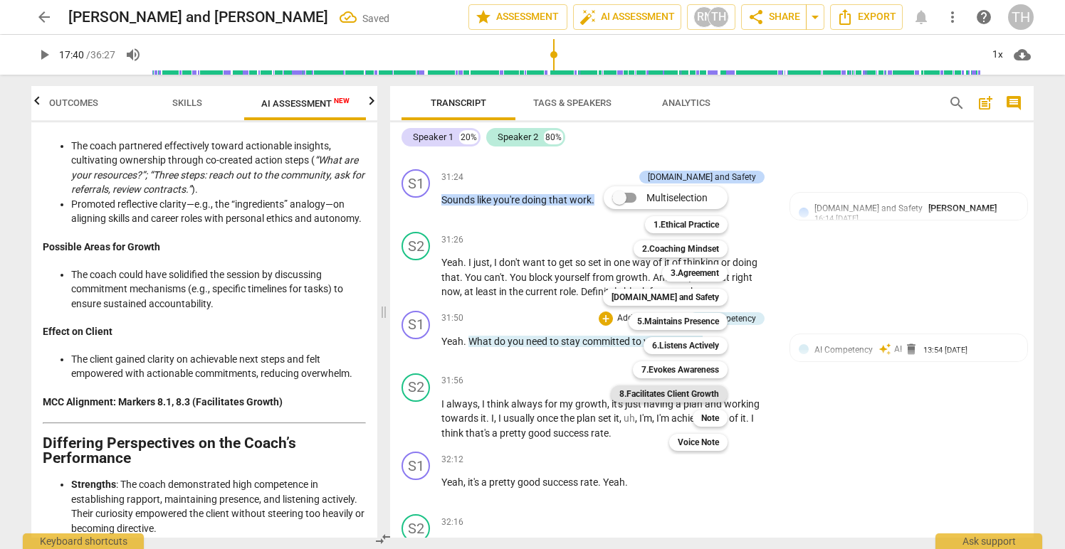
click at [641, 389] on b "8.Facilitates Client Growth" at bounding box center [669, 394] width 100 height 17
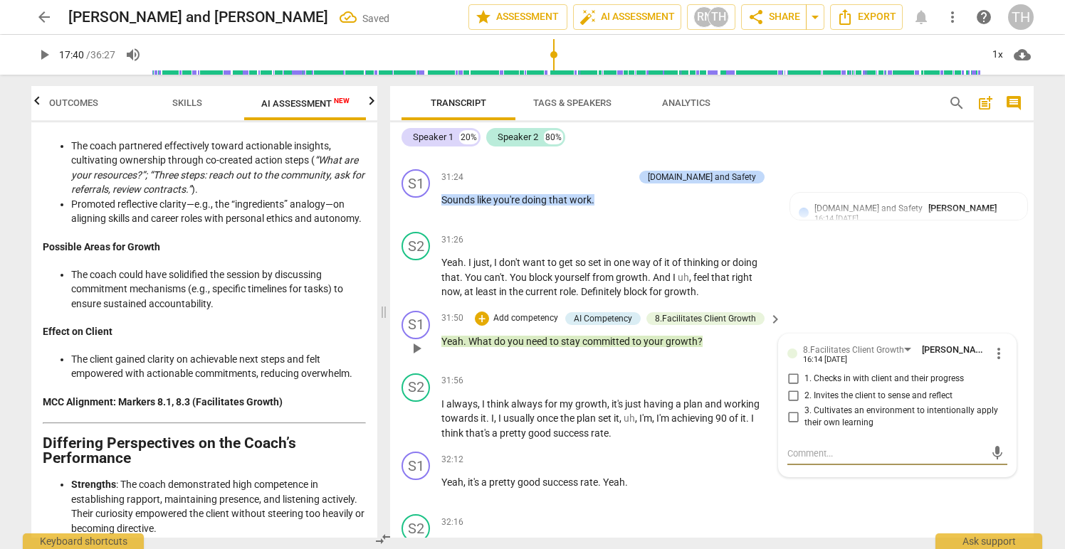
click at [792, 378] on input "1. Checks in with client and their progress" at bounding box center [793, 379] width 23 height 17
checkbox input "true"
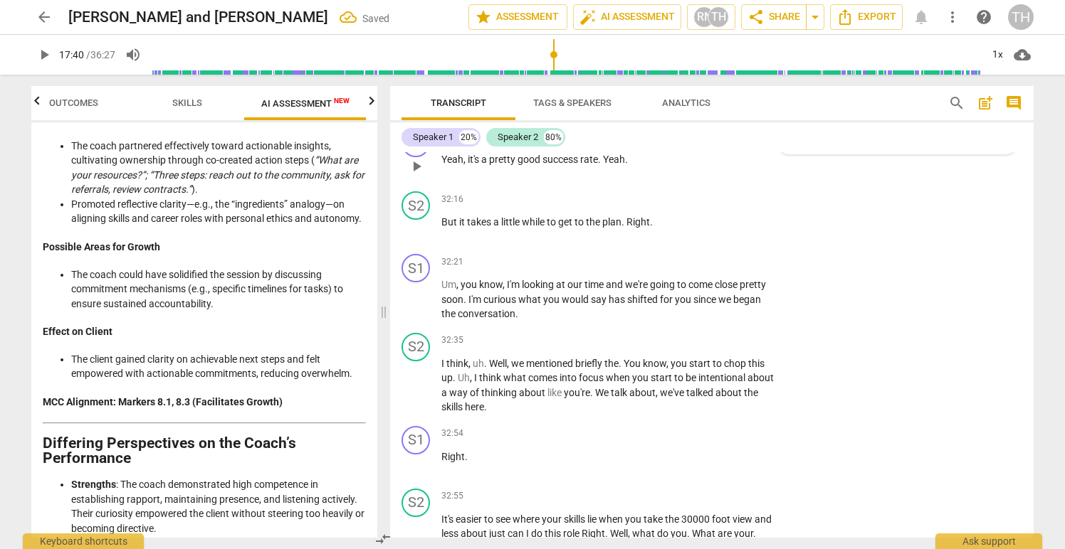
scroll to position [9759, 0]
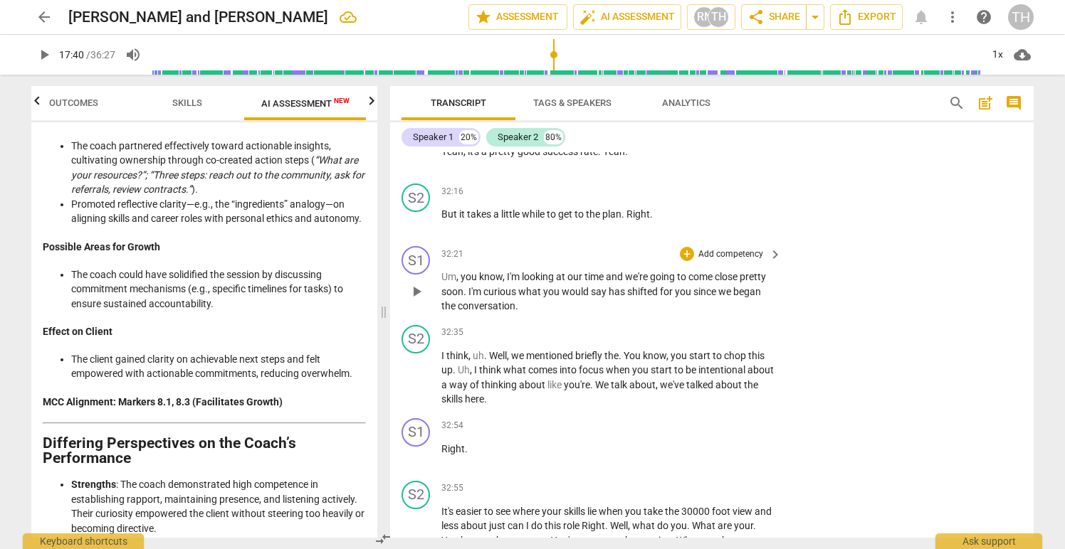
click at [704, 253] on p "Add competency" at bounding box center [731, 254] width 68 height 13
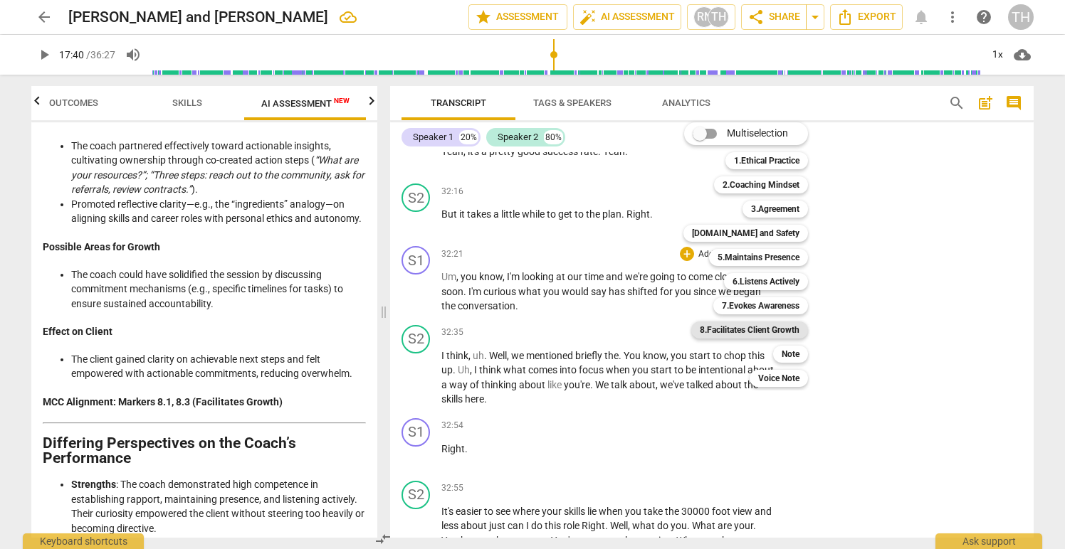
click at [722, 330] on b "8.Facilitates Client Growth" at bounding box center [750, 330] width 100 height 17
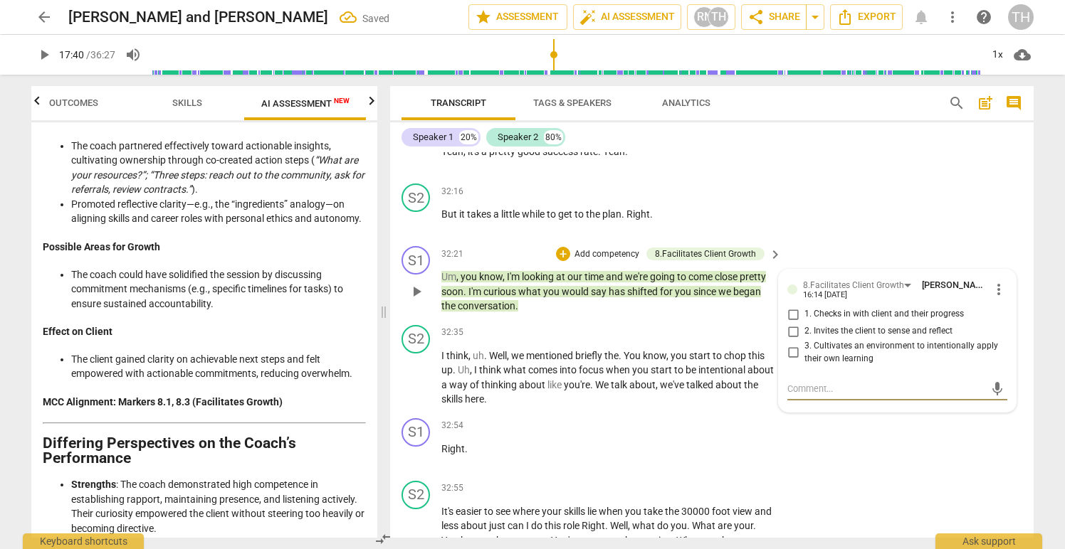
click at [793, 316] on input "1. Checks in with client and their progress" at bounding box center [793, 314] width 23 height 17
checkbox input "true"
click at [792, 332] on input "2. Invites the client to sense and reflect" at bounding box center [793, 331] width 23 height 17
checkbox input "true"
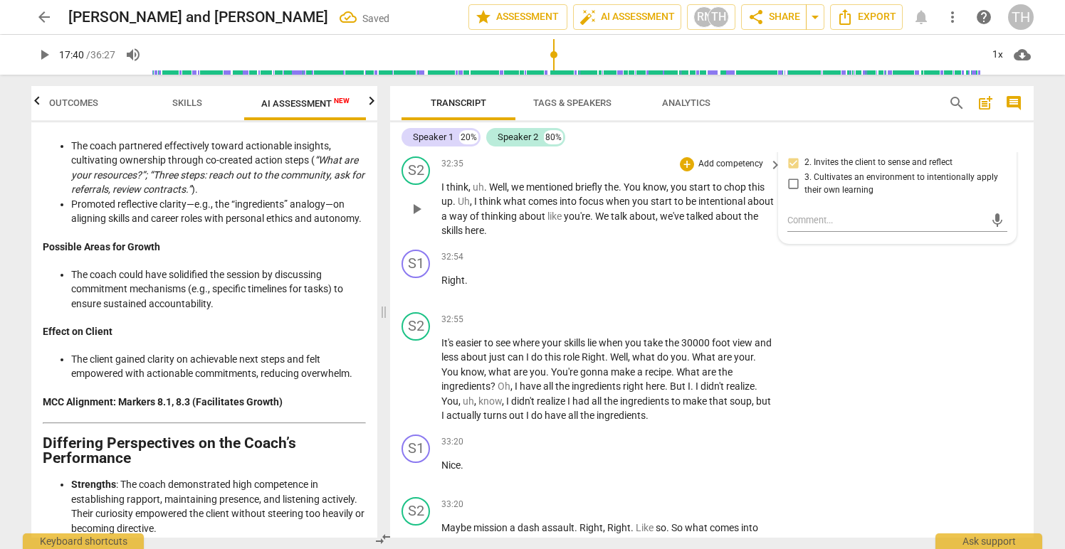
scroll to position [9937, 0]
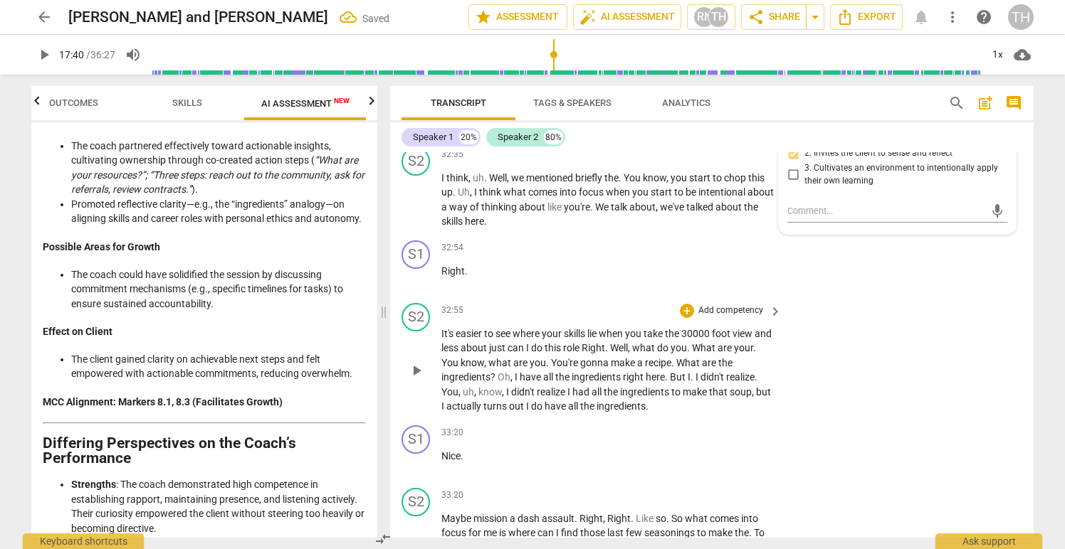
click at [705, 307] on p "Add competency" at bounding box center [731, 311] width 68 height 13
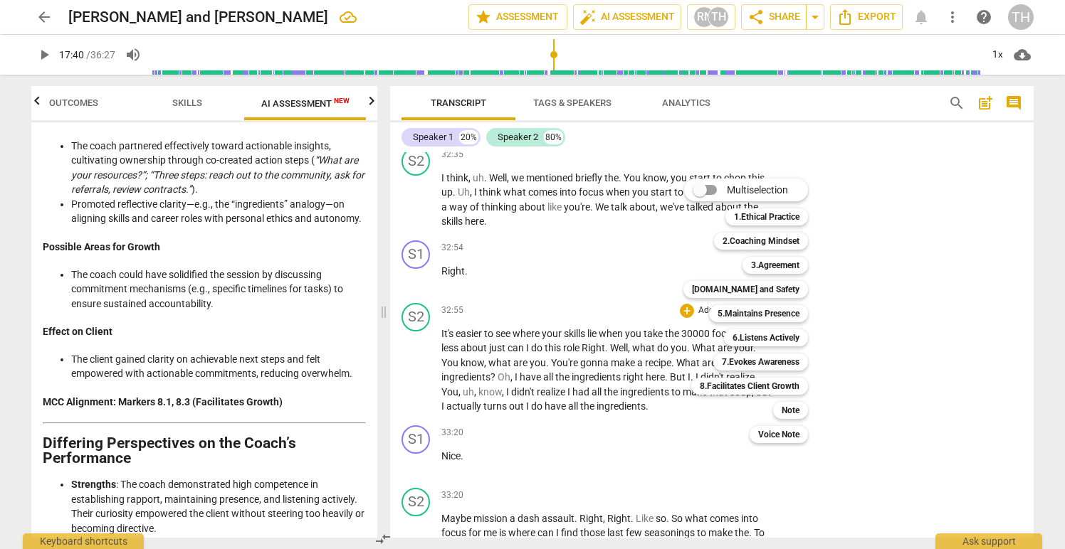
click at [671, 254] on div at bounding box center [532, 274] width 1065 height 549
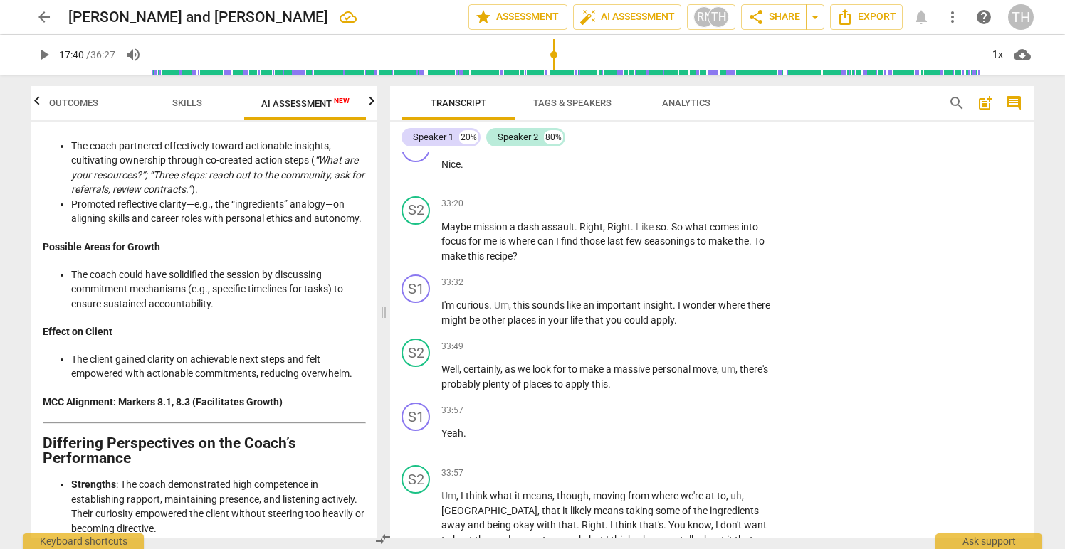
scroll to position [10230, 0]
click at [710, 285] on p "Add competency" at bounding box center [731, 282] width 68 height 13
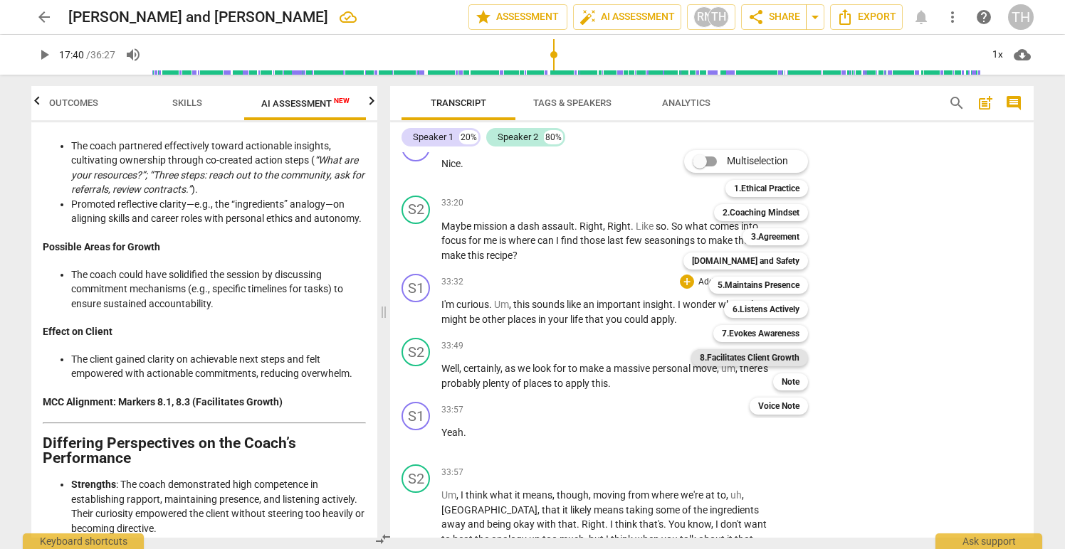
click at [747, 361] on b "8.Facilitates Client Growth" at bounding box center [750, 357] width 100 height 17
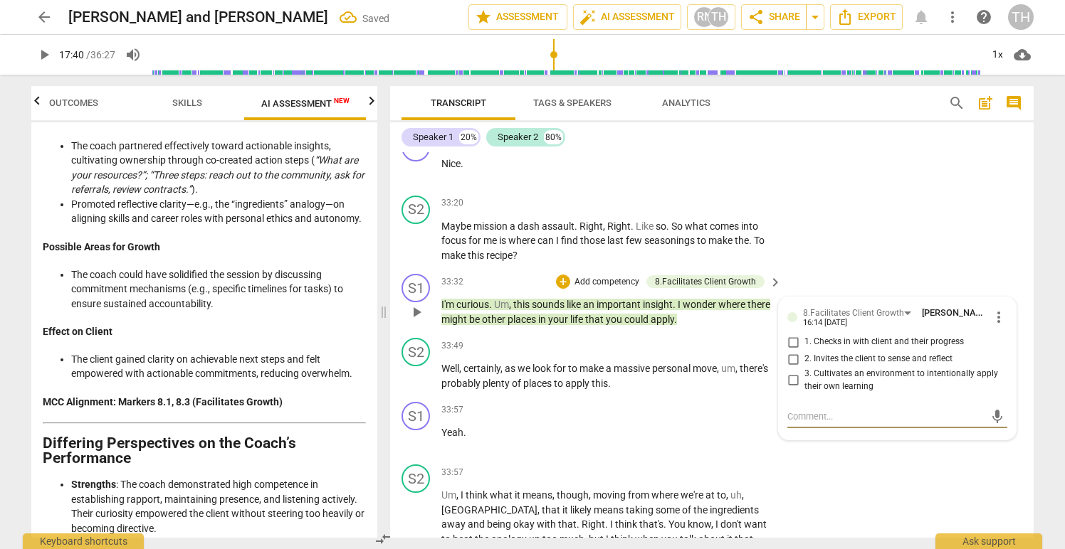
click at [791, 357] on input "2. Invites the client to sense and reflect" at bounding box center [793, 359] width 23 height 17
checkbox input "true"
click at [791, 382] on input "3. Cultivates an environment to intentionally apply their own learning" at bounding box center [793, 380] width 23 height 17
checkbox input "true"
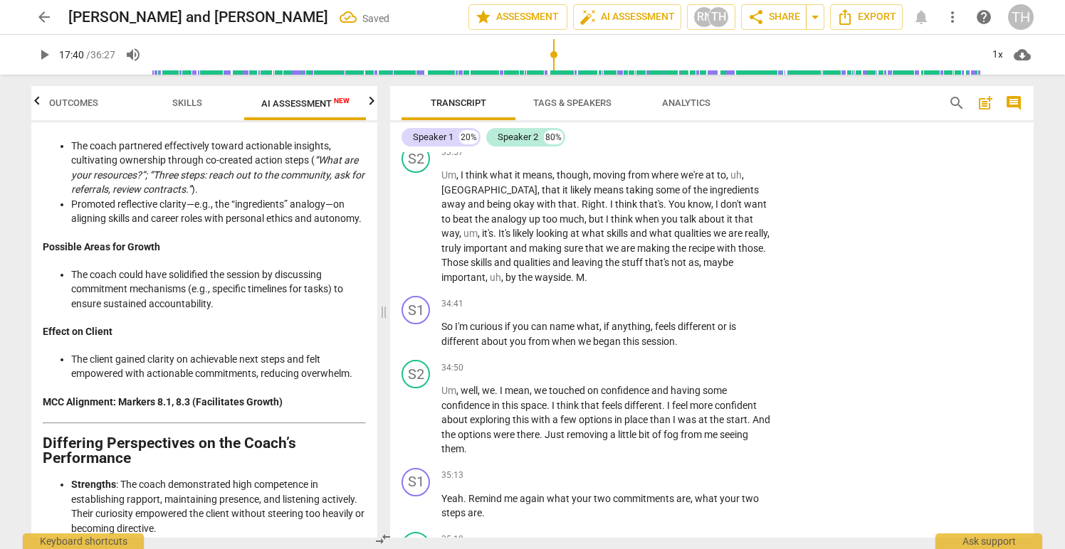
scroll to position [10561, 0]
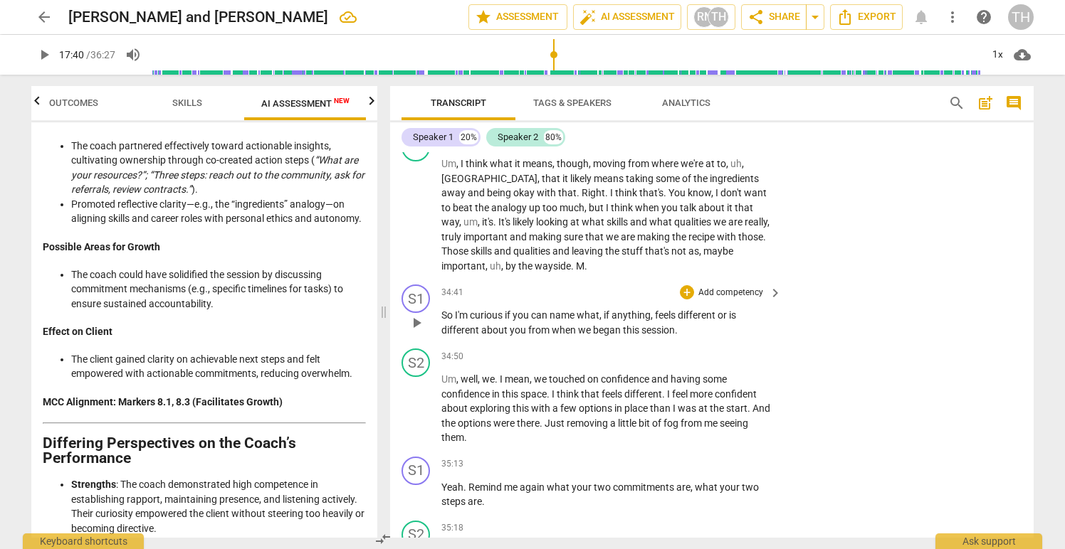
click at [707, 295] on p "Add competency" at bounding box center [731, 293] width 68 height 13
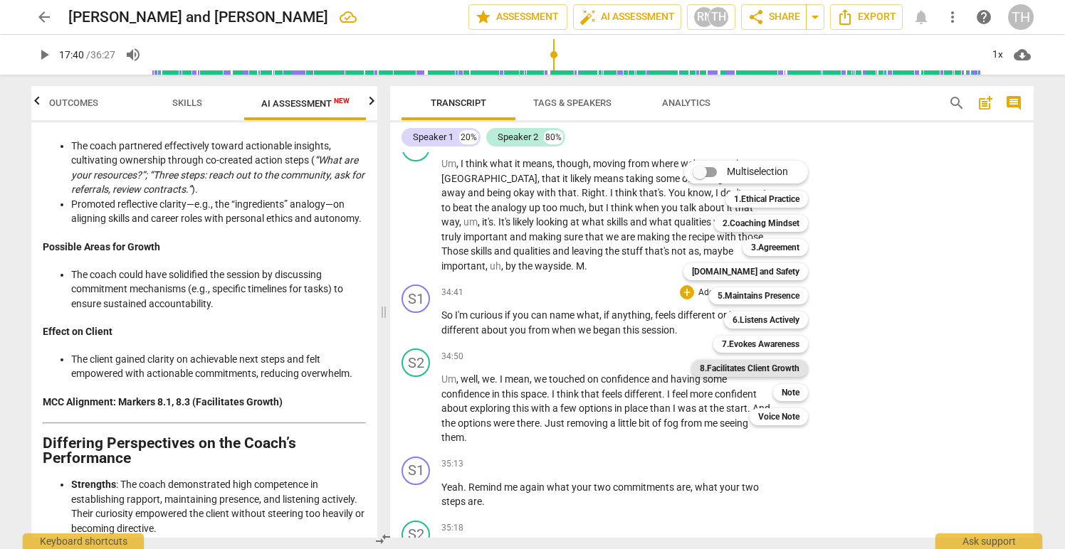
click at [747, 367] on b "8.Facilitates Client Growth" at bounding box center [750, 368] width 100 height 17
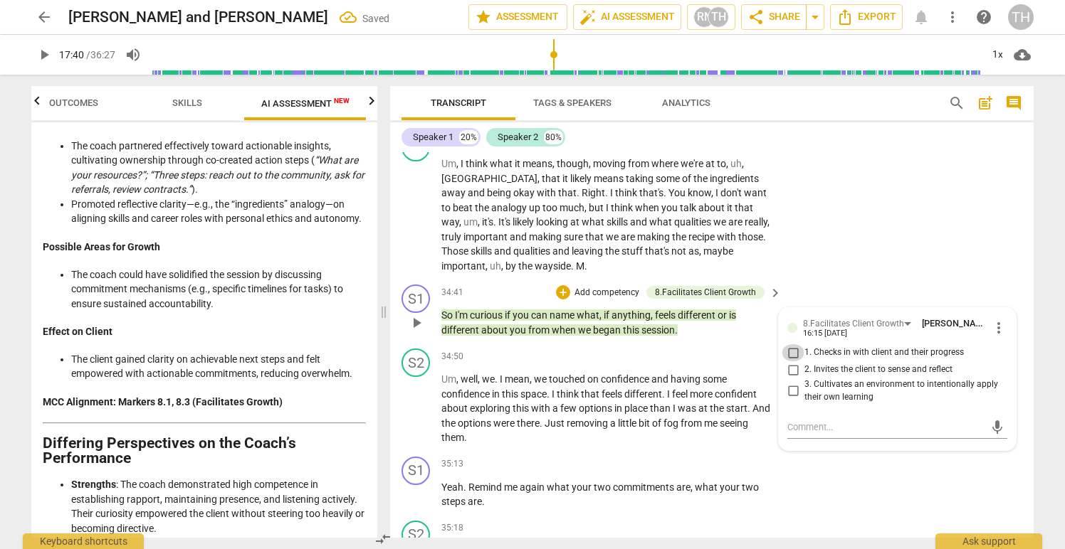
click at [787, 353] on input "1. Checks in with client and their progress" at bounding box center [793, 352] width 23 height 17
checkbox input "true"
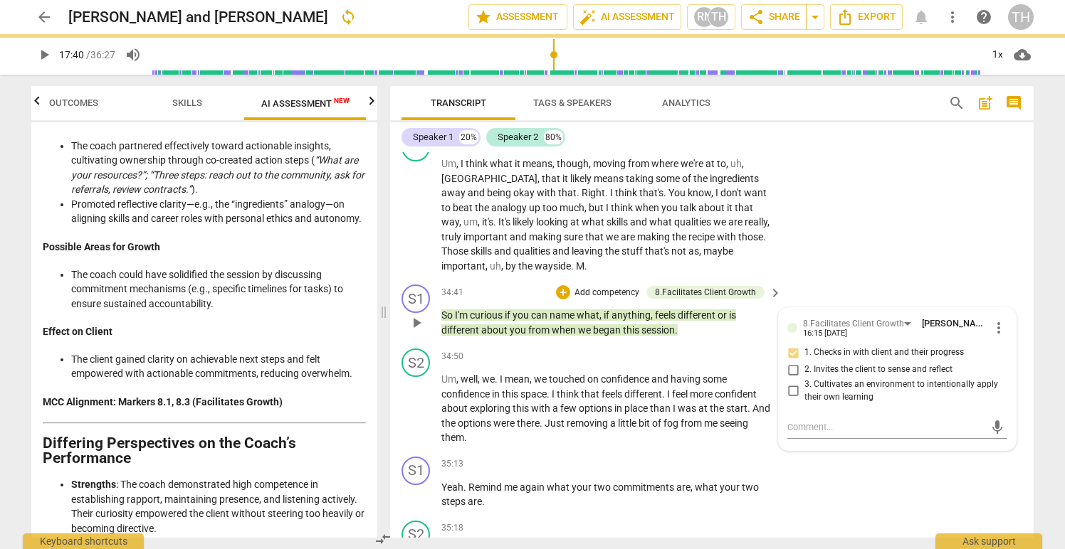
click at [789, 372] on input "2. Invites the client to sense and reflect" at bounding box center [793, 370] width 23 height 17
checkbox input "true"
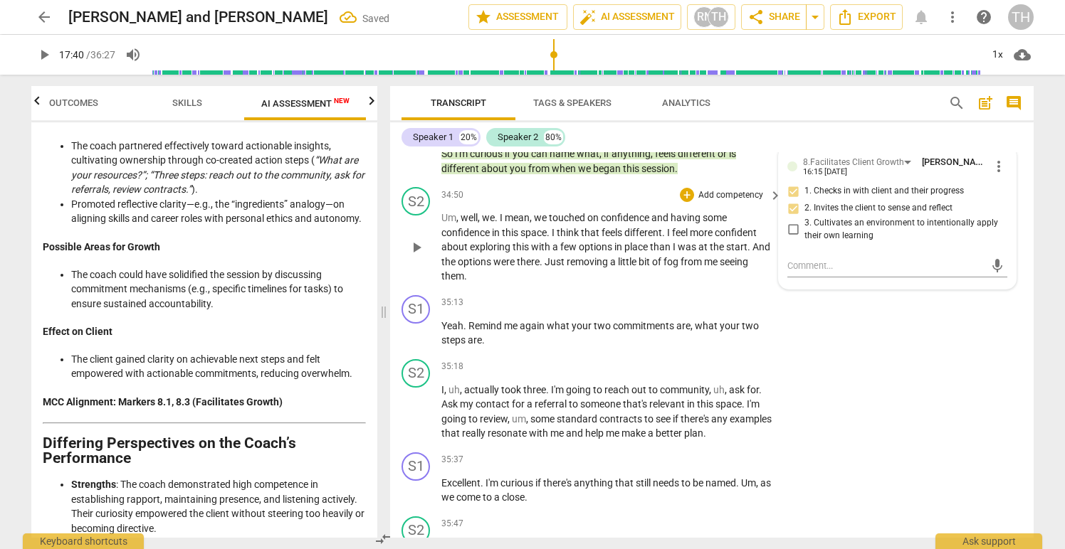
scroll to position [10726, 0]
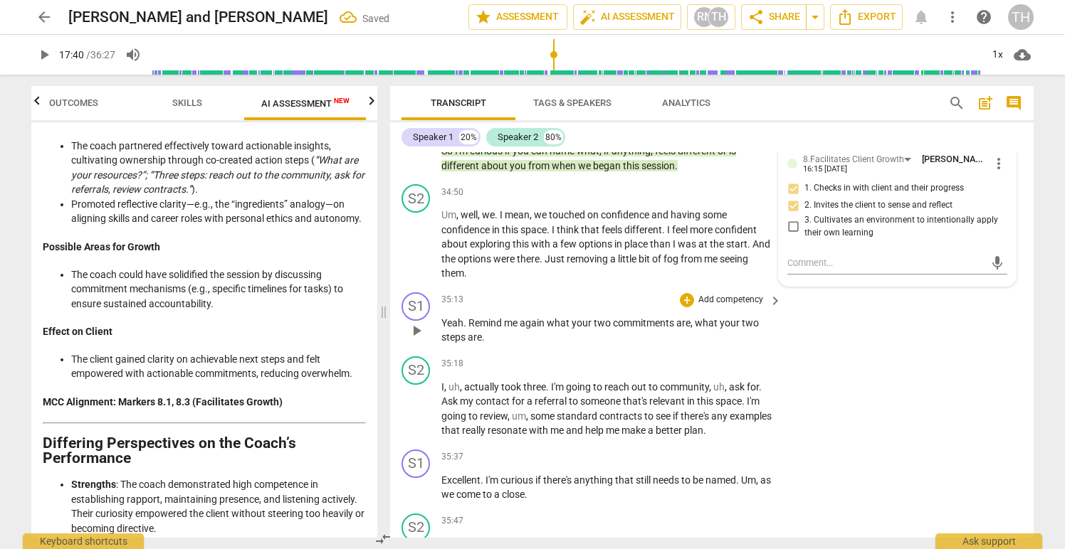
click at [707, 303] on p "Add competency" at bounding box center [731, 300] width 68 height 13
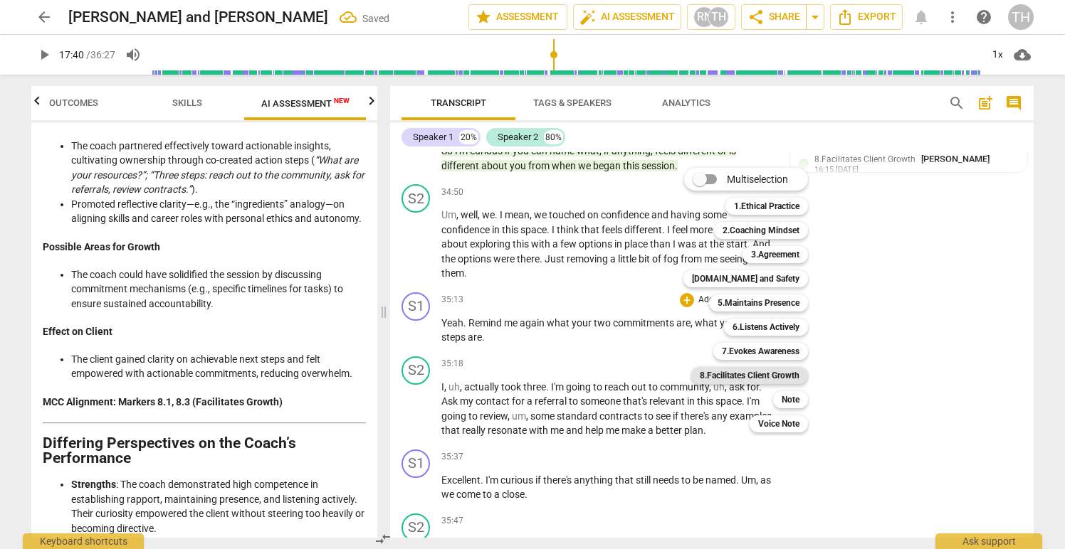
click at [730, 372] on b "8.Facilitates Client Growth" at bounding box center [750, 375] width 100 height 17
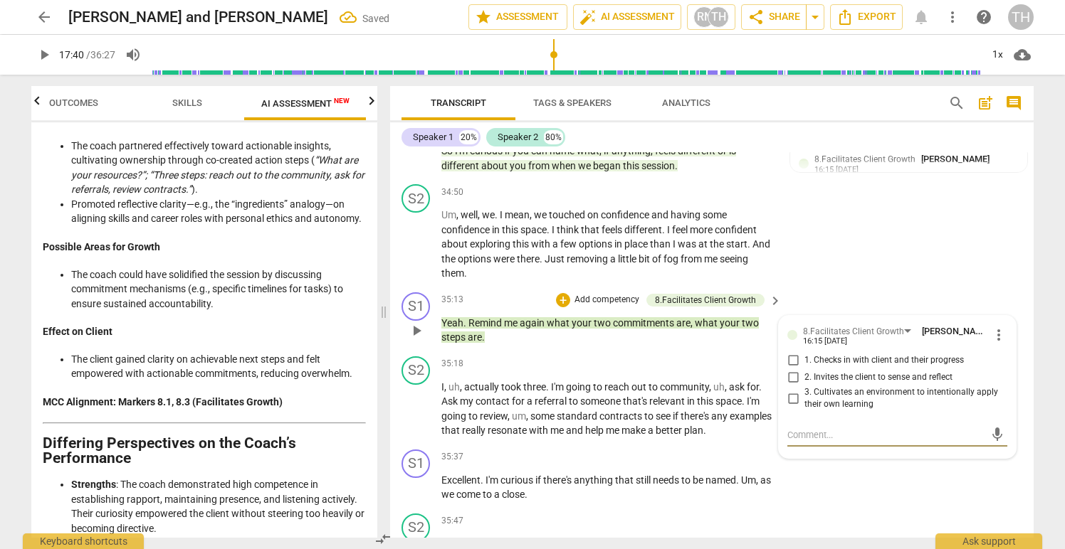
click at [790, 379] on input "2. Invites the client to sense and reflect" at bounding box center [793, 377] width 23 height 17
checkbox input "true"
click at [789, 395] on input "3. Cultivates an environment to intentionally apply their own learning" at bounding box center [793, 398] width 23 height 17
checkbox input "true"
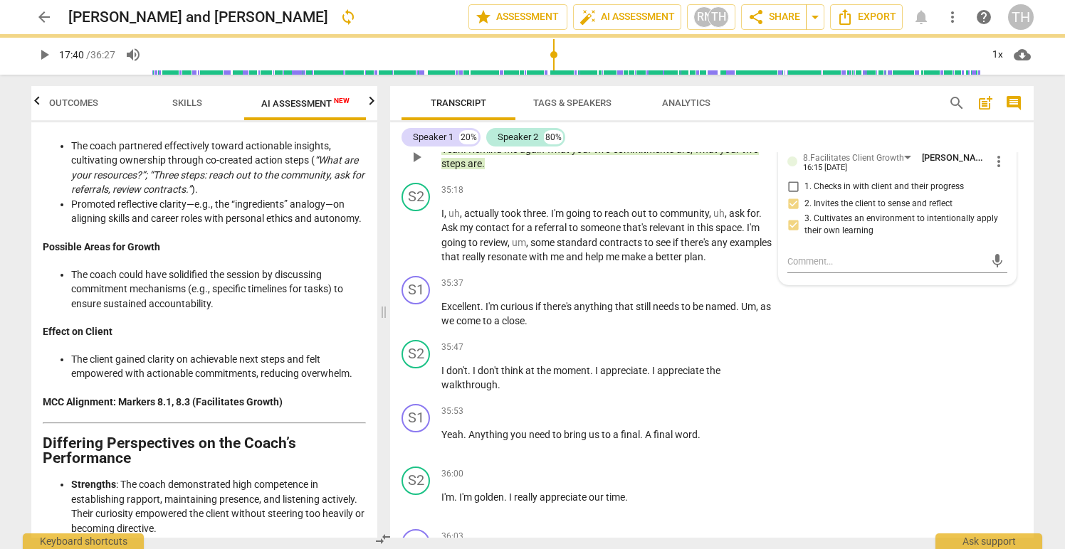
scroll to position [10910, 0]
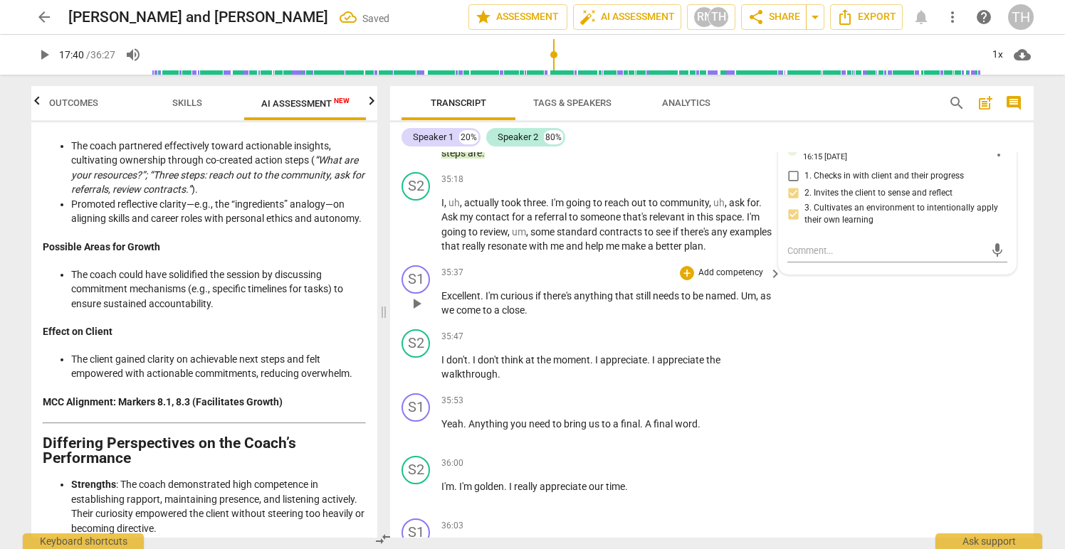
click at [722, 275] on p "Add competency" at bounding box center [731, 273] width 68 height 13
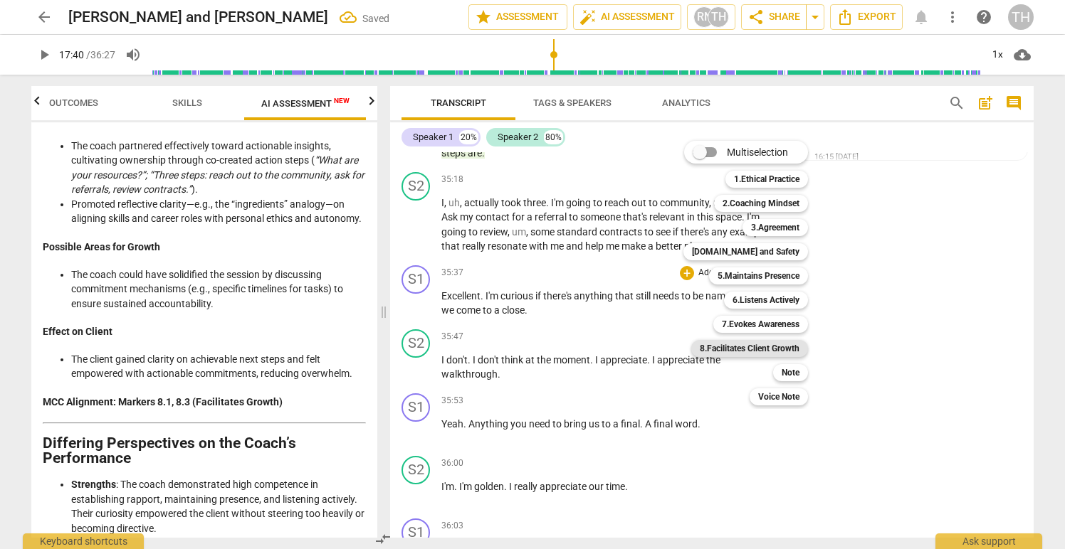
click at [754, 344] on b "8.Facilitates Client Growth" at bounding box center [750, 348] width 100 height 17
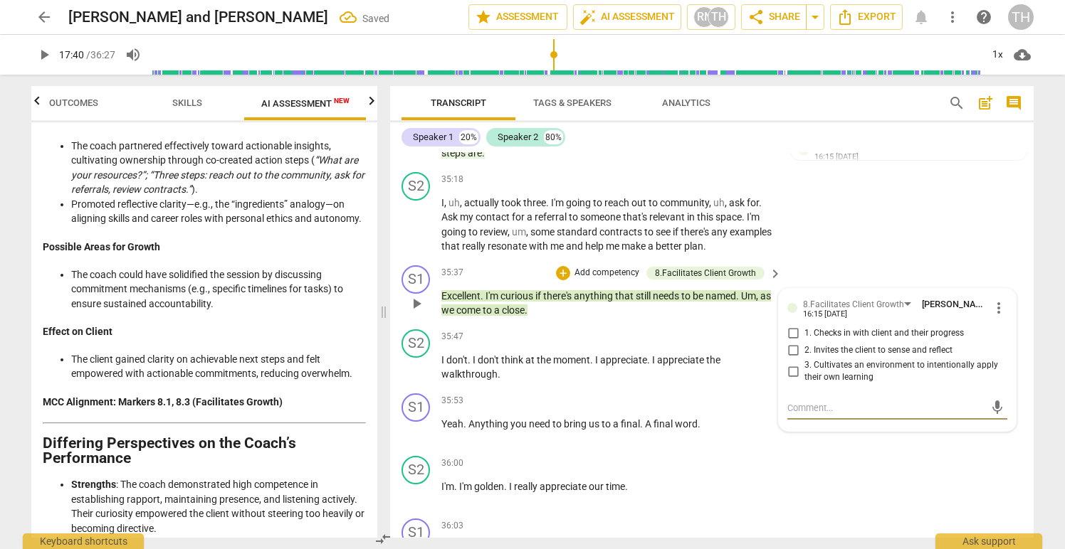
click at [787, 333] on input "1. Checks in with client and their progress" at bounding box center [793, 333] width 23 height 17
checkbox input "true"
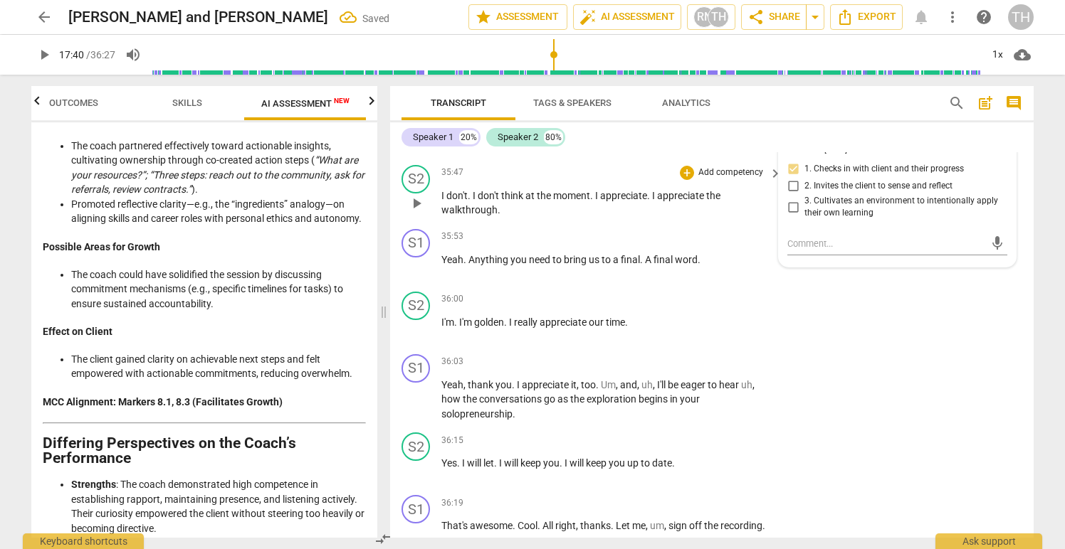
scroll to position [11079, 0]
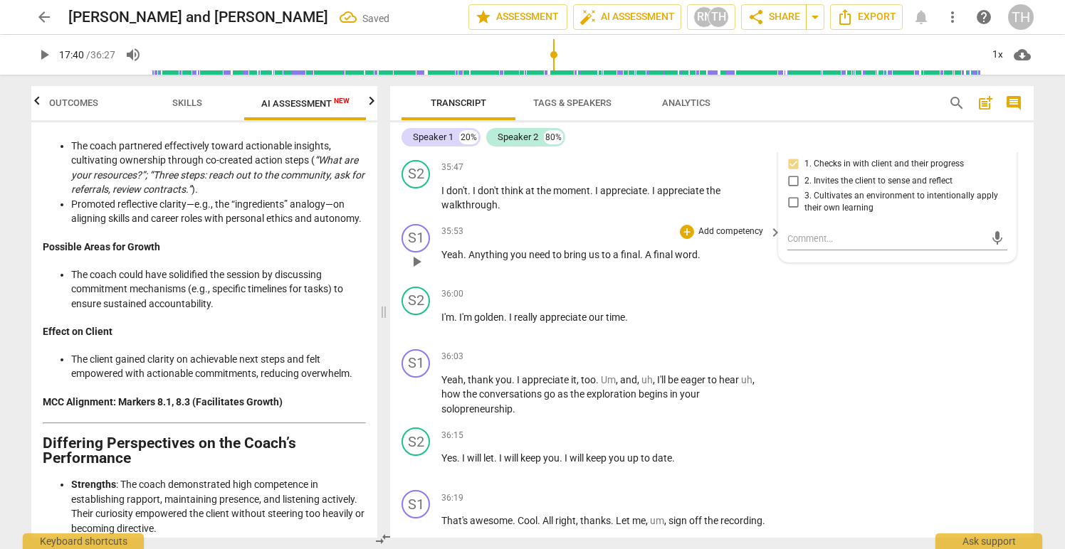
click at [706, 233] on p "Add competency" at bounding box center [731, 232] width 68 height 13
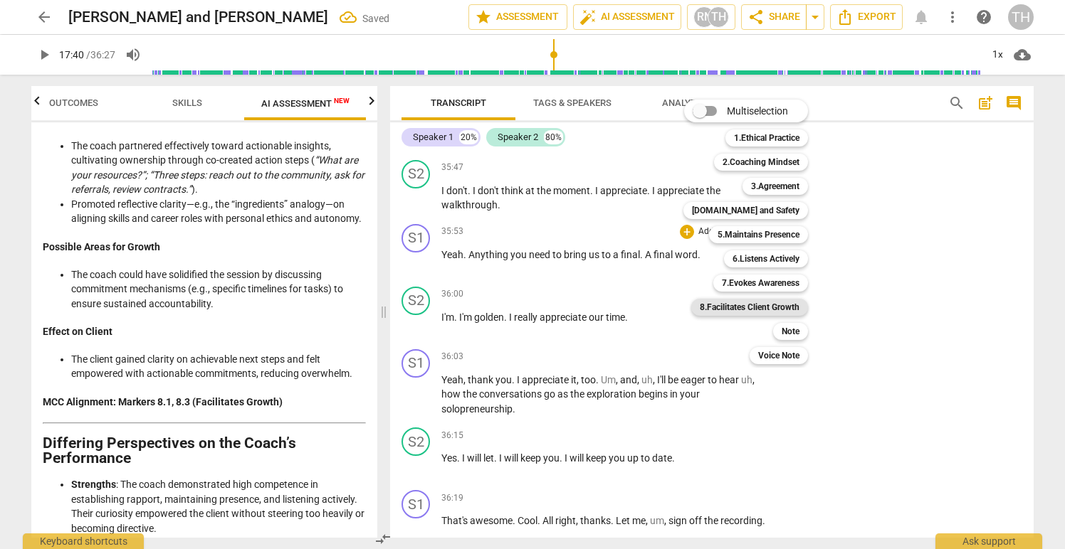
click at [730, 305] on b "8.Facilitates Client Growth" at bounding box center [750, 307] width 100 height 17
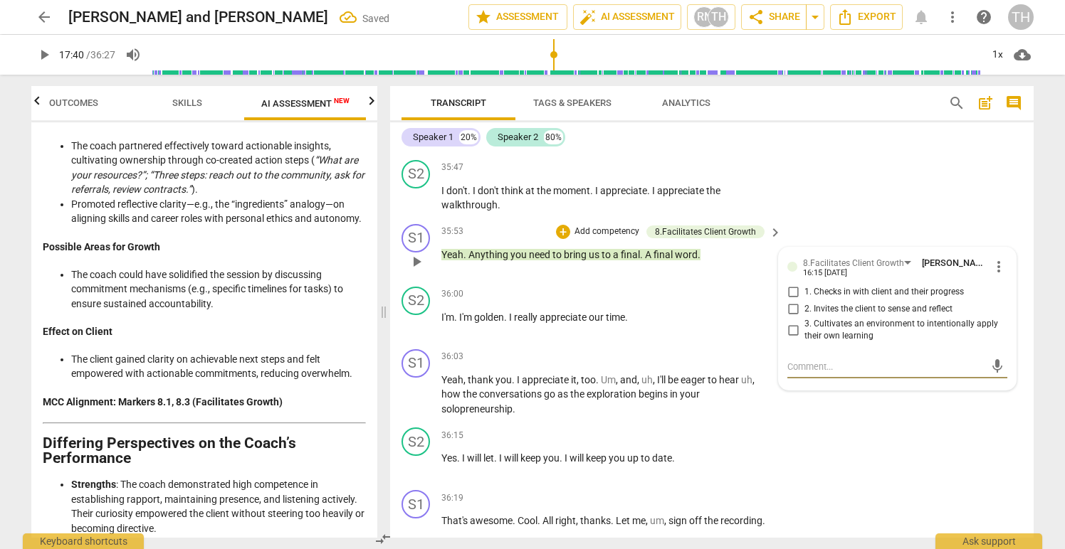
click at [787, 290] on input "1. Checks in with client and their progress" at bounding box center [793, 292] width 23 height 17
checkbox input "true"
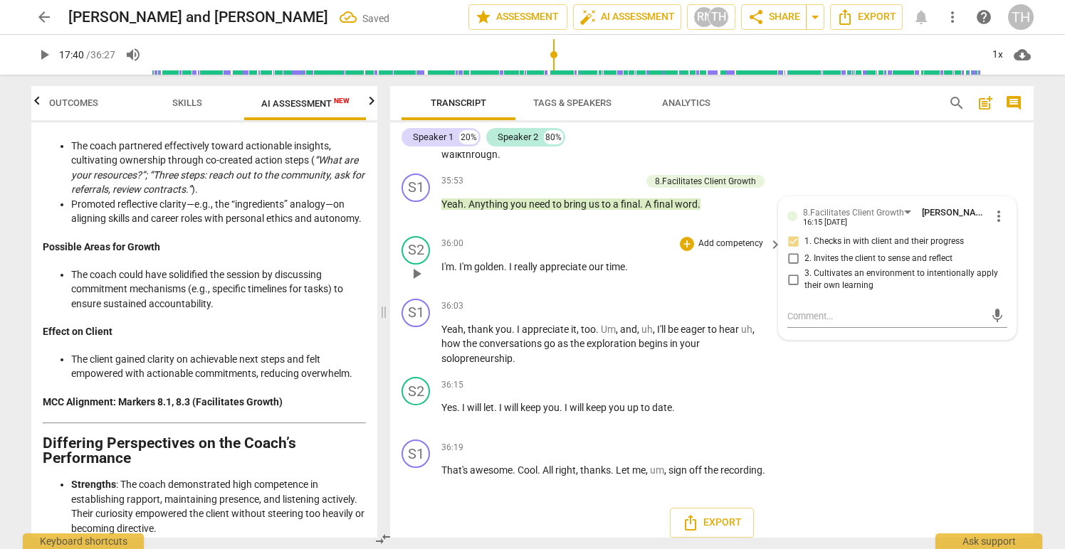
scroll to position [11141, 0]
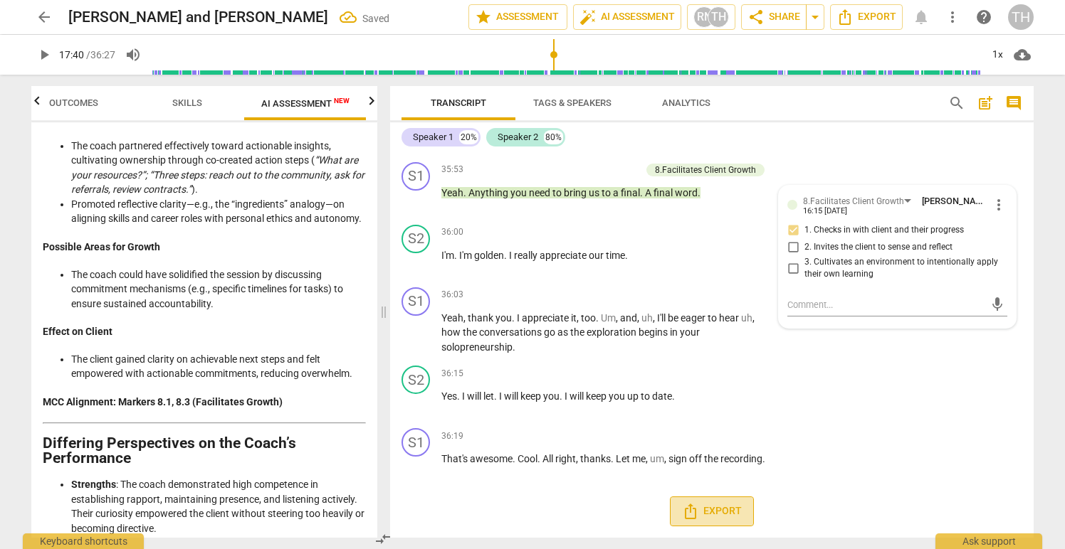
click at [710, 511] on span "Export" at bounding box center [712, 511] width 60 height 17
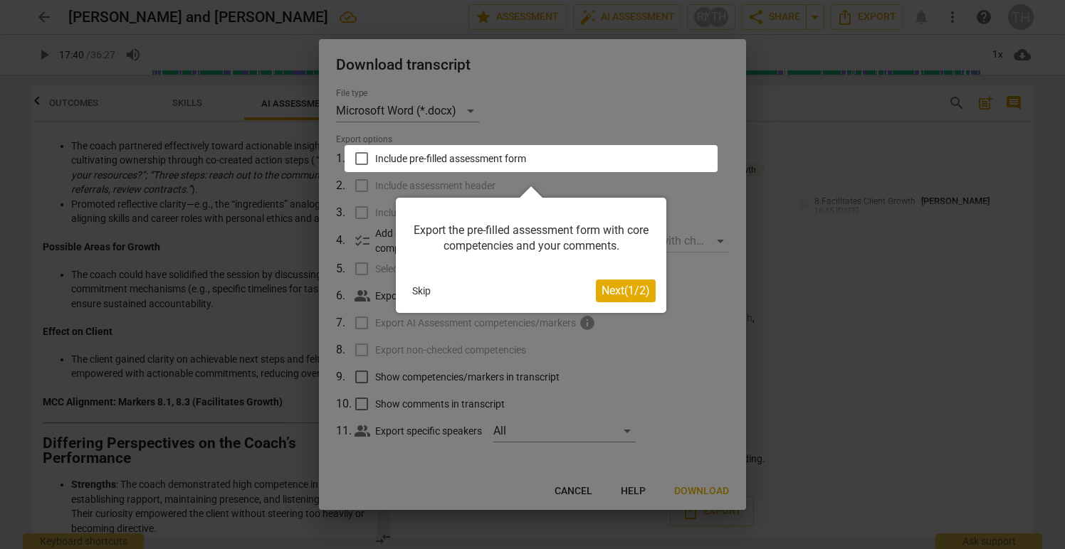
click at [416, 291] on button "Skip" at bounding box center [421, 290] width 30 height 21
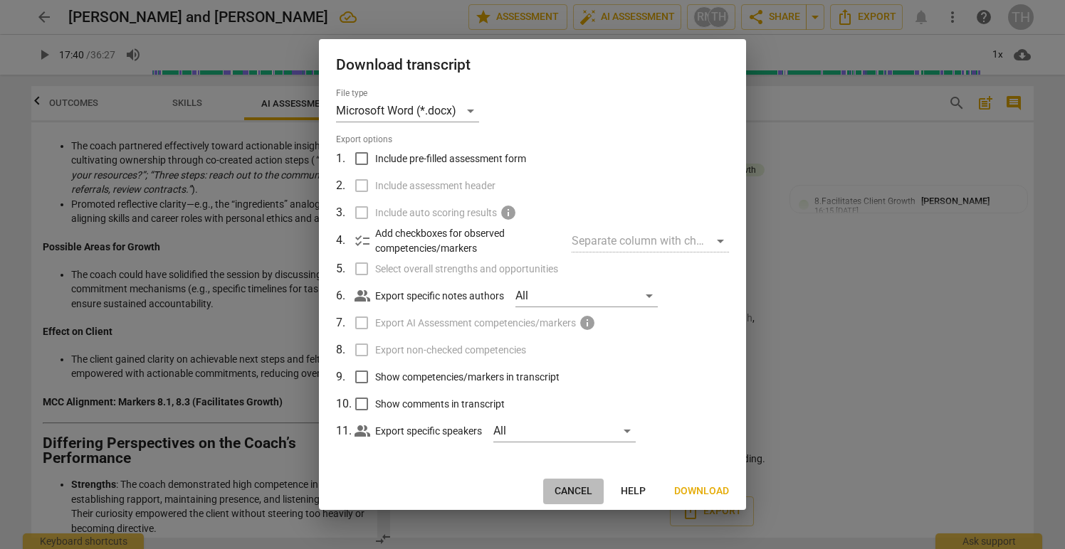
click at [571, 486] on span "Cancel" at bounding box center [573, 492] width 38 height 14
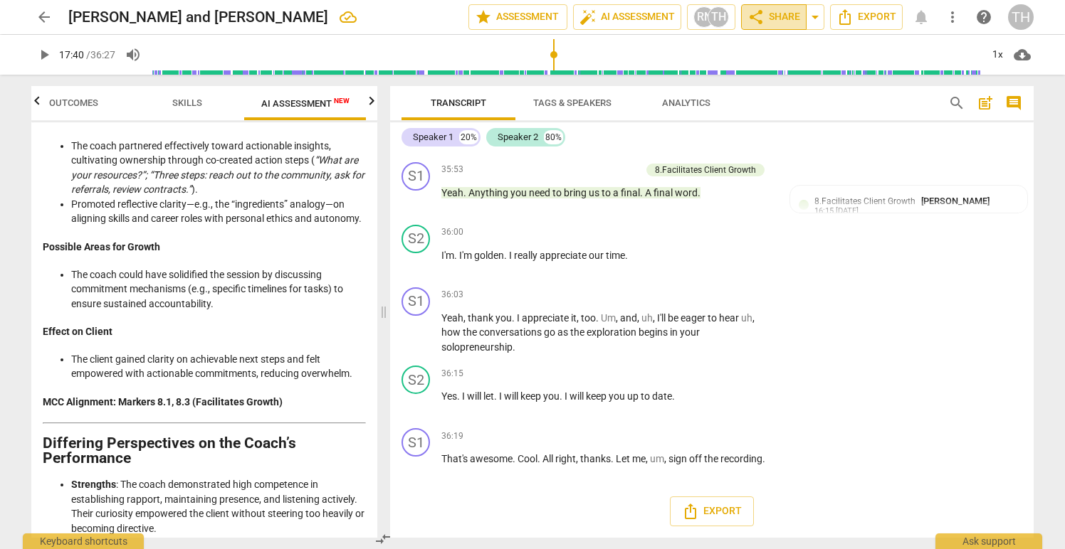
click at [782, 15] on span "share Share" at bounding box center [773, 17] width 53 height 17
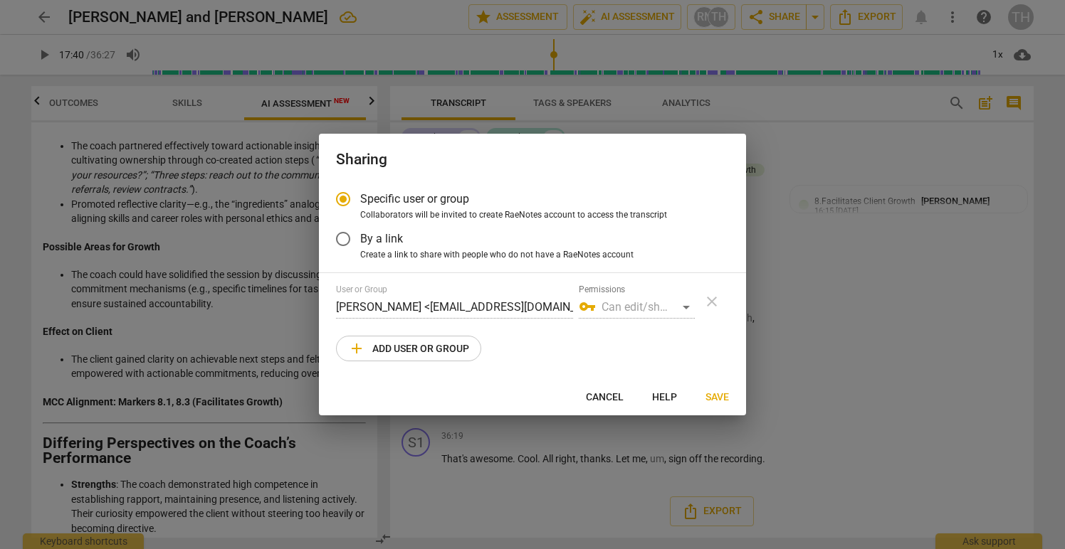
click at [435, 344] on span "add Add user or group" at bounding box center [408, 348] width 121 height 17
radio input "false"
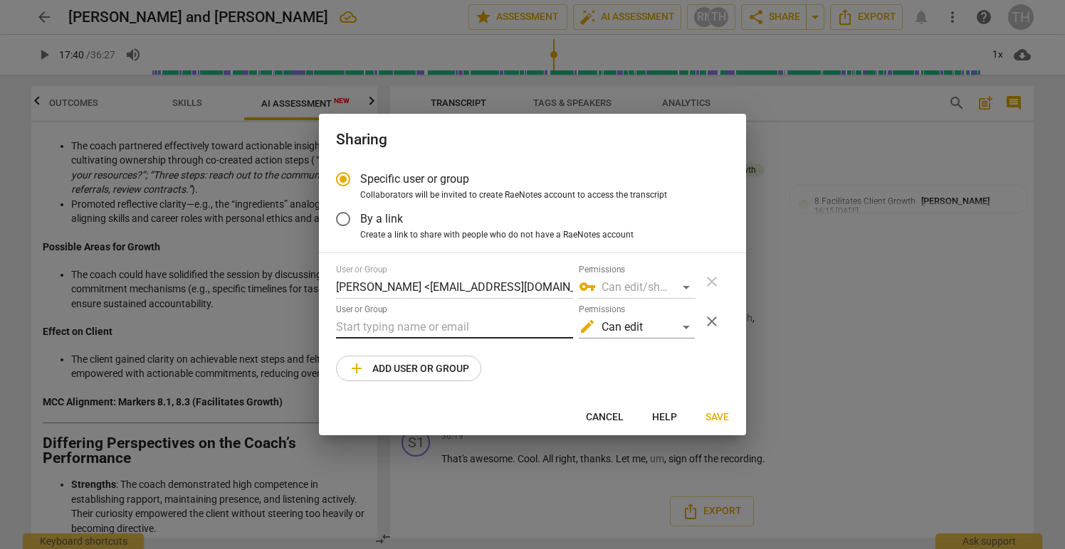
click at [416, 325] on input "text" at bounding box center [454, 327] width 237 height 23
click at [380, 329] on input "emer@" at bounding box center [454, 327] width 237 height 23
paste input "[DOMAIN_NAME]"
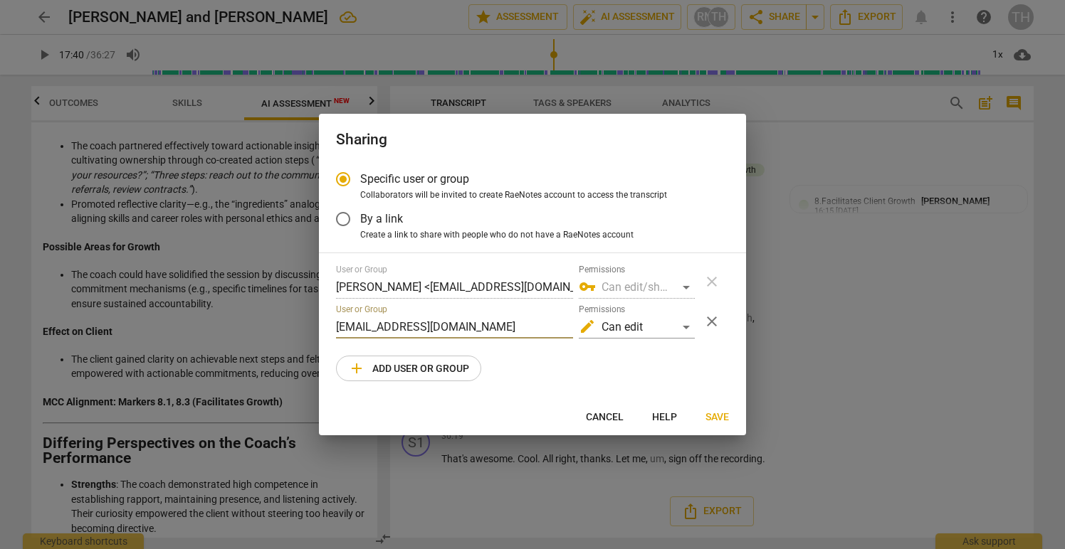
type input "[EMAIL_ADDRESS][DOMAIN_NAME]"
click at [711, 414] on span "Save" at bounding box center [716, 418] width 23 height 14
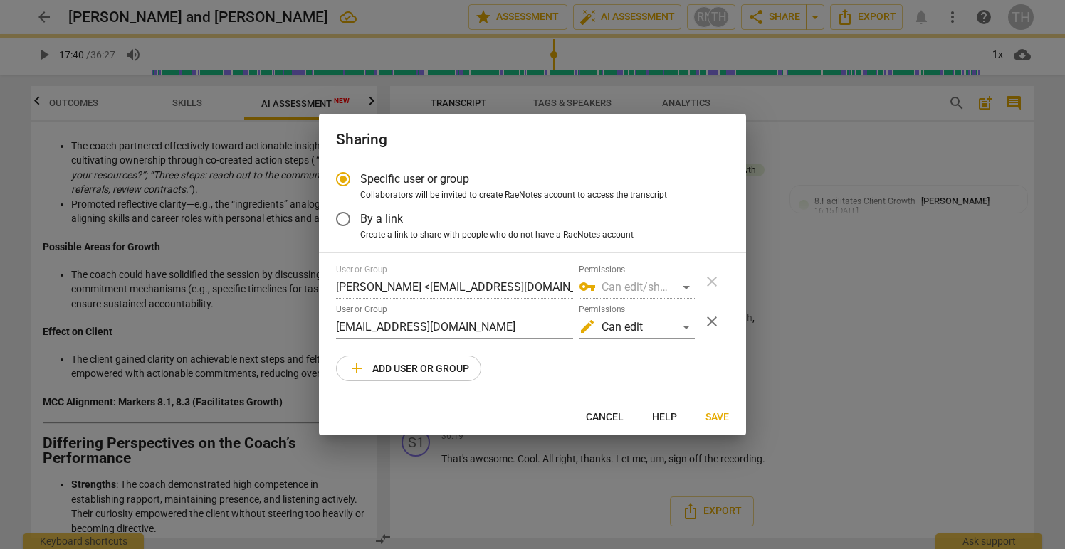
radio input "false"
type input "[PERSON_NAME] <[EMAIL_ADDRESS][DOMAIN_NAME]>"
